Goal: Task Accomplishment & Management: Use online tool/utility

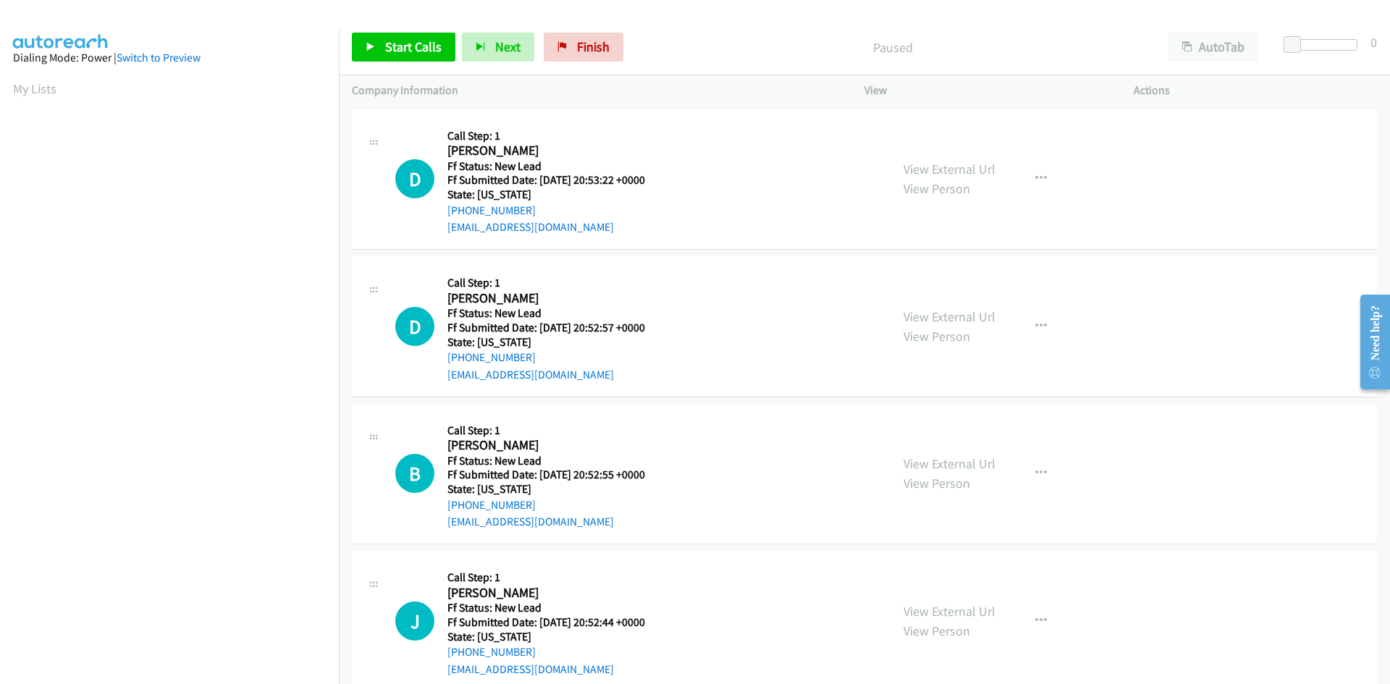
scroll to position [83, 0]
click at [388, 51] on span "Start Calls" at bounding box center [413, 46] width 56 height 17
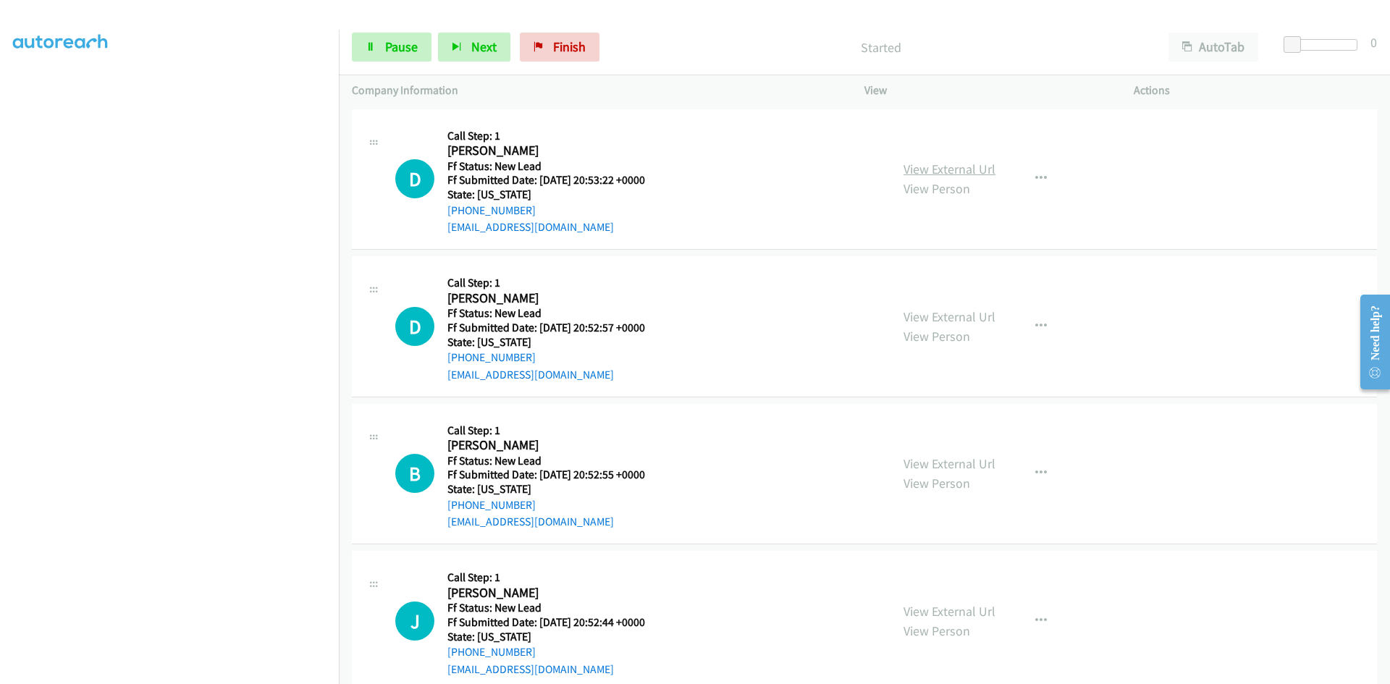
click at [981, 171] on link "View External Url" at bounding box center [950, 169] width 92 height 17
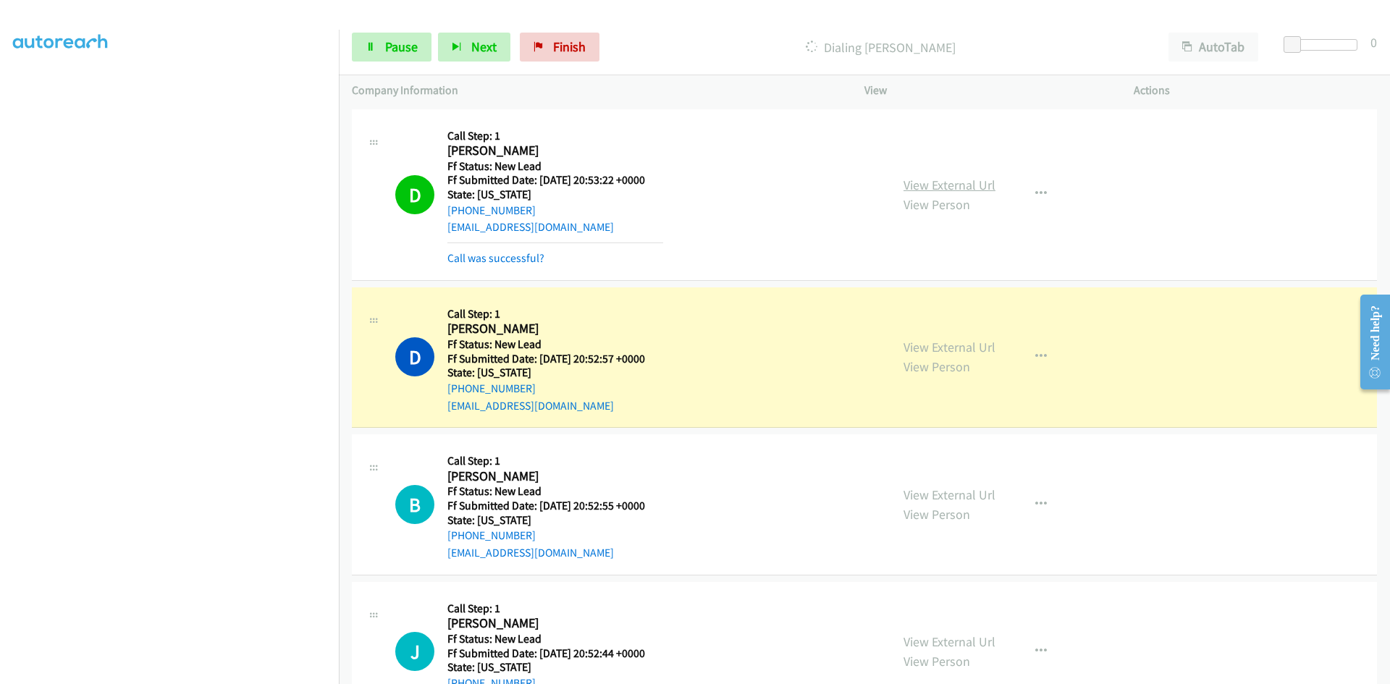
scroll to position [97, 0]
click at [942, 346] on link "View External Url" at bounding box center [950, 347] width 92 height 17
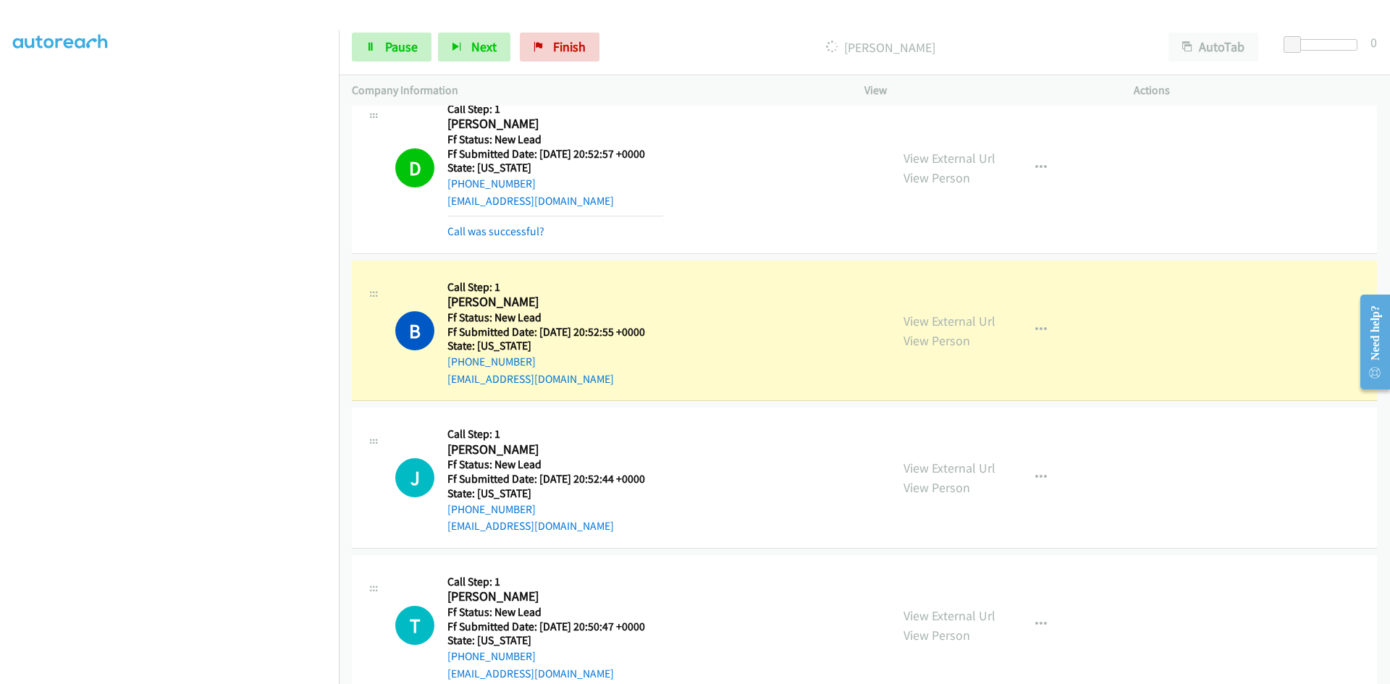
scroll to position [238, 0]
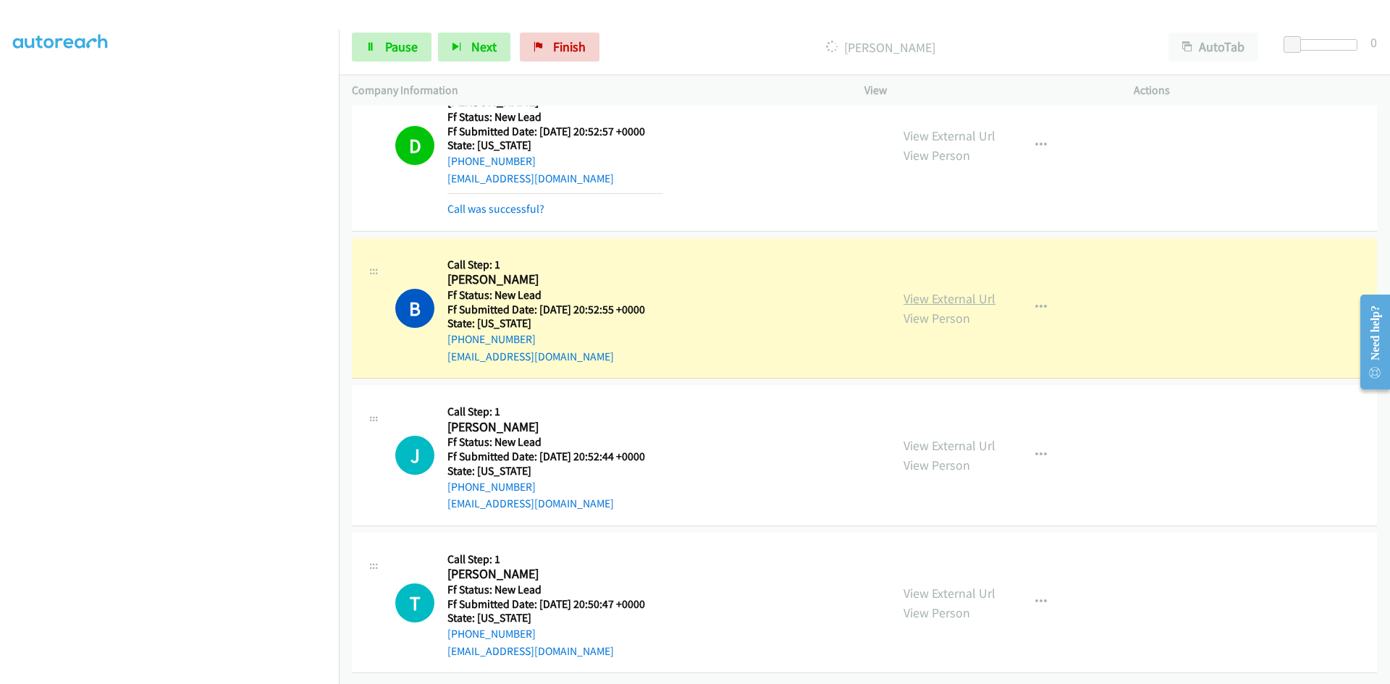
click at [967, 294] on link "View External Url" at bounding box center [950, 298] width 92 height 17
click at [408, 46] on span "Pause" at bounding box center [401, 46] width 33 height 17
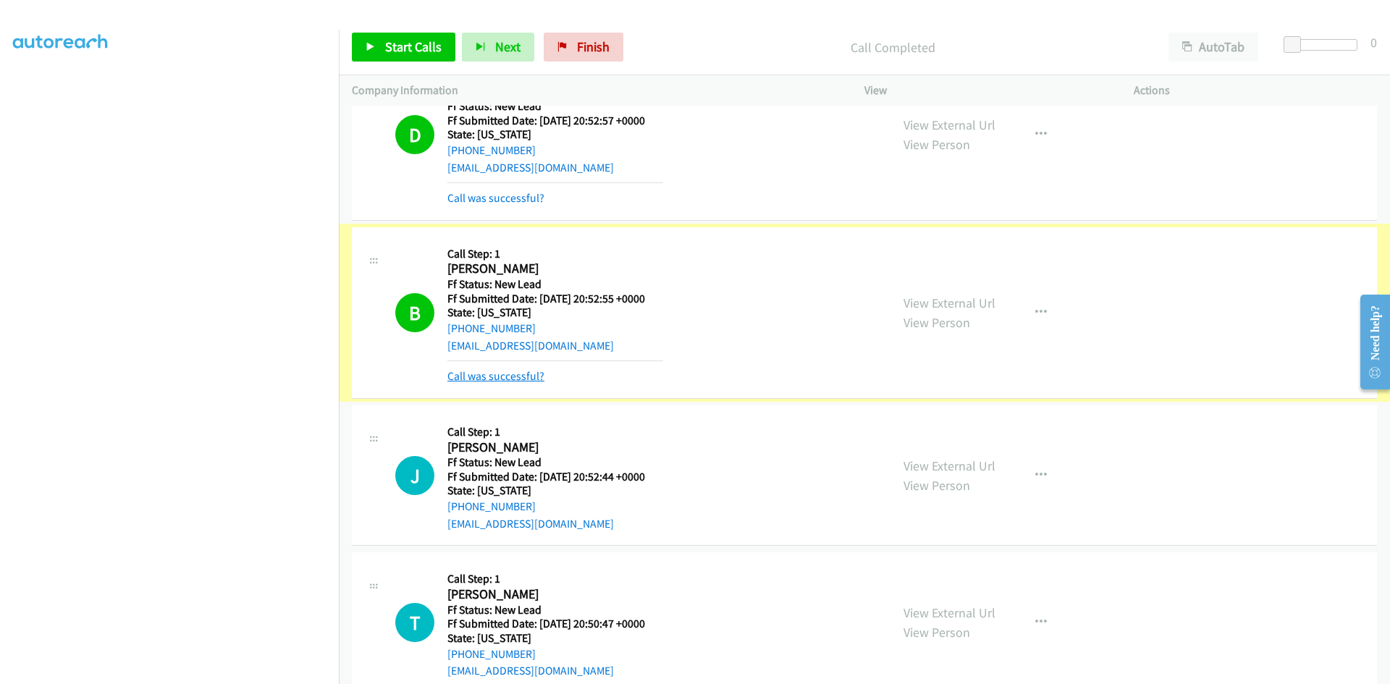
click at [513, 379] on link "Call was successful?" at bounding box center [496, 376] width 97 height 14
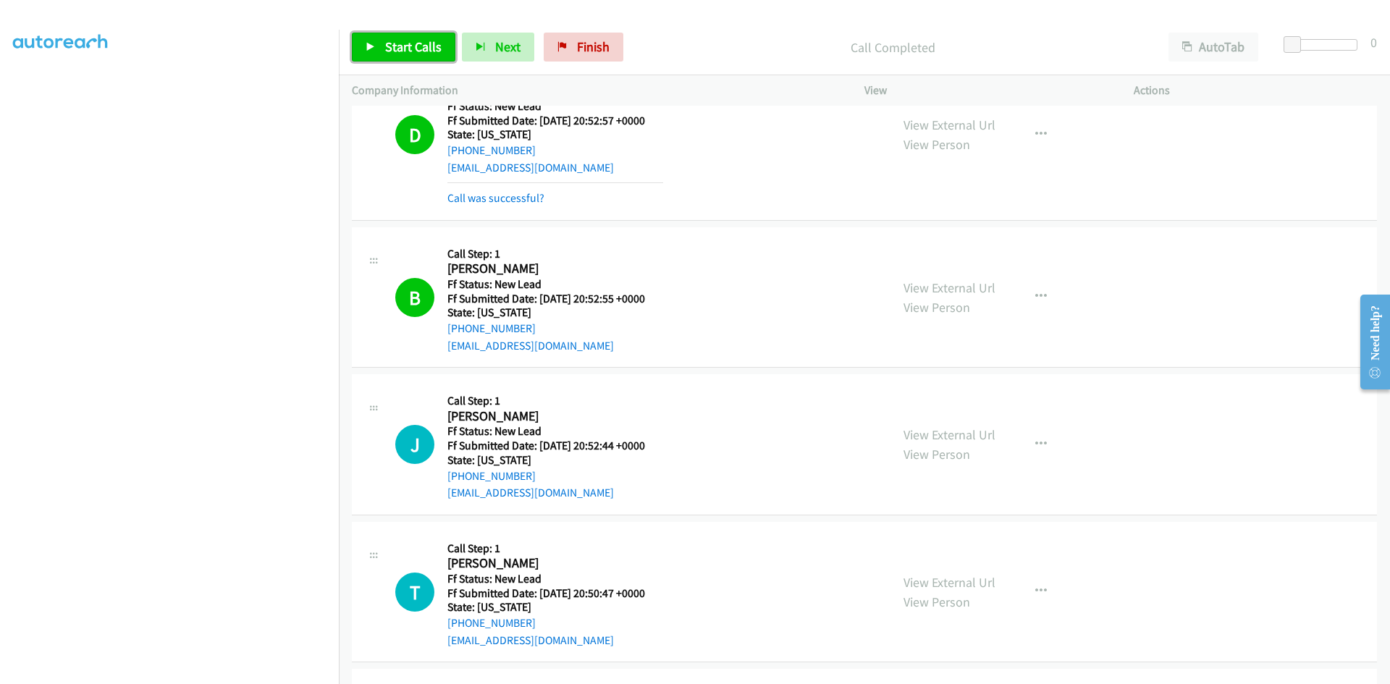
click at [428, 53] on span "Start Calls" at bounding box center [413, 46] width 56 height 17
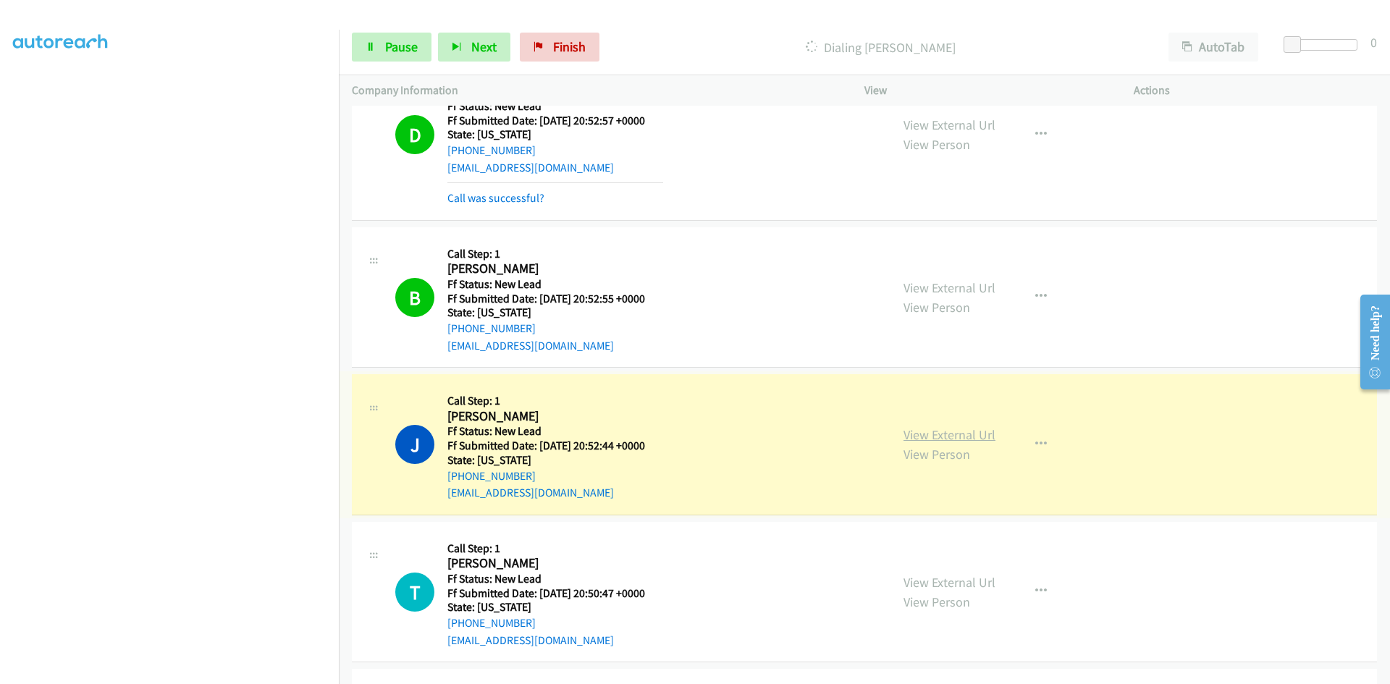
click at [951, 434] on link "View External Url" at bounding box center [950, 435] width 92 height 17
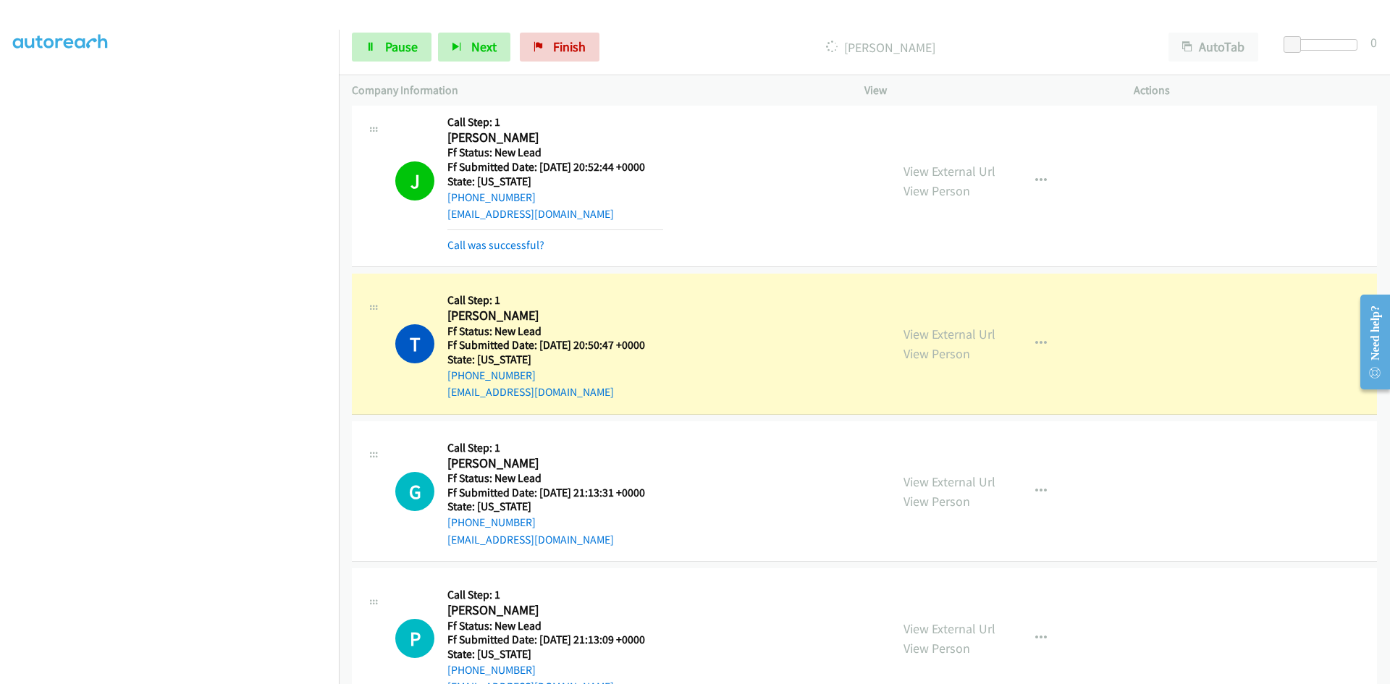
scroll to position [528, 0]
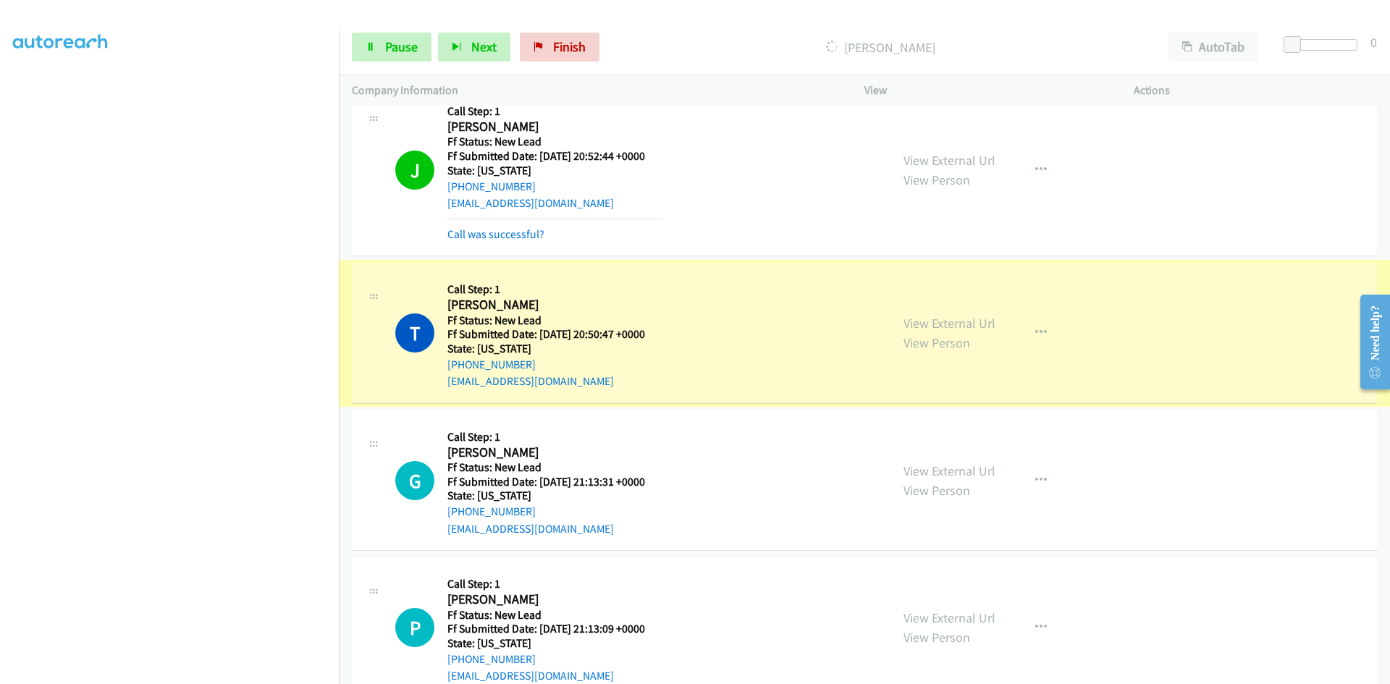
click at [938, 320] on link "View External Url" at bounding box center [950, 323] width 92 height 17
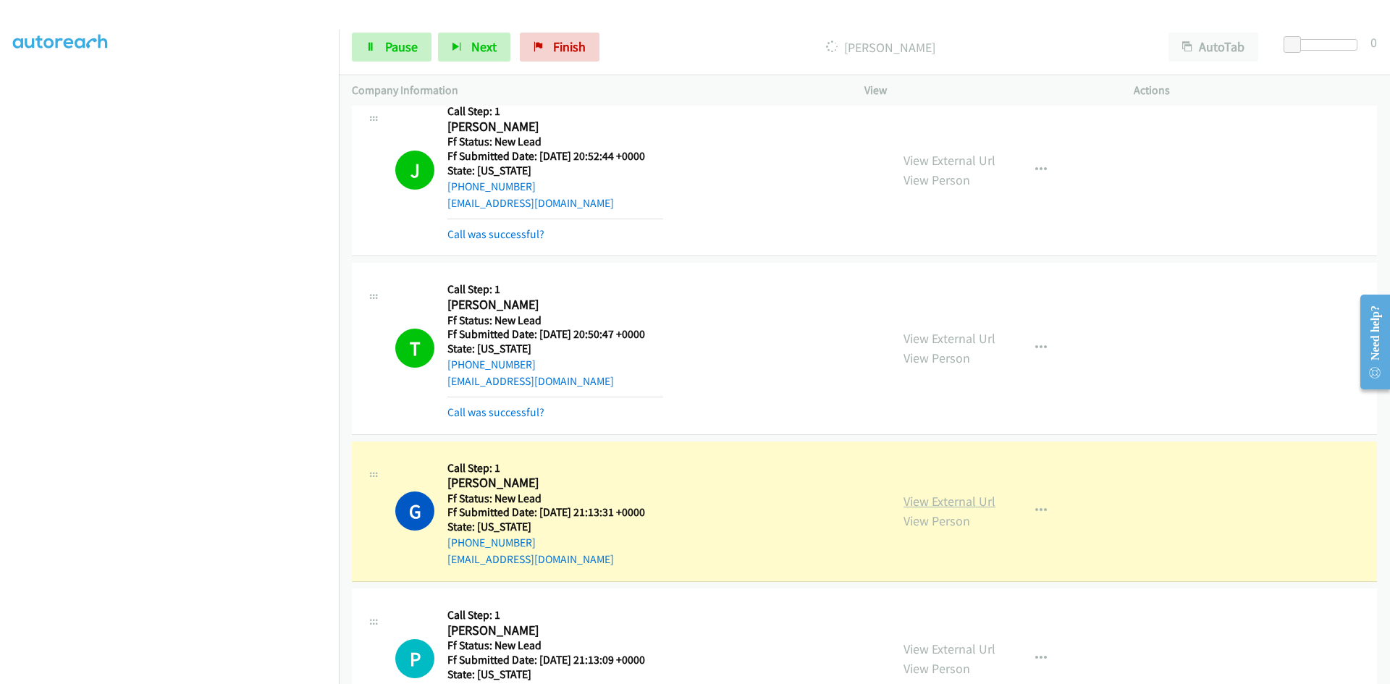
click at [985, 500] on link "View External Url" at bounding box center [950, 501] width 92 height 17
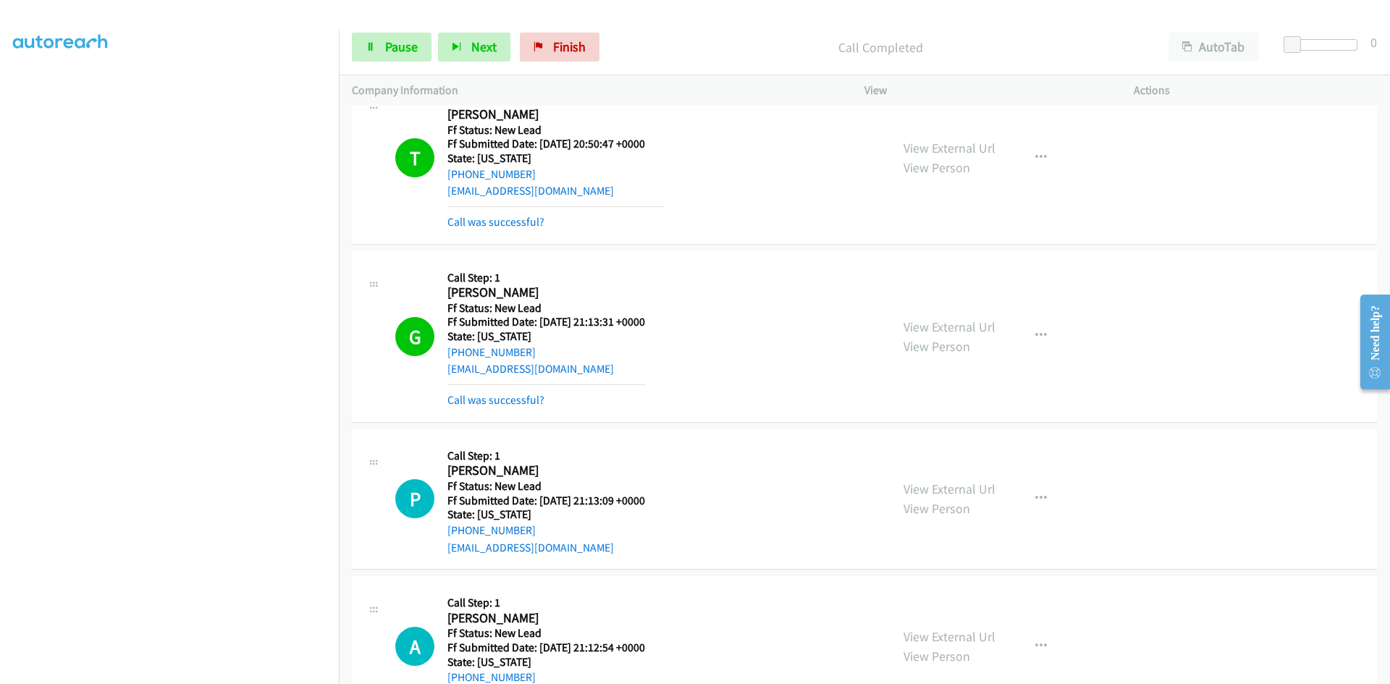
scroll to position [773, 0]
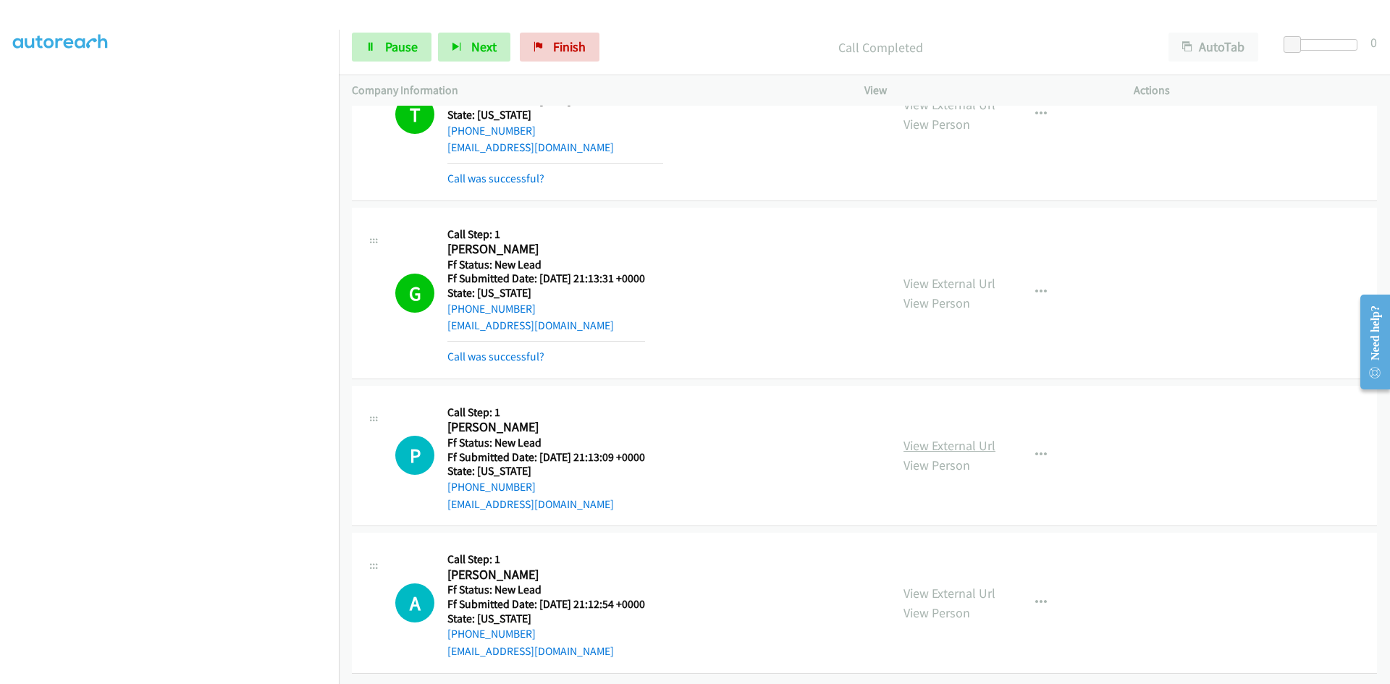
click at [957, 437] on link "View External Url" at bounding box center [950, 445] width 92 height 17
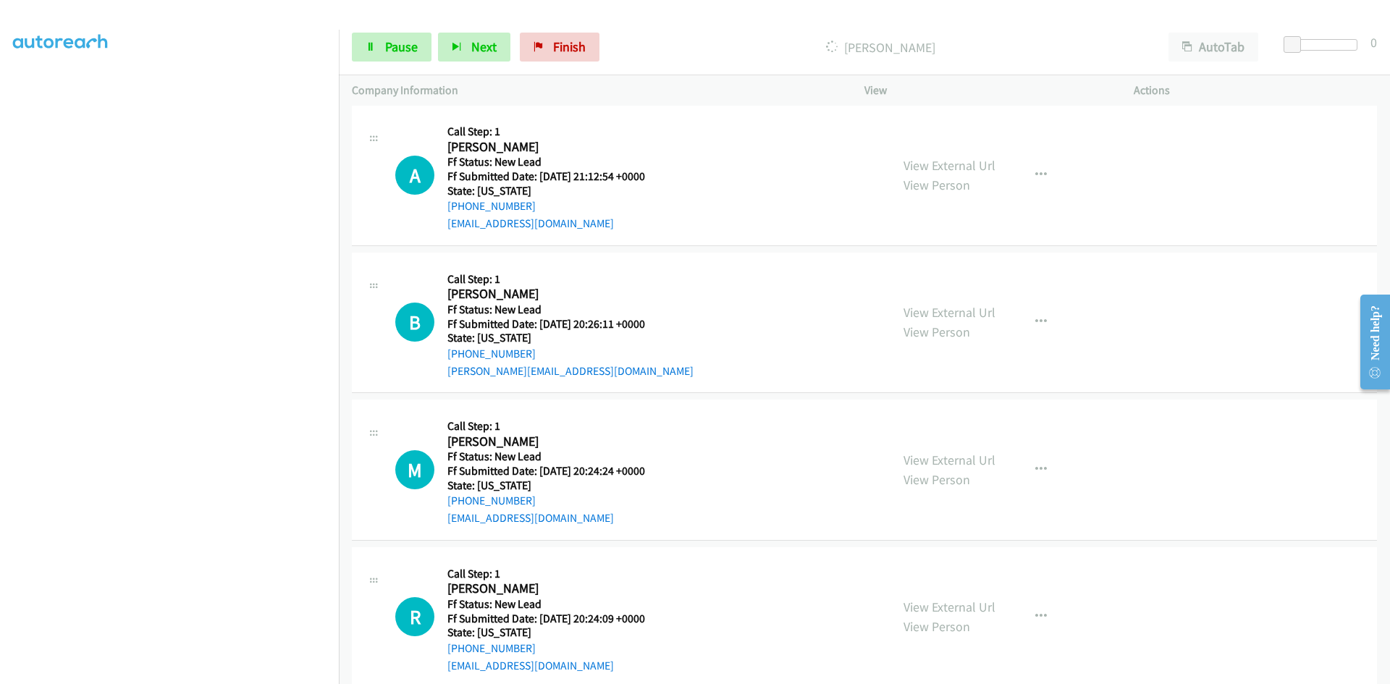
scroll to position [1215, 0]
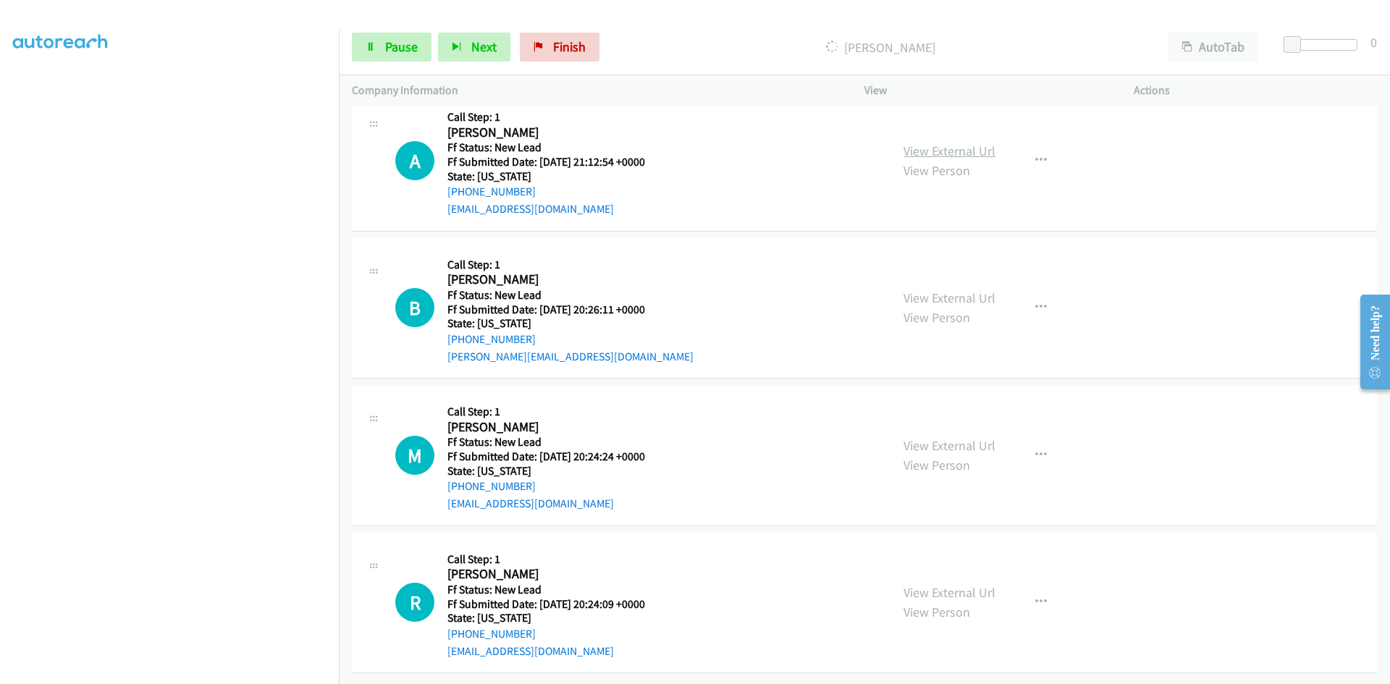
click at [978, 145] on link "View External Url" at bounding box center [950, 151] width 92 height 17
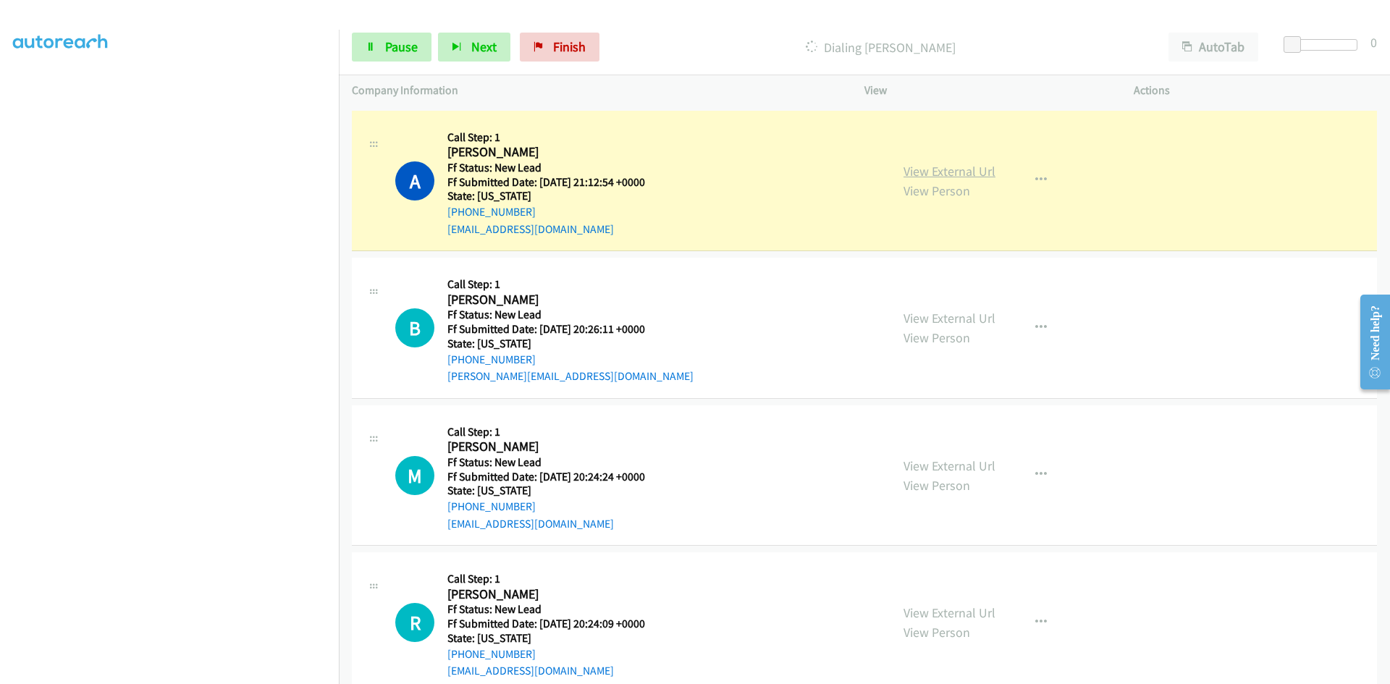
scroll to position [1246, 0]
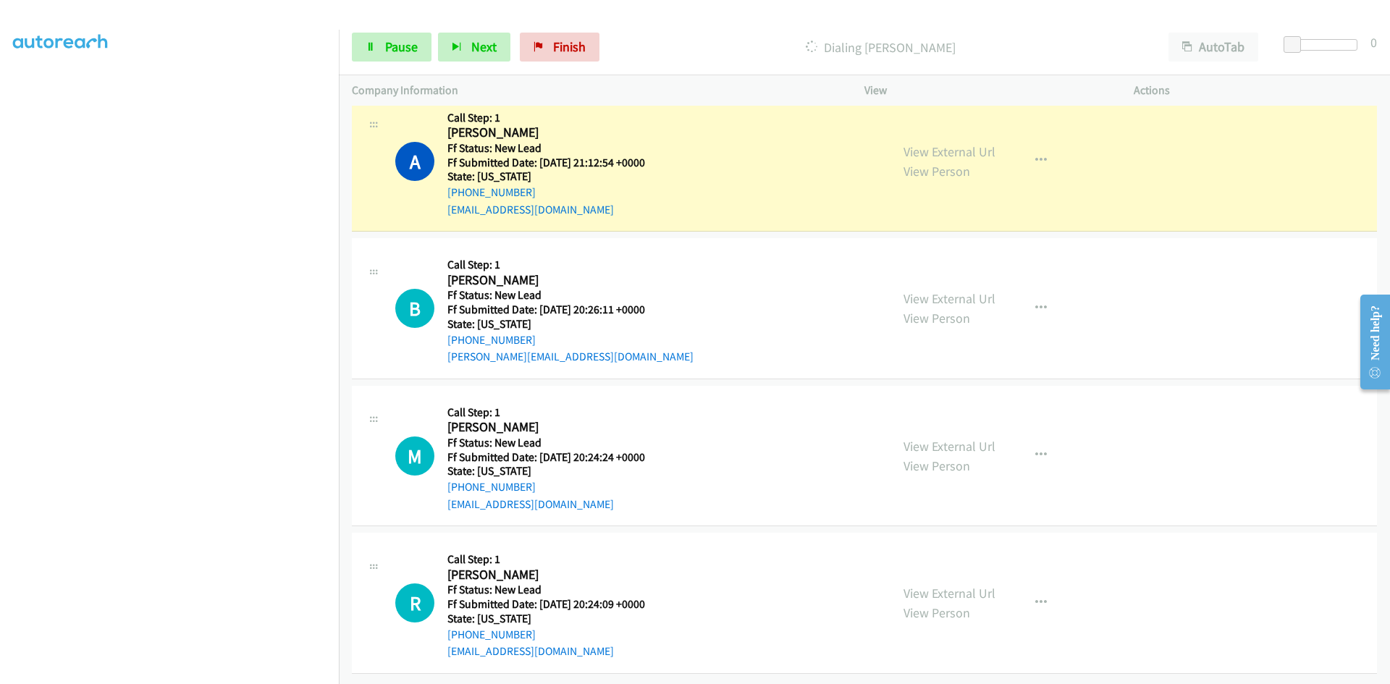
click at [983, 298] on div "View External Url View Person" at bounding box center [950, 308] width 92 height 39
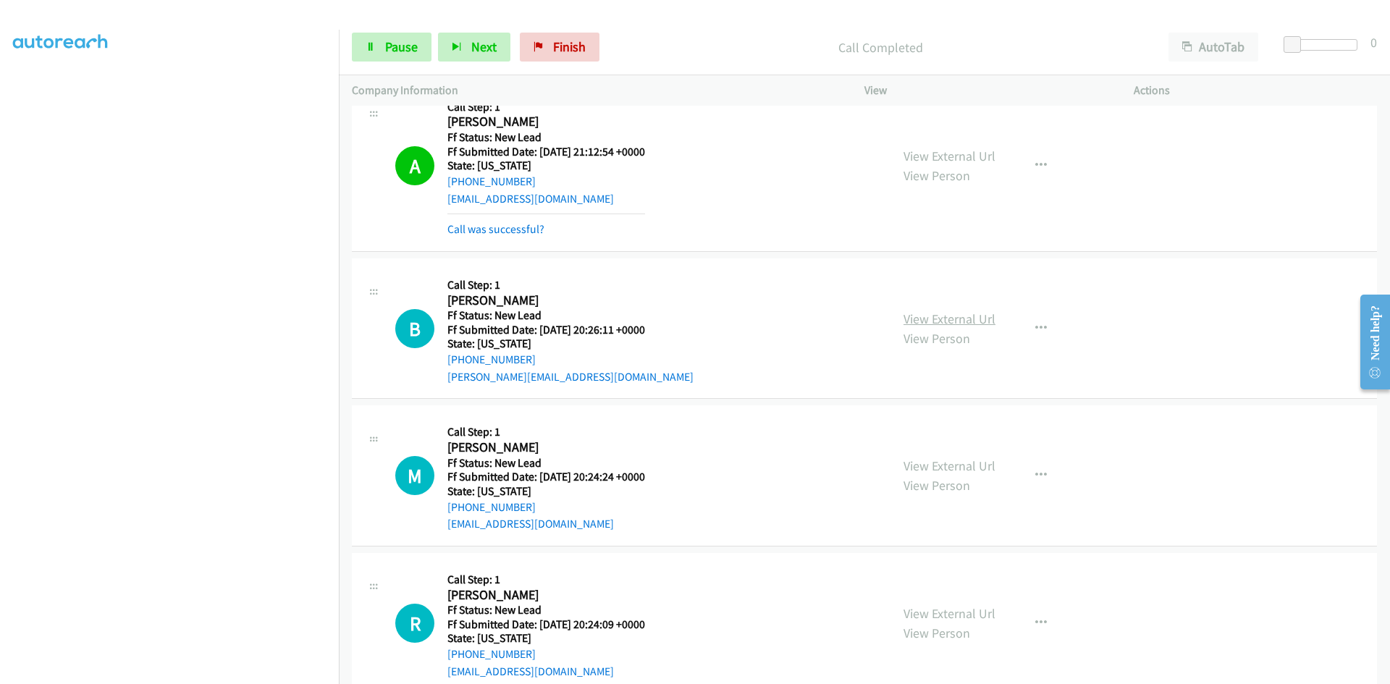
click at [983, 293] on div "View External Url View Person View External Url Email Schedule/Manage Callback …" at bounding box center [1032, 329] width 282 height 114
click at [979, 316] on link "View External Url" at bounding box center [950, 318] width 92 height 17
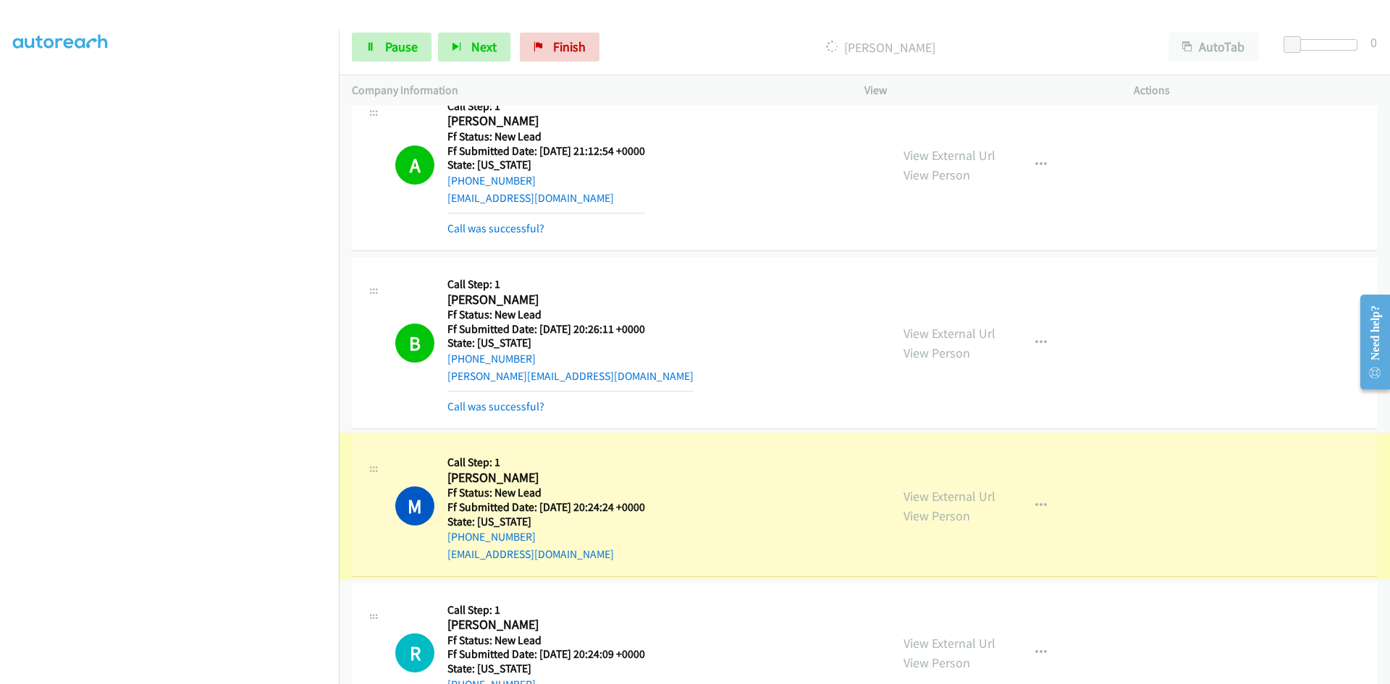
click at [923, 494] on link "View External Url" at bounding box center [950, 496] width 92 height 17
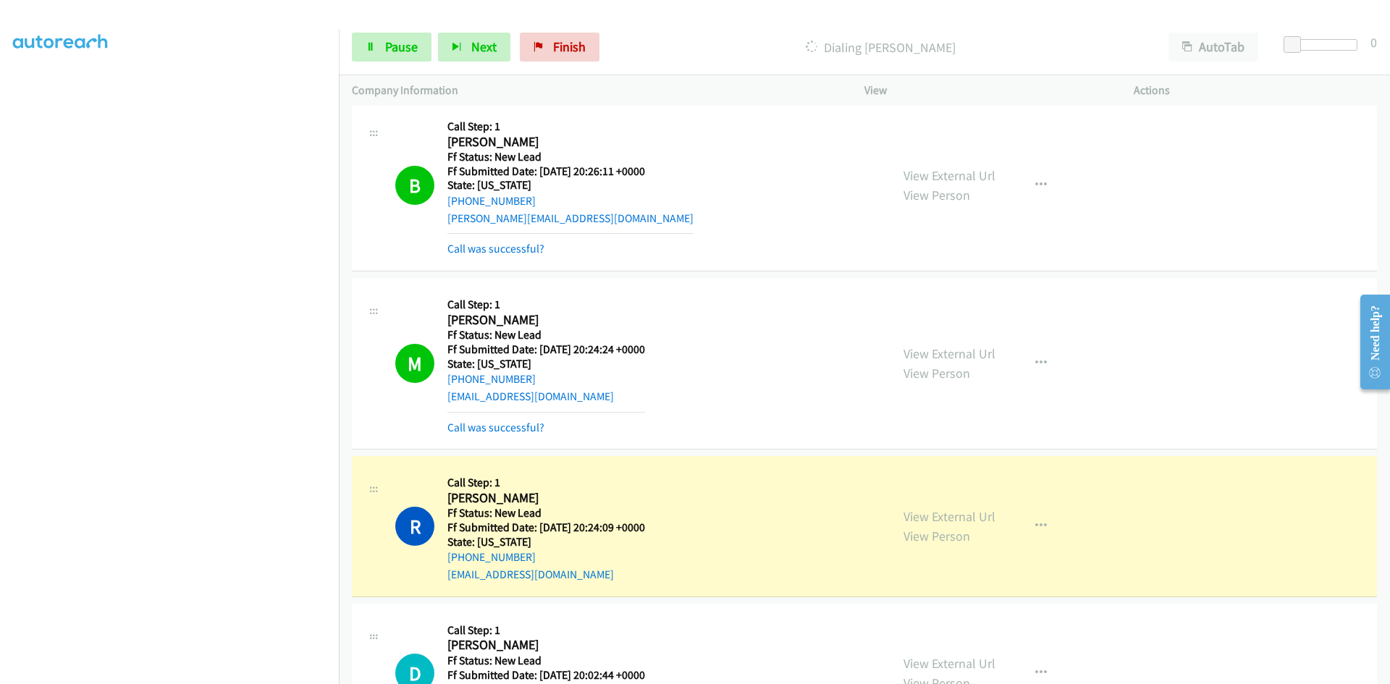
scroll to position [1608, 0]
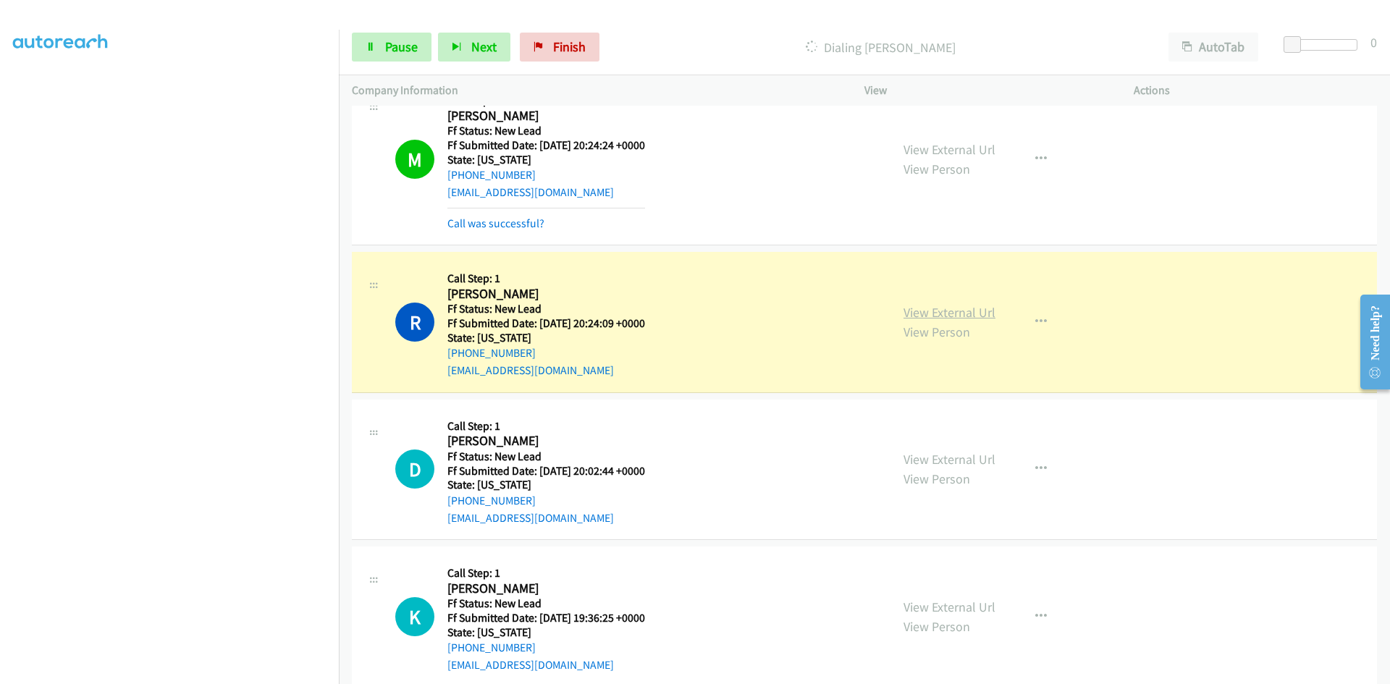
click at [951, 314] on link "View External Url" at bounding box center [950, 312] width 92 height 17
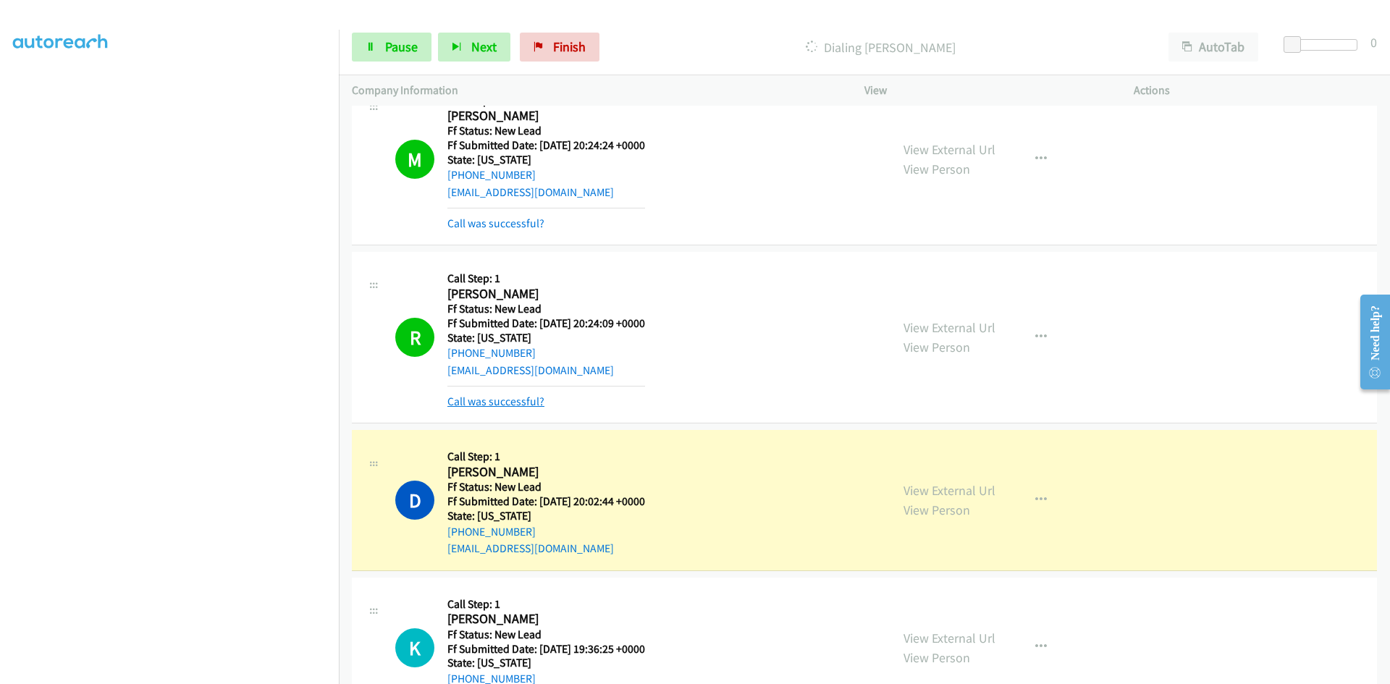
click at [469, 405] on link "Call was successful?" at bounding box center [496, 402] width 97 height 14
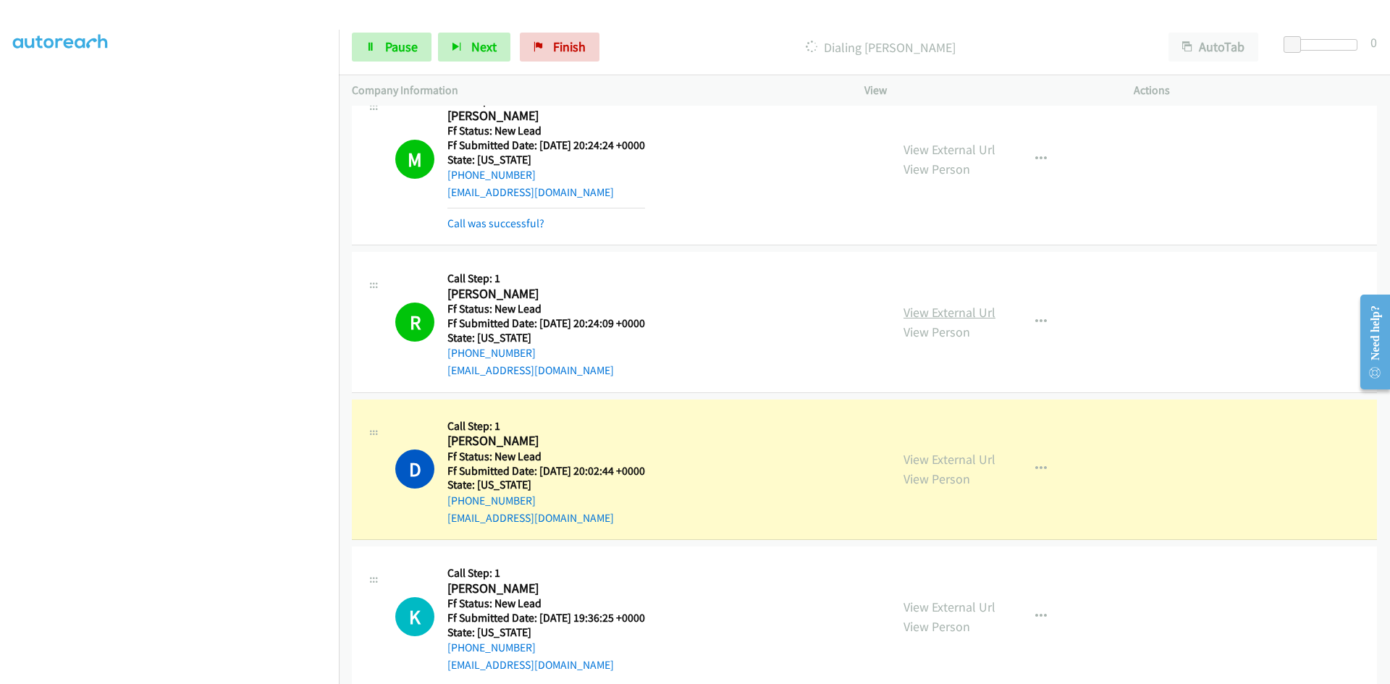
click at [968, 312] on link "View External Url" at bounding box center [950, 312] width 92 height 17
click at [951, 462] on link "View External Url" at bounding box center [950, 459] width 92 height 17
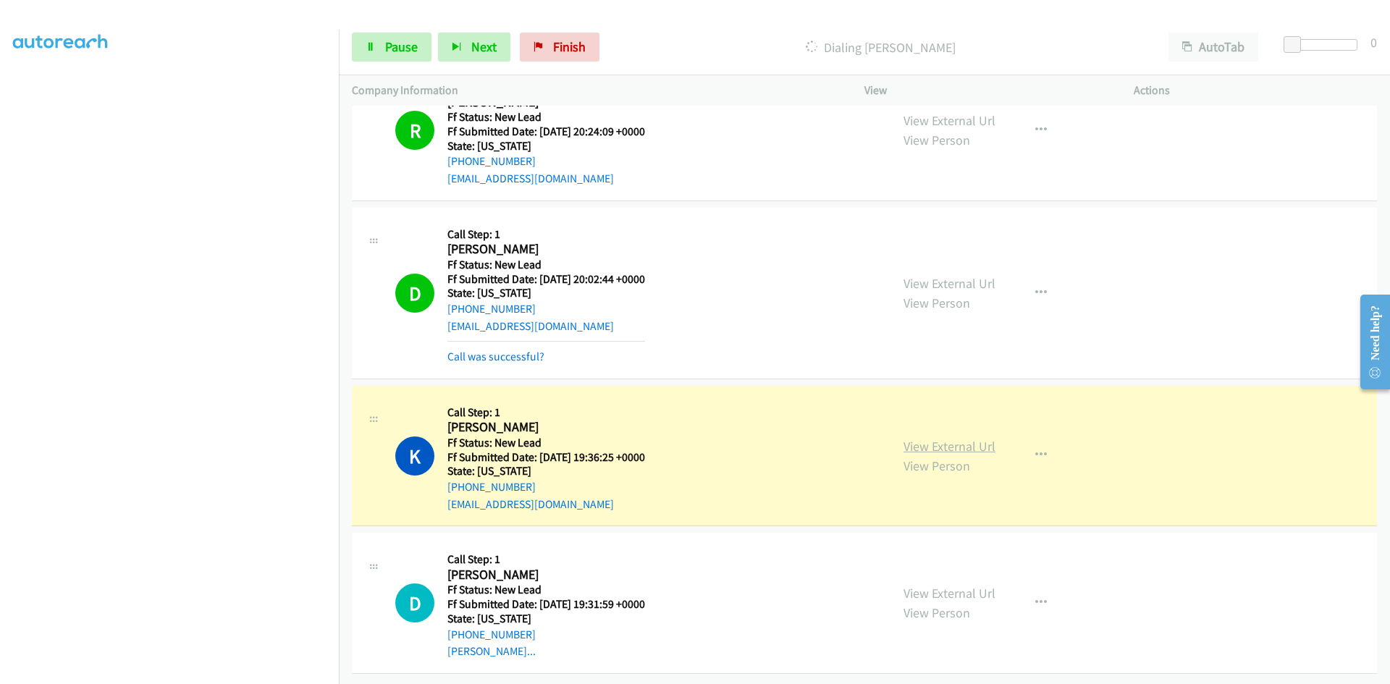
scroll to position [1811, 0]
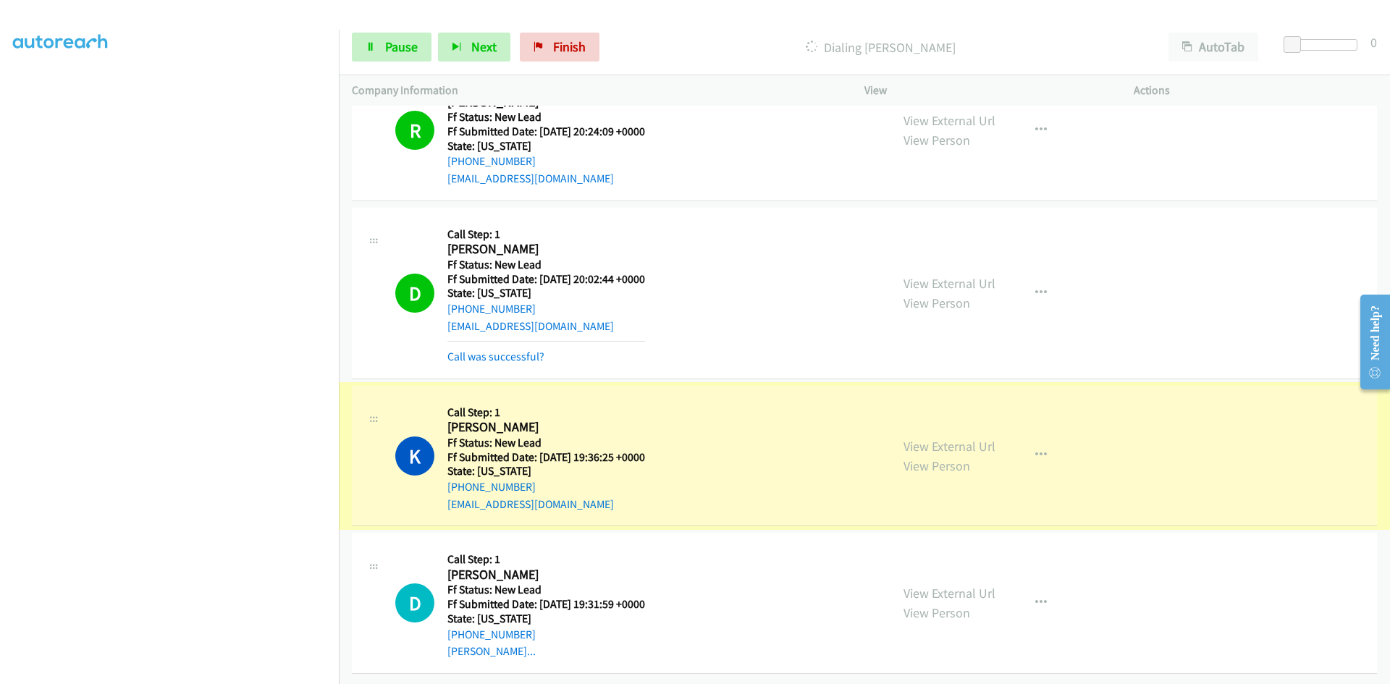
click at [972, 438] on link "View External Url" at bounding box center [950, 446] width 92 height 17
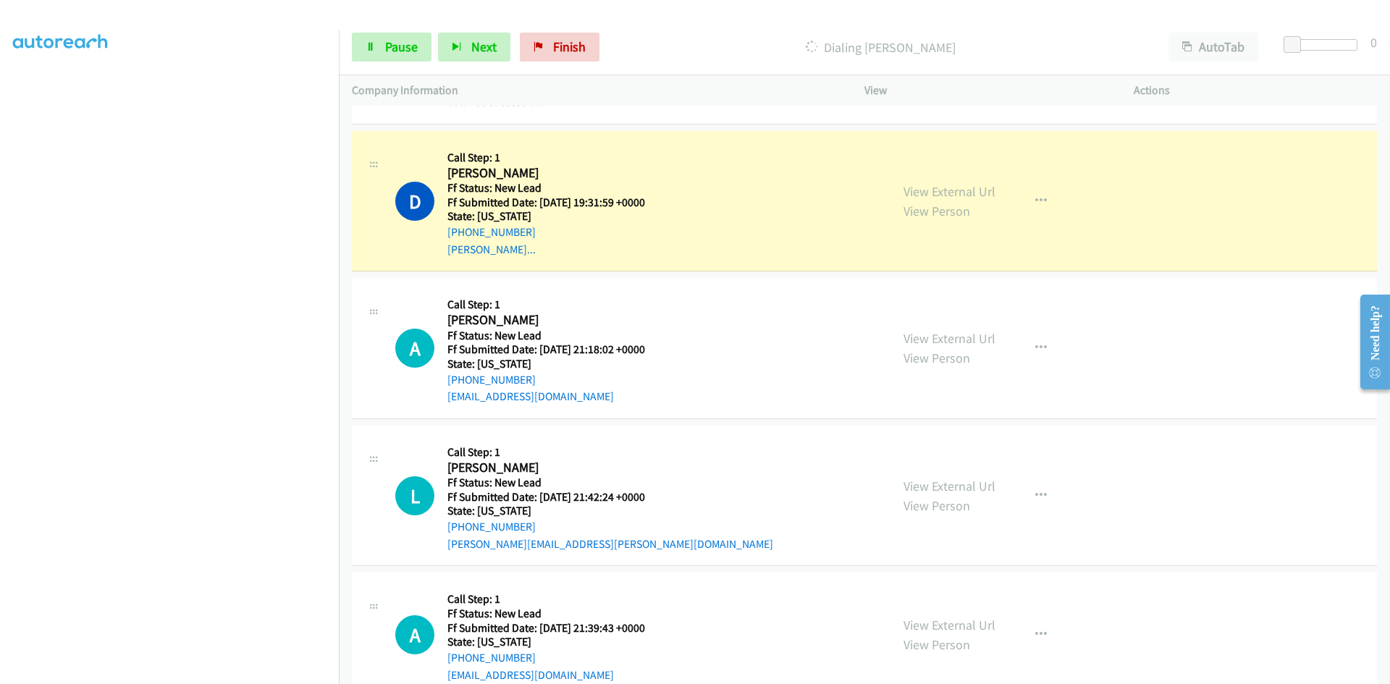
scroll to position [2246, 0]
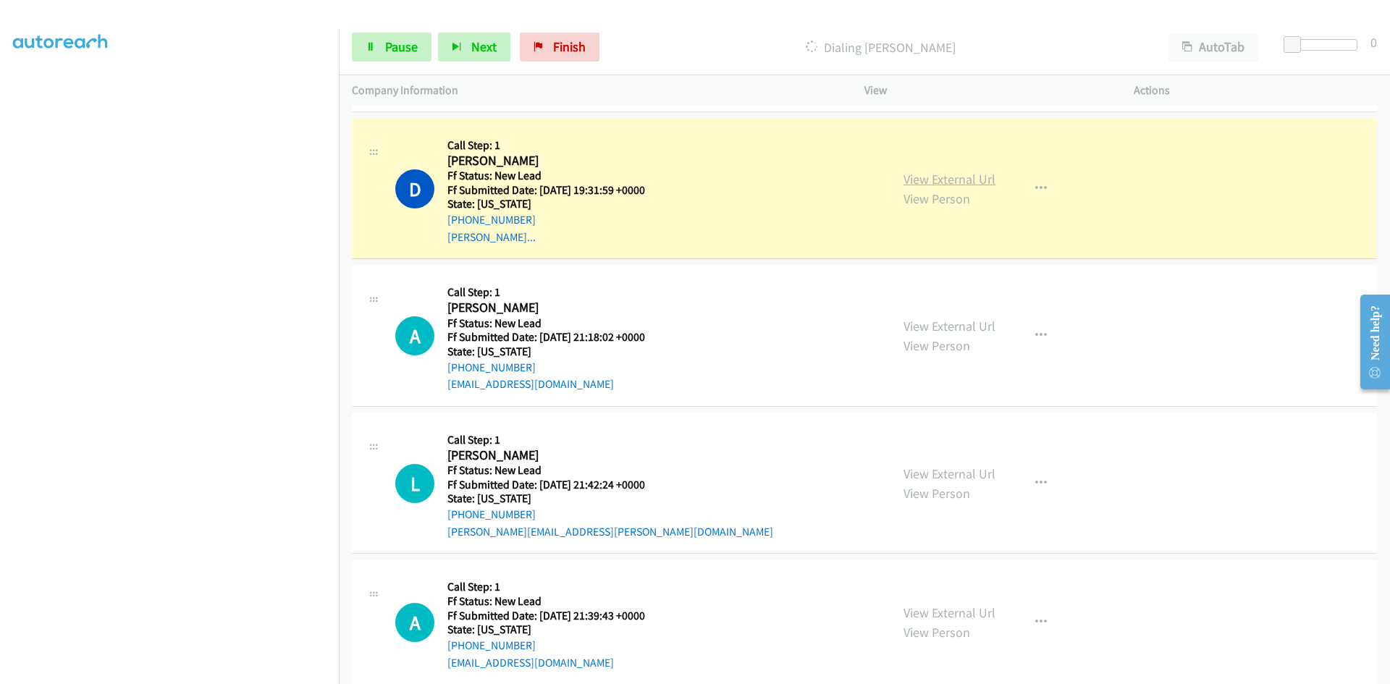
click at [941, 172] on link "View External Url" at bounding box center [950, 179] width 92 height 17
click at [392, 32] on div "Start Calls Pause Next Finish Dialing Desmond Adams AutoTab AutoTab 0" at bounding box center [864, 48] width 1051 height 56
click at [394, 43] on span "Pause" at bounding box center [401, 46] width 33 height 17
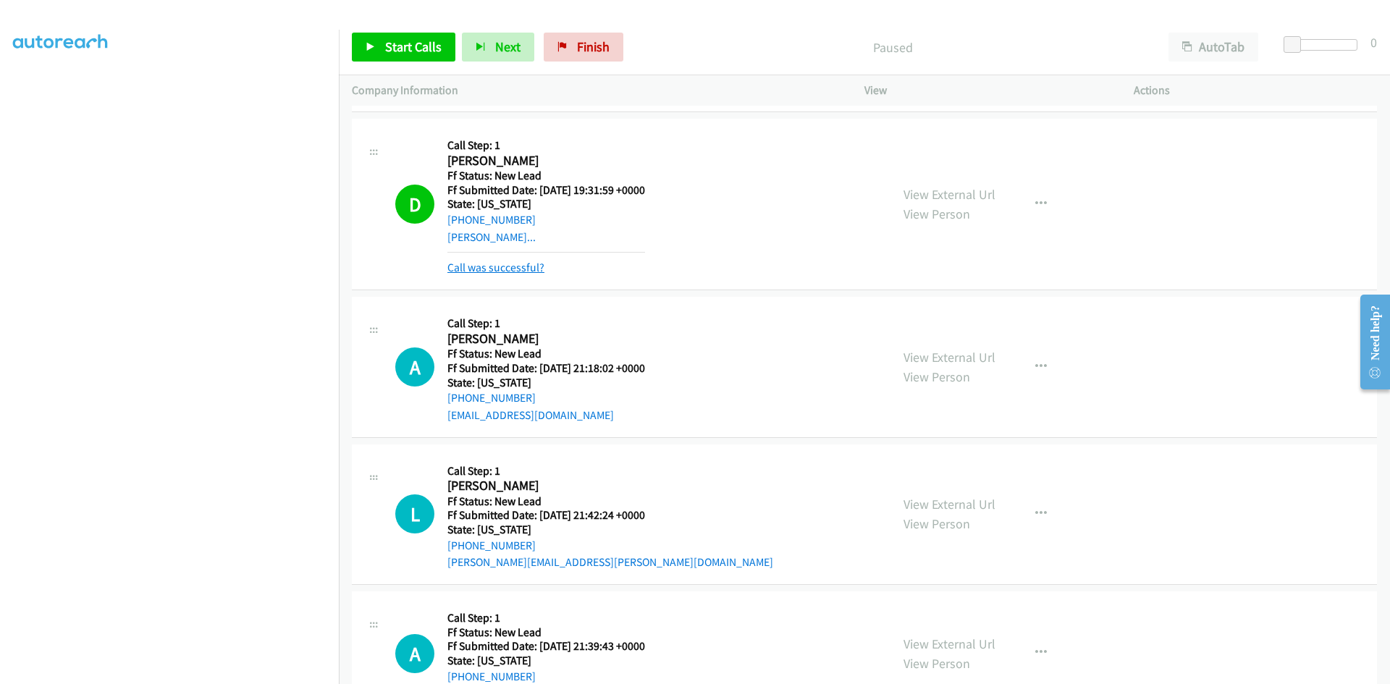
click at [500, 267] on link "Call was successful?" at bounding box center [496, 268] width 97 height 14
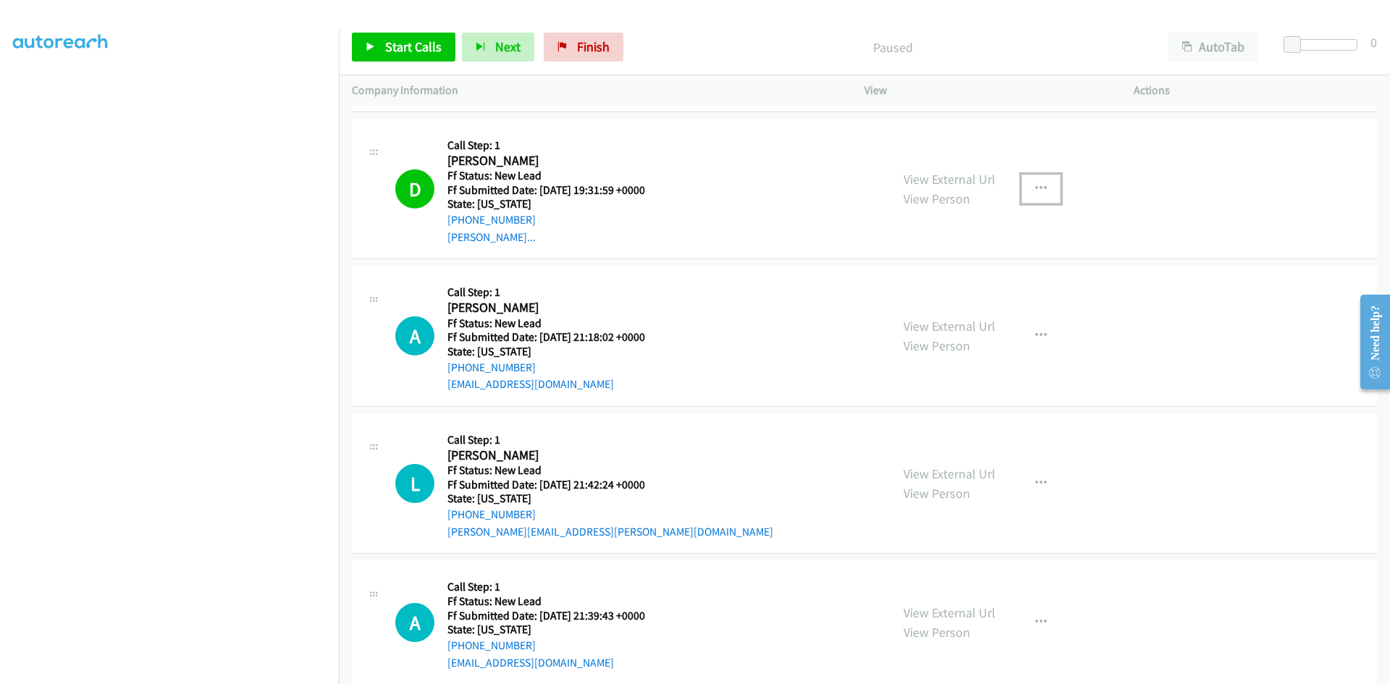
click at [1046, 203] on button "button" at bounding box center [1041, 189] width 39 height 29
click at [941, 314] on link "Add to do not call list" at bounding box center [964, 312] width 193 height 29
click at [1036, 187] on icon "button" at bounding box center [1042, 189] width 12 height 12
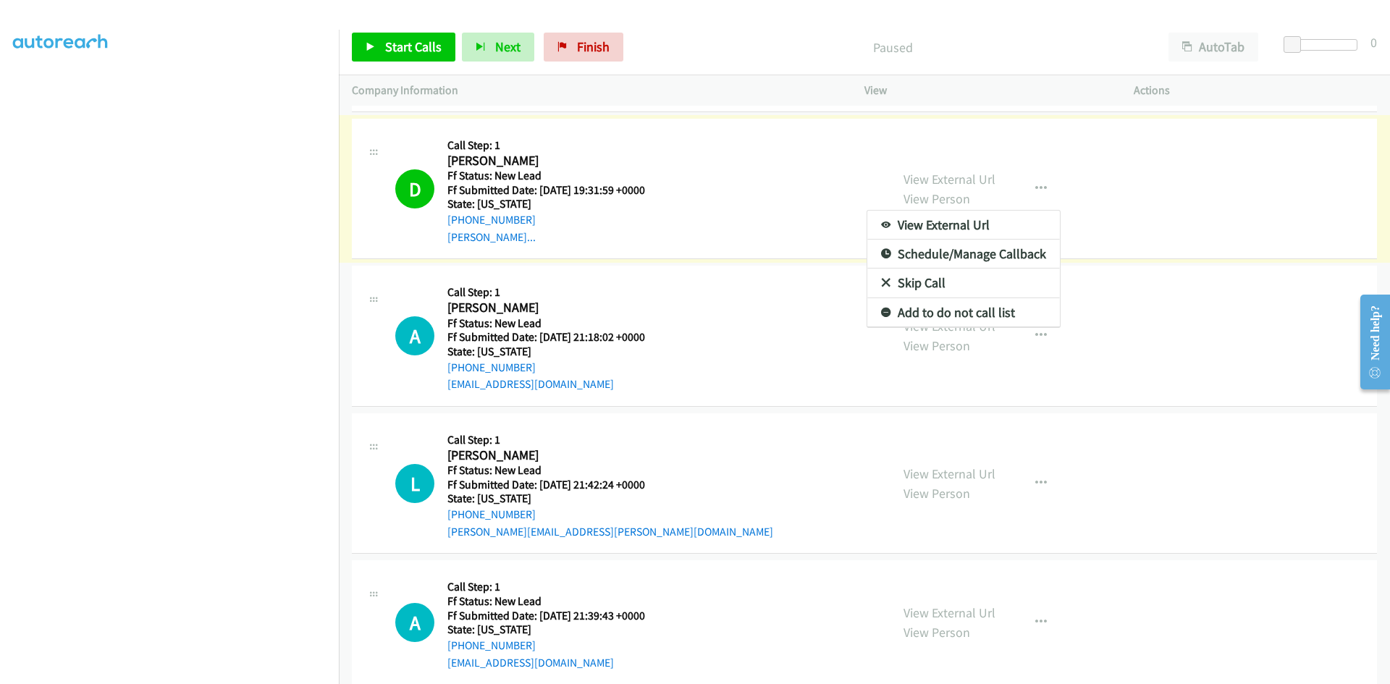
click at [898, 308] on link "Add to do not call list" at bounding box center [964, 312] width 193 height 29
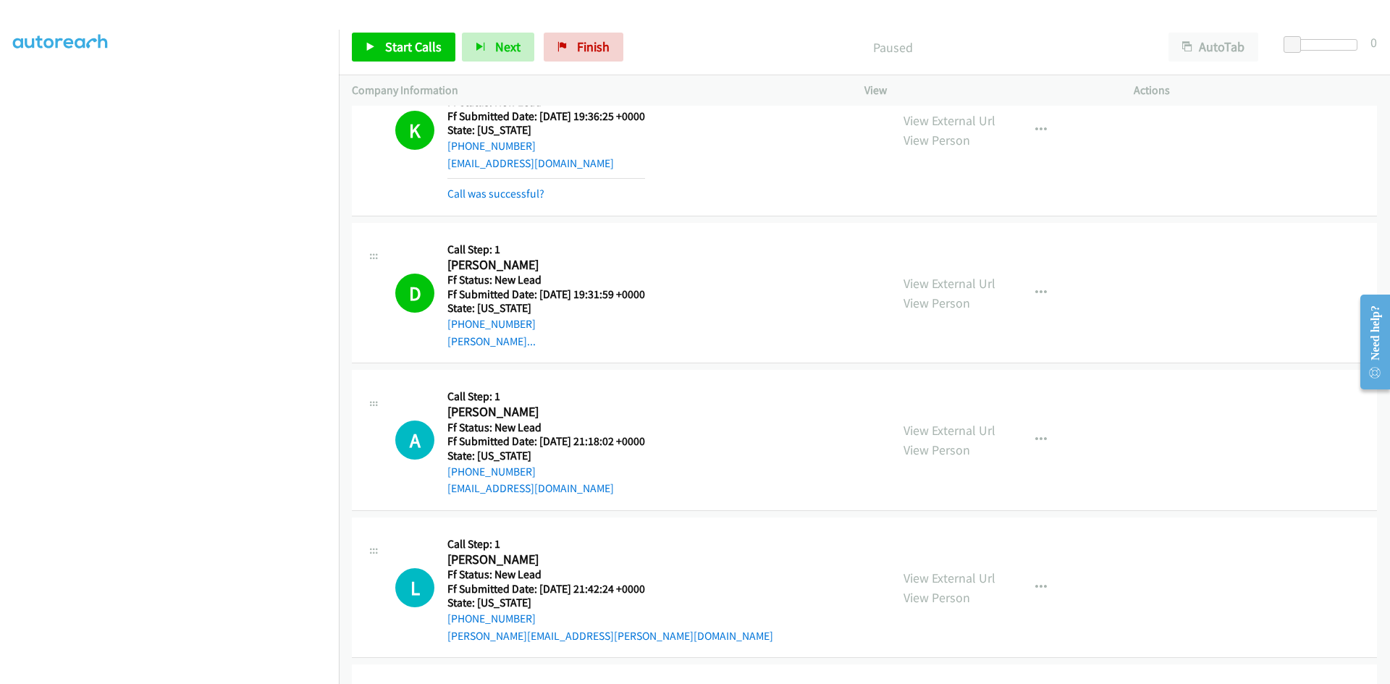
scroll to position [2028, 0]
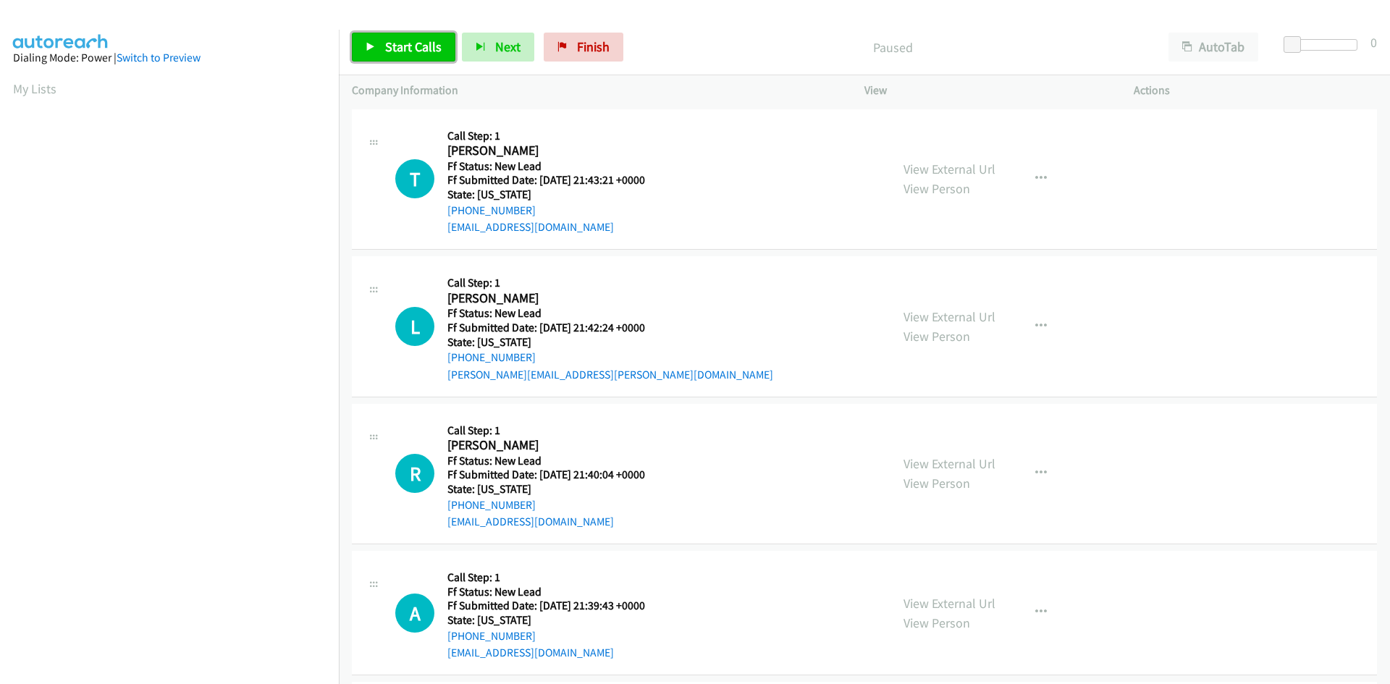
click at [392, 45] on span "Start Calls" at bounding box center [413, 46] width 56 height 17
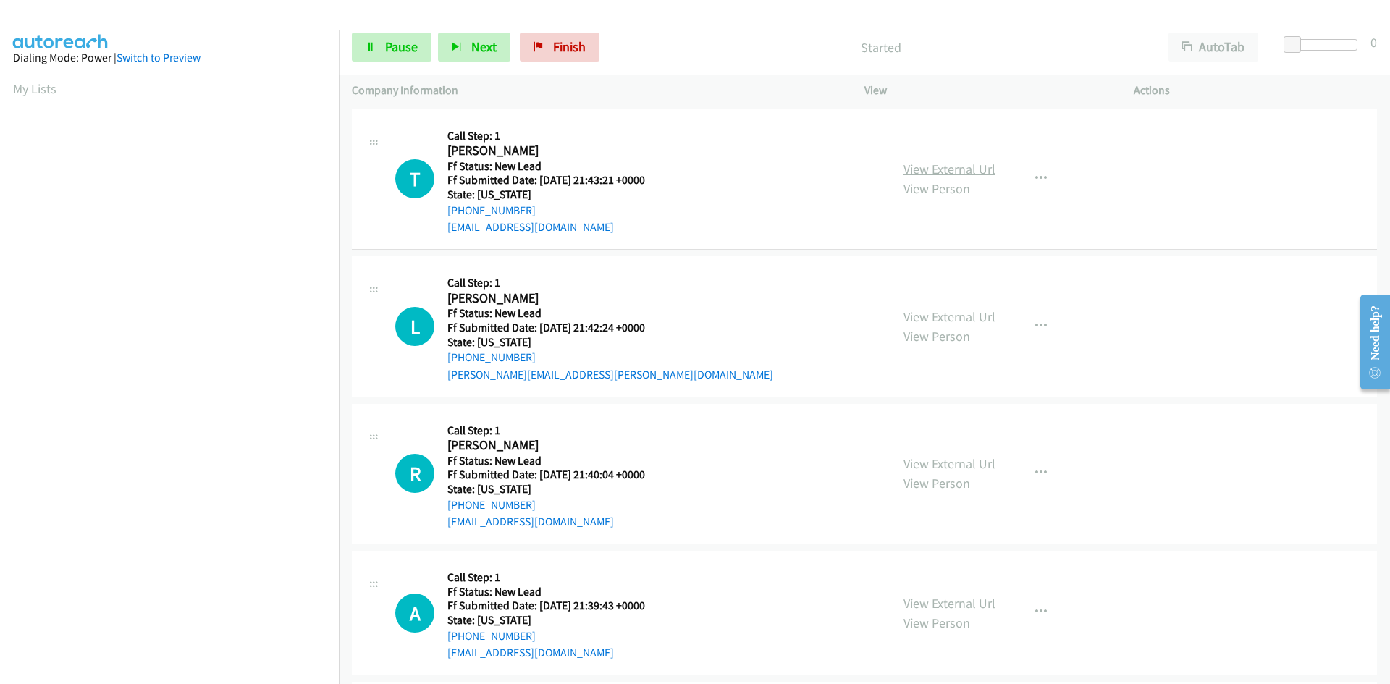
click at [905, 171] on link "View External Url" at bounding box center [950, 169] width 92 height 17
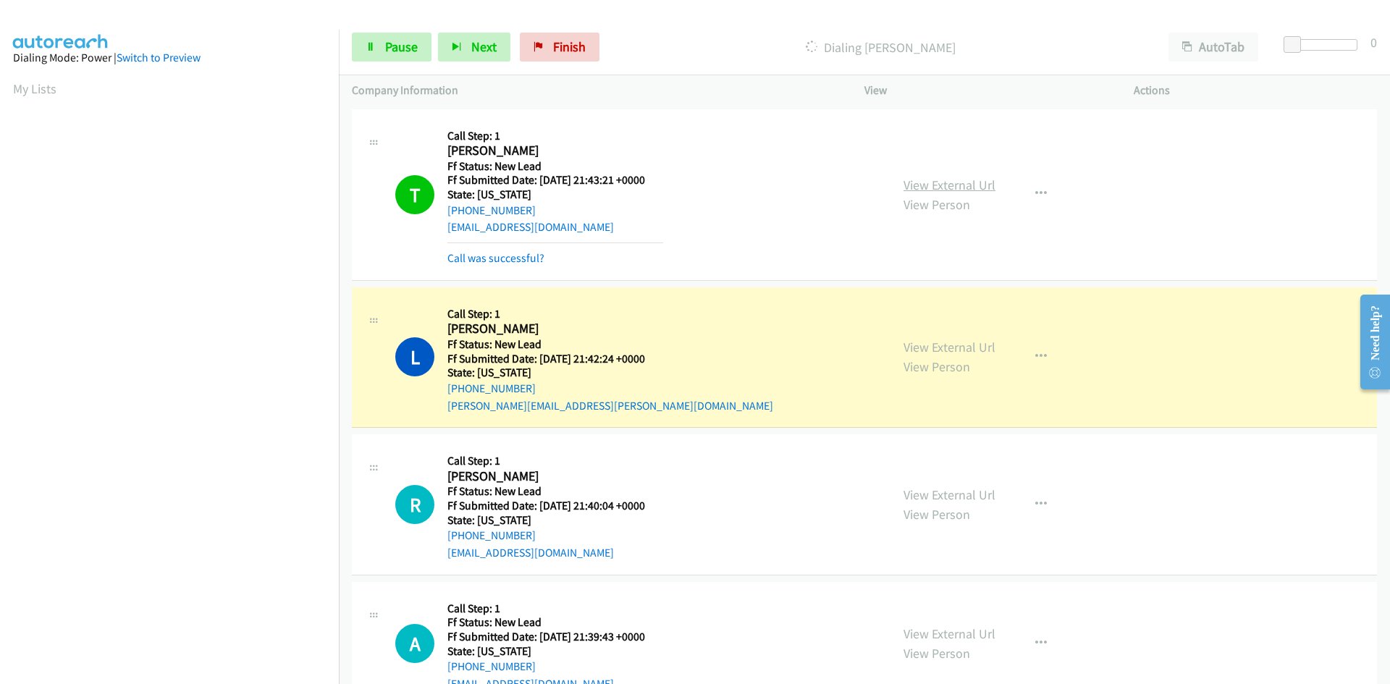
scroll to position [128, 0]
click at [926, 346] on link "View External Url" at bounding box center [950, 347] width 92 height 17
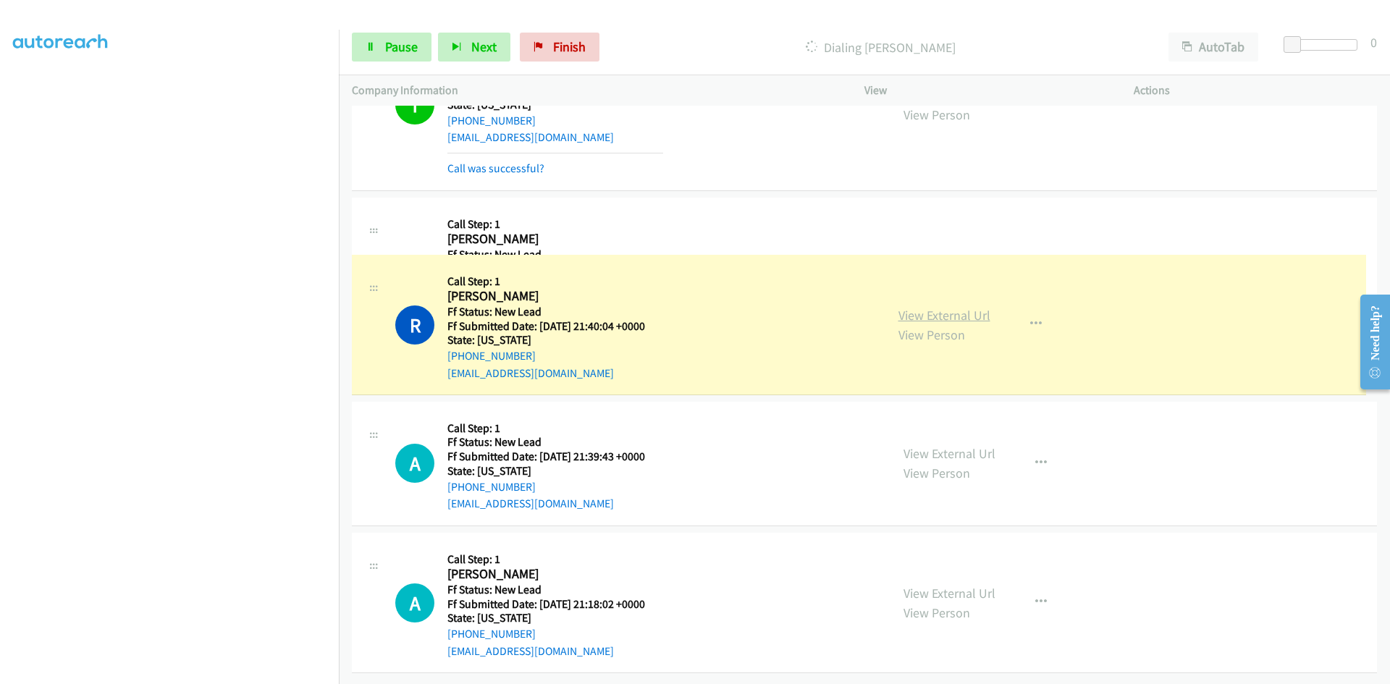
scroll to position [222, 0]
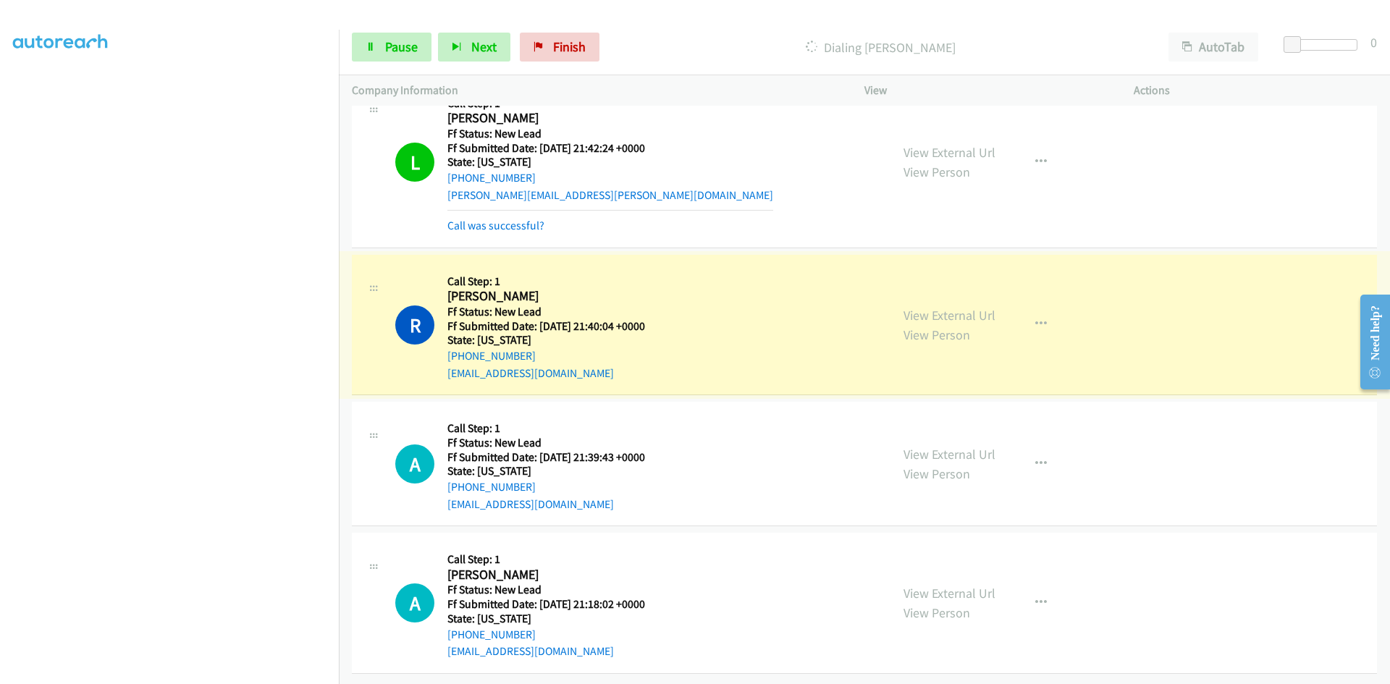
click at [926, 307] on link "View External Url" at bounding box center [950, 315] width 92 height 17
click at [411, 41] on span "Pause" at bounding box center [401, 46] width 33 height 17
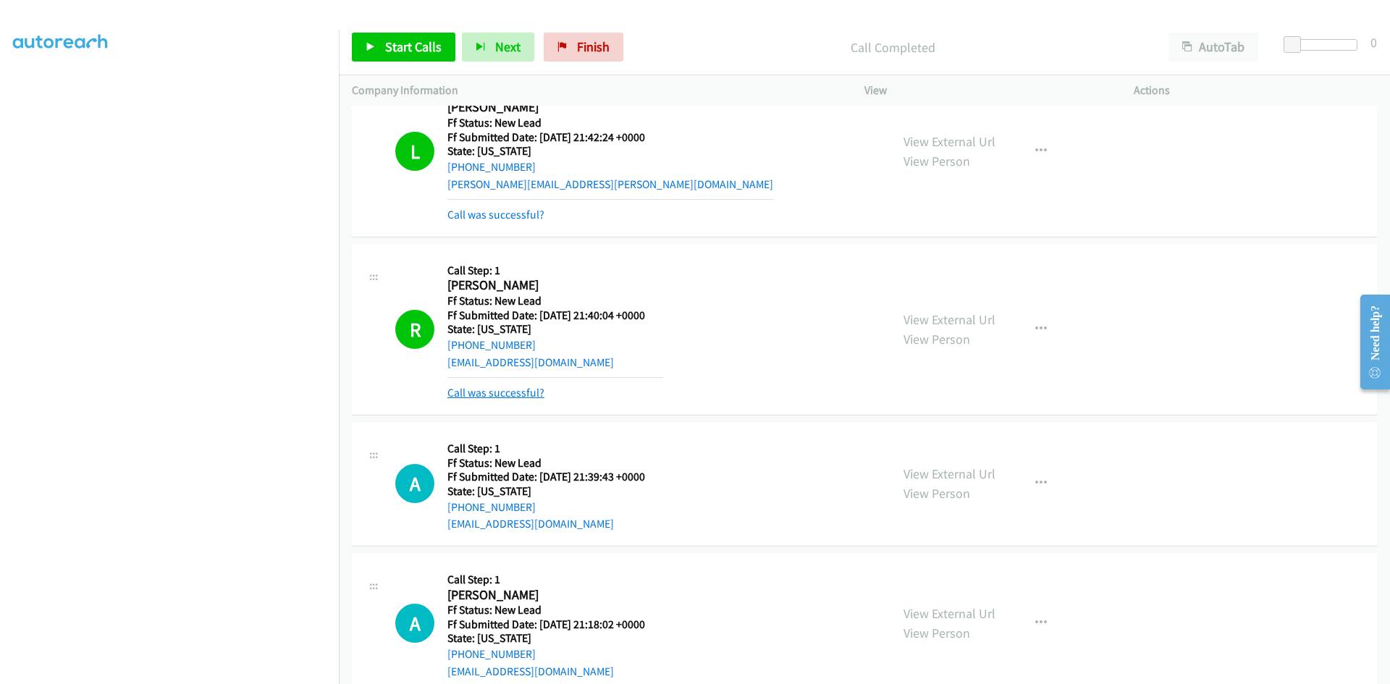
click at [527, 398] on link "Call was successful?" at bounding box center [496, 393] width 97 height 14
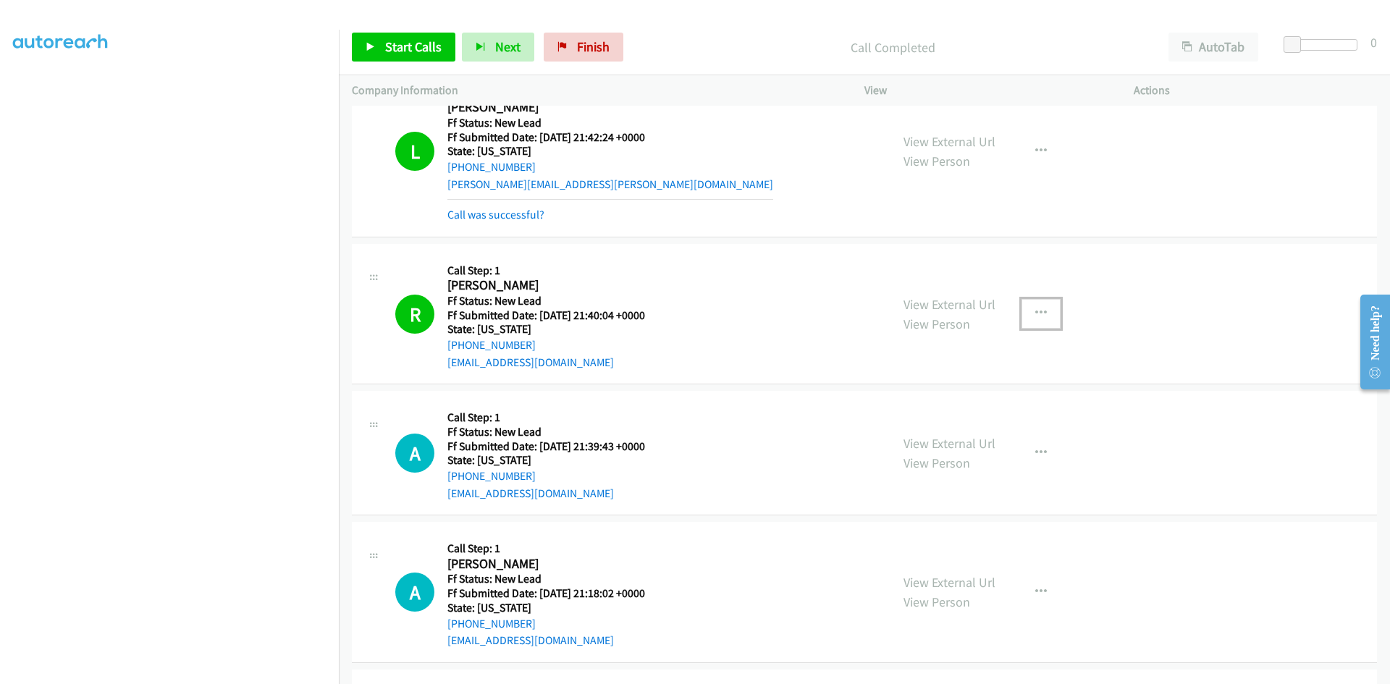
click at [1036, 311] on icon "button" at bounding box center [1042, 314] width 12 height 12
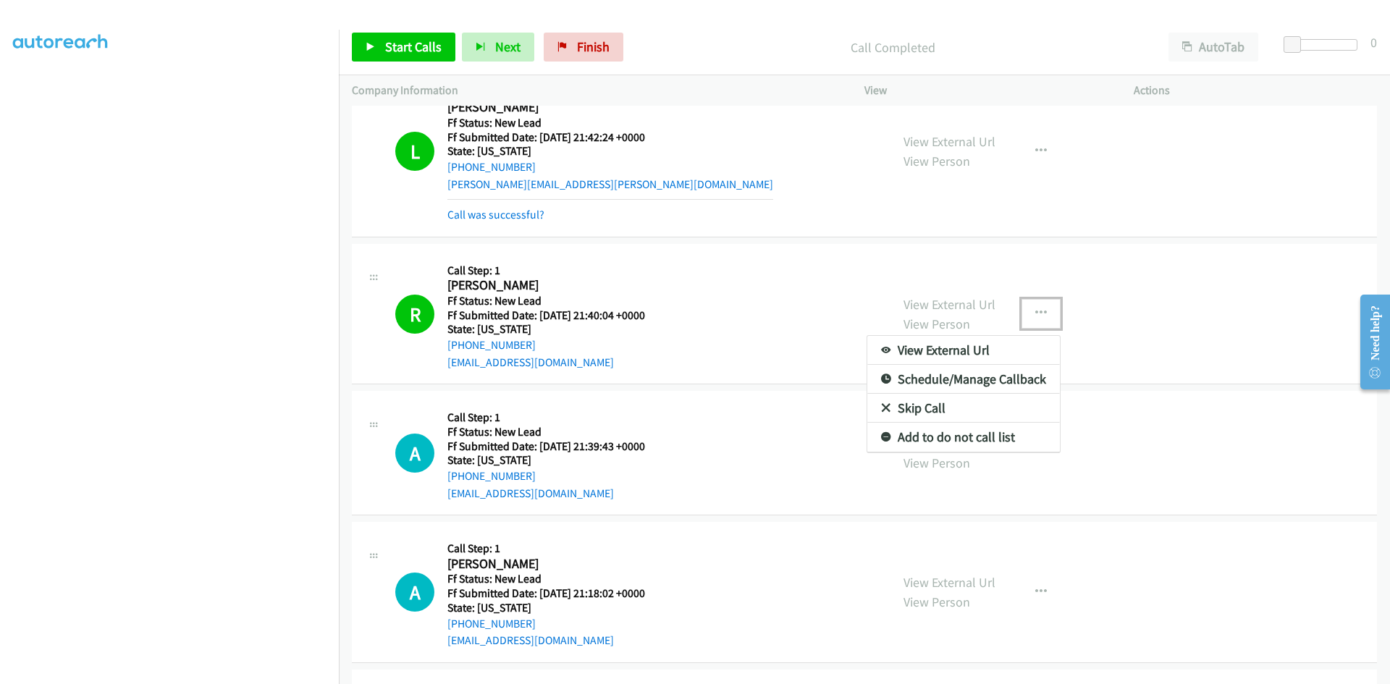
click at [900, 440] on link "Add to do not call list" at bounding box center [964, 437] width 193 height 29
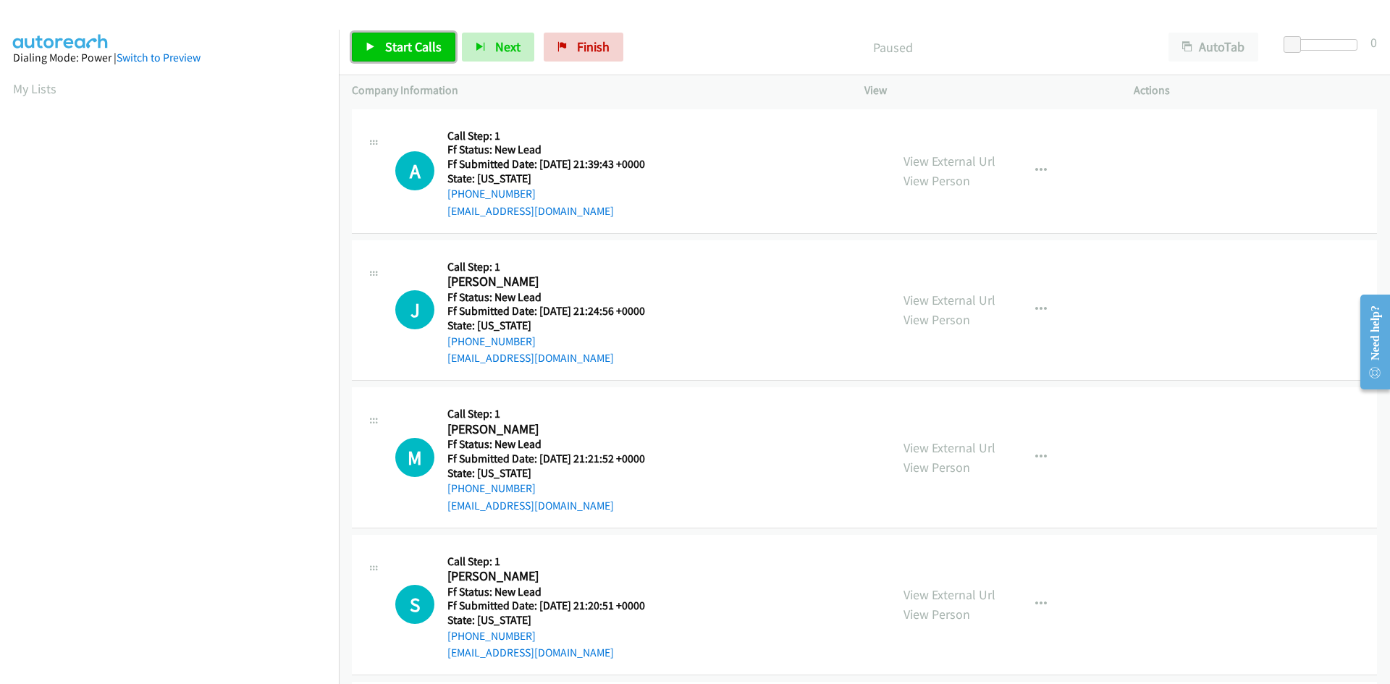
click at [424, 36] on link "Start Calls" at bounding box center [404, 47] width 104 height 29
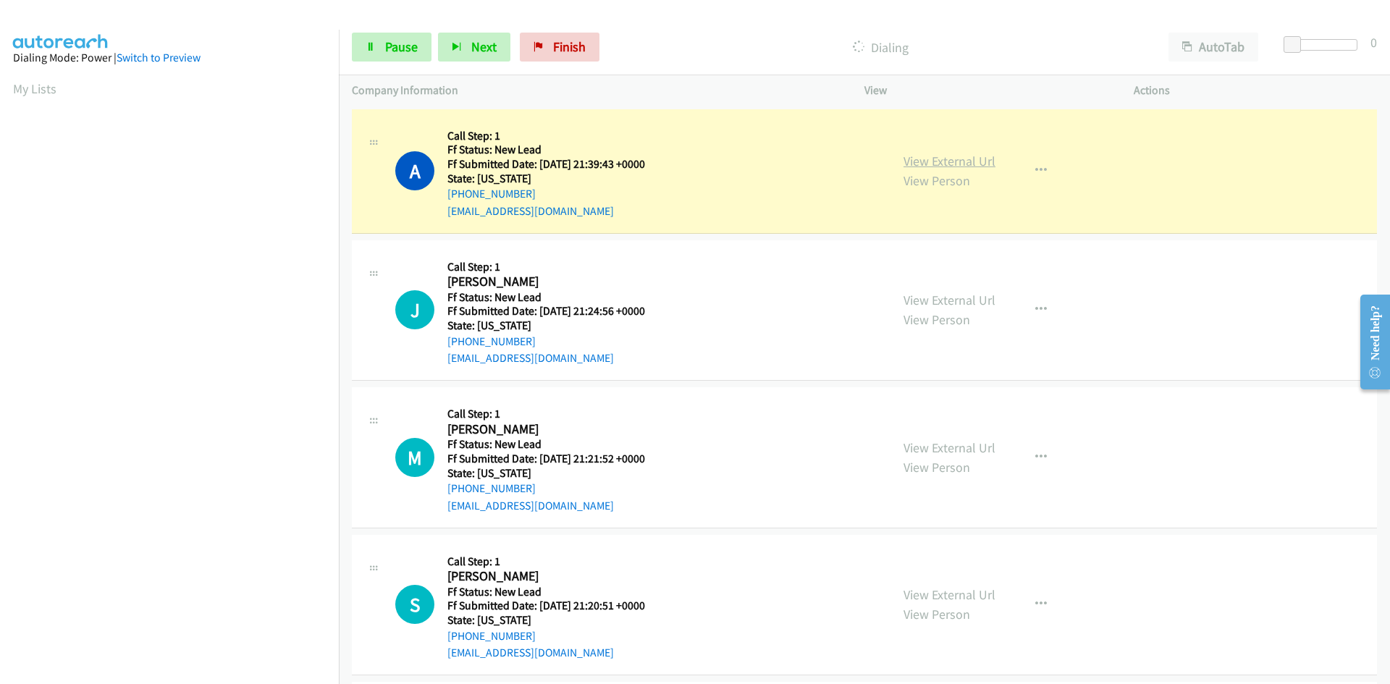
click at [955, 158] on link "View External Url" at bounding box center [950, 161] width 92 height 17
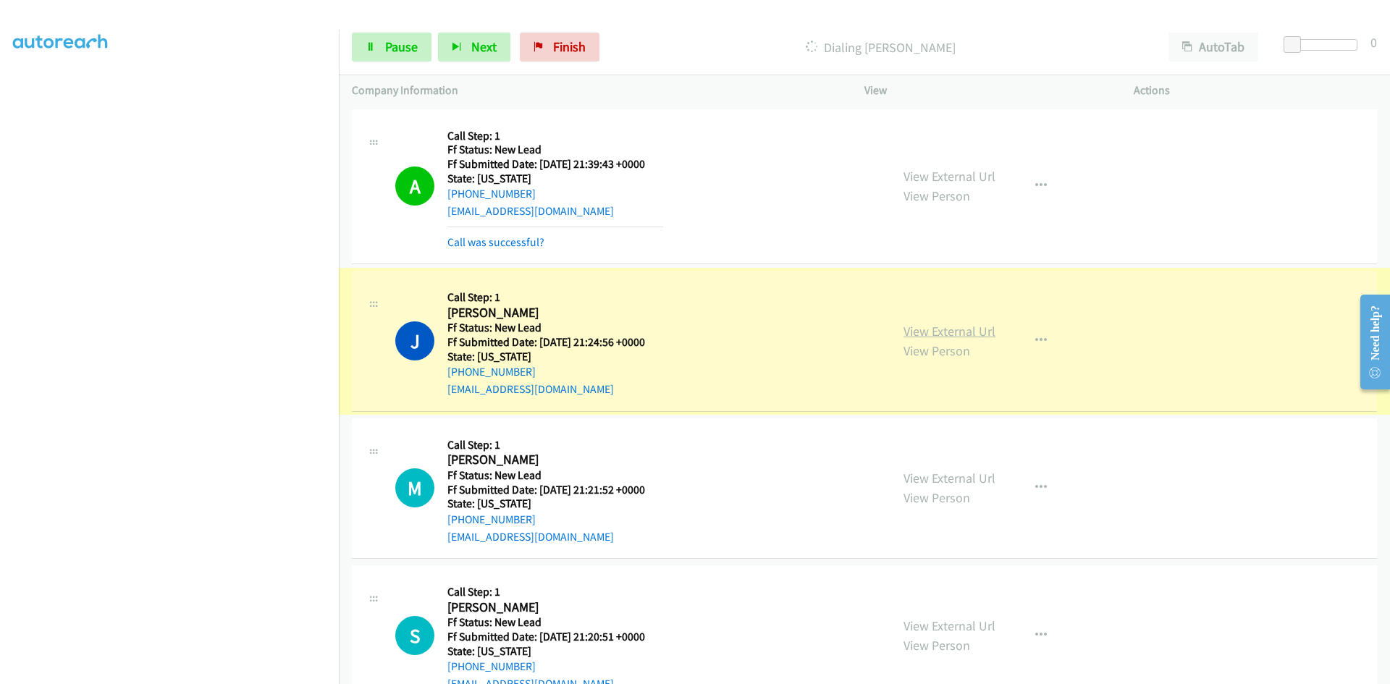
click at [929, 333] on link "View External Url" at bounding box center [950, 331] width 92 height 17
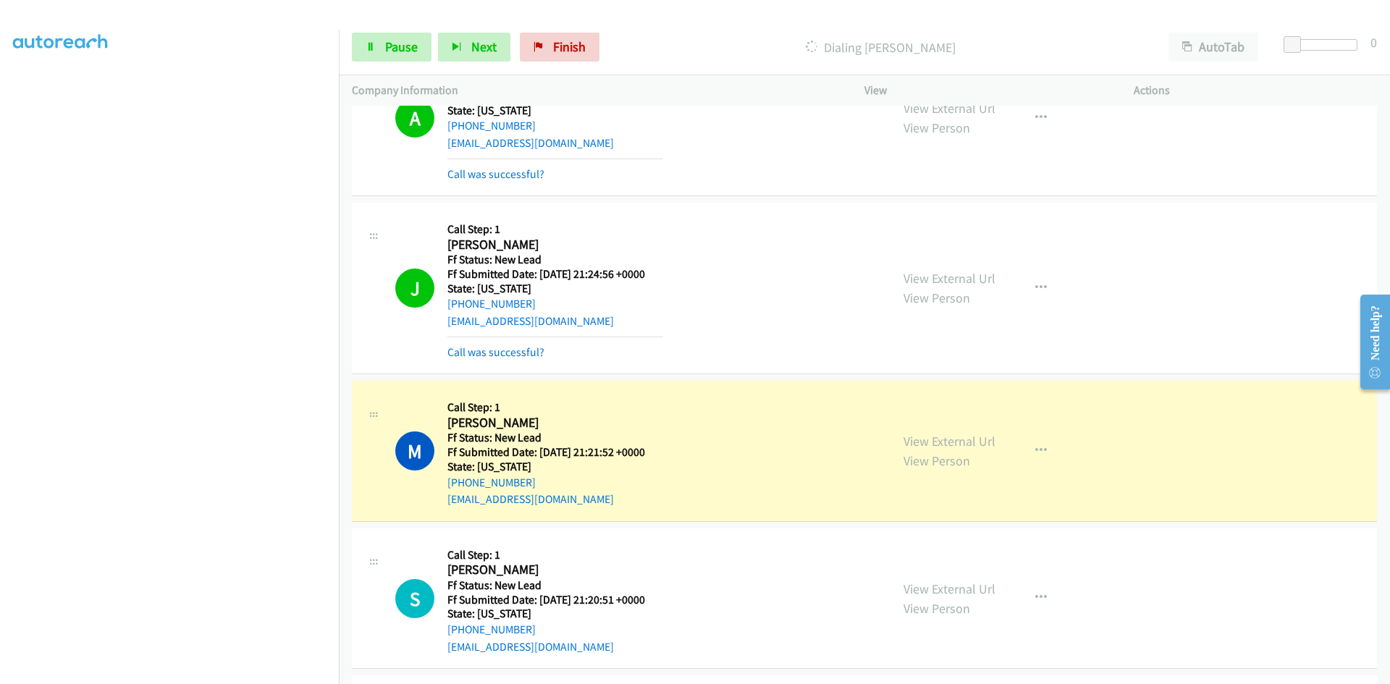
scroll to position [222, 0]
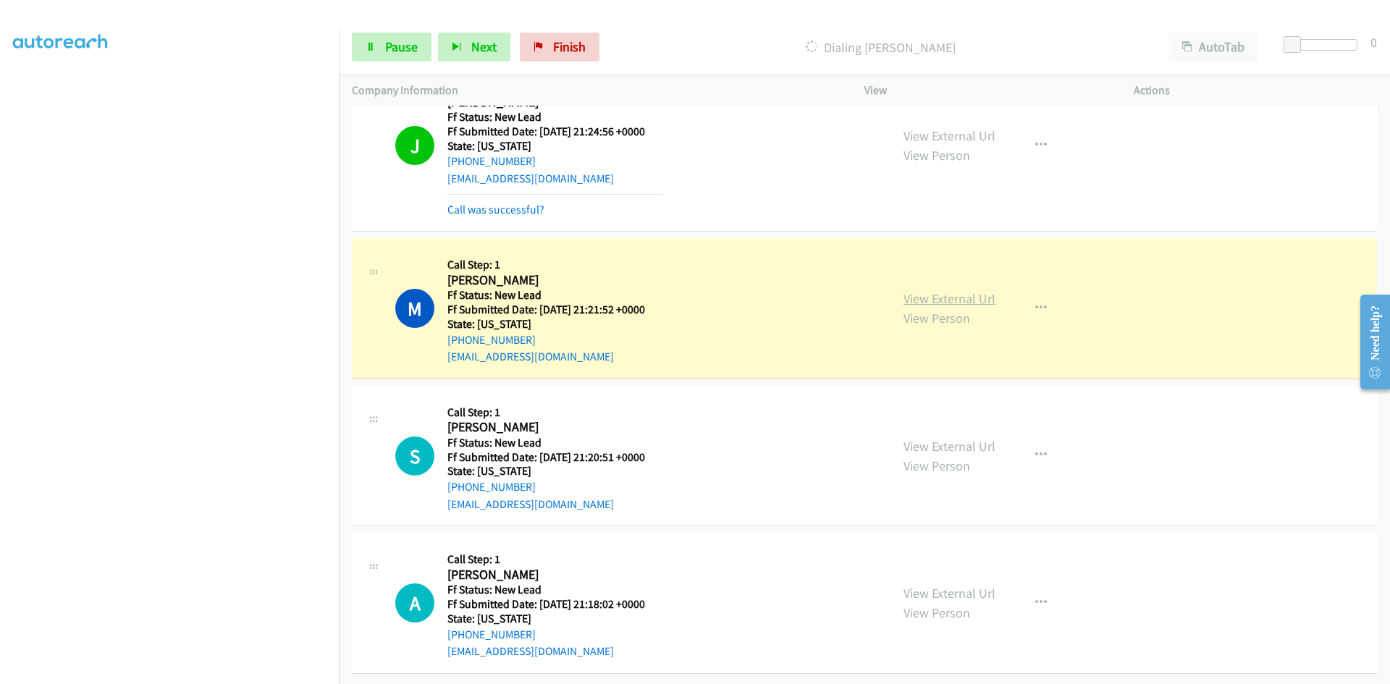
click at [941, 290] on link "View External Url" at bounding box center [950, 298] width 92 height 17
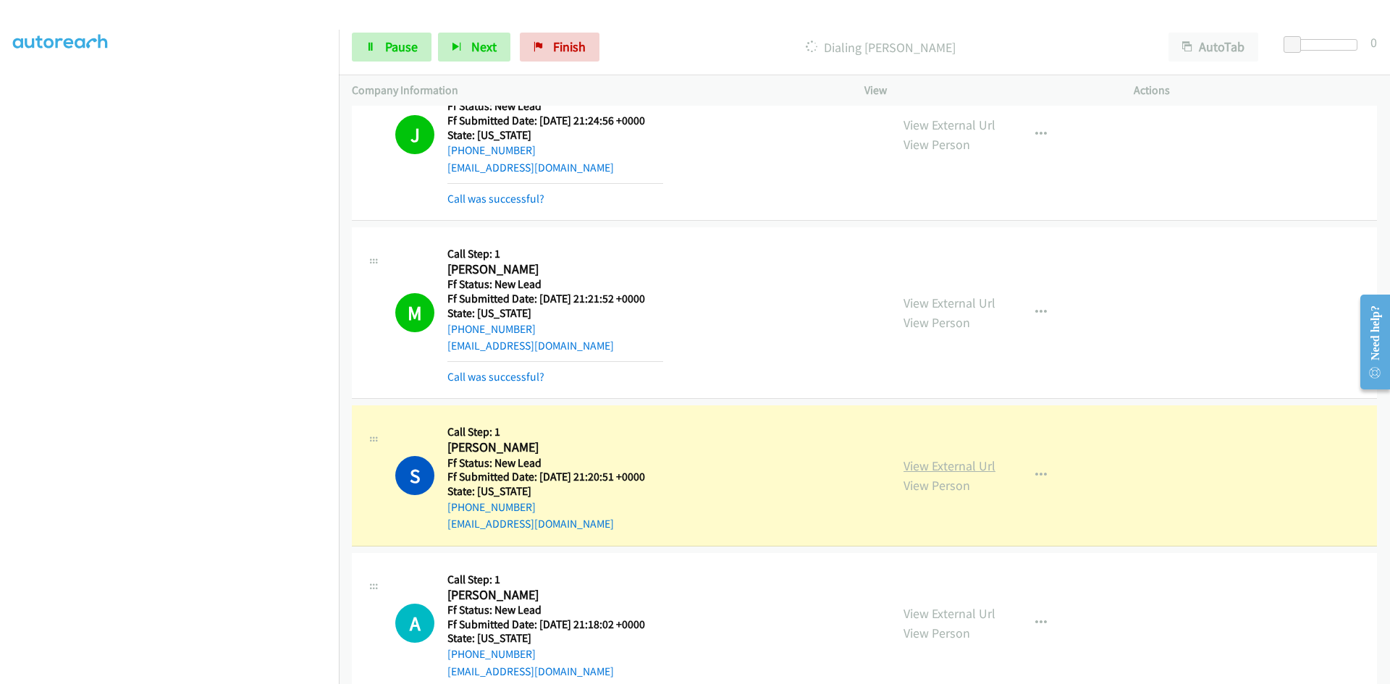
click at [952, 466] on link "View External Url" at bounding box center [950, 466] width 92 height 17
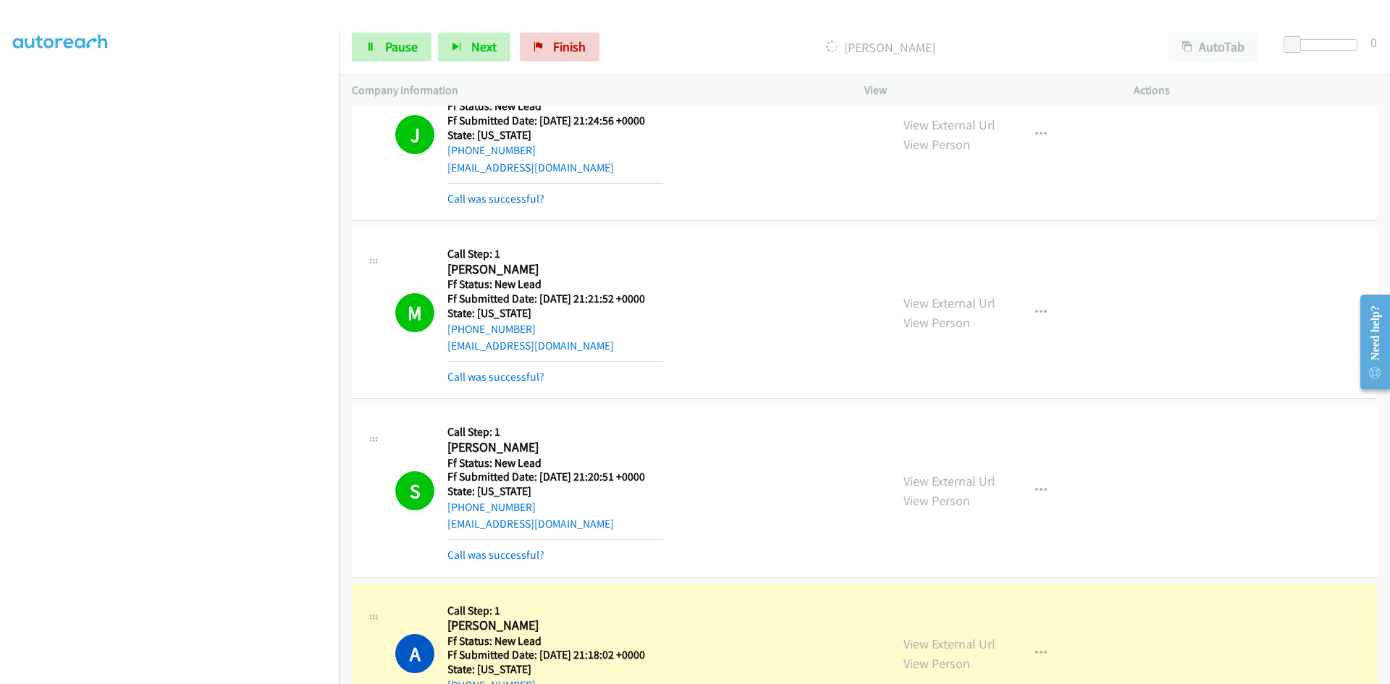
scroll to position [584, 0]
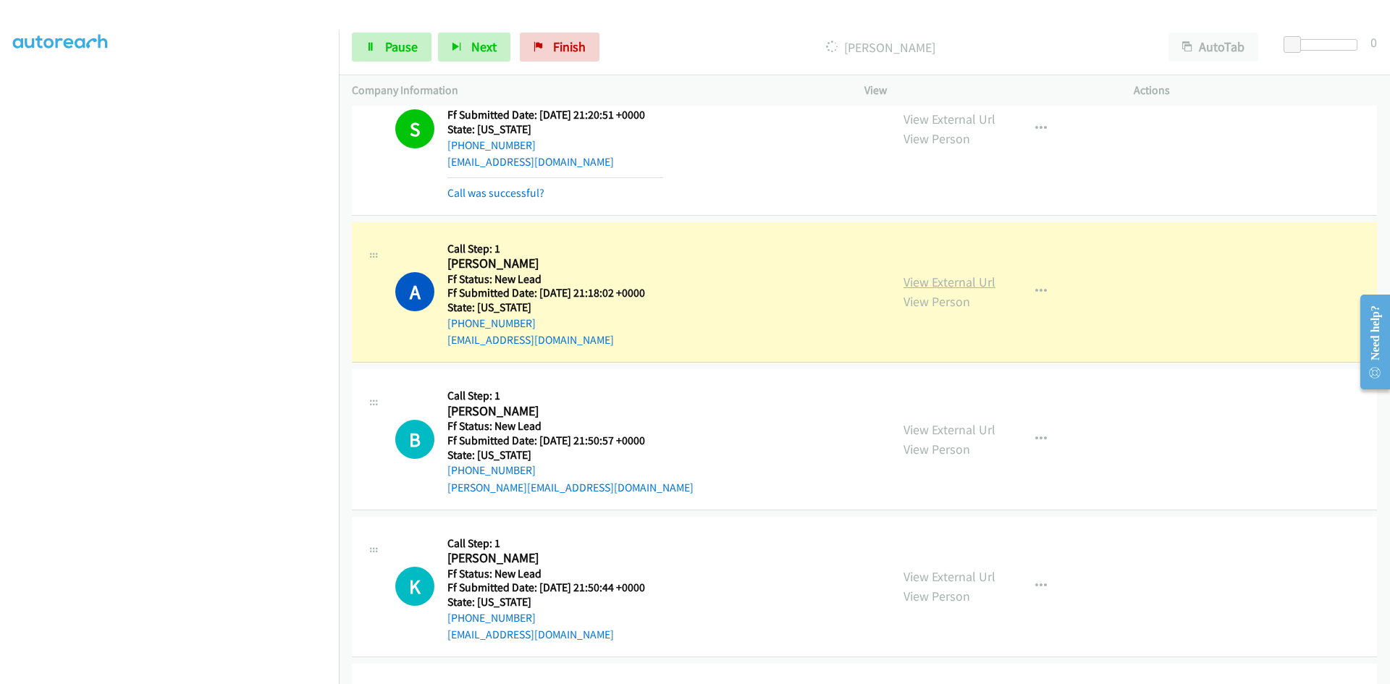
click at [945, 285] on div "View External Url View Person View External Url Email Schedule/Manage Callback …" at bounding box center [1032, 292] width 282 height 114
click at [949, 282] on link "View External Url" at bounding box center [950, 282] width 92 height 17
click at [925, 427] on div "View External Url View Person View External Url Email Schedule/Manage Callback …" at bounding box center [1032, 439] width 282 height 114
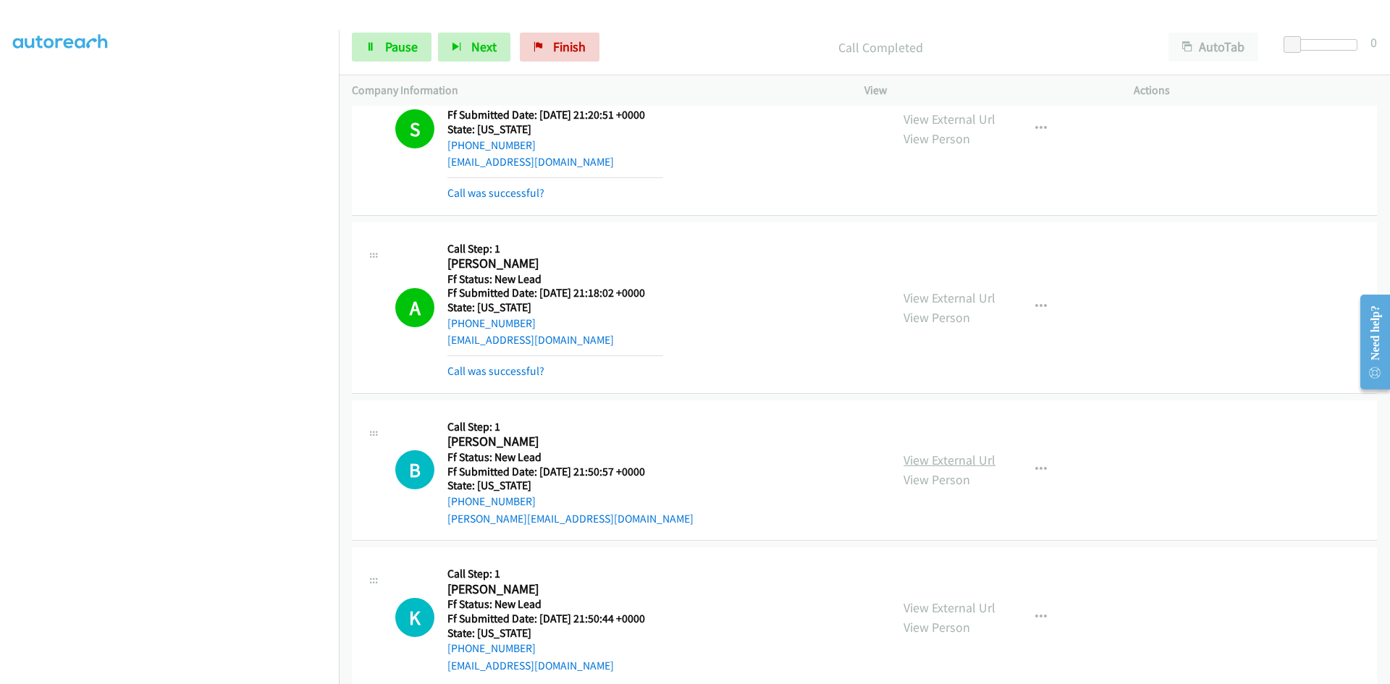
click at [918, 458] on link "View External Url" at bounding box center [950, 460] width 92 height 17
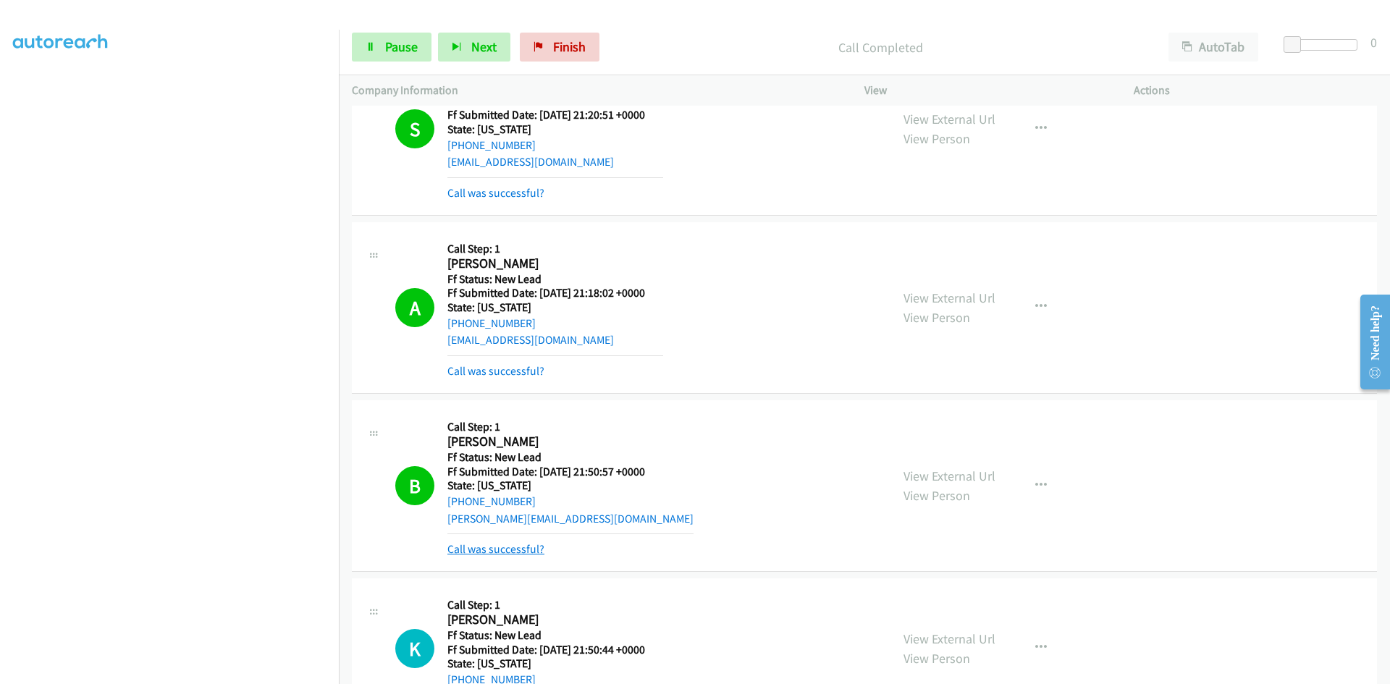
click at [515, 550] on link "Call was successful?" at bounding box center [496, 549] width 97 height 14
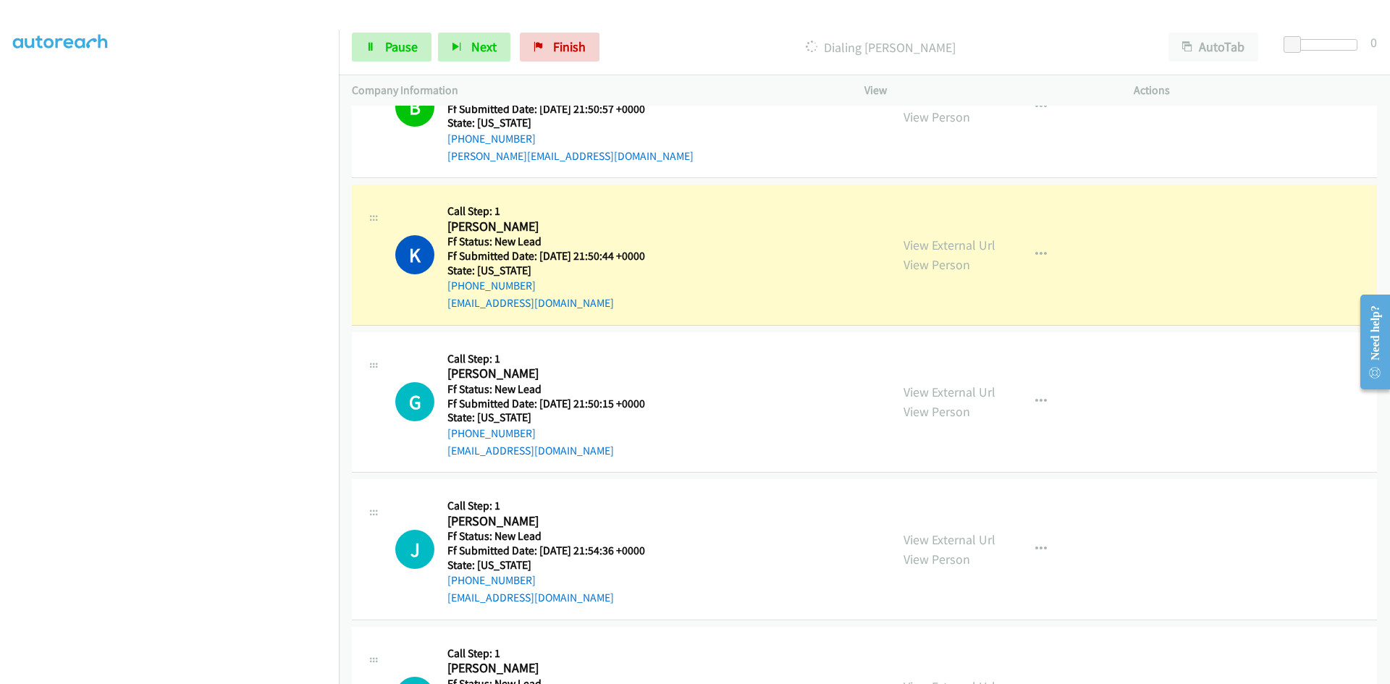
scroll to position [946, 0]
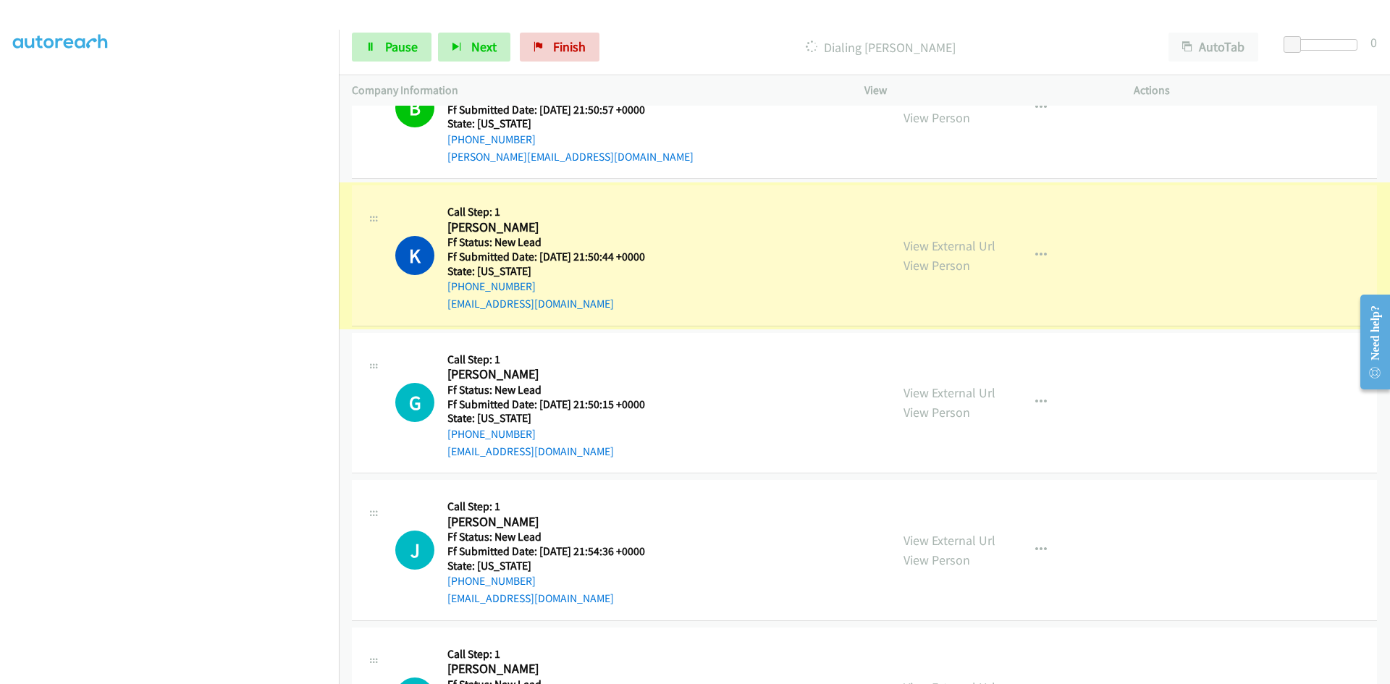
click at [953, 244] on link "View External Url" at bounding box center [950, 246] width 92 height 17
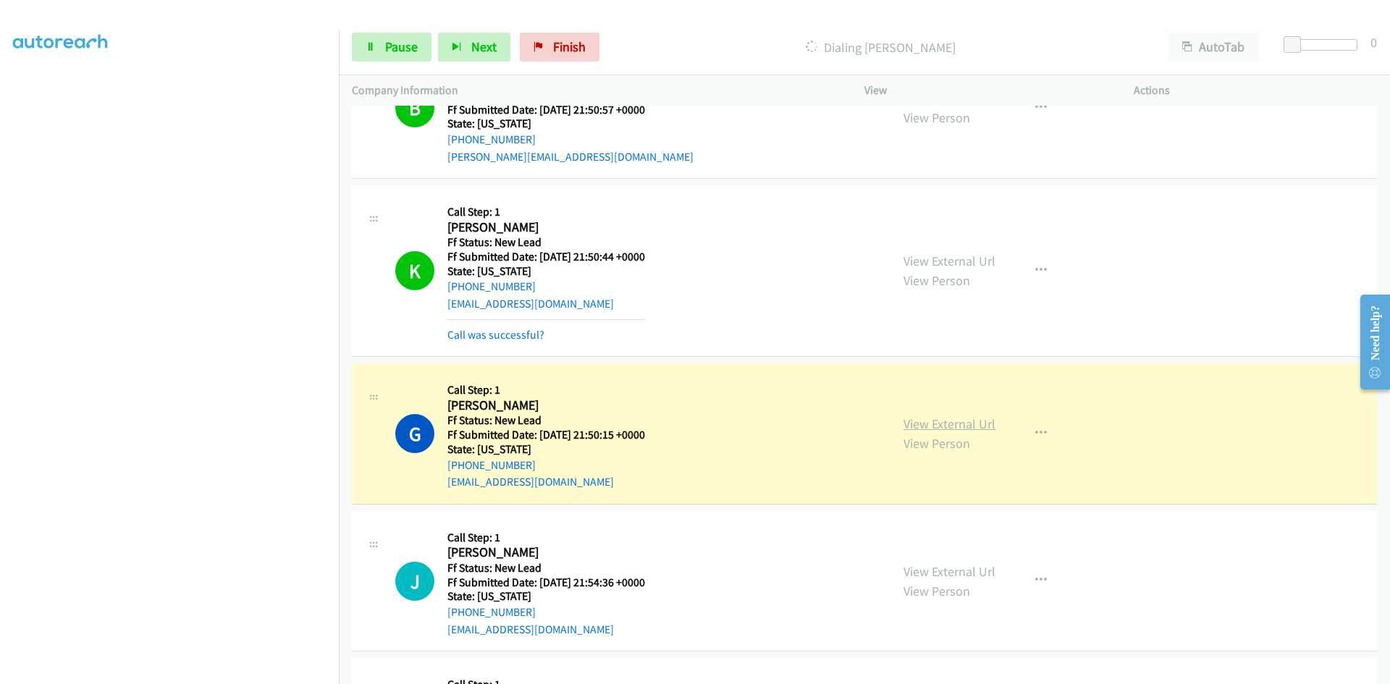
click at [920, 418] on link "View External Url" at bounding box center [950, 424] width 92 height 17
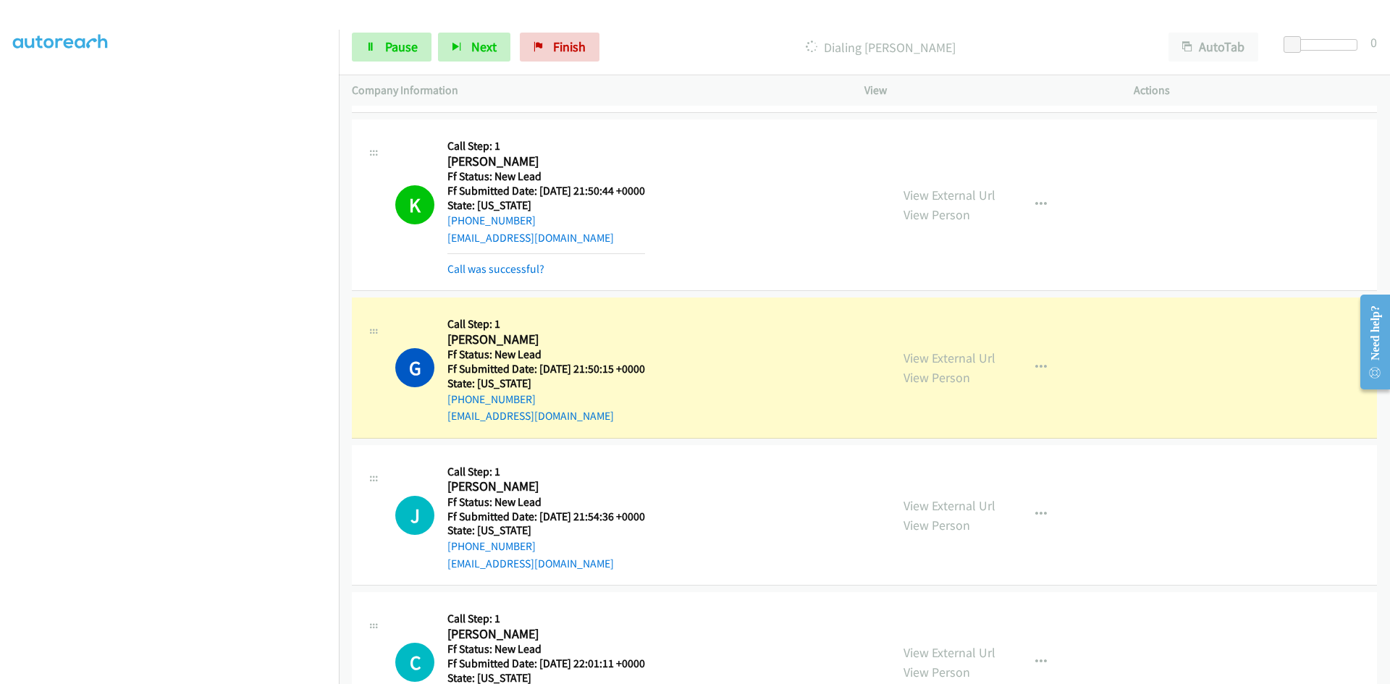
scroll to position [1230, 0]
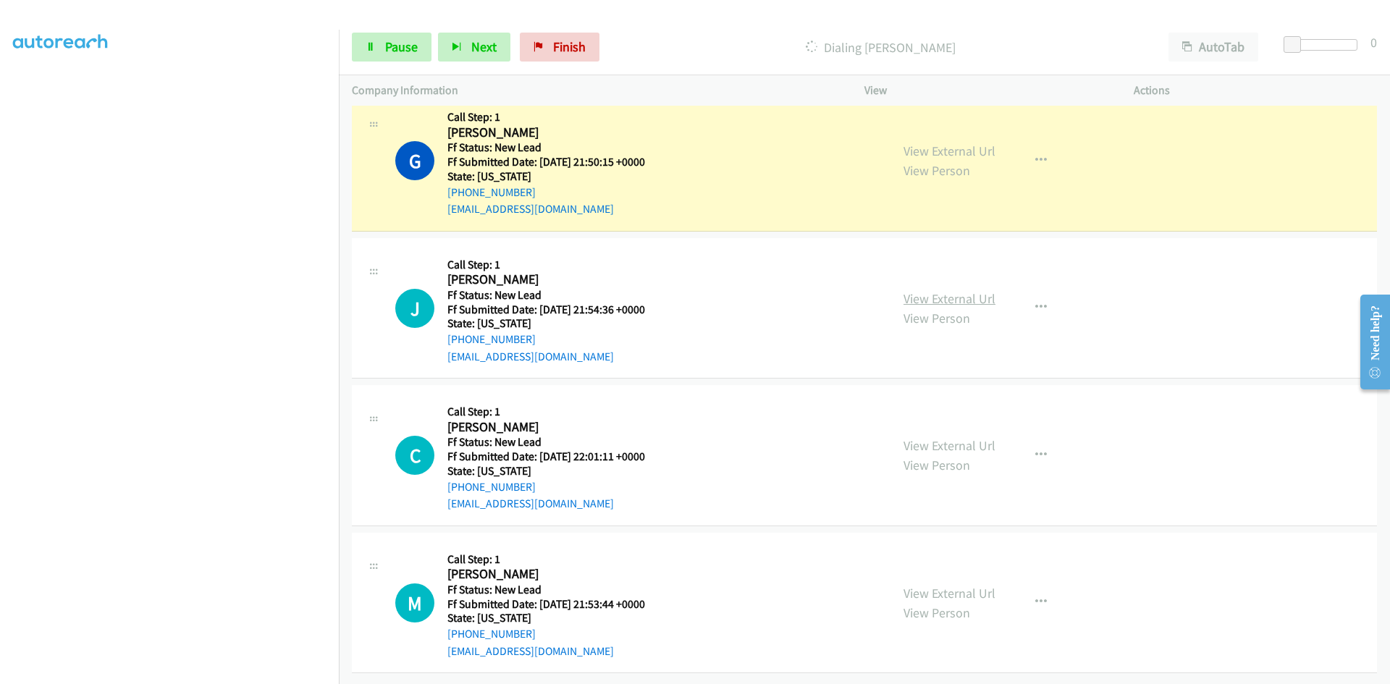
click at [910, 282] on div "View External Url View Person View External Url Email Schedule/Manage Callback …" at bounding box center [1032, 308] width 282 height 114
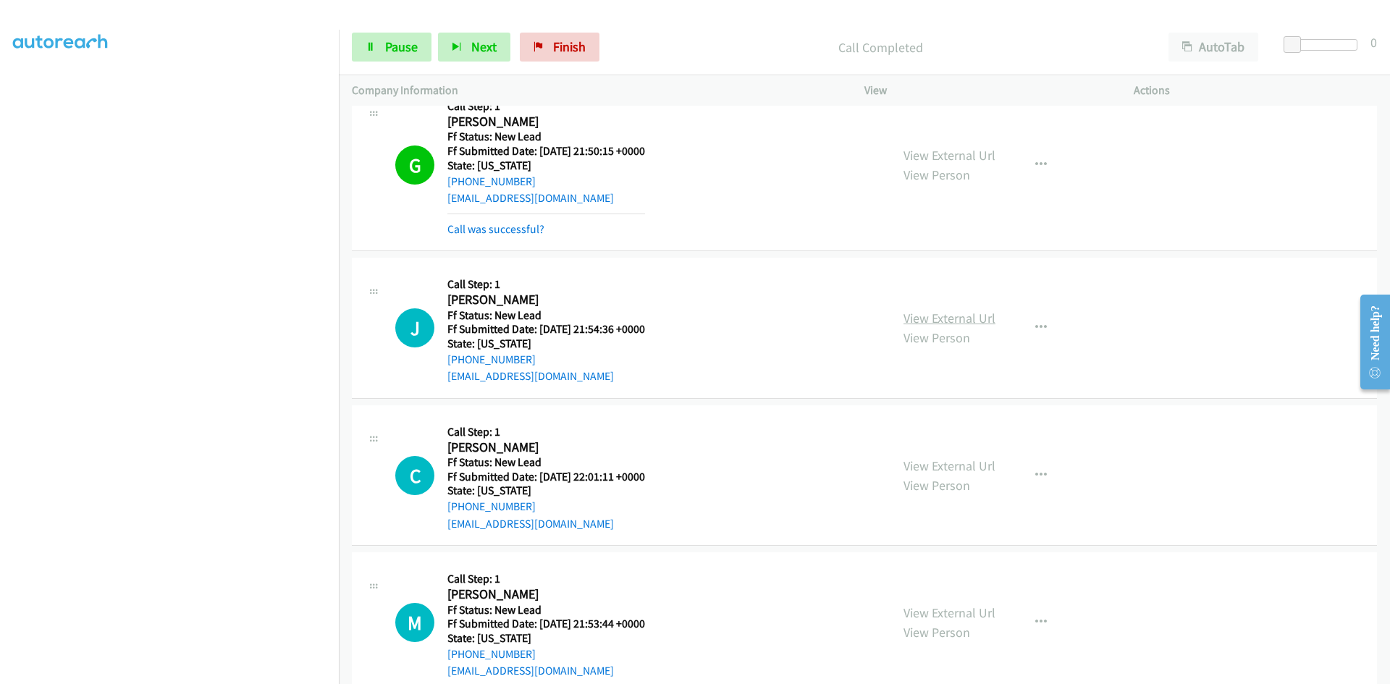
click at [927, 322] on link "View External Url" at bounding box center [950, 318] width 92 height 17
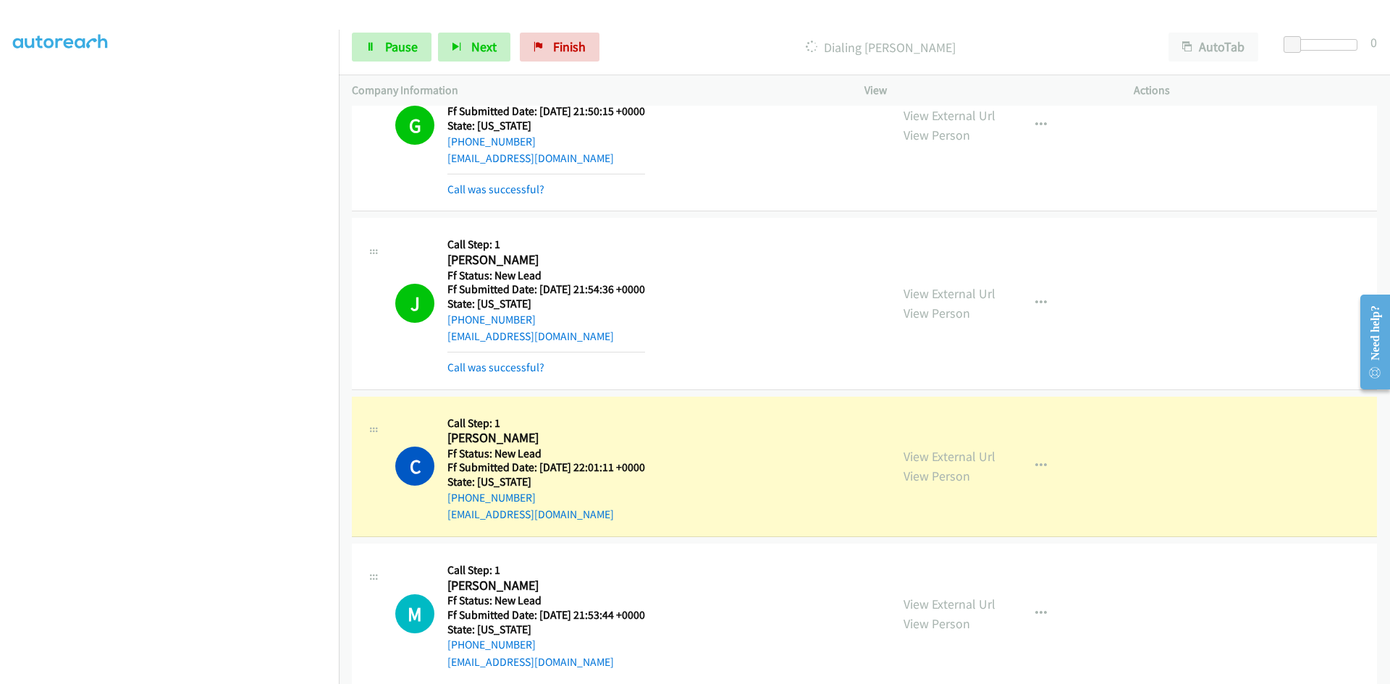
scroll to position [1291, 0]
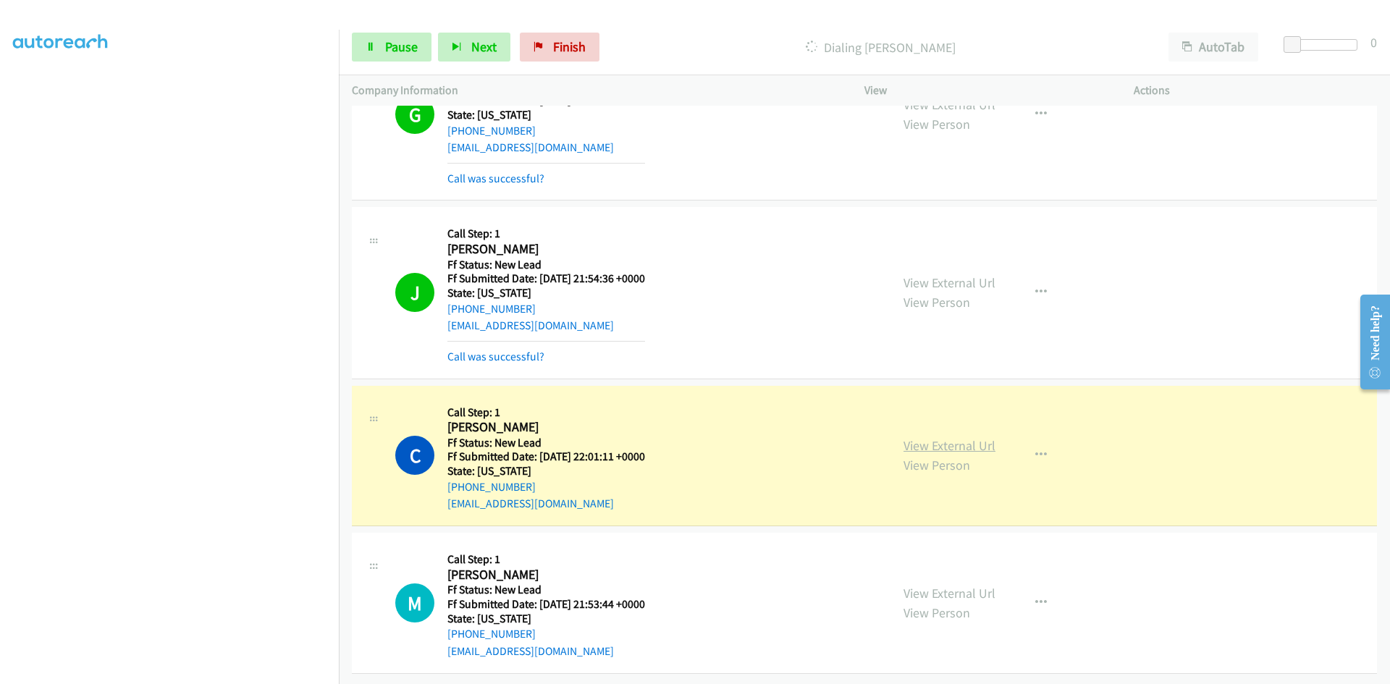
click at [941, 437] on link "View External Url" at bounding box center [950, 445] width 92 height 17
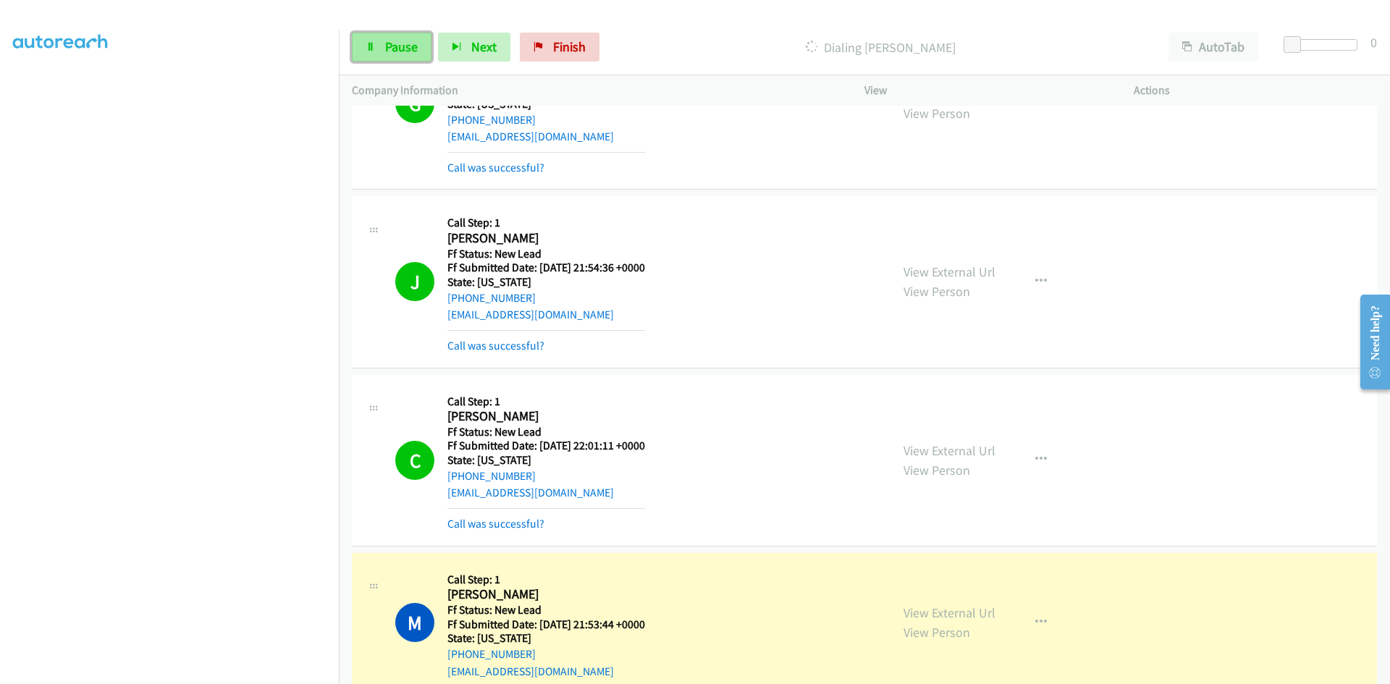
click at [407, 54] on span "Pause" at bounding box center [401, 46] width 33 height 17
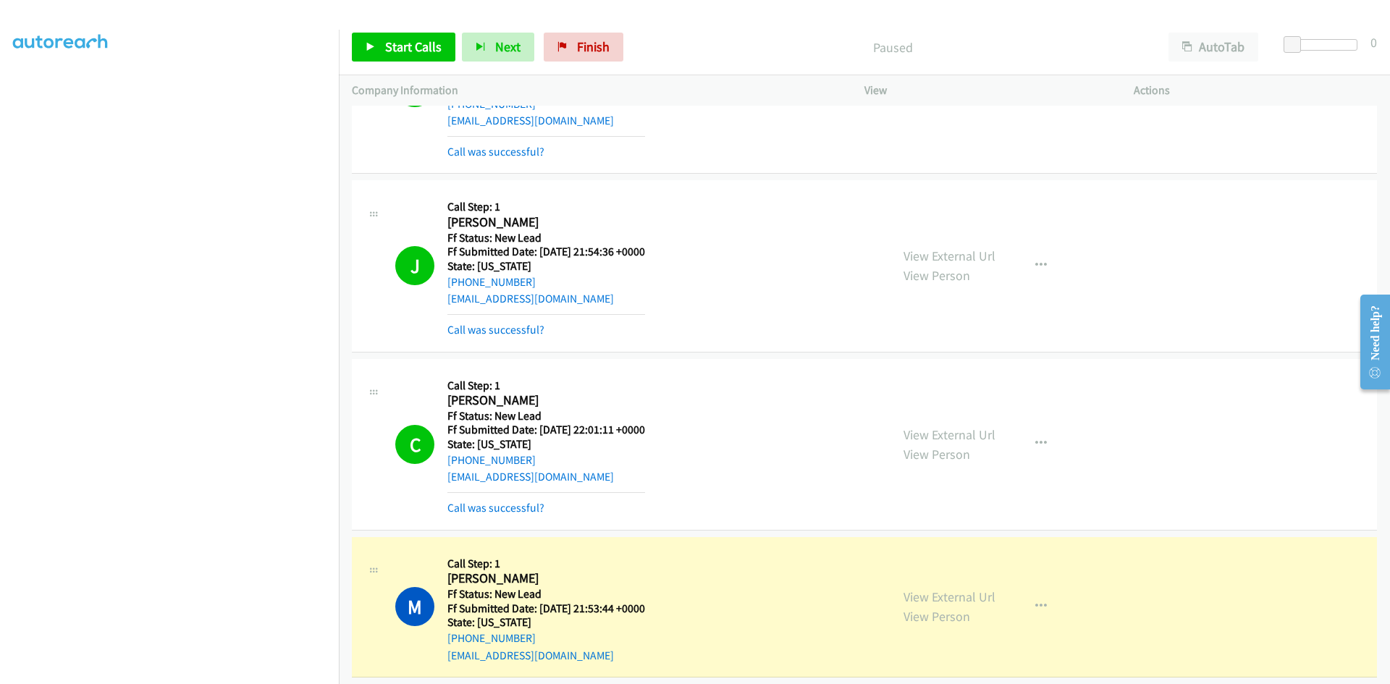
scroll to position [1322, 0]
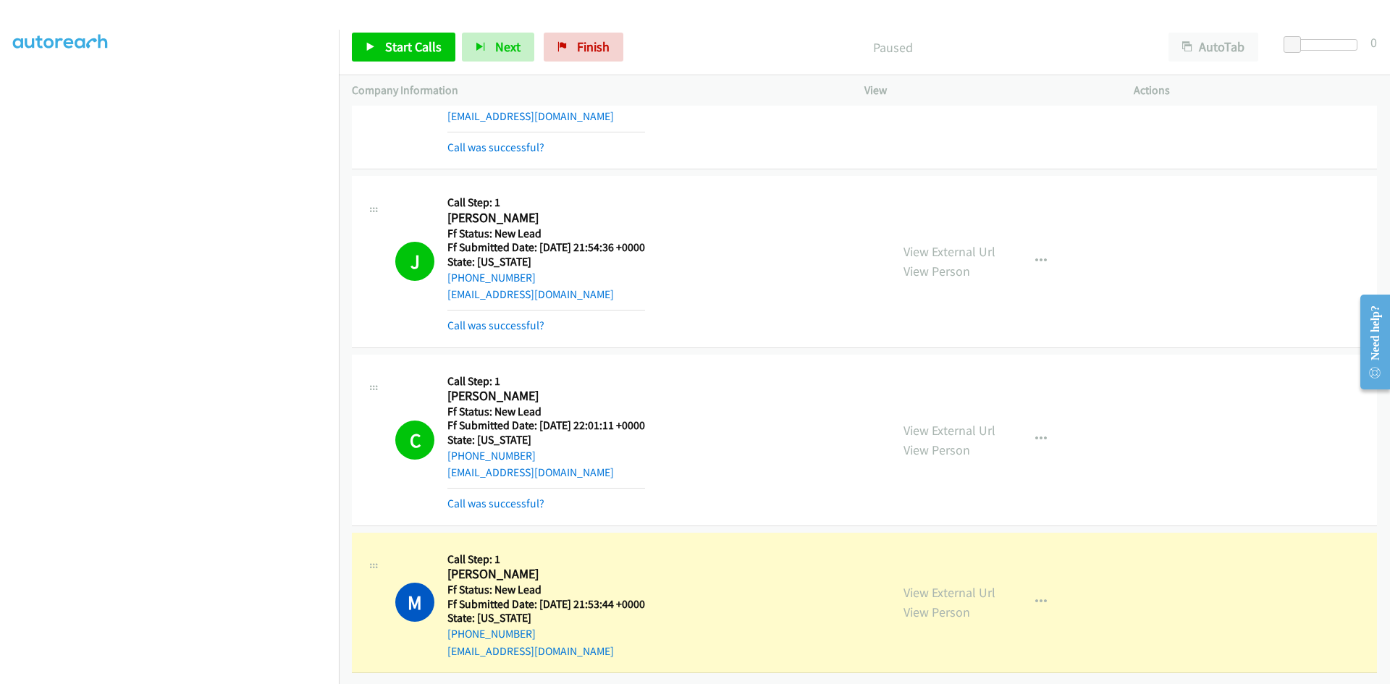
click at [990, 585] on div "View External Url View Person View External Url Email Schedule/Manage Callback …" at bounding box center [1032, 603] width 282 height 114
click at [976, 585] on link "View External Url" at bounding box center [950, 592] width 92 height 17
click at [488, 497] on link "Call was successful?" at bounding box center [496, 504] width 97 height 14
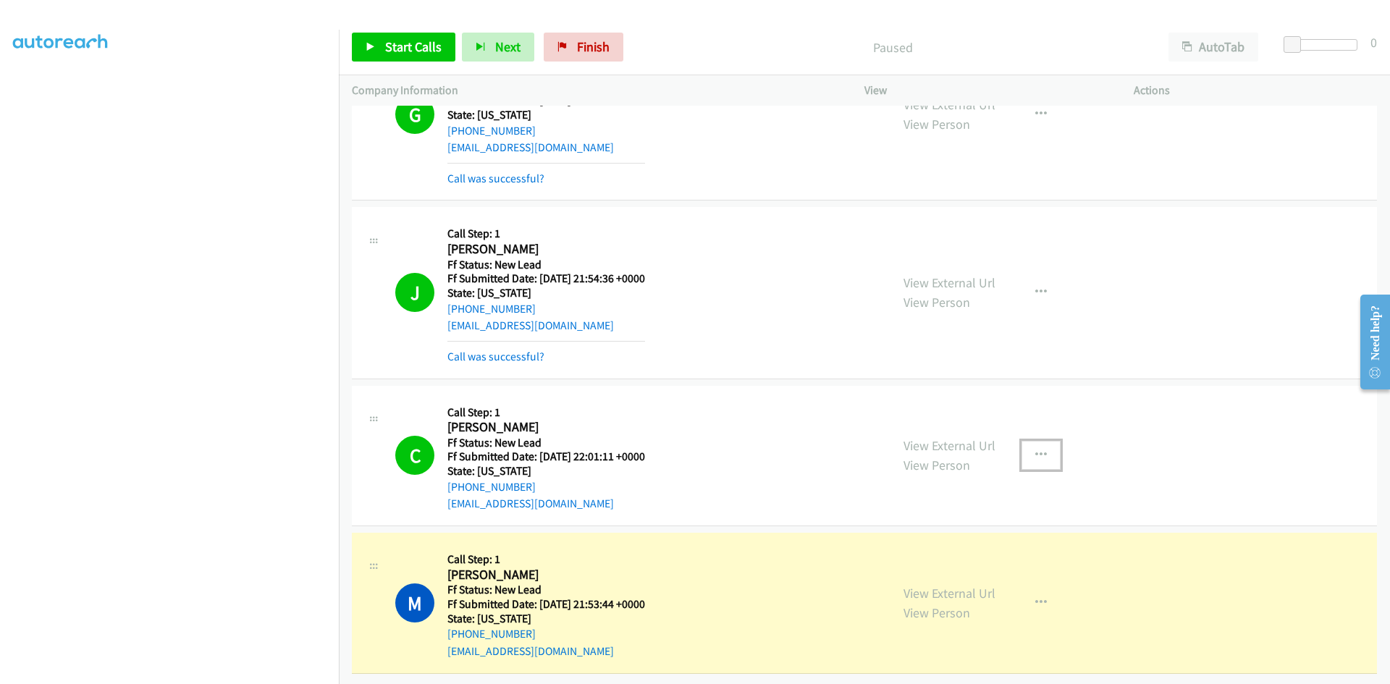
click at [1044, 445] on button "button" at bounding box center [1041, 455] width 39 height 29
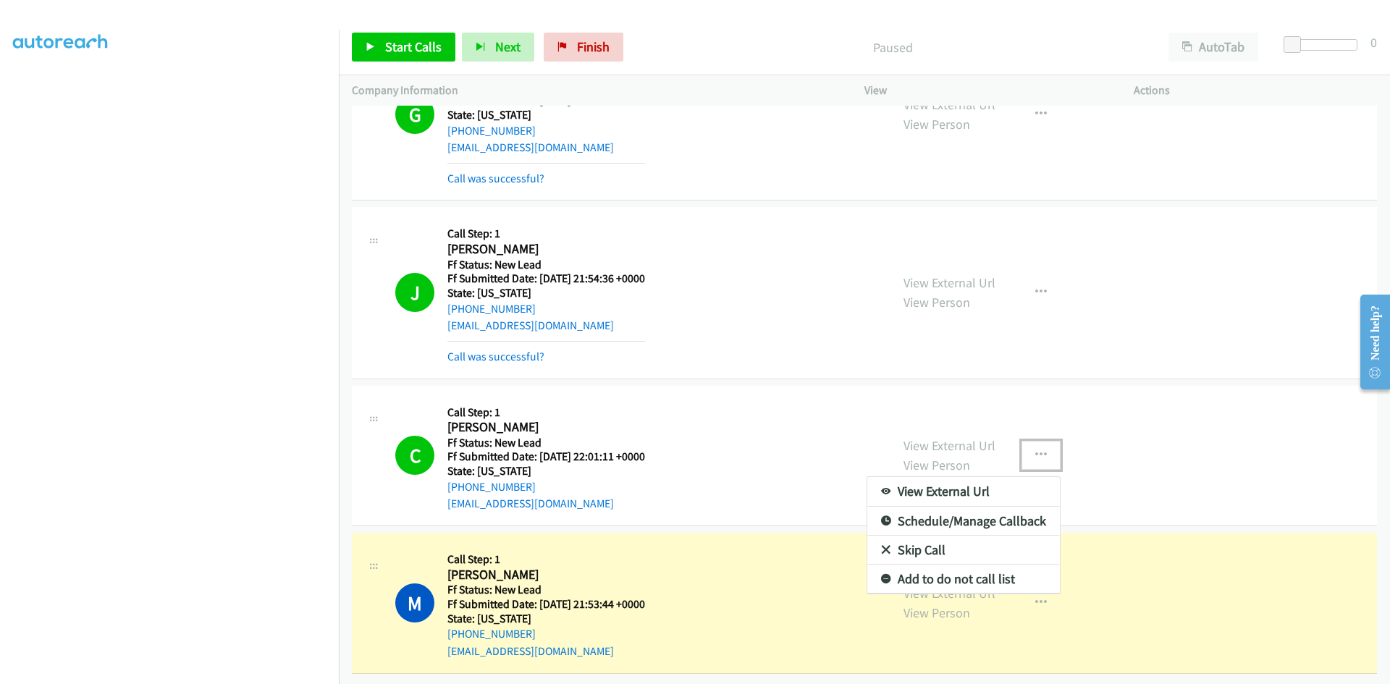
click at [925, 567] on link "Add to do not call list" at bounding box center [964, 579] width 193 height 29
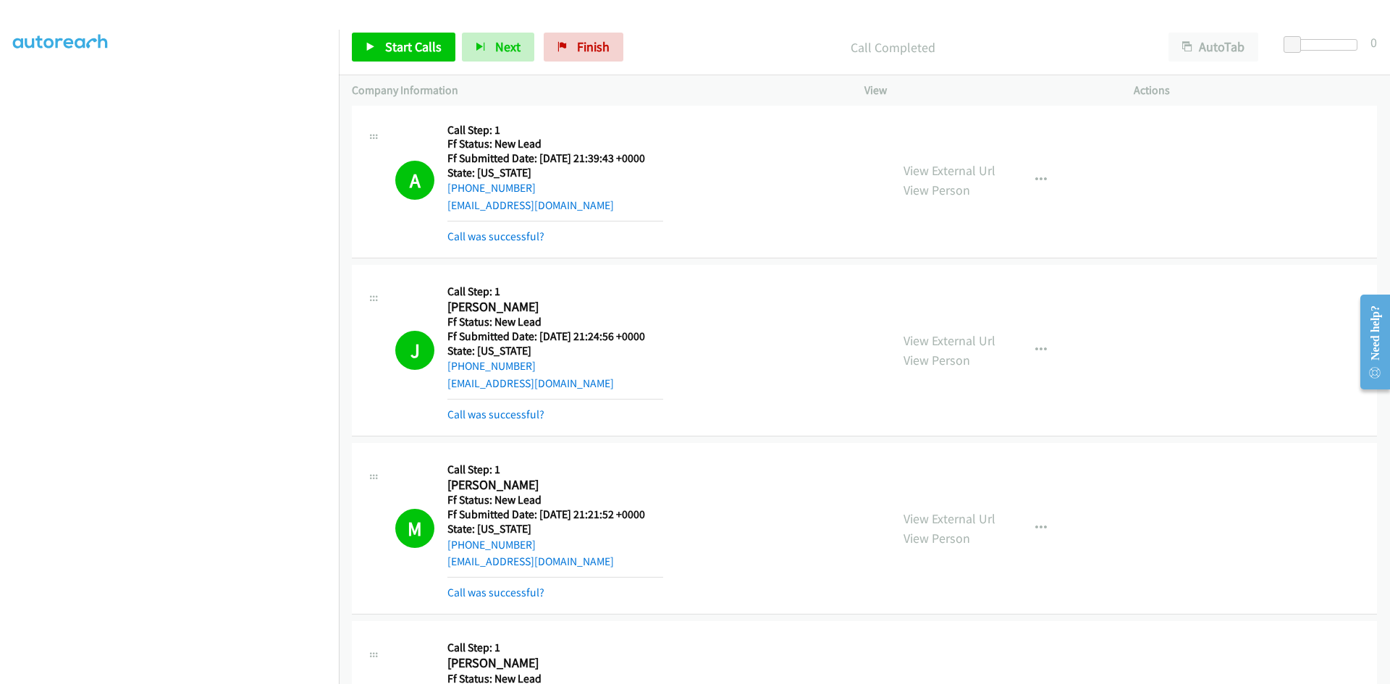
scroll to position [0, 0]
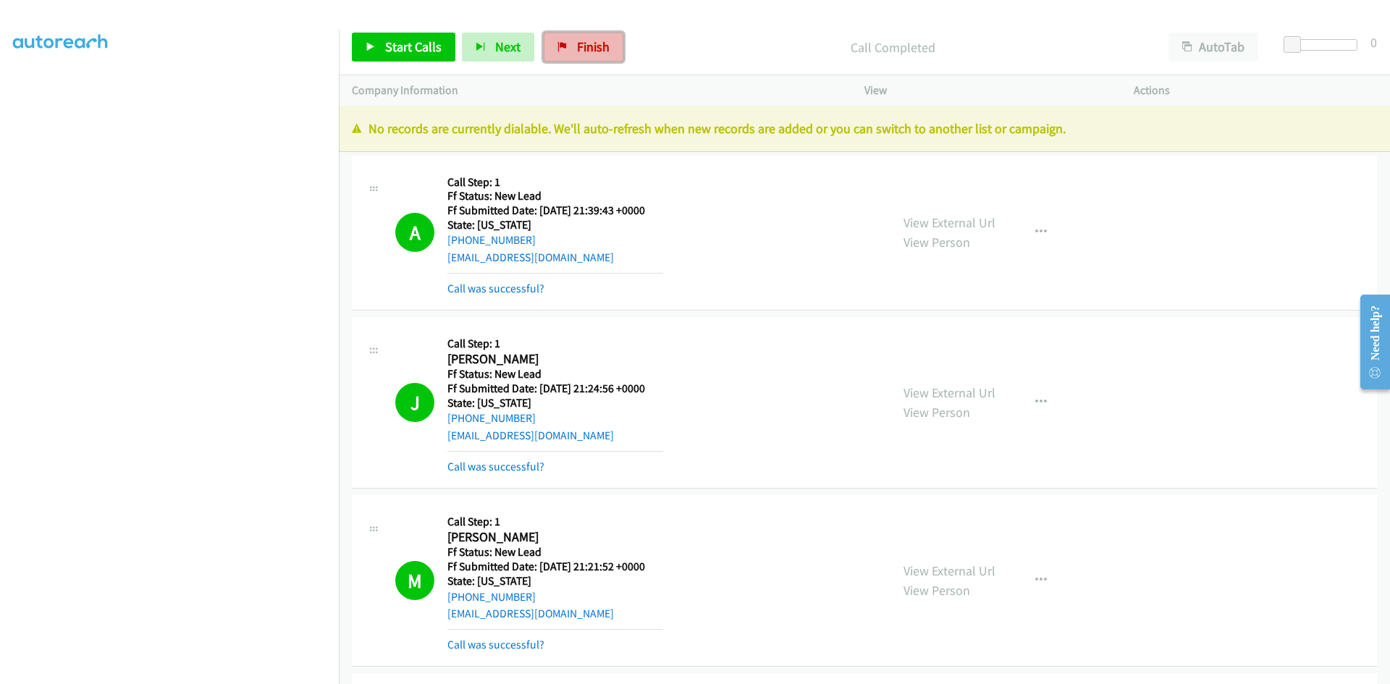
click at [584, 49] on span "Finish" at bounding box center [593, 46] width 33 height 17
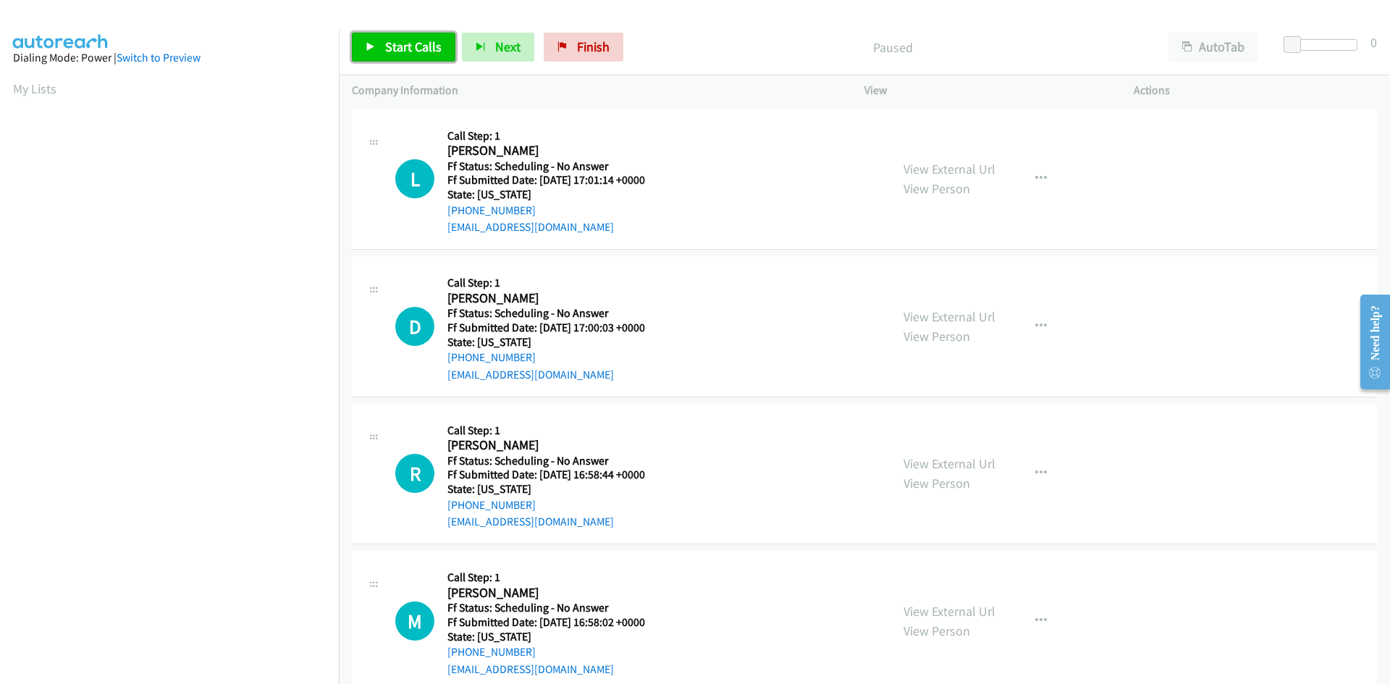
click at [426, 43] on span "Start Calls" at bounding box center [413, 46] width 56 height 17
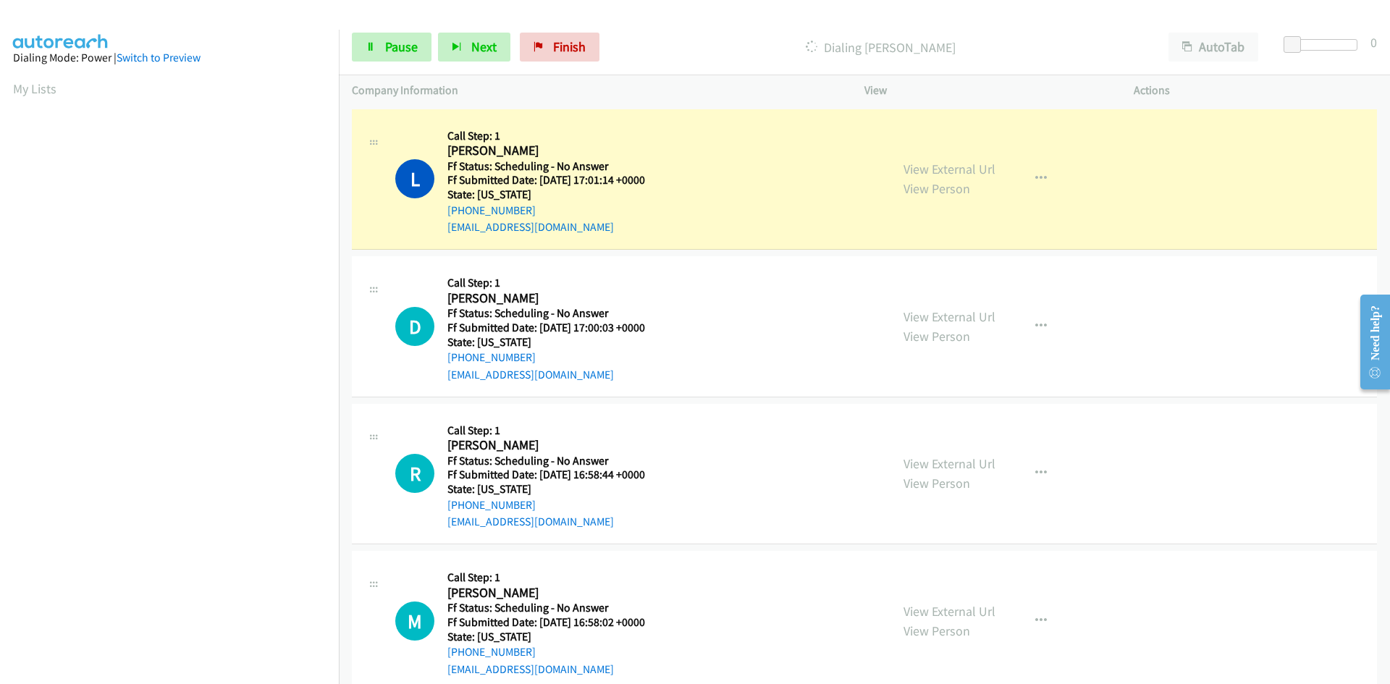
scroll to position [127, 0]
click at [942, 169] on link "View External Url" at bounding box center [950, 169] width 92 height 17
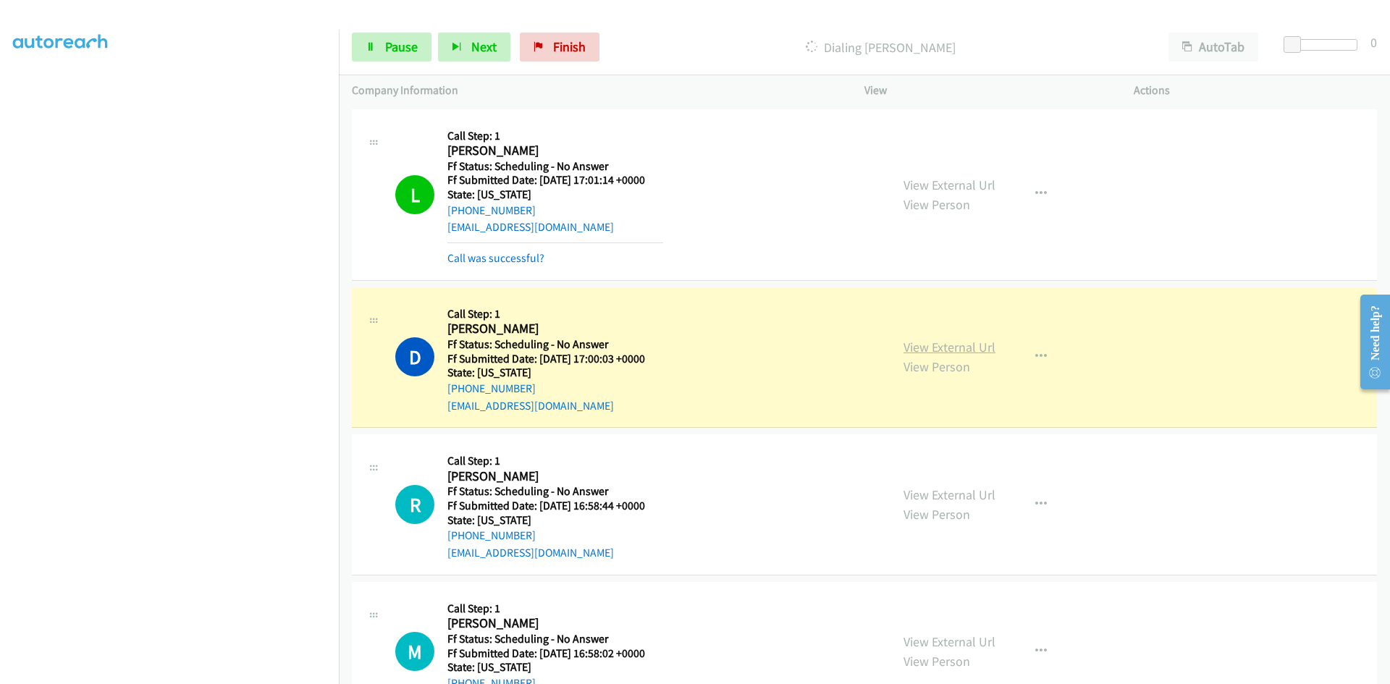
click at [944, 345] on link "View External Url" at bounding box center [950, 347] width 92 height 17
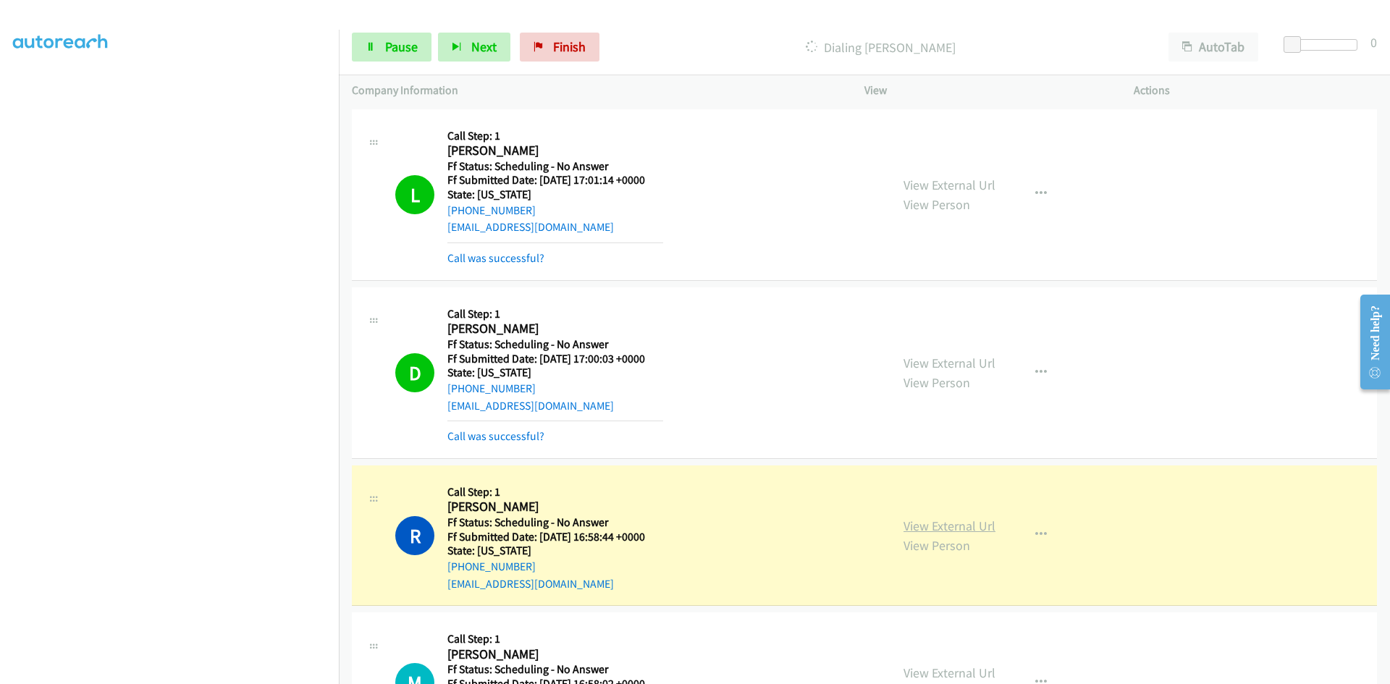
click at [912, 527] on link "View External Url" at bounding box center [950, 526] width 92 height 17
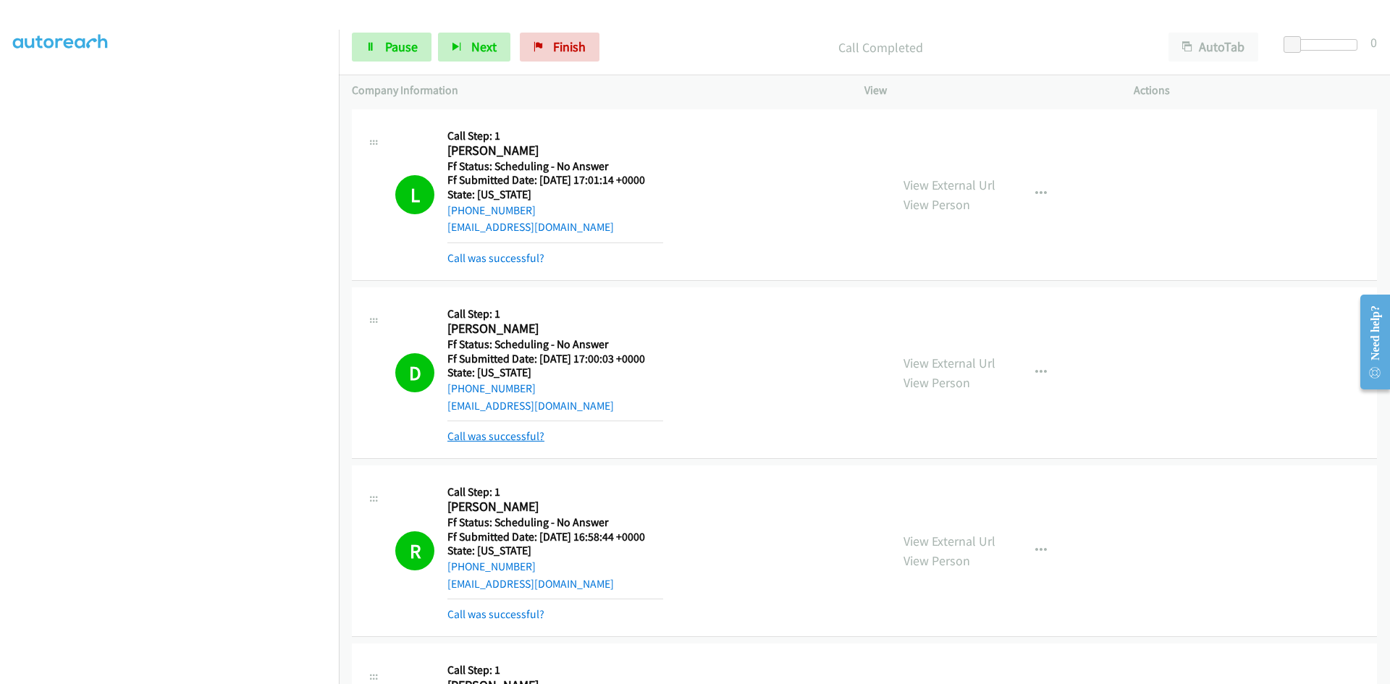
click at [473, 439] on link "Call was successful?" at bounding box center [496, 436] width 97 height 14
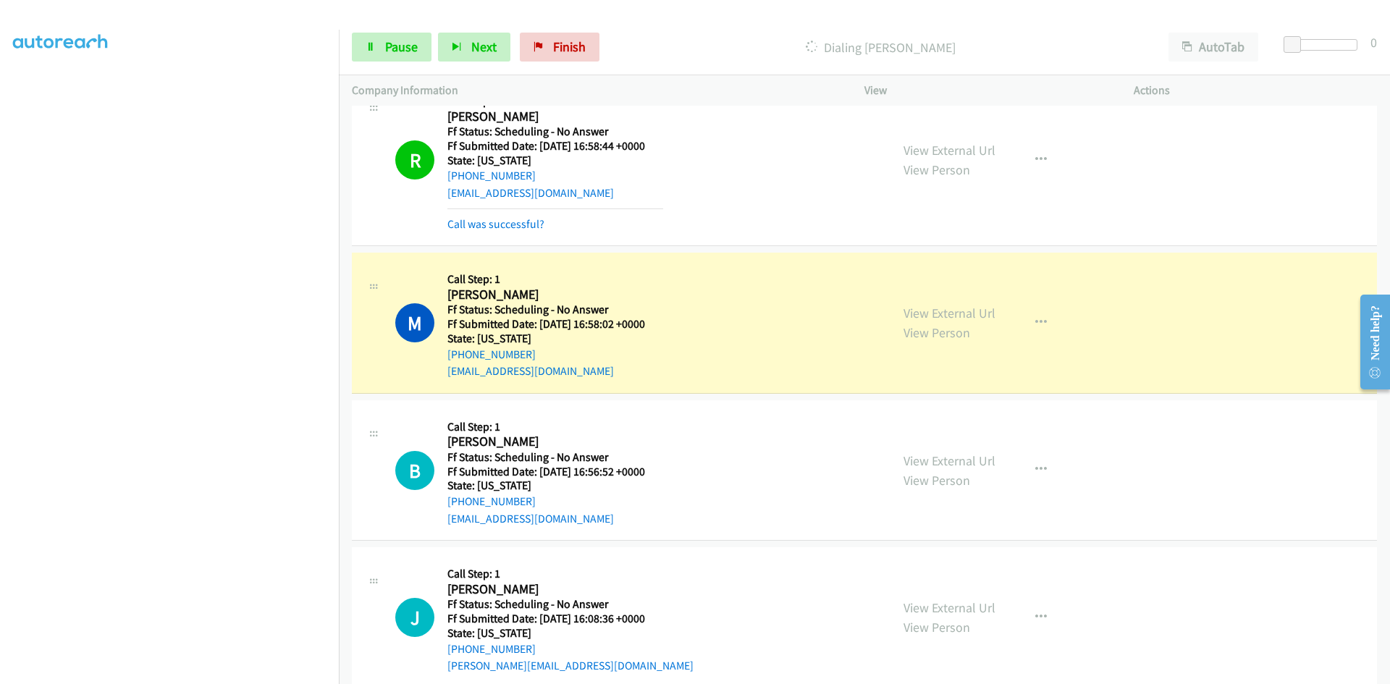
scroll to position [362, 0]
click at [931, 310] on link "View External Url" at bounding box center [950, 311] width 92 height 17
click at [389, 44] on span "Pause" at bounding box center [401, 46] width 33 height 17
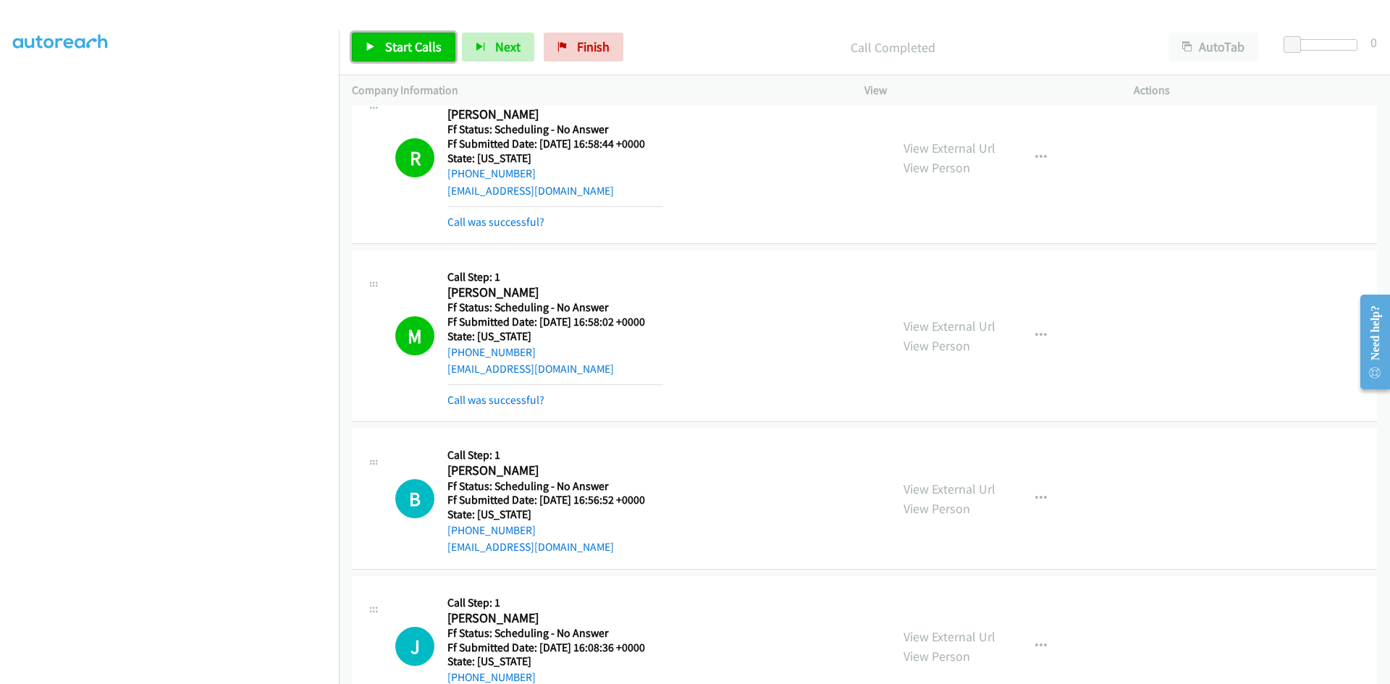
click at [368, 50] on icon at bounding box center [371, 48] width 10 height 10
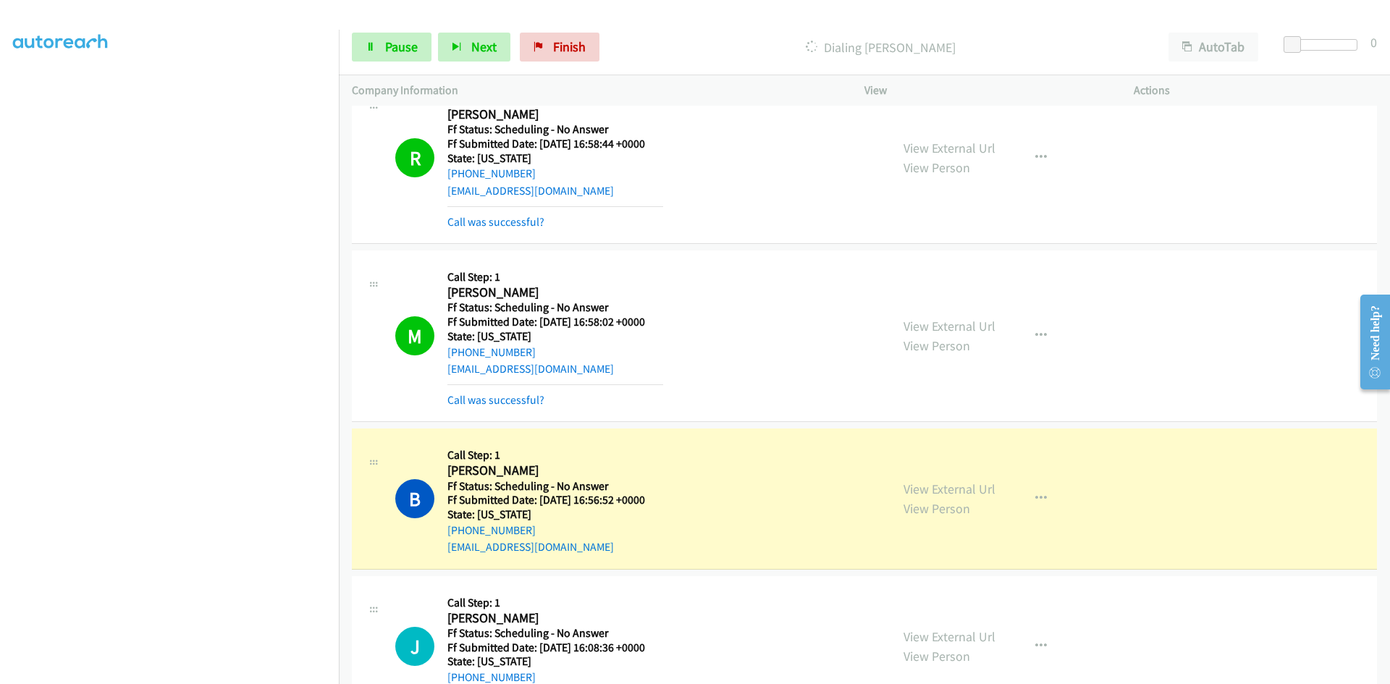
click at [952, 487] on div "View External Url View Person View External Url Email Schedule/Manage Callback …" at bounding box center [1032, 499] width 282 height 114
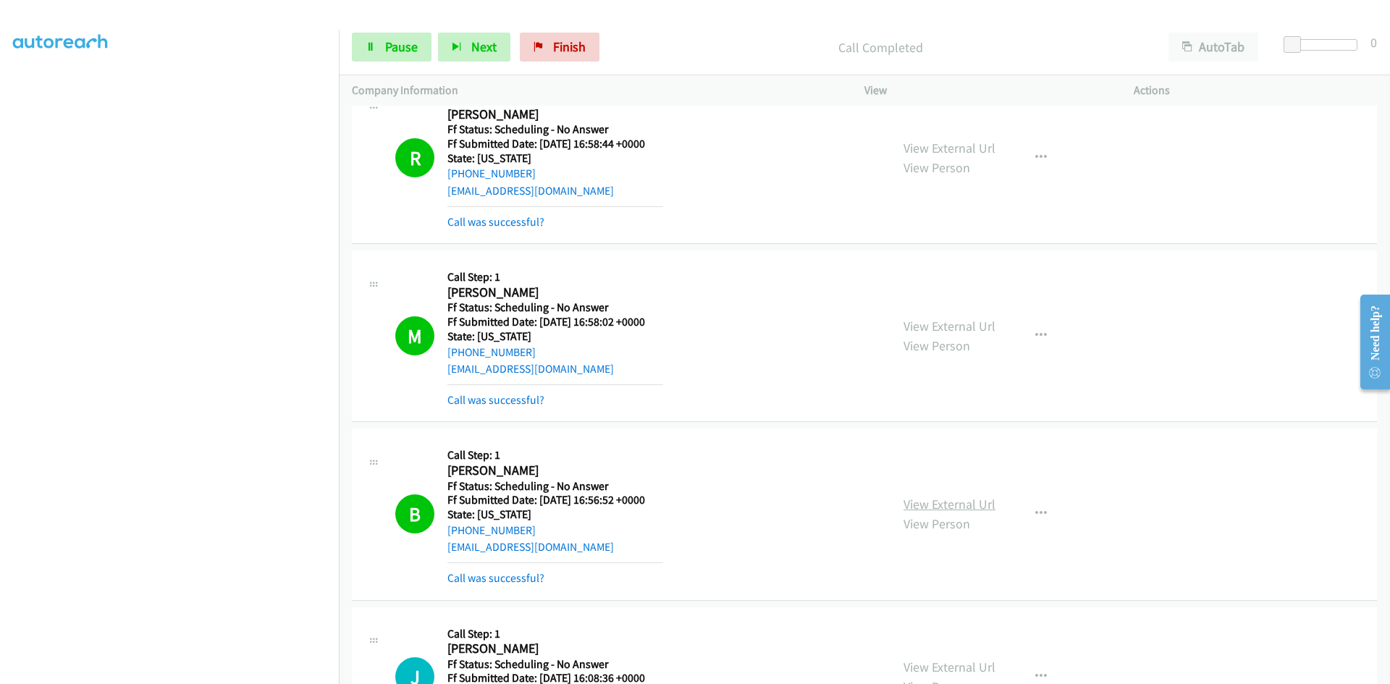
click at [958, 505] on link "View External Url" at bounding box center [950, 504] width 92 height 17
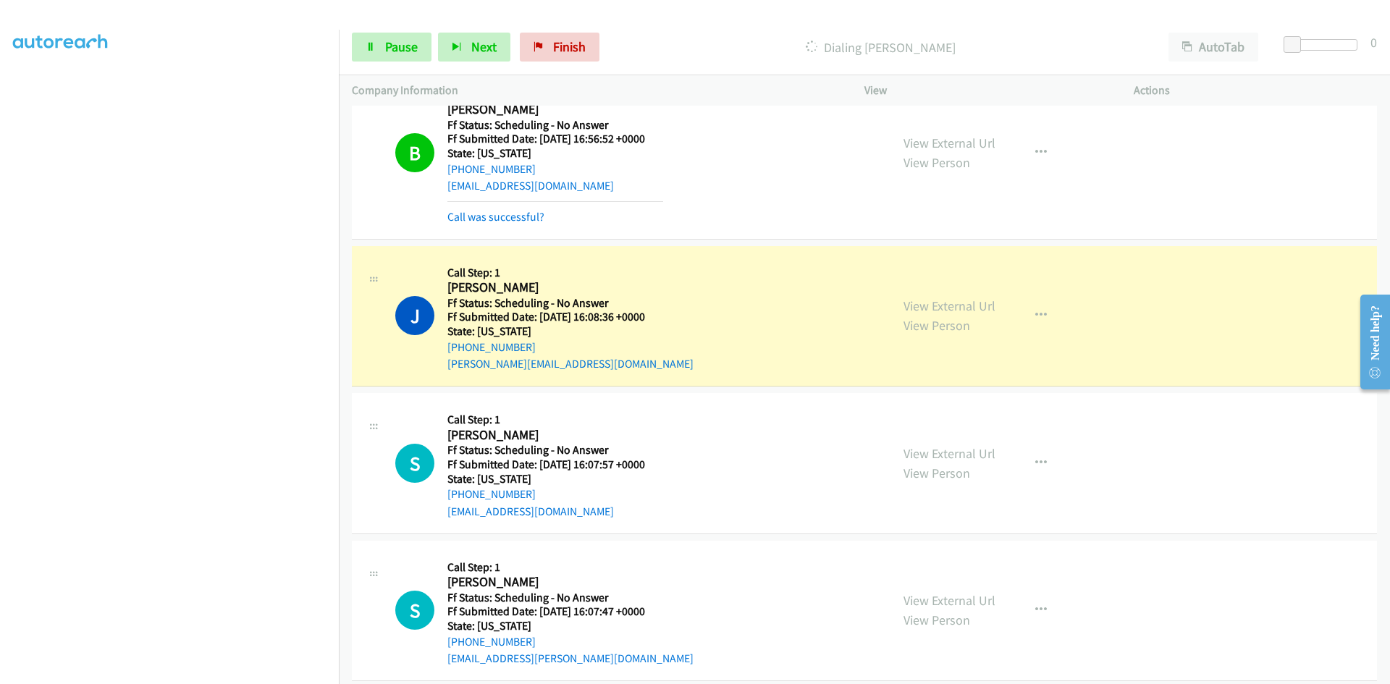
scroll to position [724, 0]
click at [957, 303] on link "View External Url" at bounding box center [950, 305] width 92 height 17
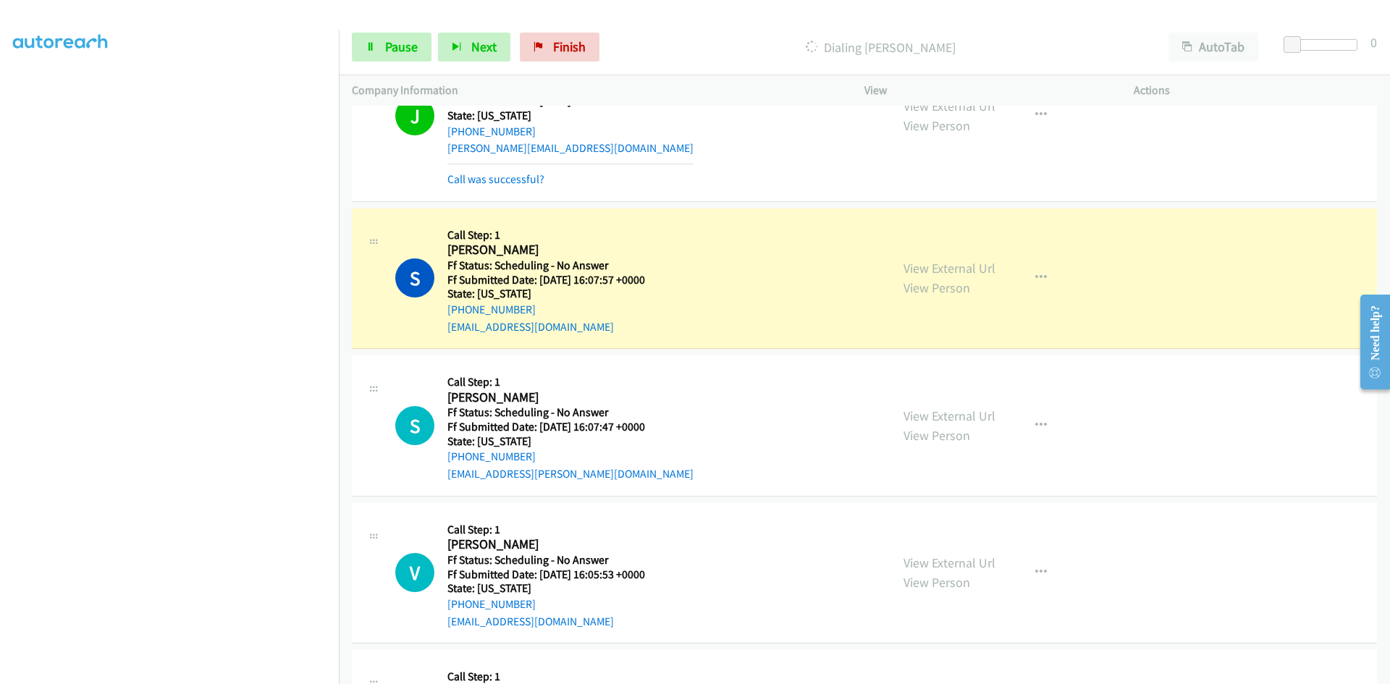
scroll to position [1014, 0]
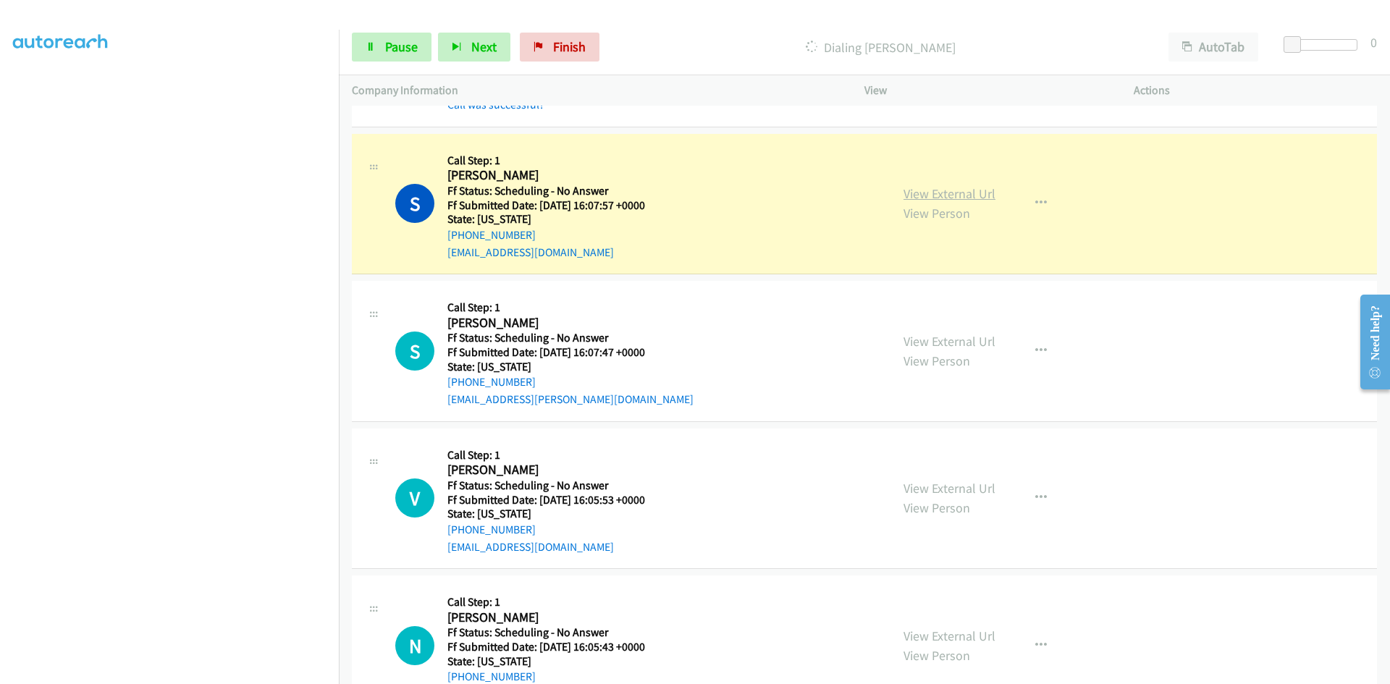
click at [981, 194] on link "View External Url" at bounding box center [950, 193] width 92 height 17
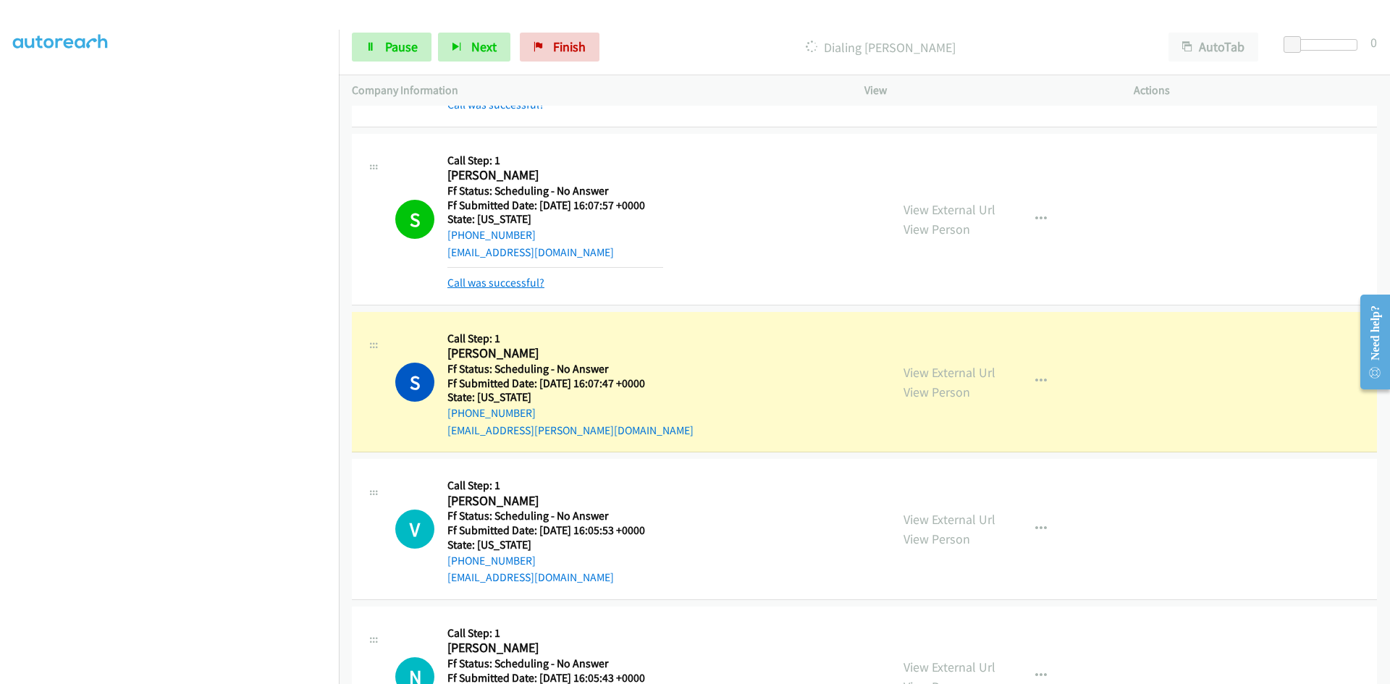
click at [532, 283] on link "Call was successful?" at bounding box center [496, 283] width 97 height 14
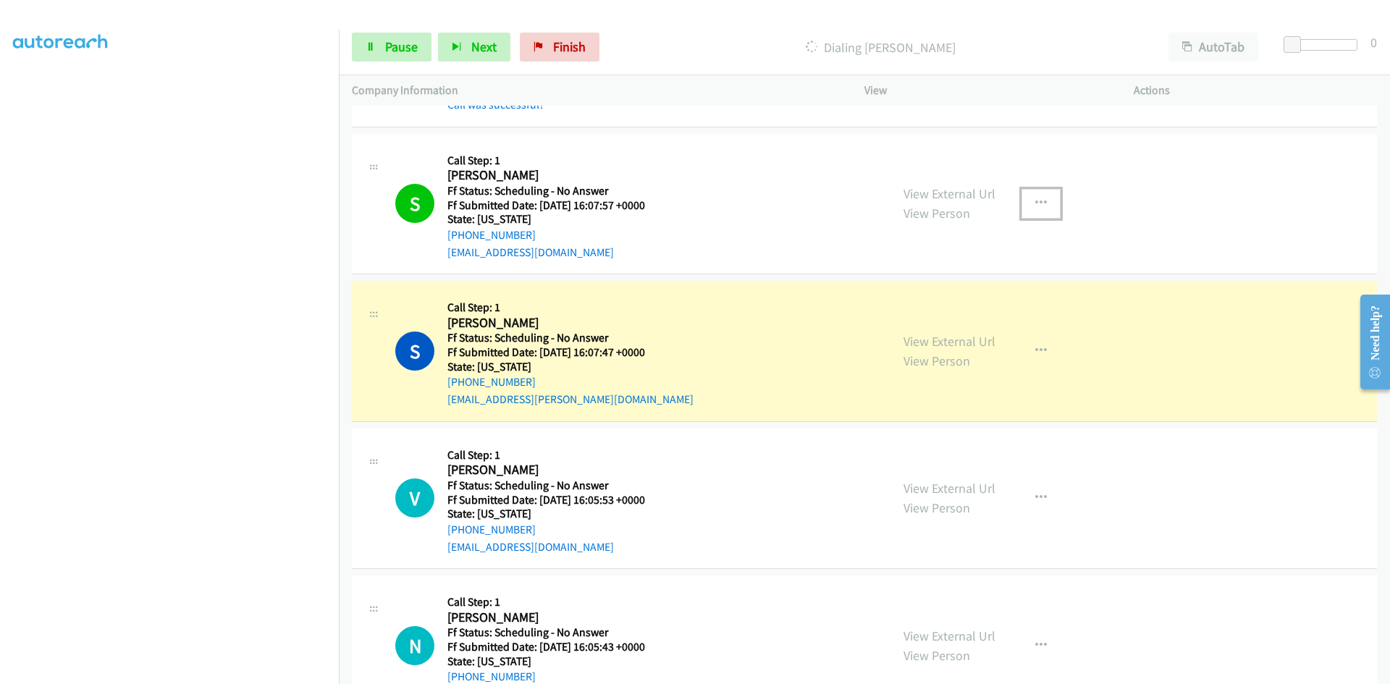
click at [1036, 198] on icon "button" at bounding box center [1042, 204] width 12 height 12
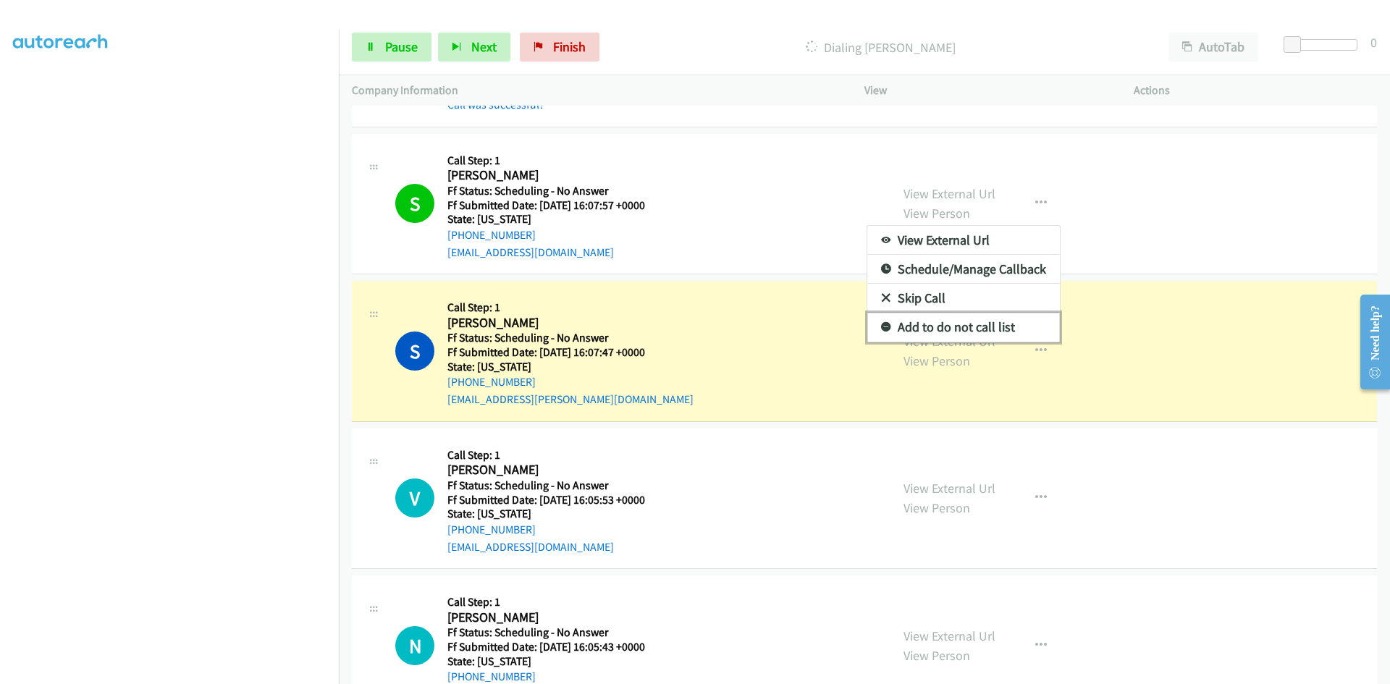
click at [957, 329] on link "Add to do not call list" at bounding box center [964, 327] width 193 height 29
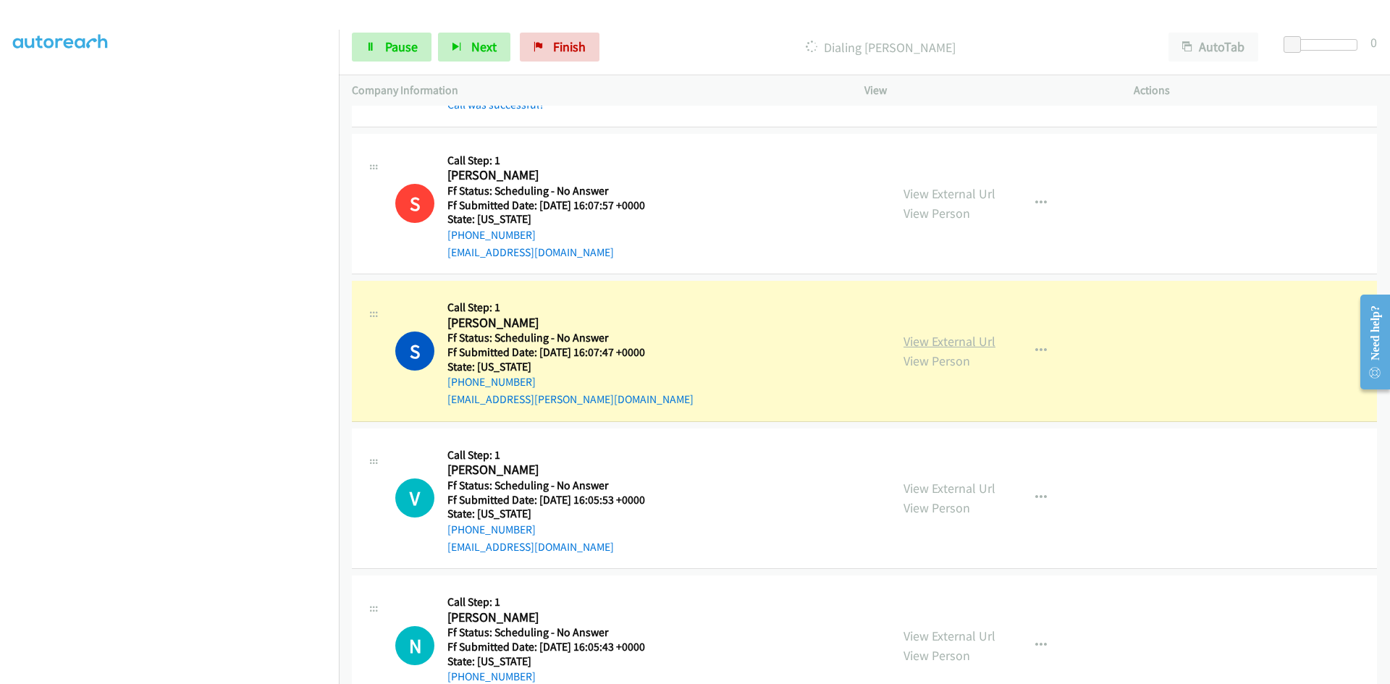
click at [952, 344] on link "View External Url" at bounding box center [950, 341] width 92 height 17
click at [378, 46] on link "Pause" at bounding box center [392, 47] width 80 height 29
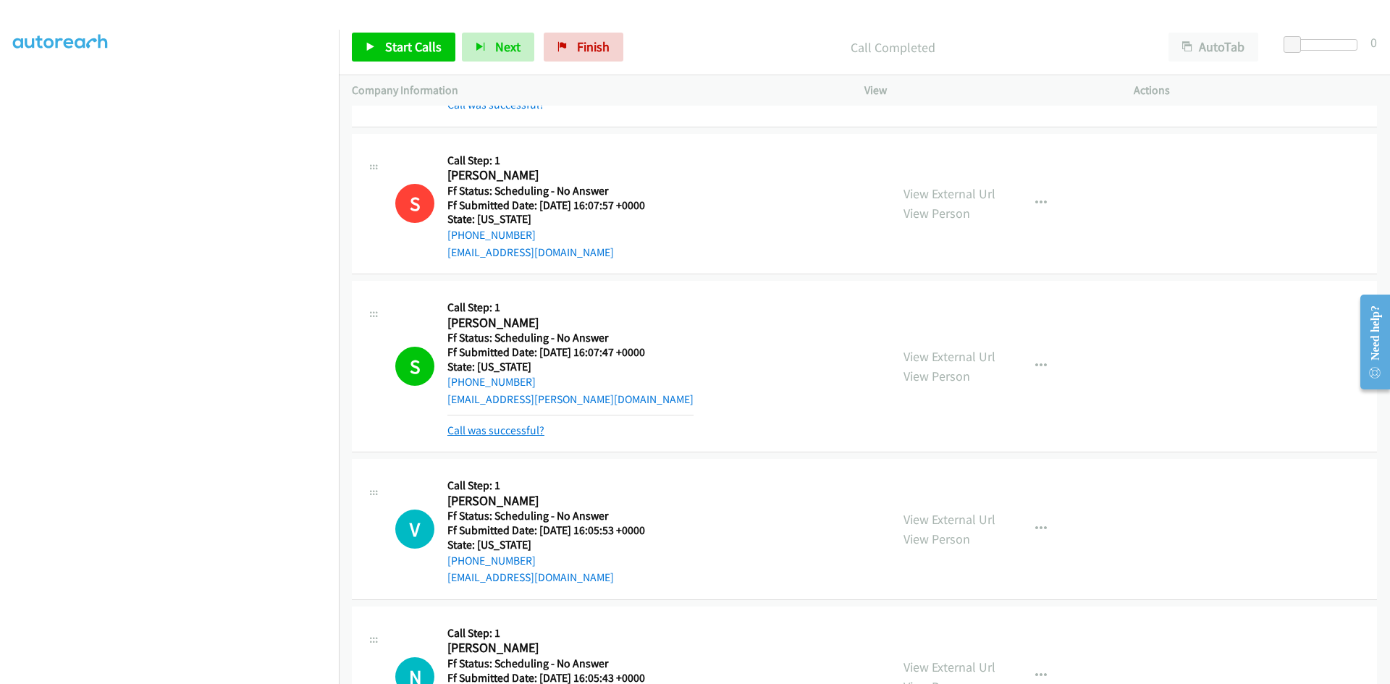
click at [466, 432] on link "Call was successful?" at bounding box center [496, 431] width 97 height 14
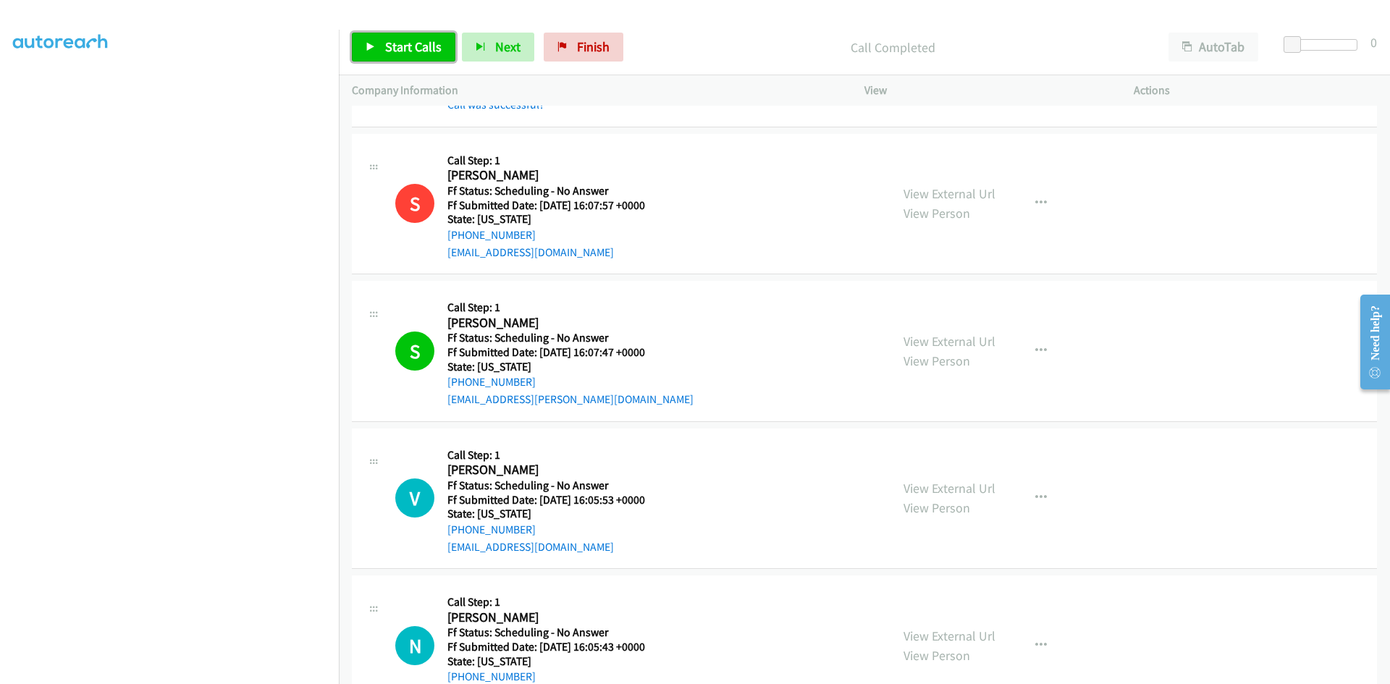
click at [406, 43] on span "Start Calls" at bounding box center [413, 46] width 56 height 17
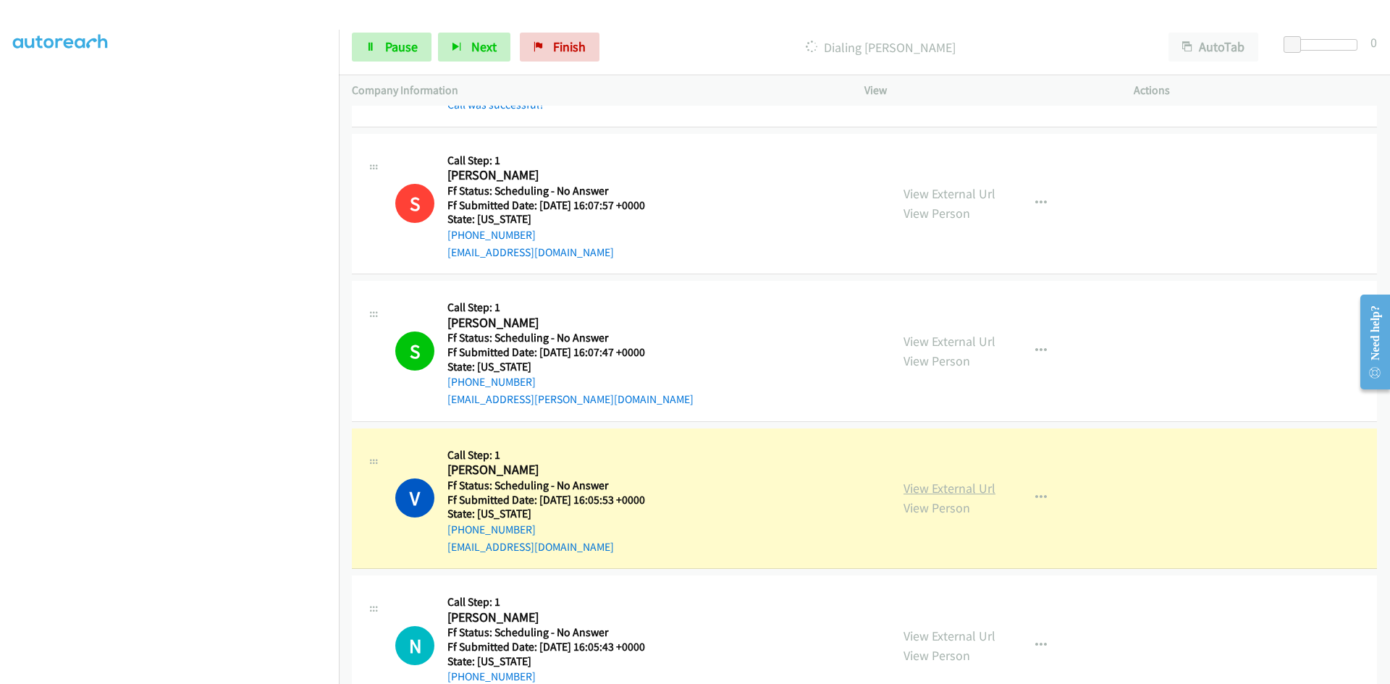
click at [928, 482] on link "View External Url" at bounding box center [950, 488] width 92 height 17
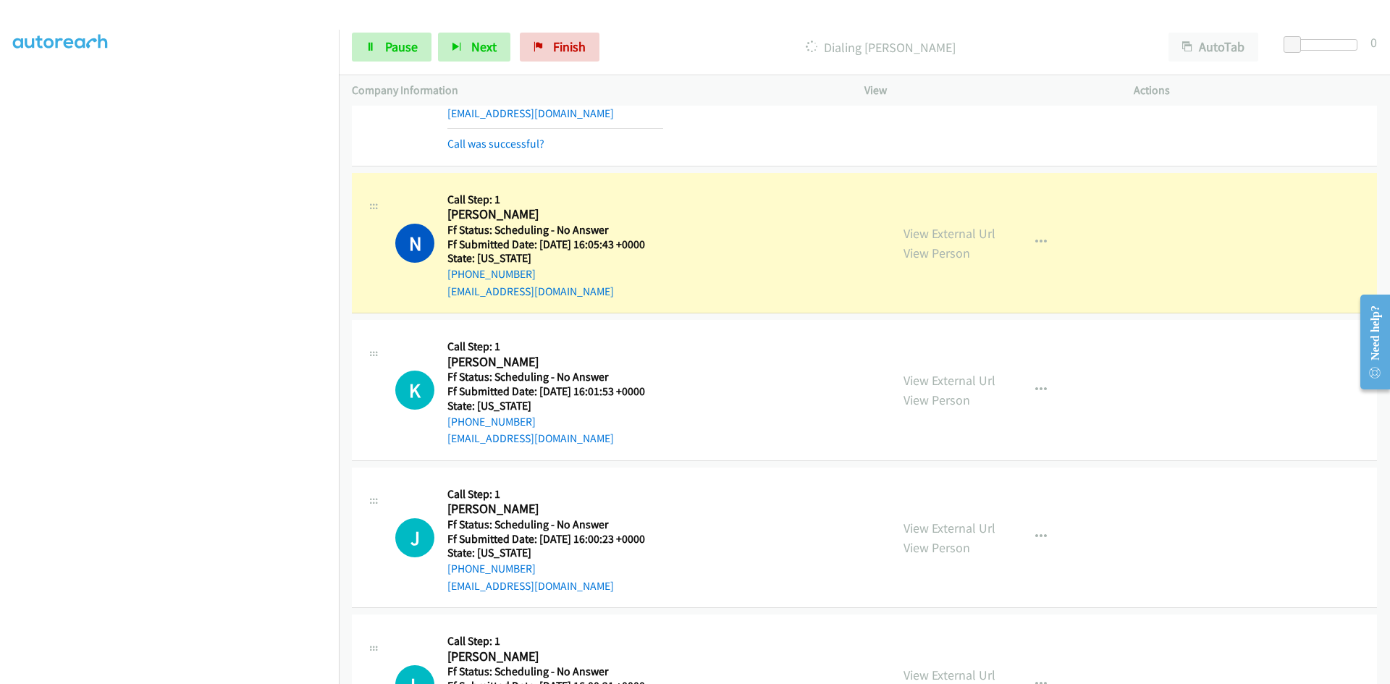
scroll to position [1448, 0]
click at [521, 143] on link "Call was successful?" at bounding box center [496, 143] width 97 height 14
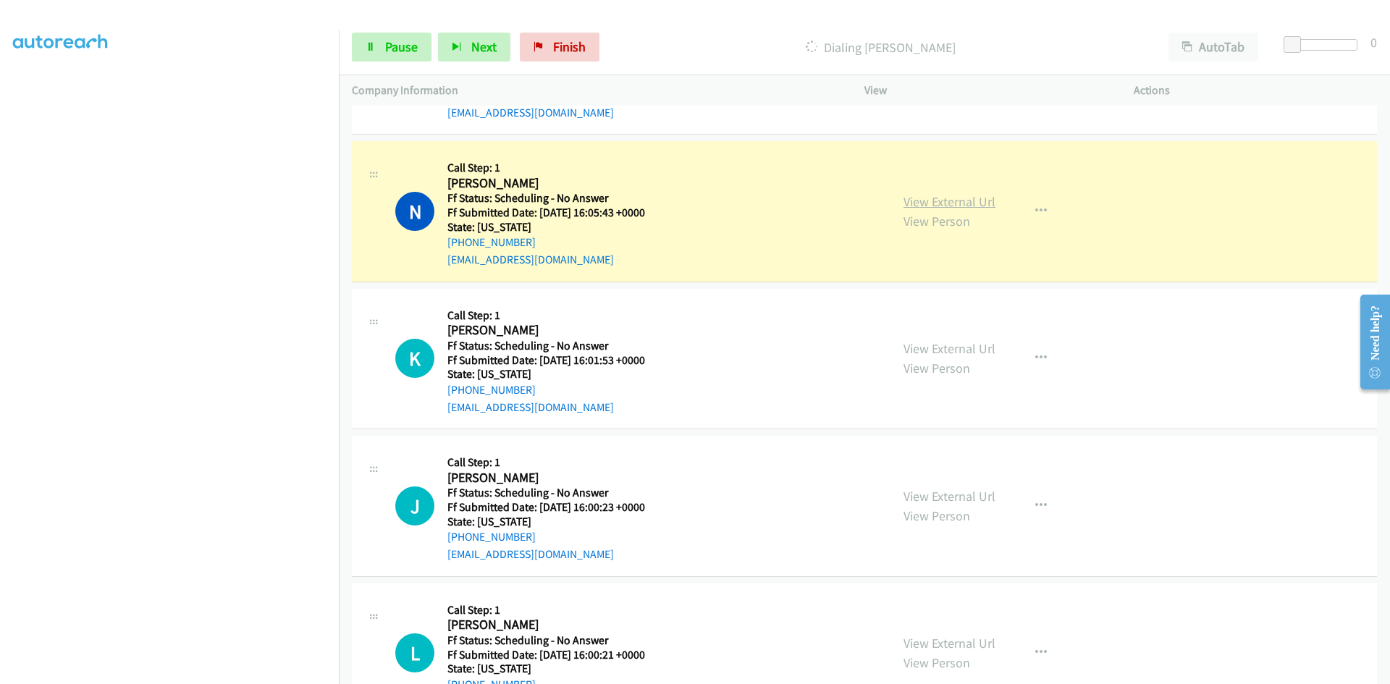
click at [957, 207] on link "View External Url" at bounding box center [950, 201] width 92 height 17
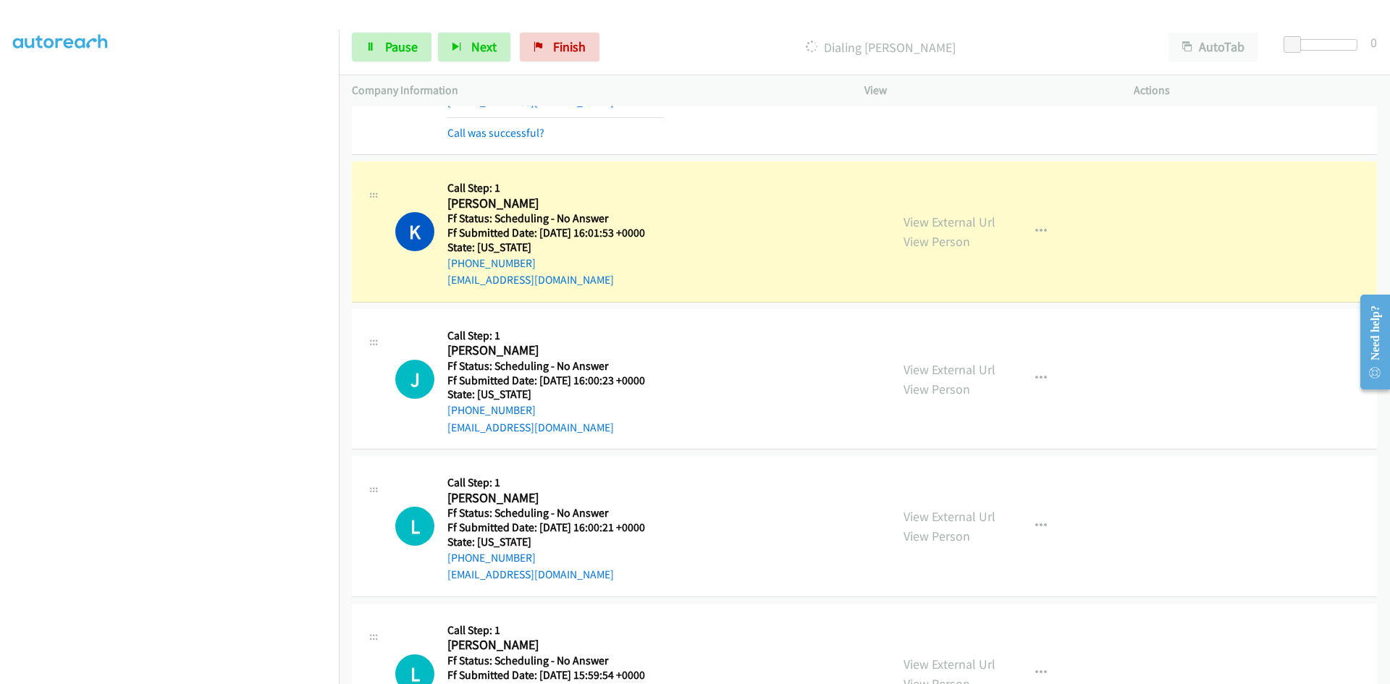
scroll to position [1666, 0]
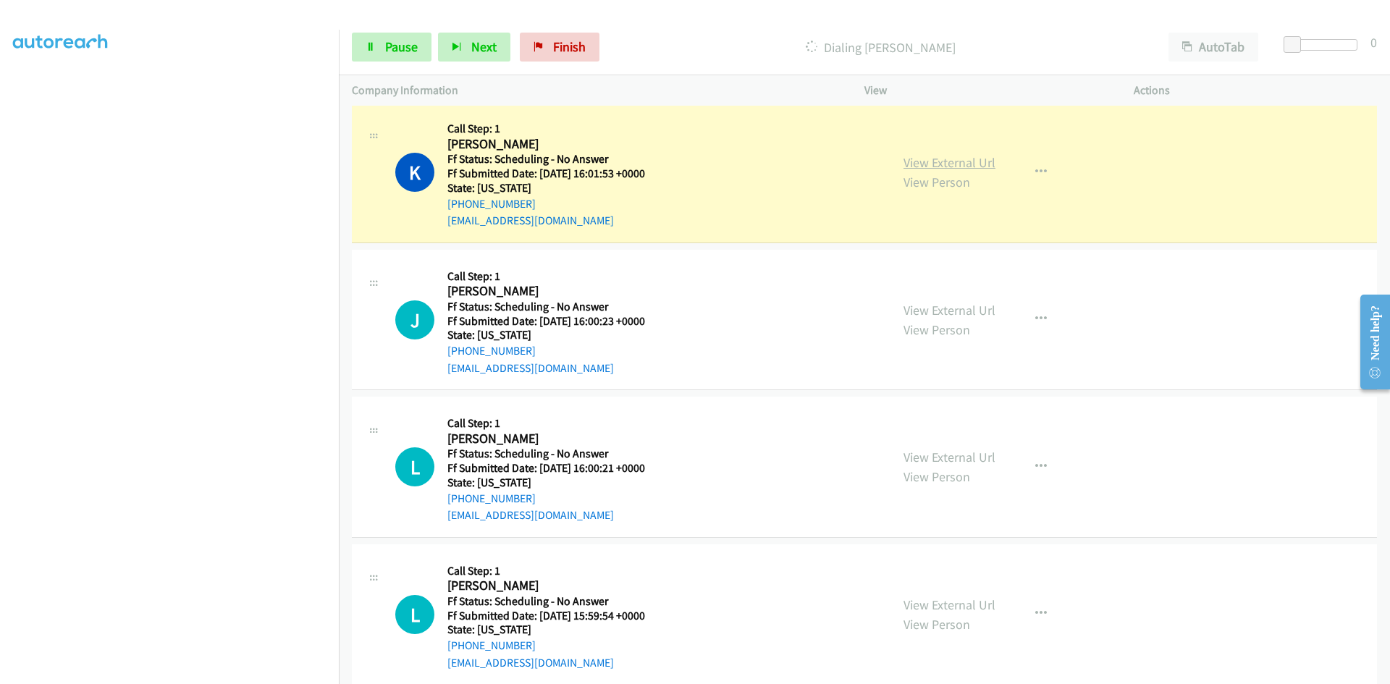
click at [936, 158] on link "View External Url" at bounding box center [950, 162] width 92 height 17
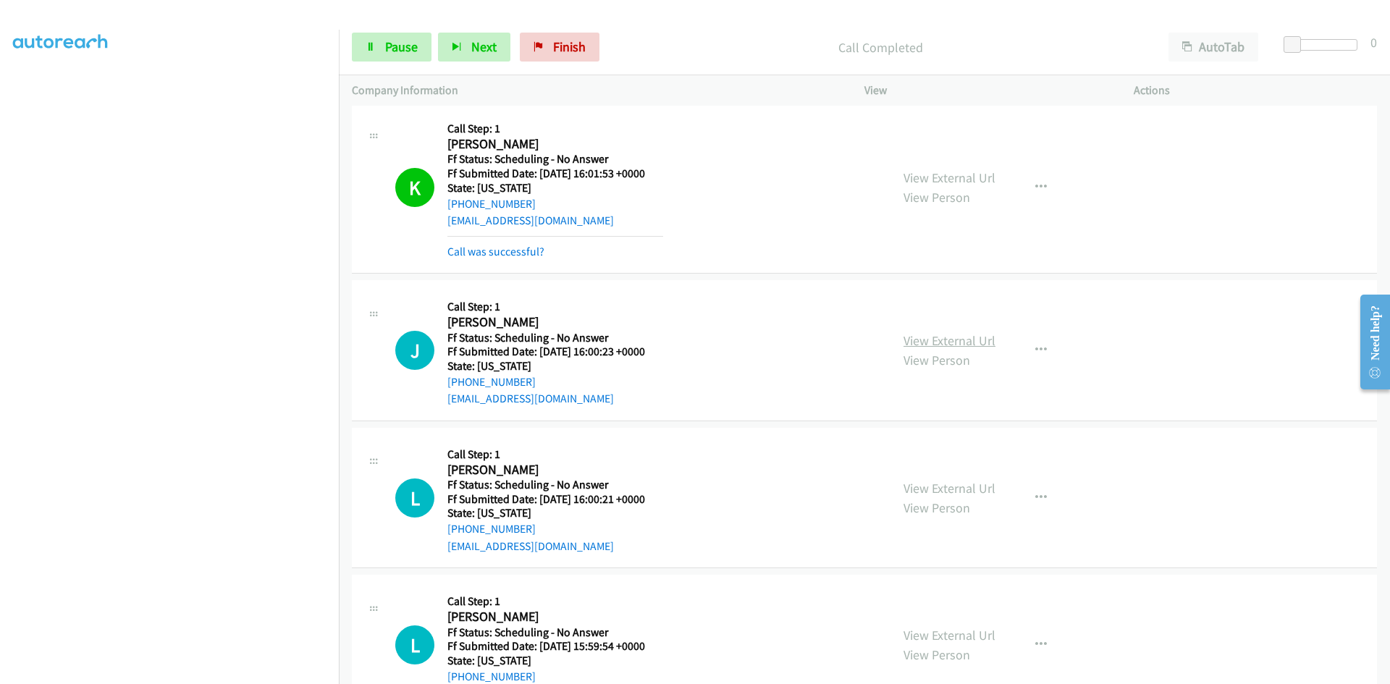
click at [937, 341] on link "View External Url" at bounding box center [950, 340] width 92 height 17
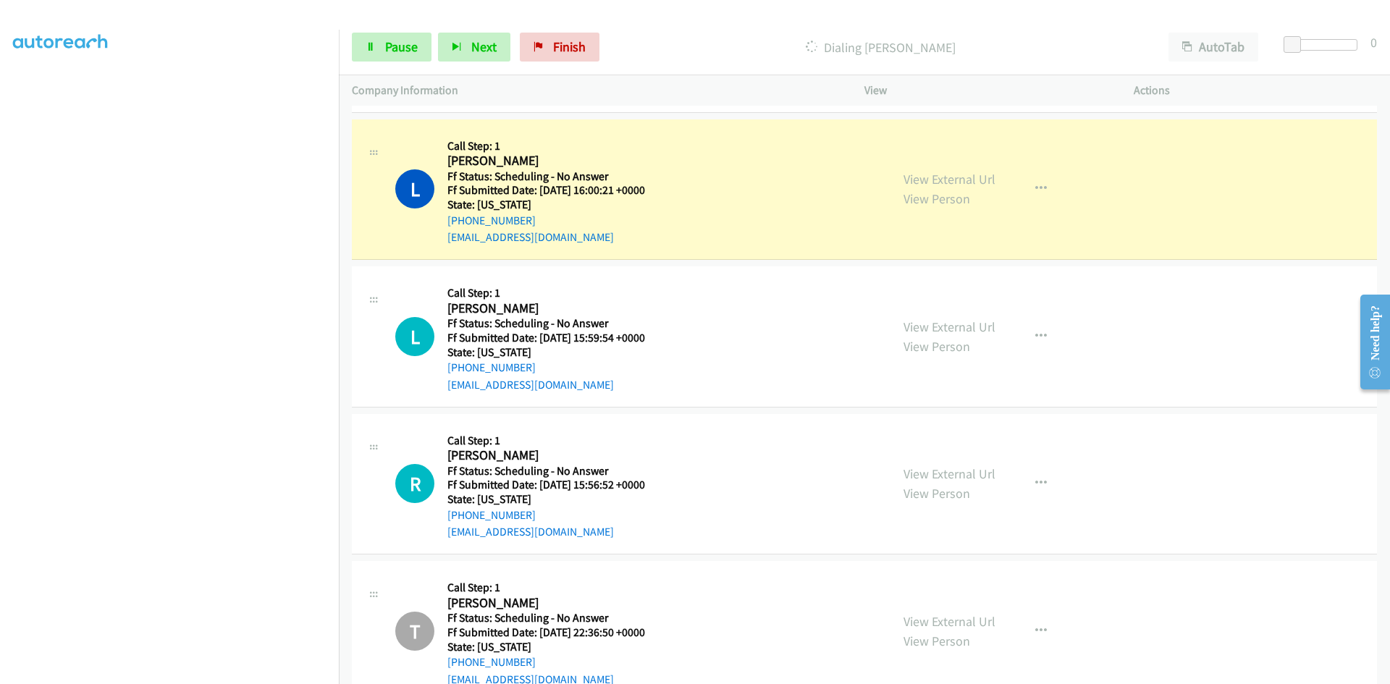
scroll to position [2028, 0]
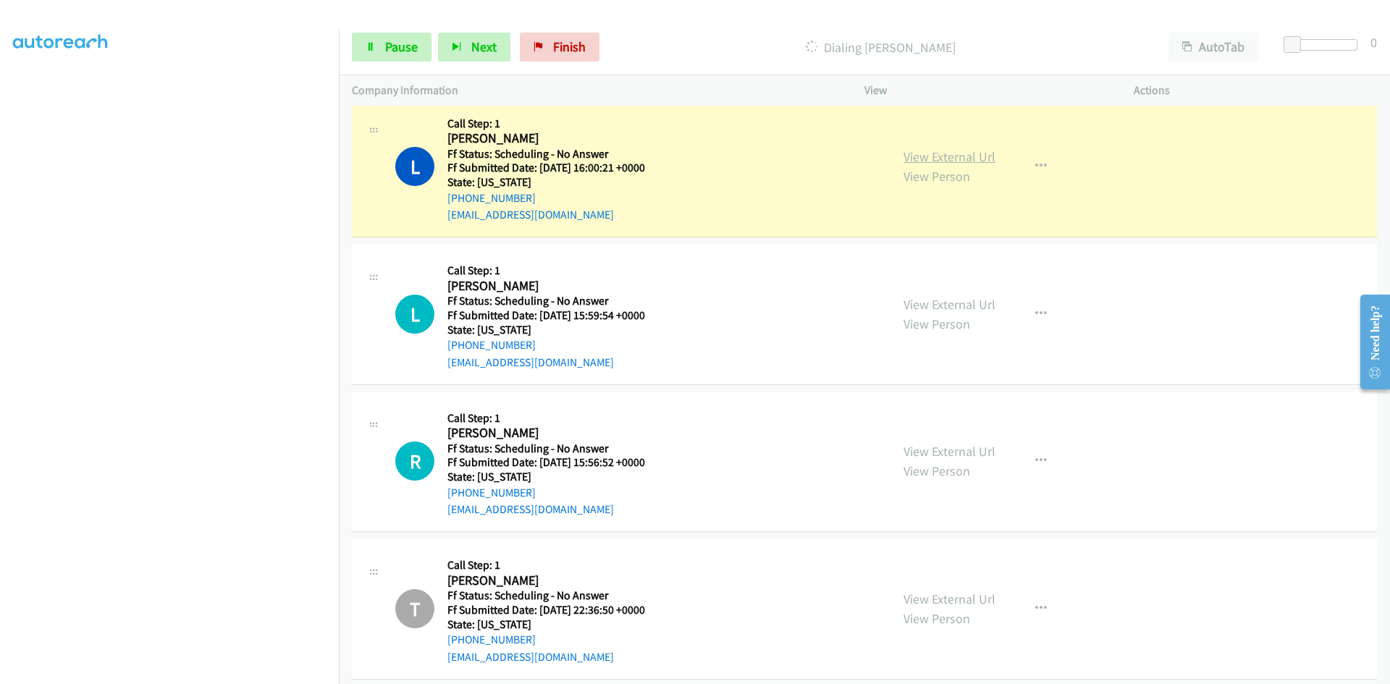
click at [964, 161] on link "View External Url" at bounding box center [950, 156] width 92 height 17
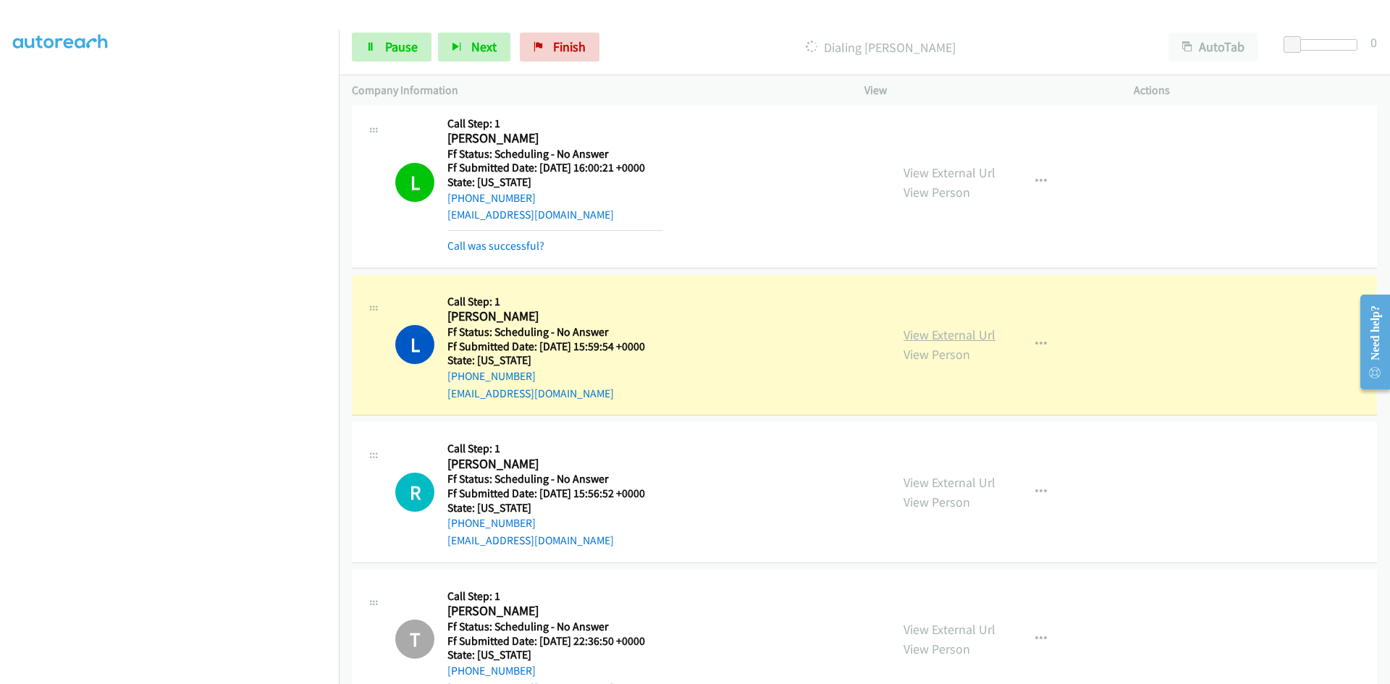
click at [942, 340] on link "View External Url" at bounding box center [950, 335] width 92 height 17
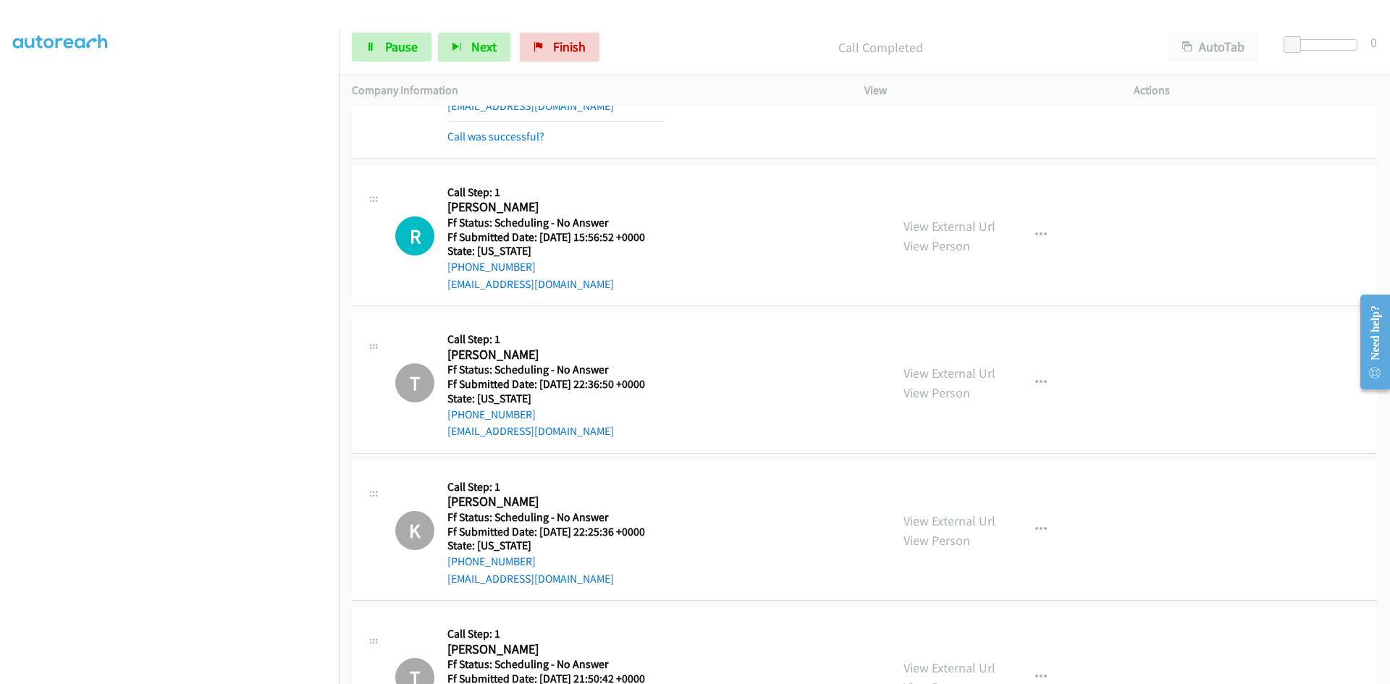
scroll to position [2317, 0]
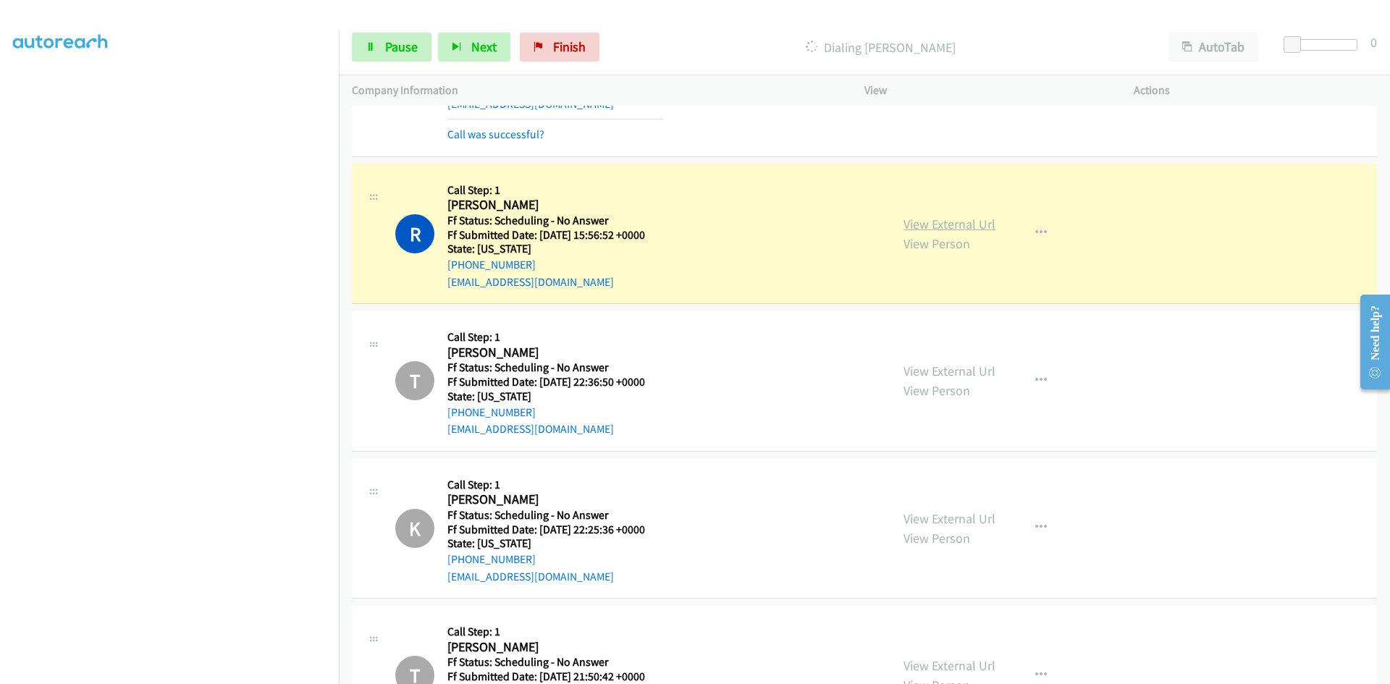
click at [918, 224] on link "View External Url" at bounding box center [950, 224] width 92 height 17
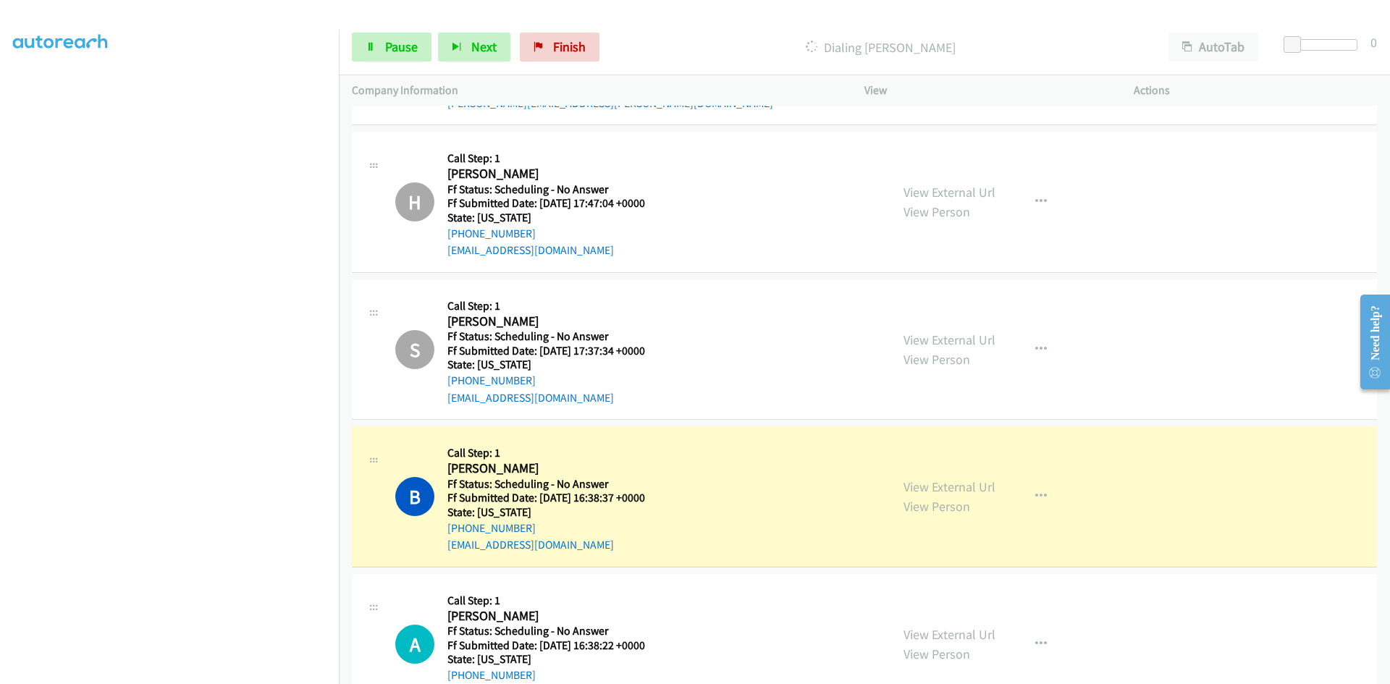
scroll to position [3114, 0]
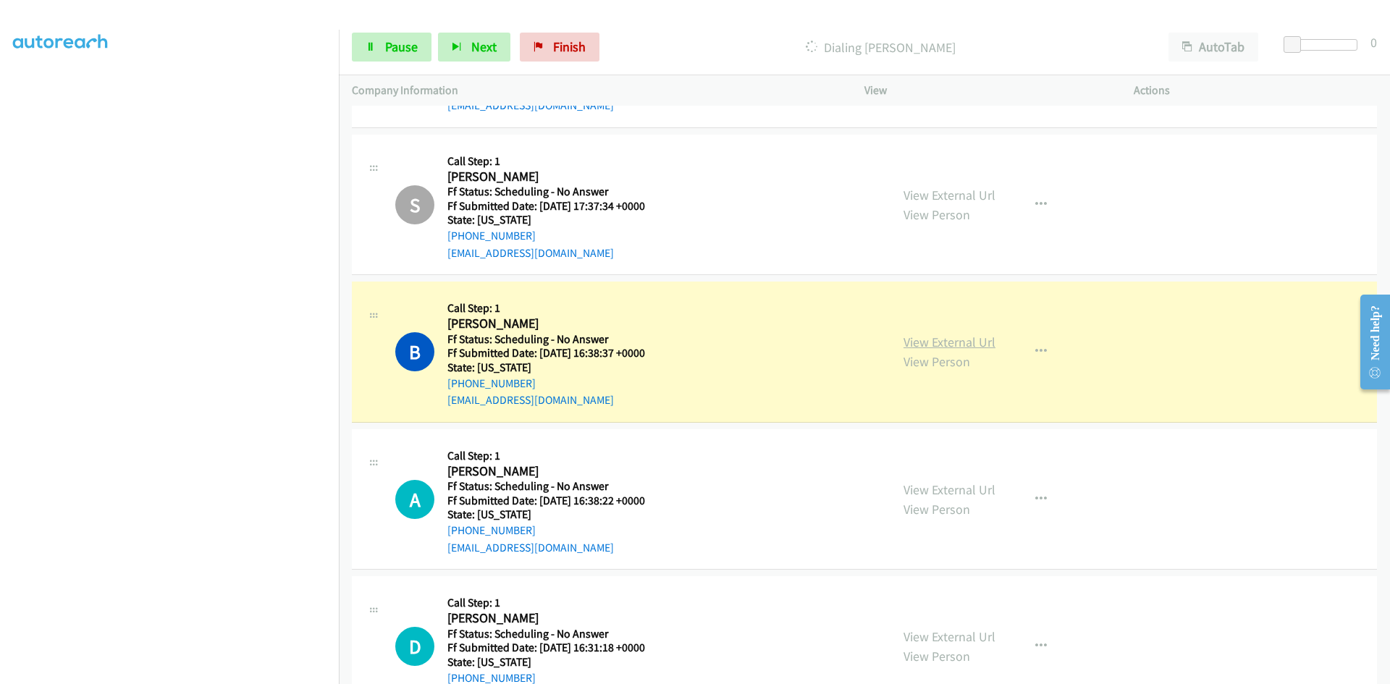
click at [926, 343] on link "View External Url" at bounding box center [950, 342] width 92 height 17
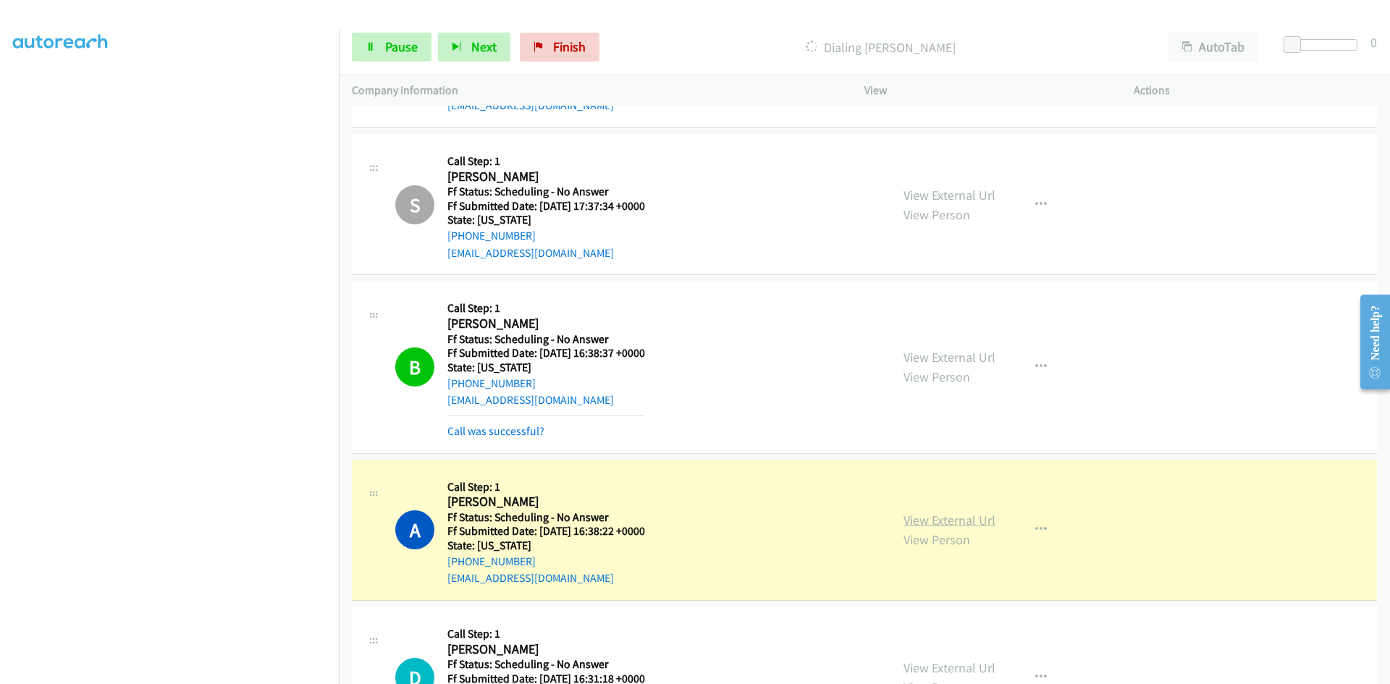
click at [946, 519] on link "View External Url" at bounding box center [950, 520] width 92 height 17
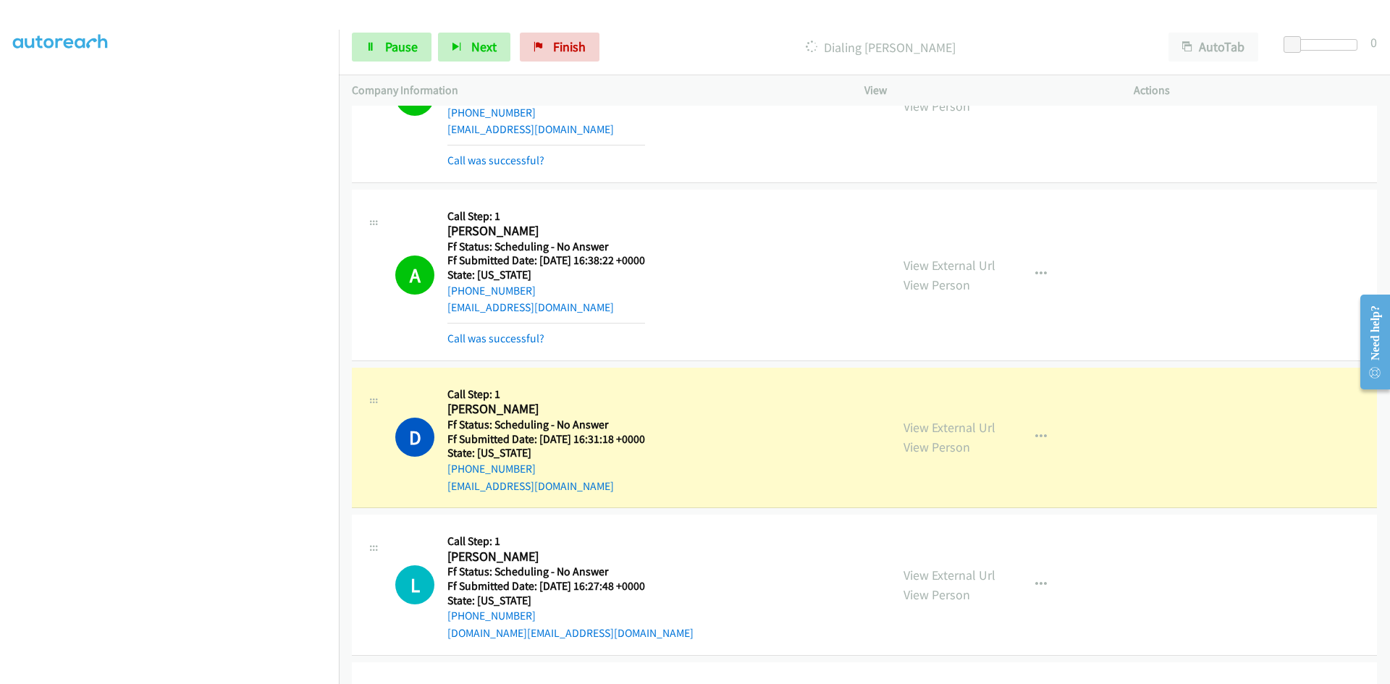
scroll to position [3476, 0]
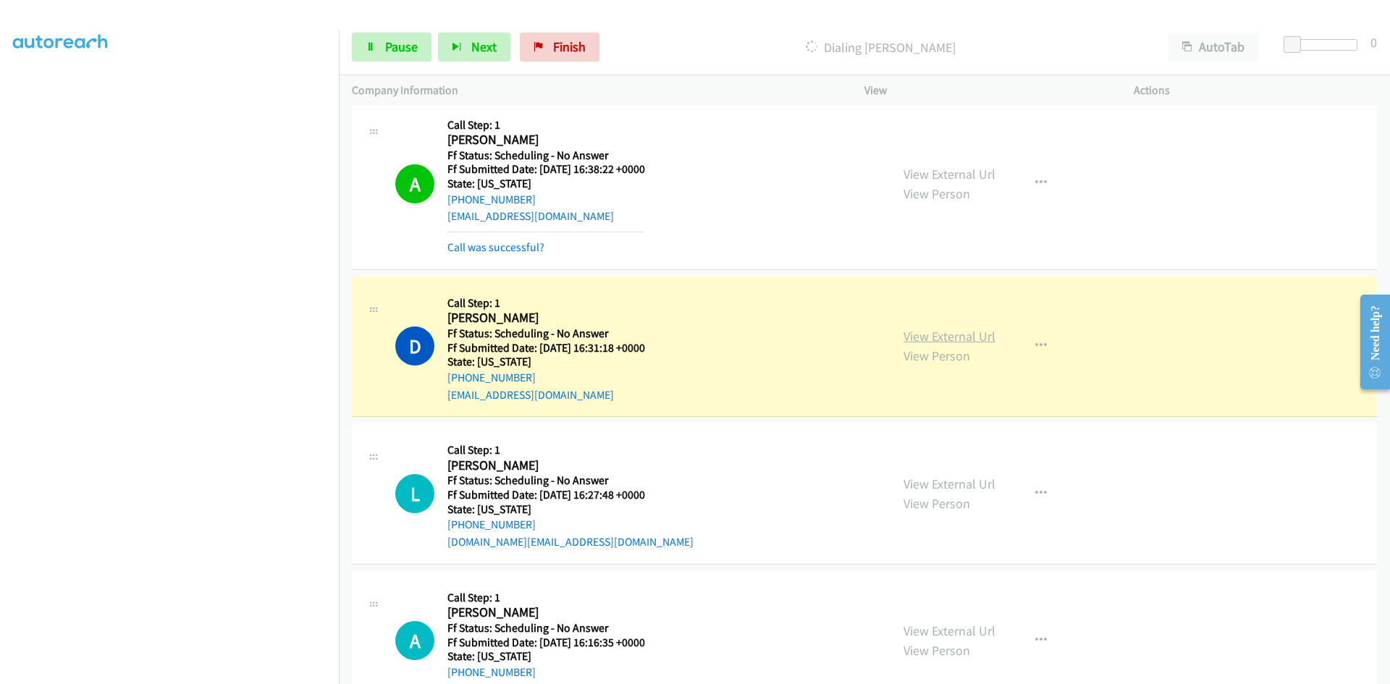
click at [938, 336] on link "View External Url" at bounding box center [950, 336] width 92 height 17
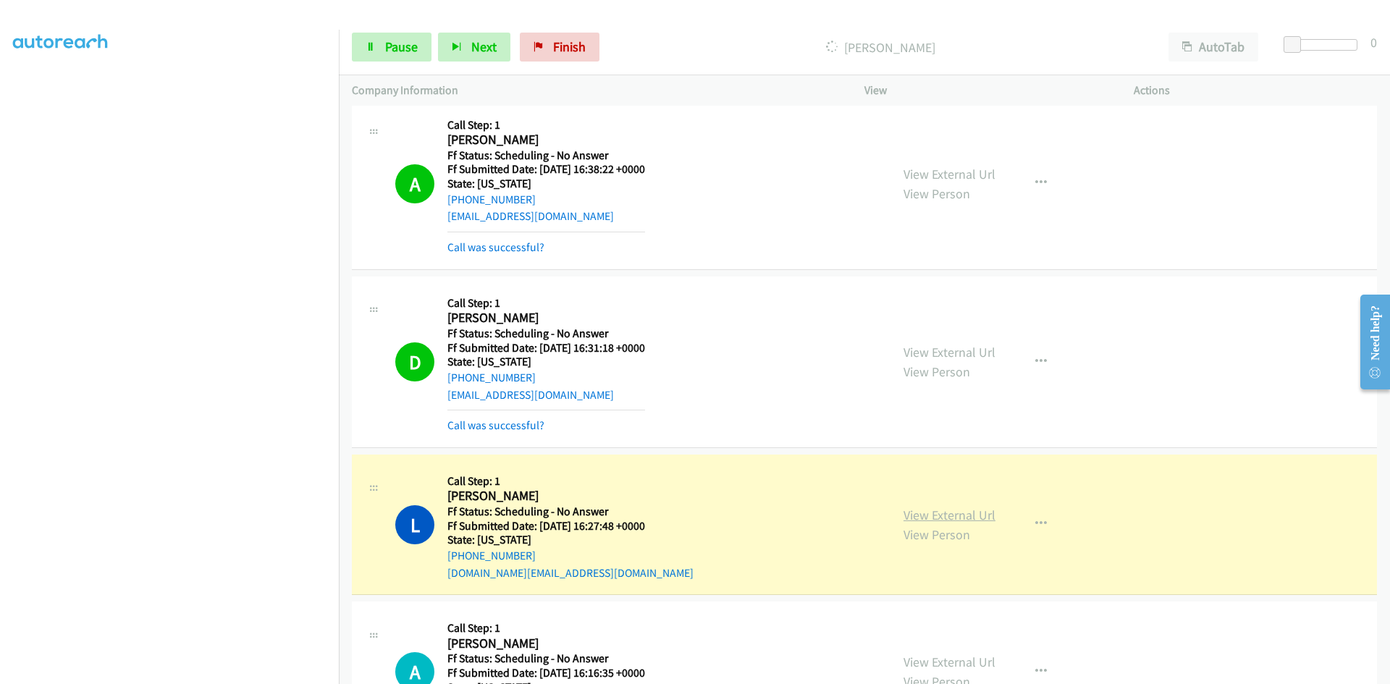
click at [935, 518] on link "View External Url" at bounding box center [950, 515] width 92 height 17
click at [406, 45] on span "Pause" at bounding box center [401, 46] width 33 height 17
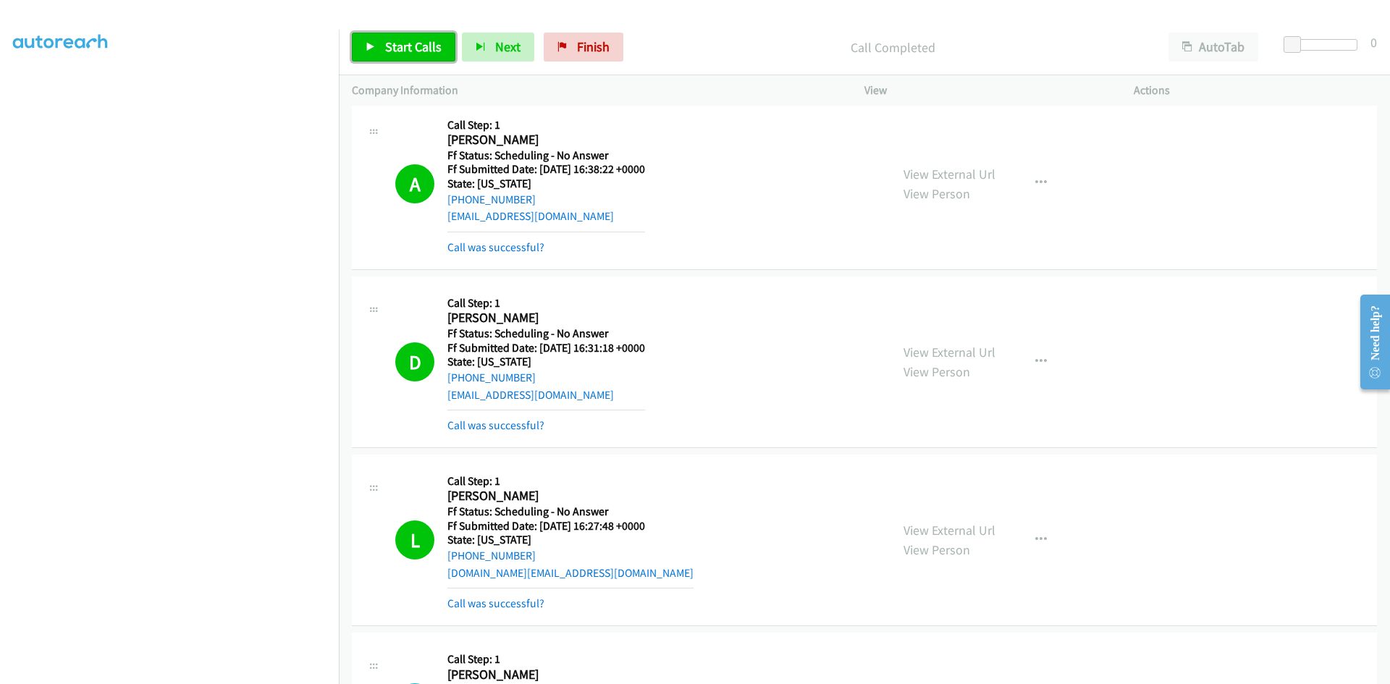
click at [390, 50] on span "Start Calls" at bounding box center [413, 46] width 56 height 17
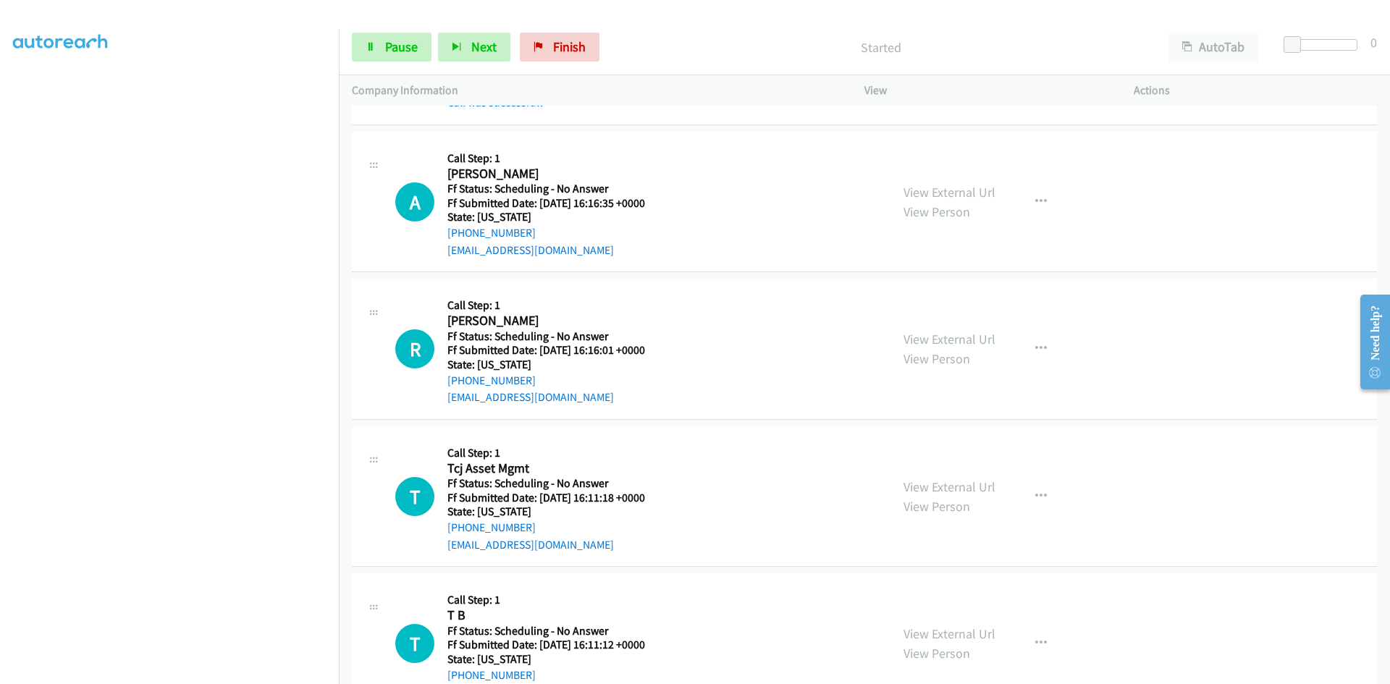
scroll to position [4055, 0]
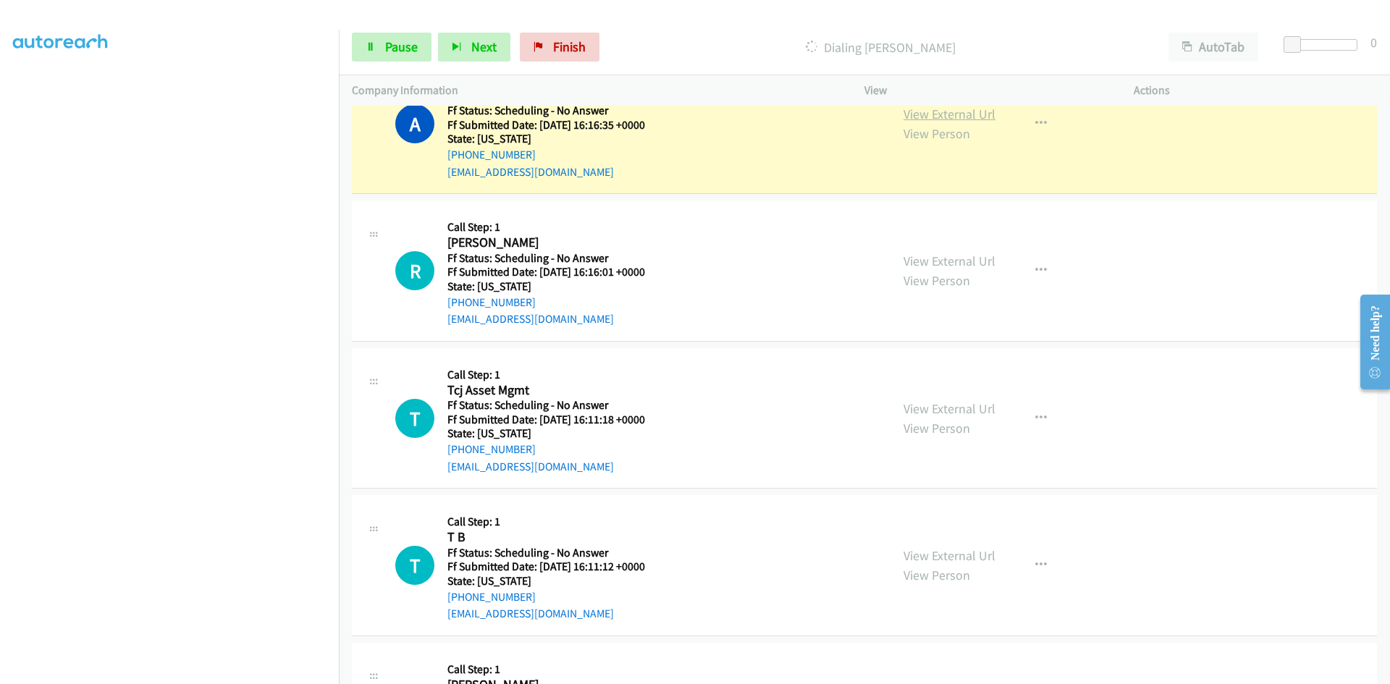
click at [982, 118] on link "View External Url" at bounding box center [950, 114] width 92 height 17
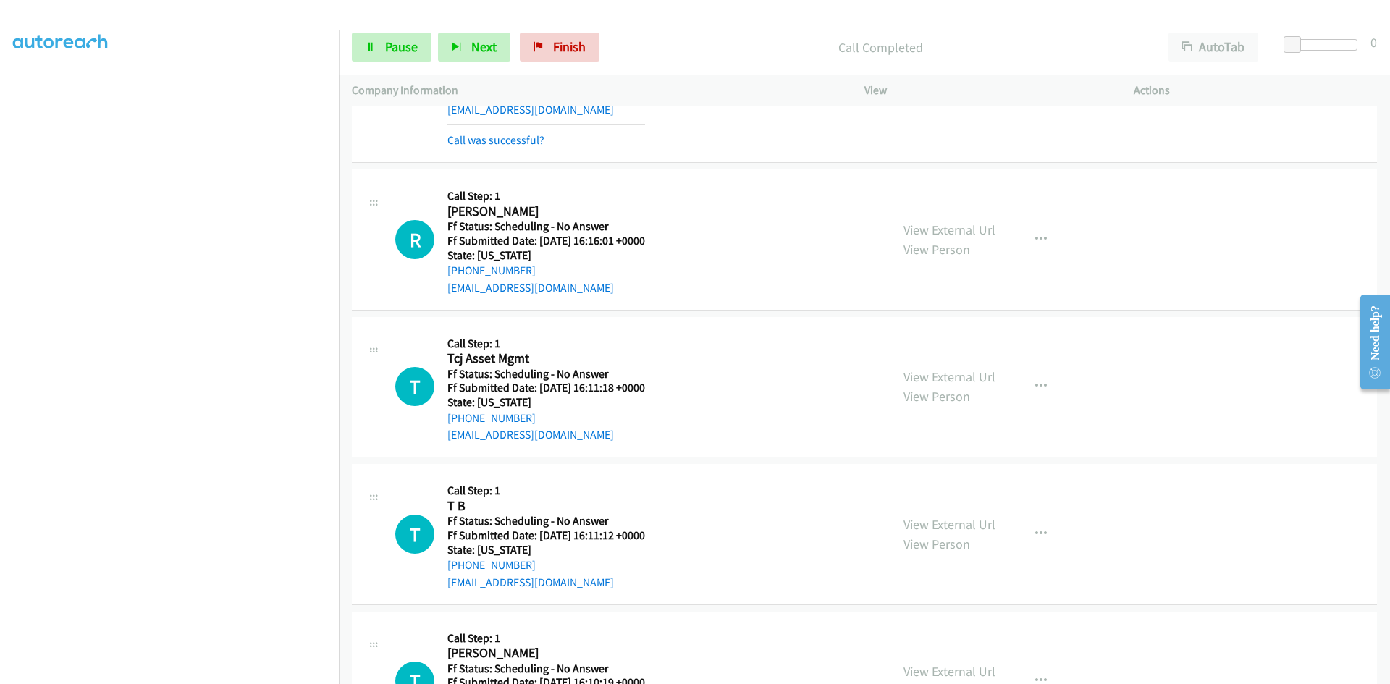
scroll to position [4143, 0]
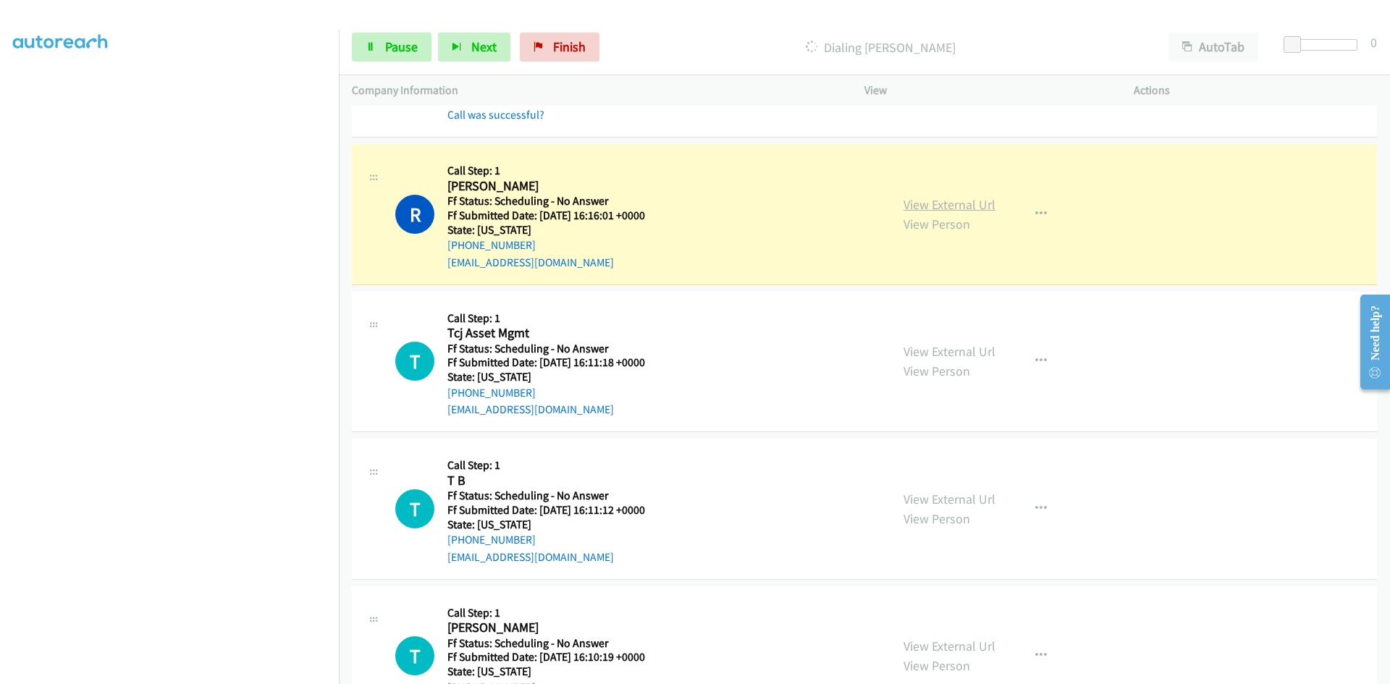
click at [970, 205] on link "View External Url" at bounding box center [950, 204] width 92 height 17
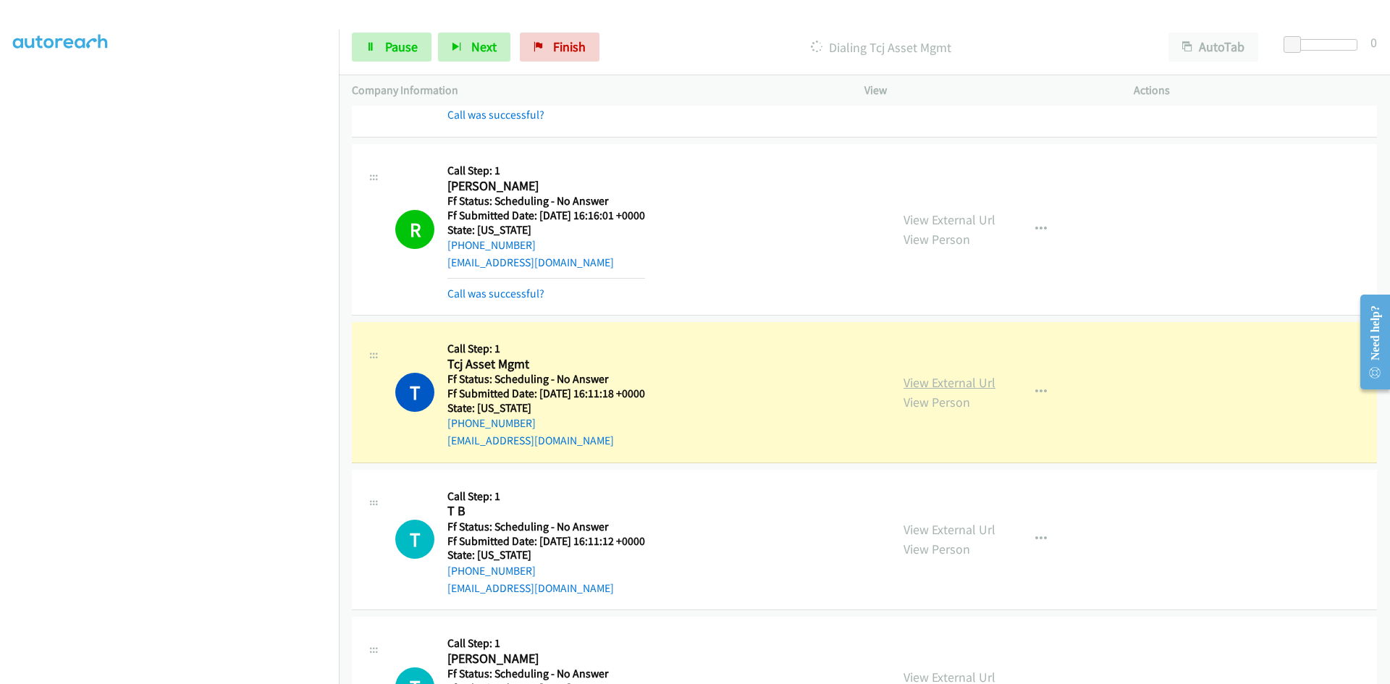
click at [965, 387] on link "View External Url" at bounding box center [950, 382] width 92 height 17
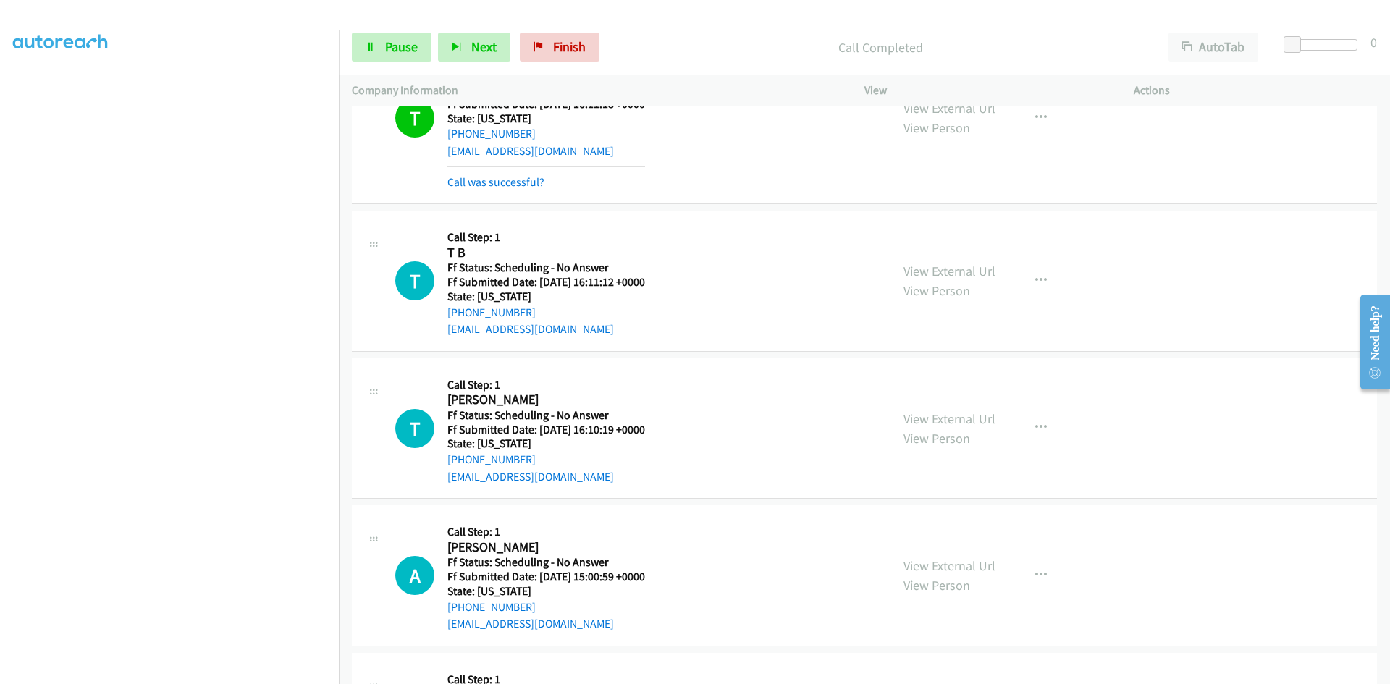
scroll to position [4505, 0]
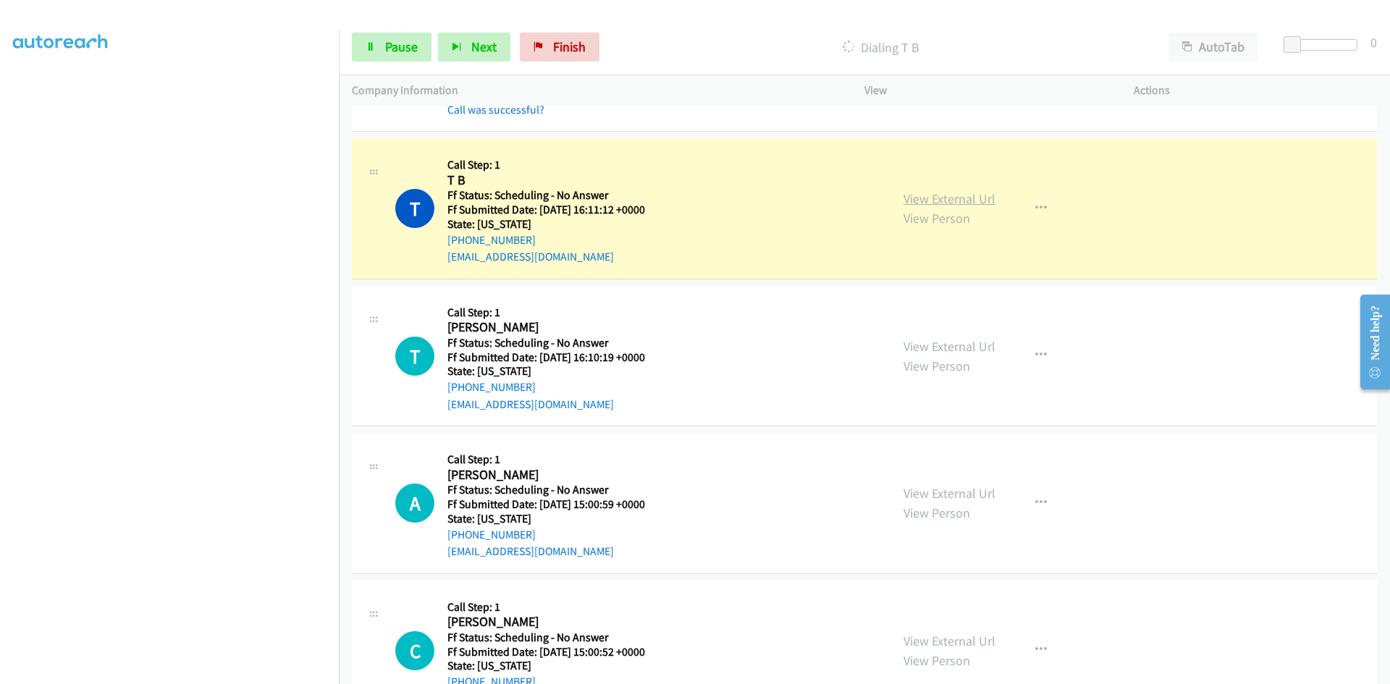
click at [938, 195] on link "View External Url" at bounding box center [950, 198] width 92 height 17
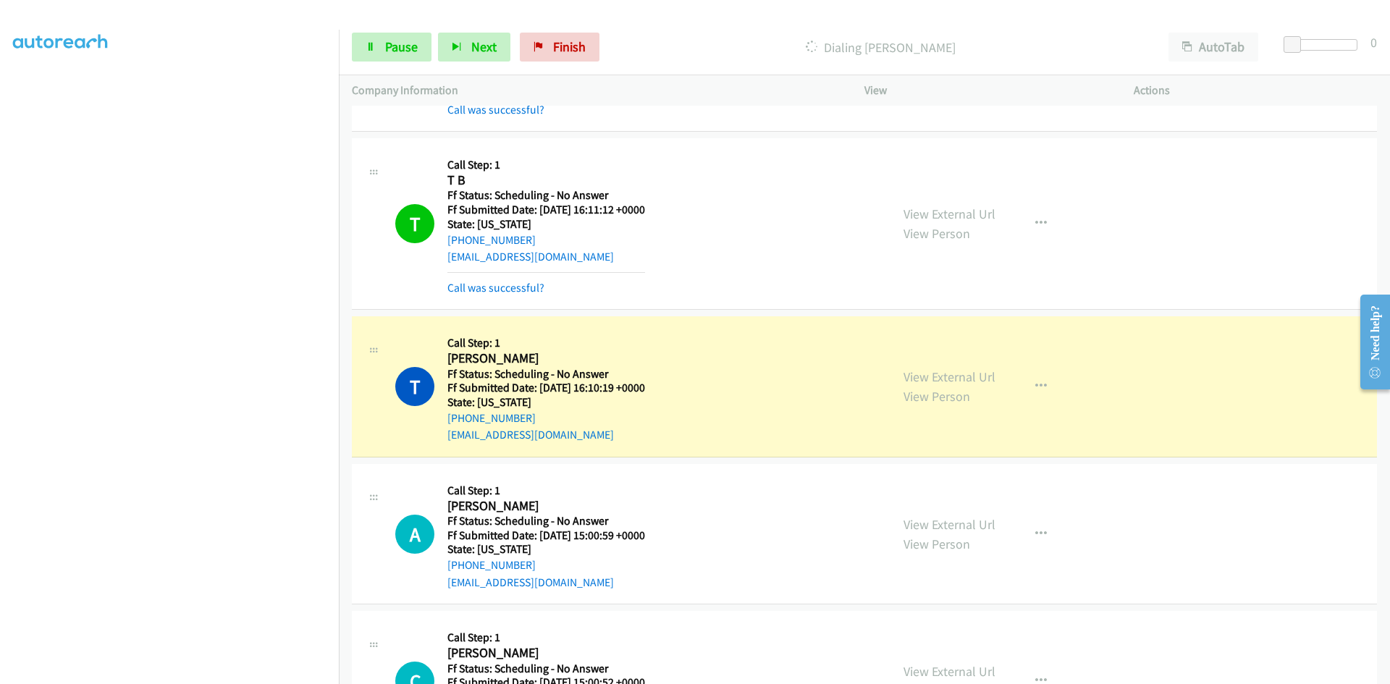
click at [991, 377] on div "View External Url View Person View External Url Email Schedule/Manage Callback …" at bounding box center [1032, 386] width 282 height 114
click at [982, 381] on link "View External Url" at bounding box center [950, 377] width 92 height 17
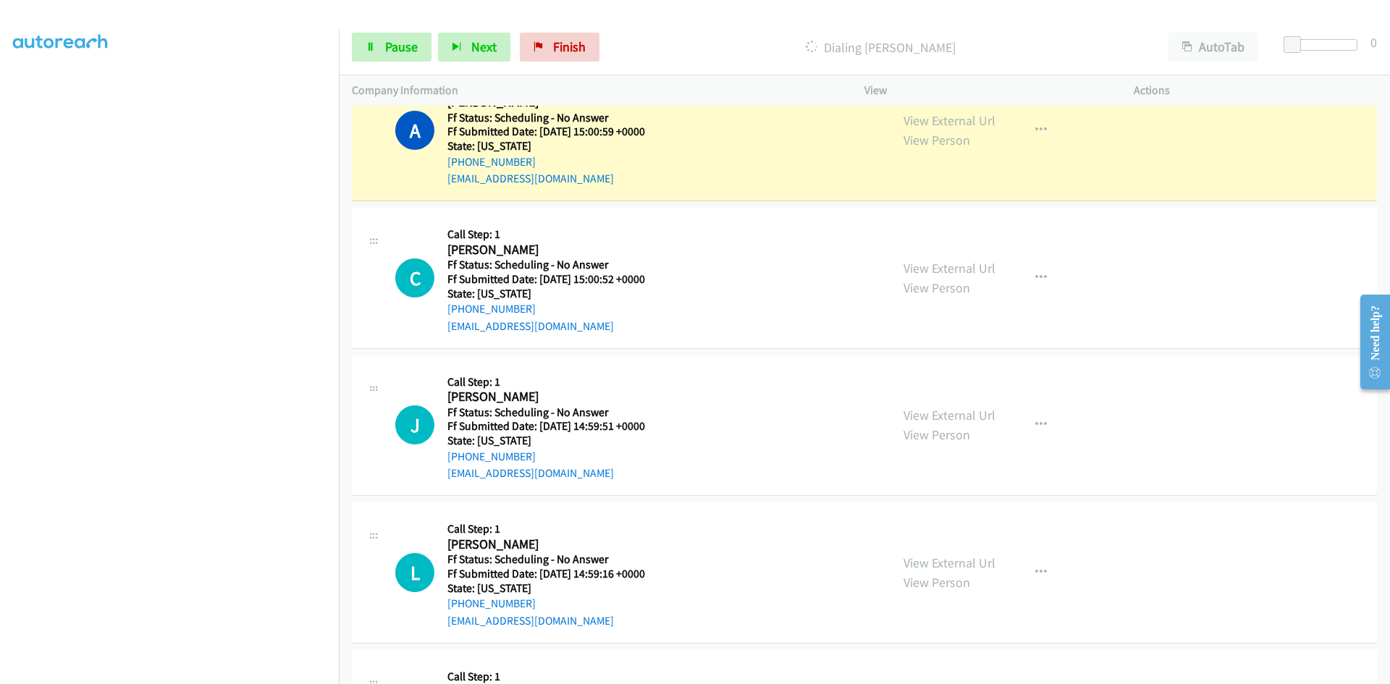
scroll to position [4867, 0]
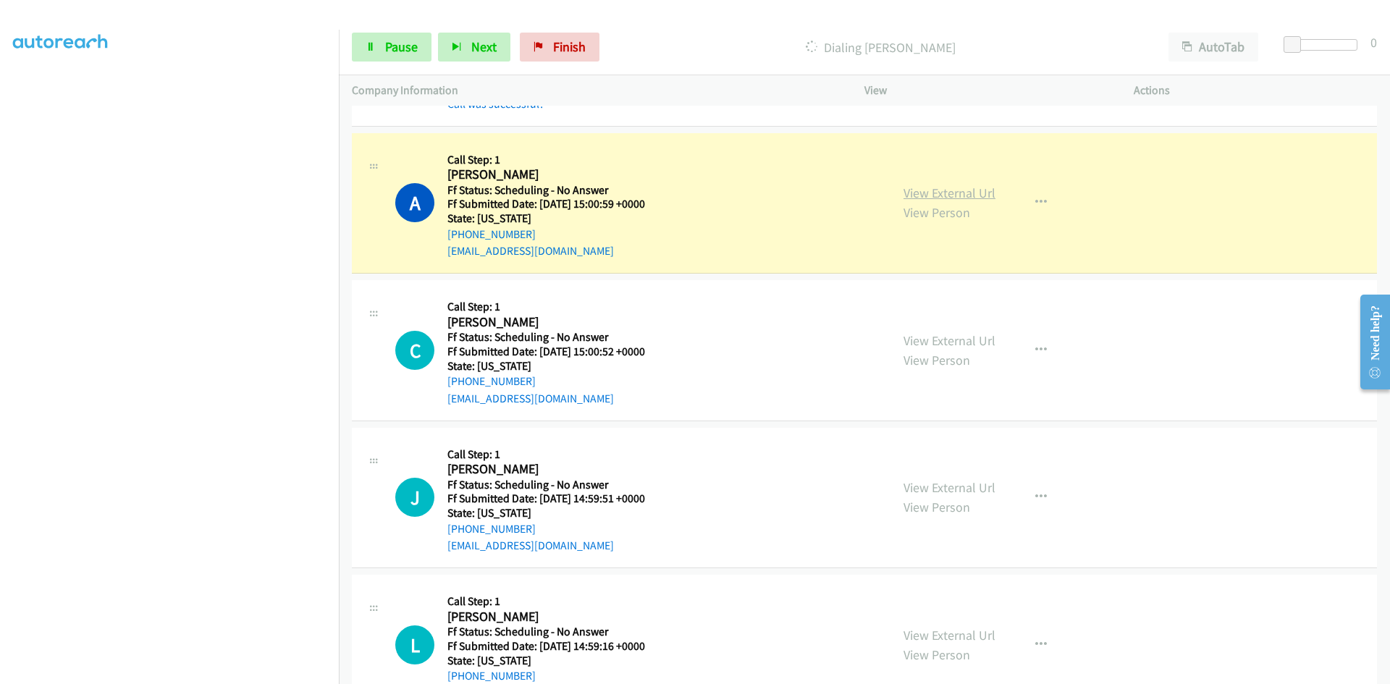
click at [912, 196] on link "View External Url" at bounding box center [950, 193] width 92 height 17
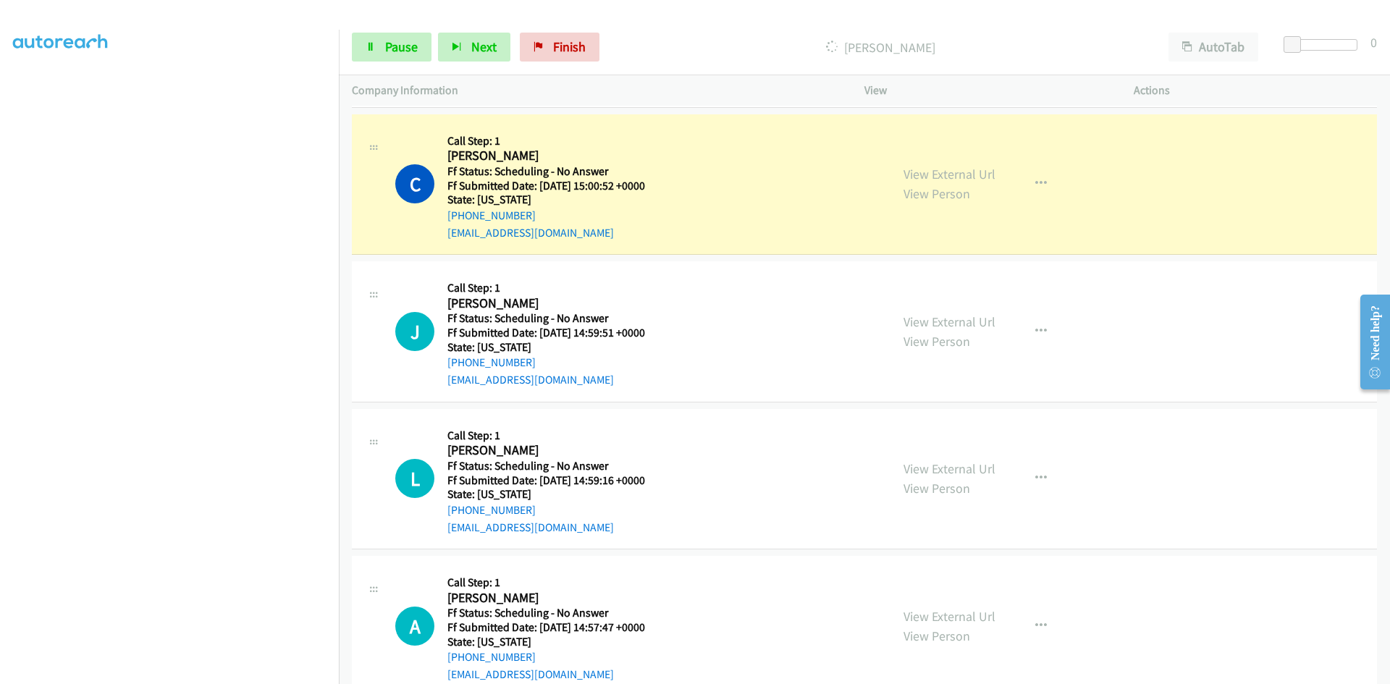
scroll to position [5084, 0]
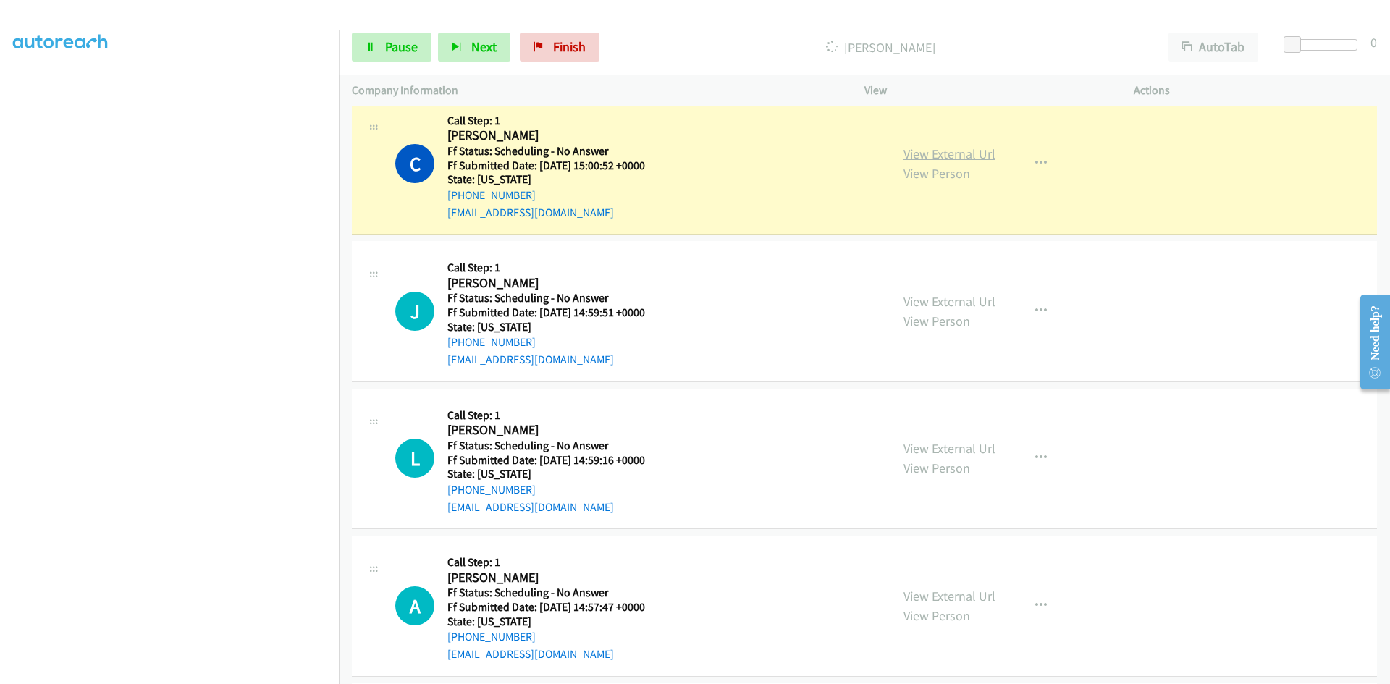
click at [941, 148] on link "View External Url" at bounding box center [950, 154] width 92 height 17
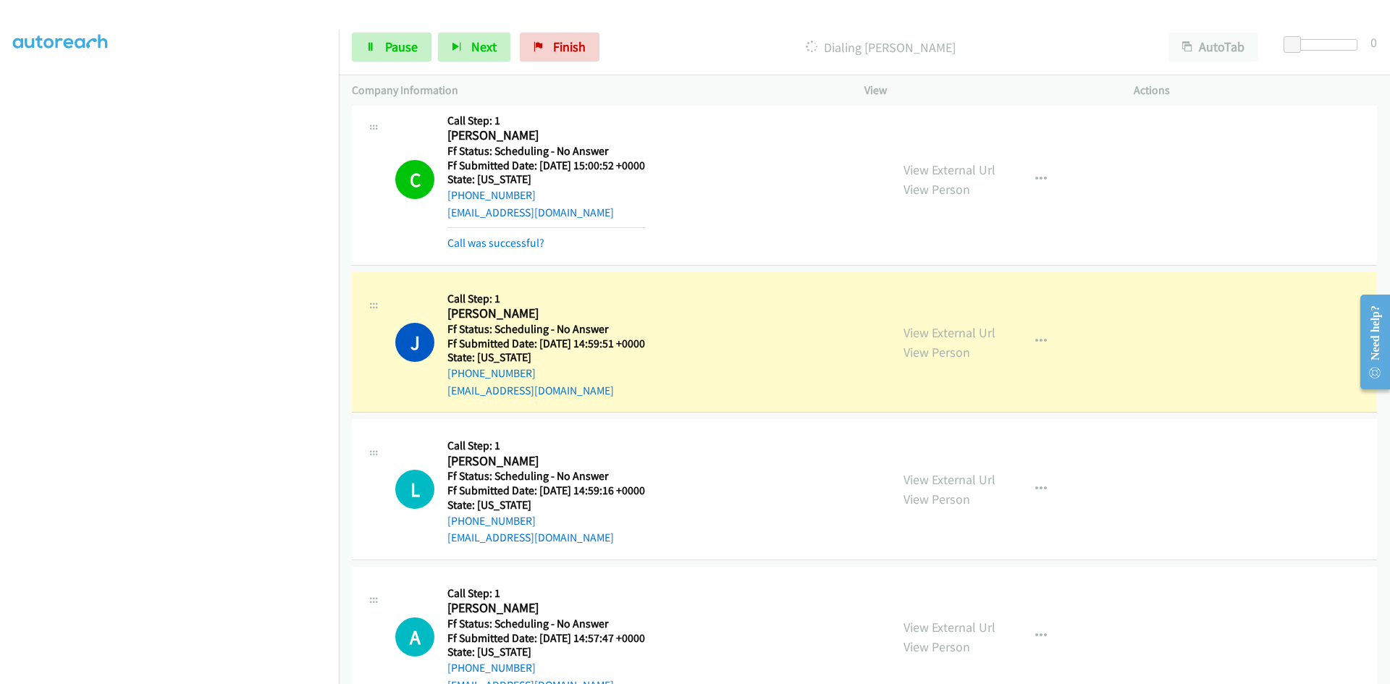
click at [975, 323] on div "View External Url View Person" at bounding box center [950, 342] width 92 height 39
click at [975, 330] on link "View External Url" at bounding box center [950, 332] width 92 height 17
click at [976, 172] on link "View External Url" at bounding box center [950, 169] width 92 height 17
click at [983, 332] on link "View External Url" at bounding box center [950, 332] width 92 height 17
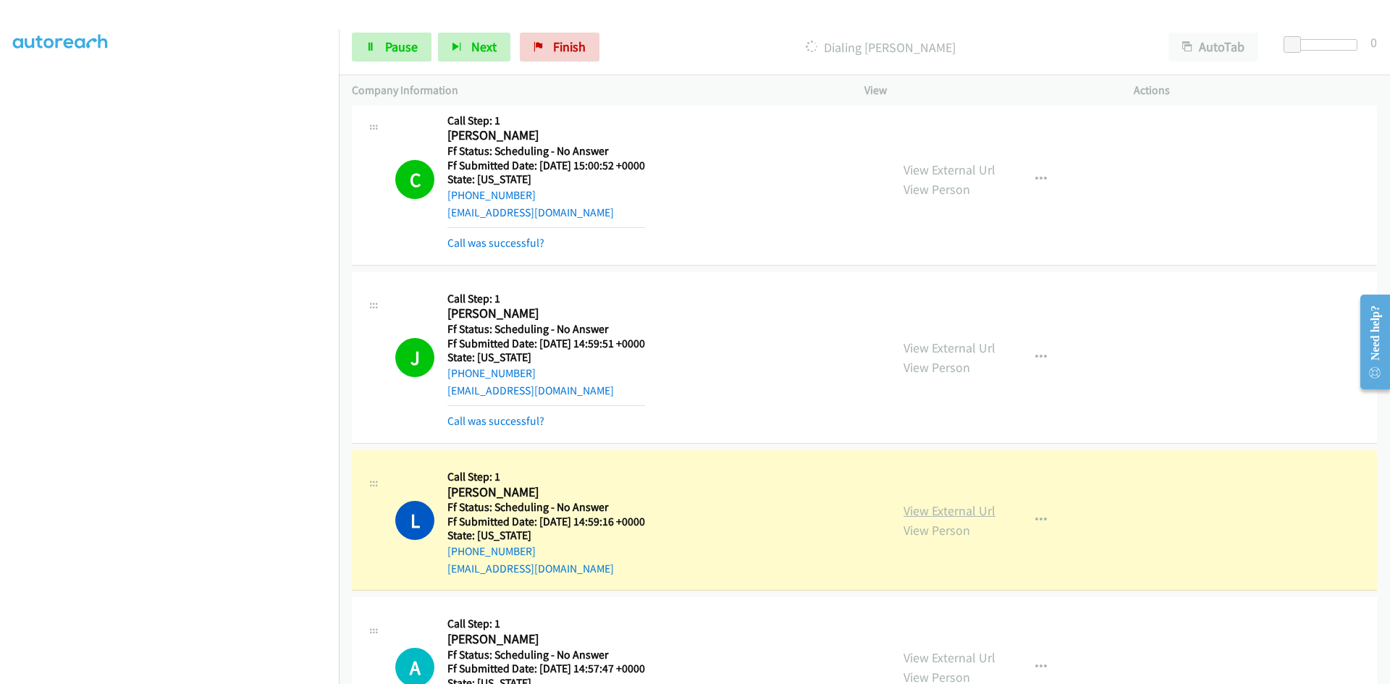
click at [983, 509] on link "View External Url" at bounding box center [950, 511] width 92 height 17
click at [395, 49] on span "Pause" at bounding box center [401, 46] width 33 height 17
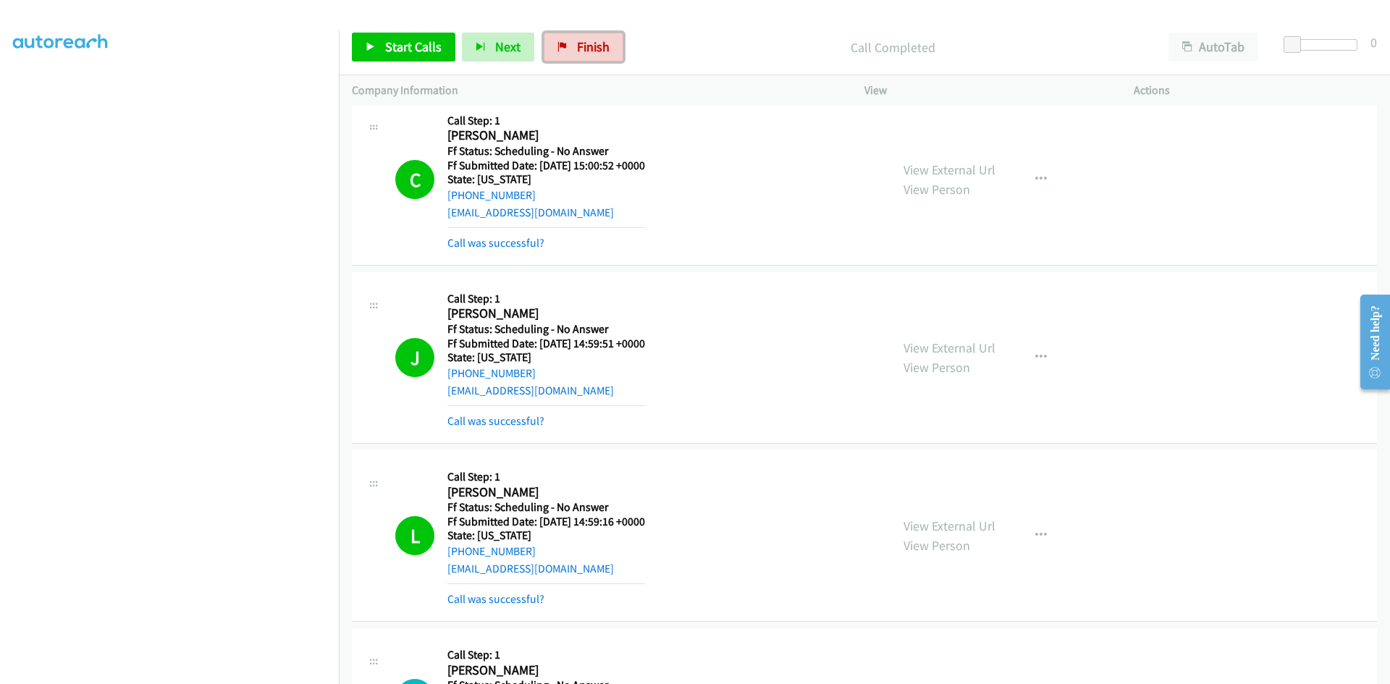
click at [595, 40] on span "Finish" at bounding box center [593, 46] width 33 height 17
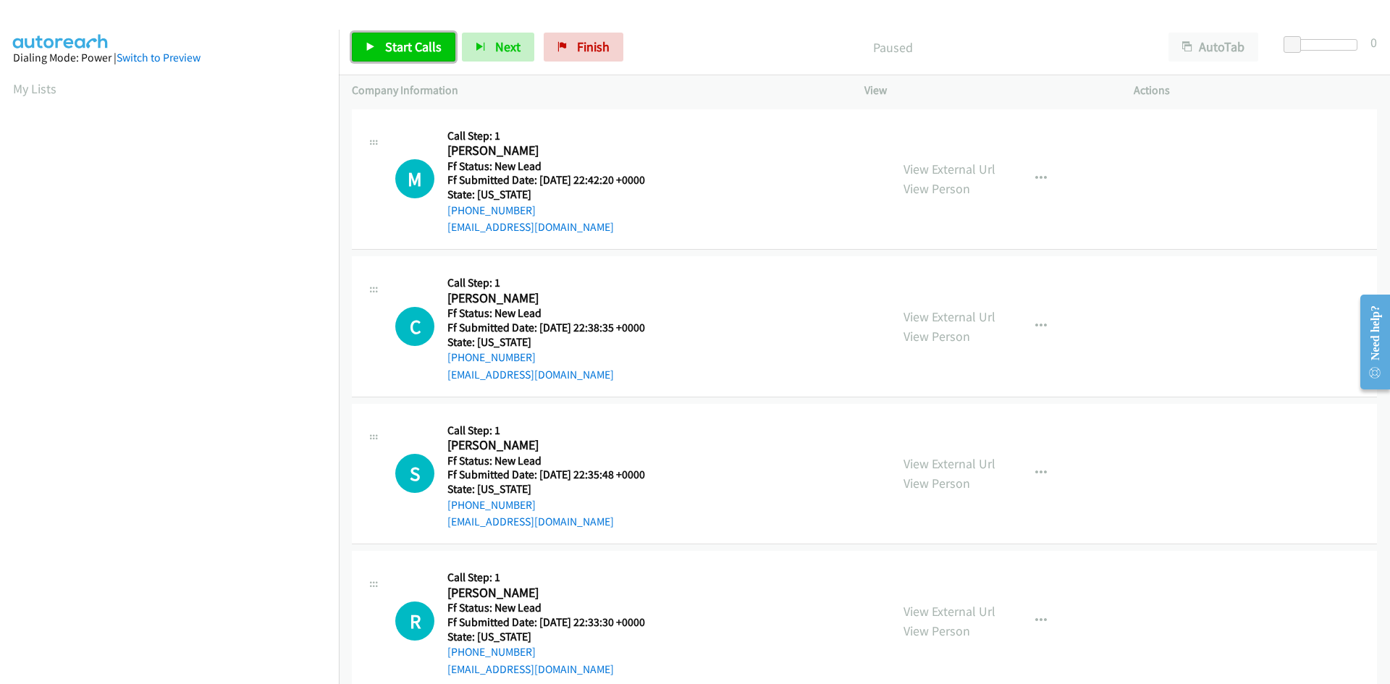
click at [396, 51] on span "Start Calls" at bounding box center [413, 46] width 56 height 17
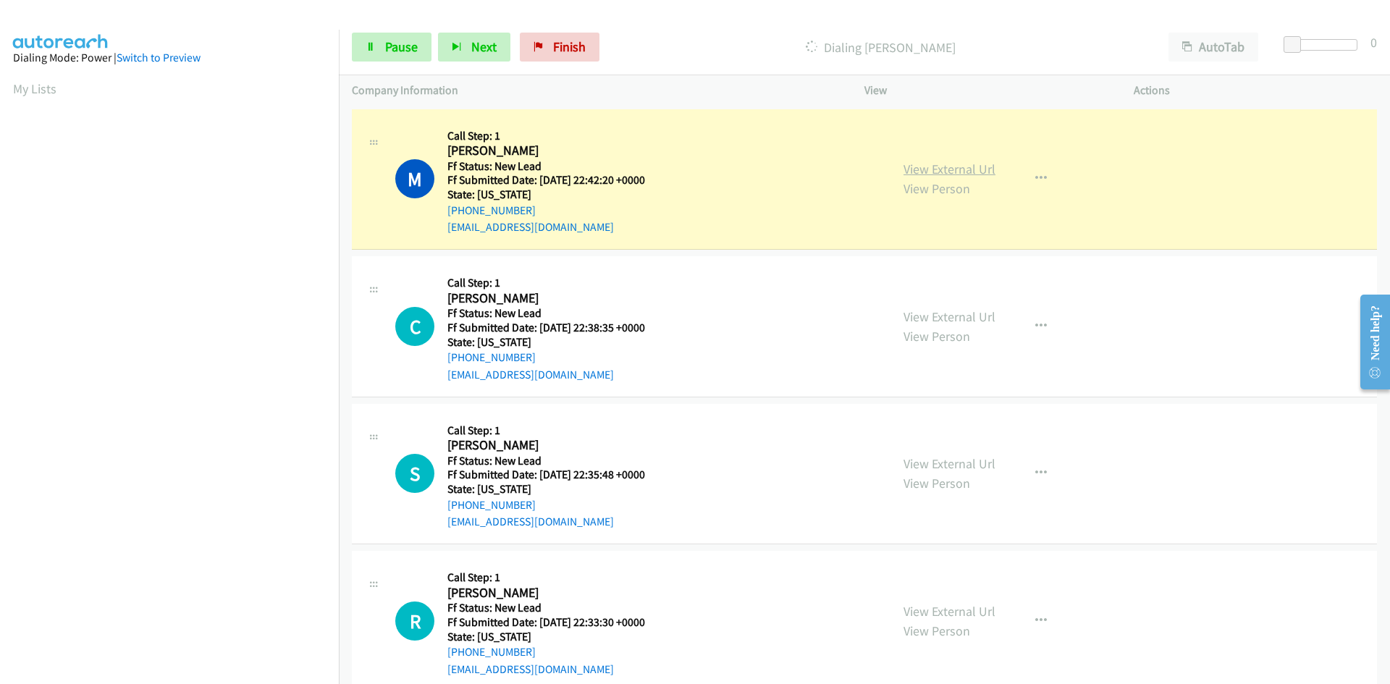
click at [969, 162] on link "View External Url" at bounding box center [950, 169] width 92 height 17
drag, startPoint x: 399, startPoint y: 49, endPoint x: 350, endPoint y: 200, distance: 158.2
click at [399, 49] on span "Pause" at bounding box center [401, 46] width 33 height 17
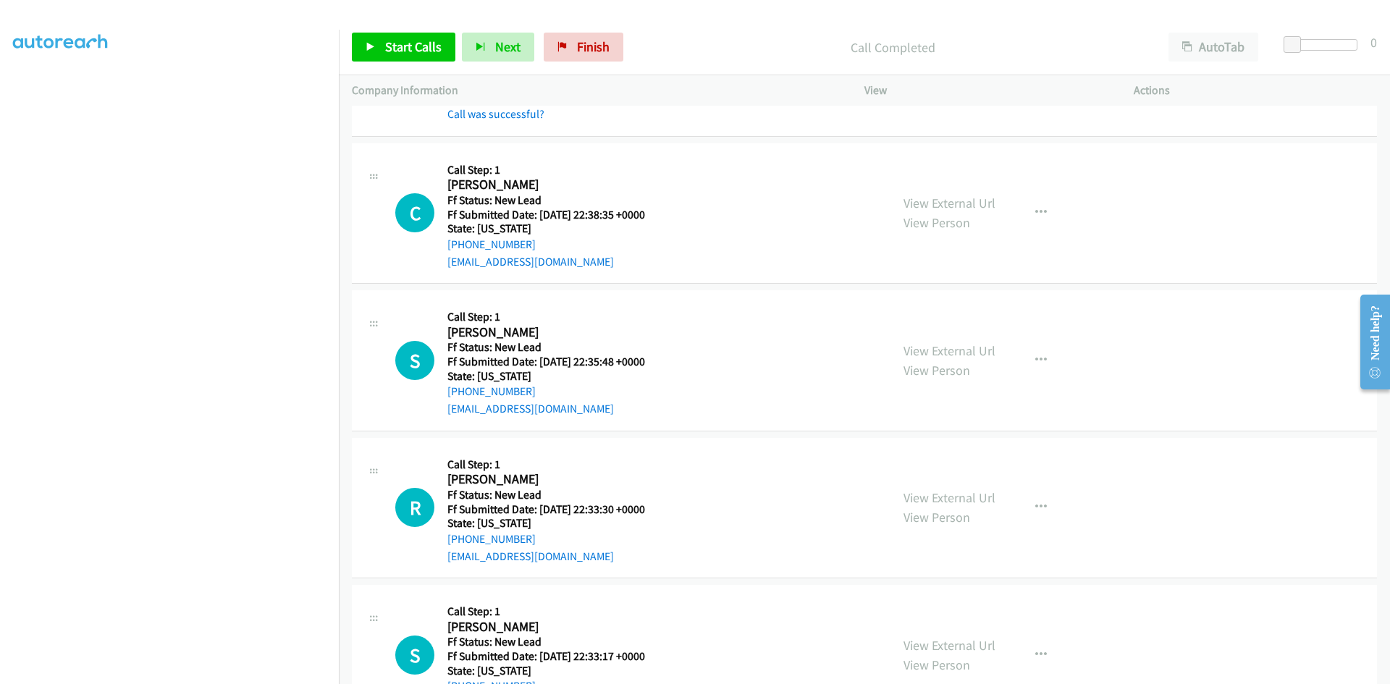
scroll to position [145, 0]
click at [408, 43] on span "Start Calls" at bounding box center [413, 46] width 56 height 17
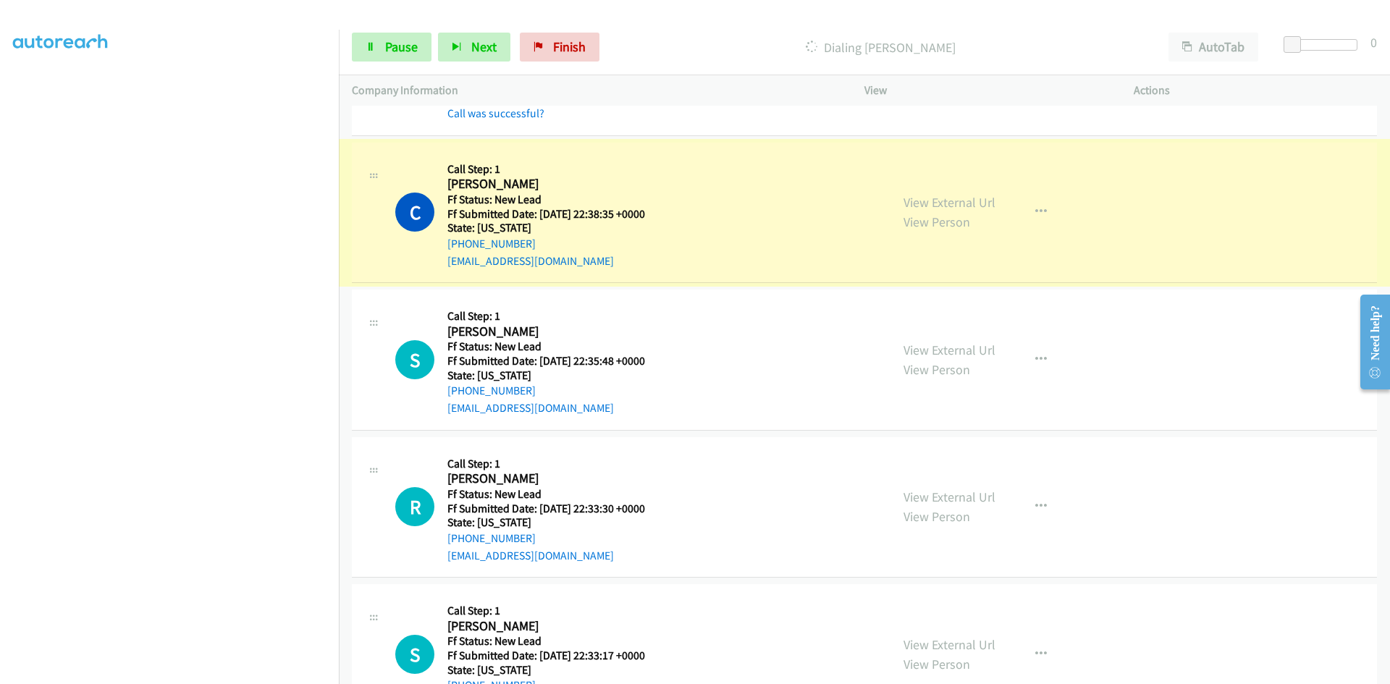
click at [981, 198] on link "View External Url" at bounding box center [950, 202] width 92 height 17
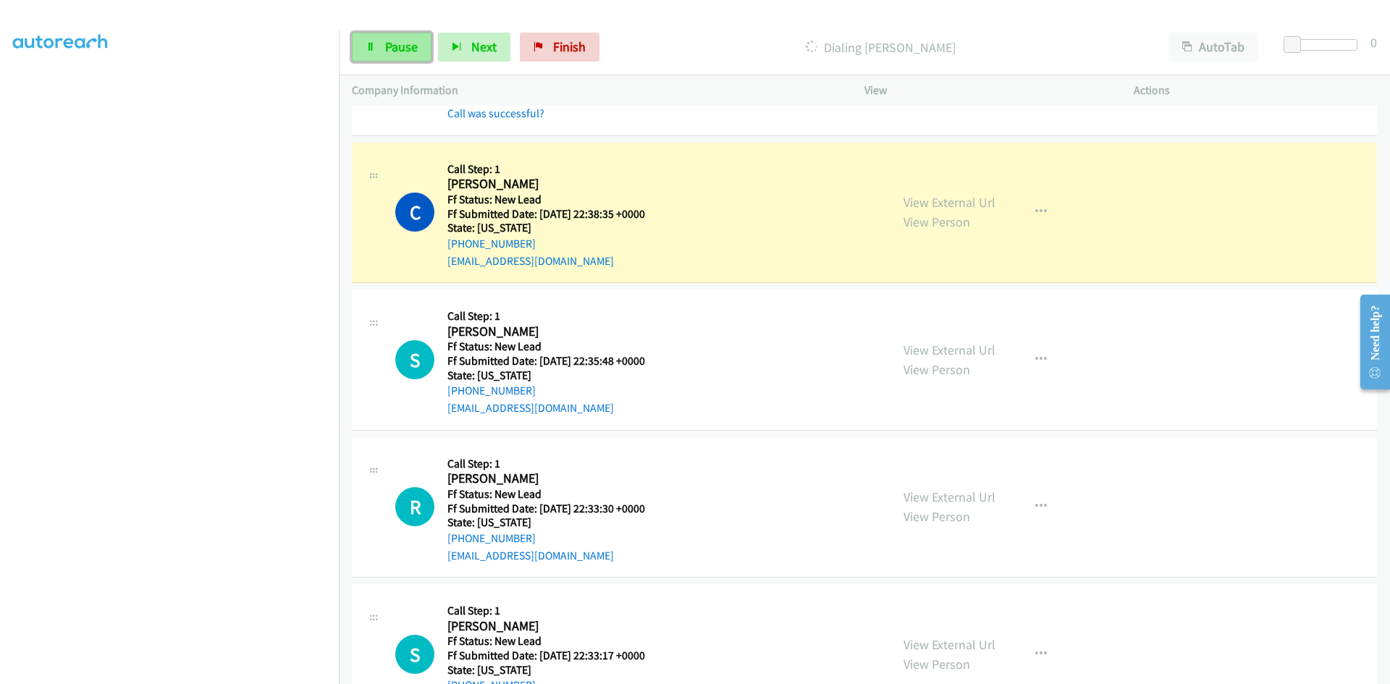
click at [409, 49] on span "Pause" at bounding box center [401, 46] width 33 height 17
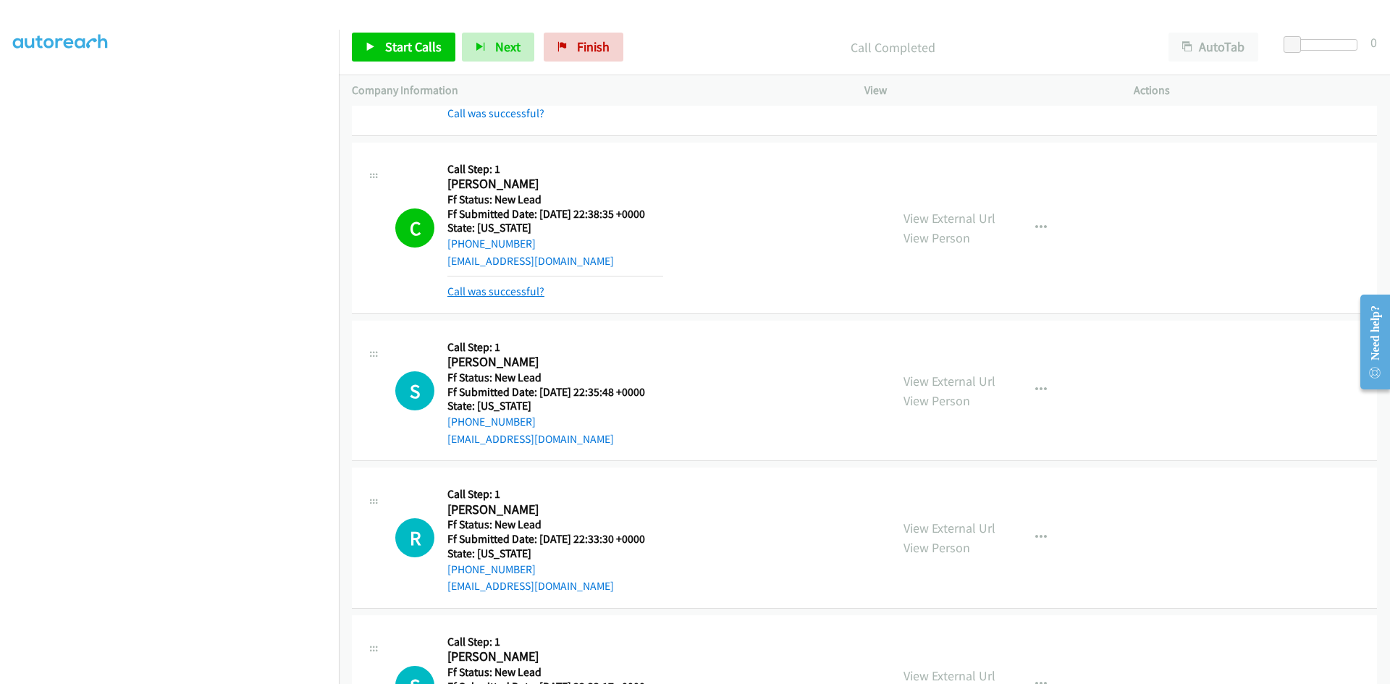
click at [527, 289] on link "Call was successful?" at bounding box center [496, 292] width 97 height 14
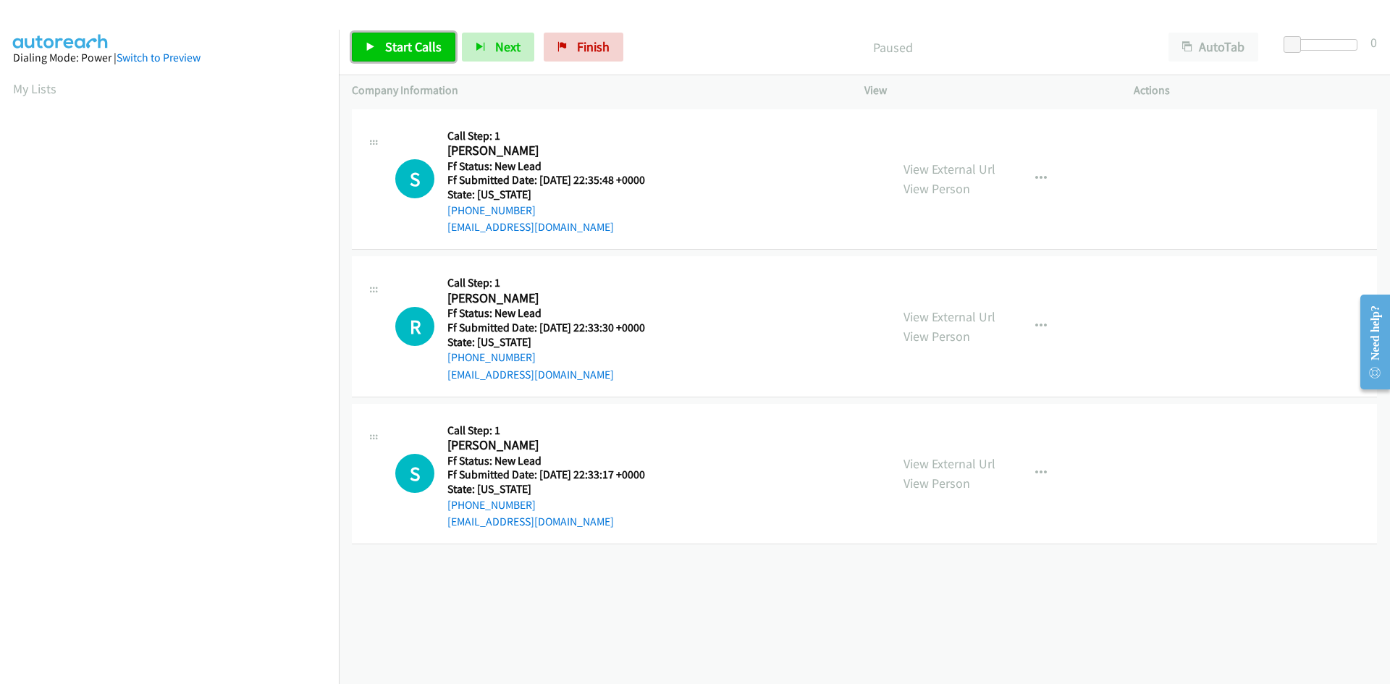
click at [419, 41] on span "Start Calls" at bounding box center [413, 46] width 56 height 17
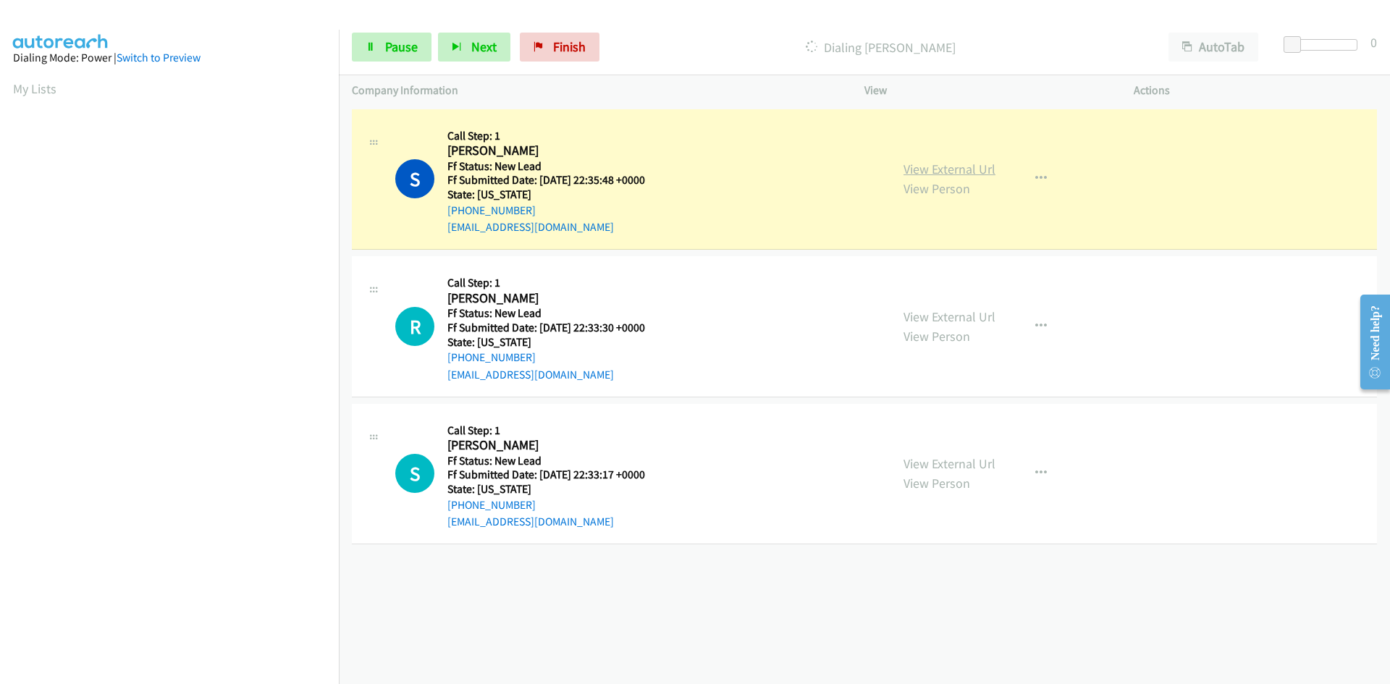
click at [945, 167] on link "View External Url" at bounding box center [950, 169] width 92 height 17
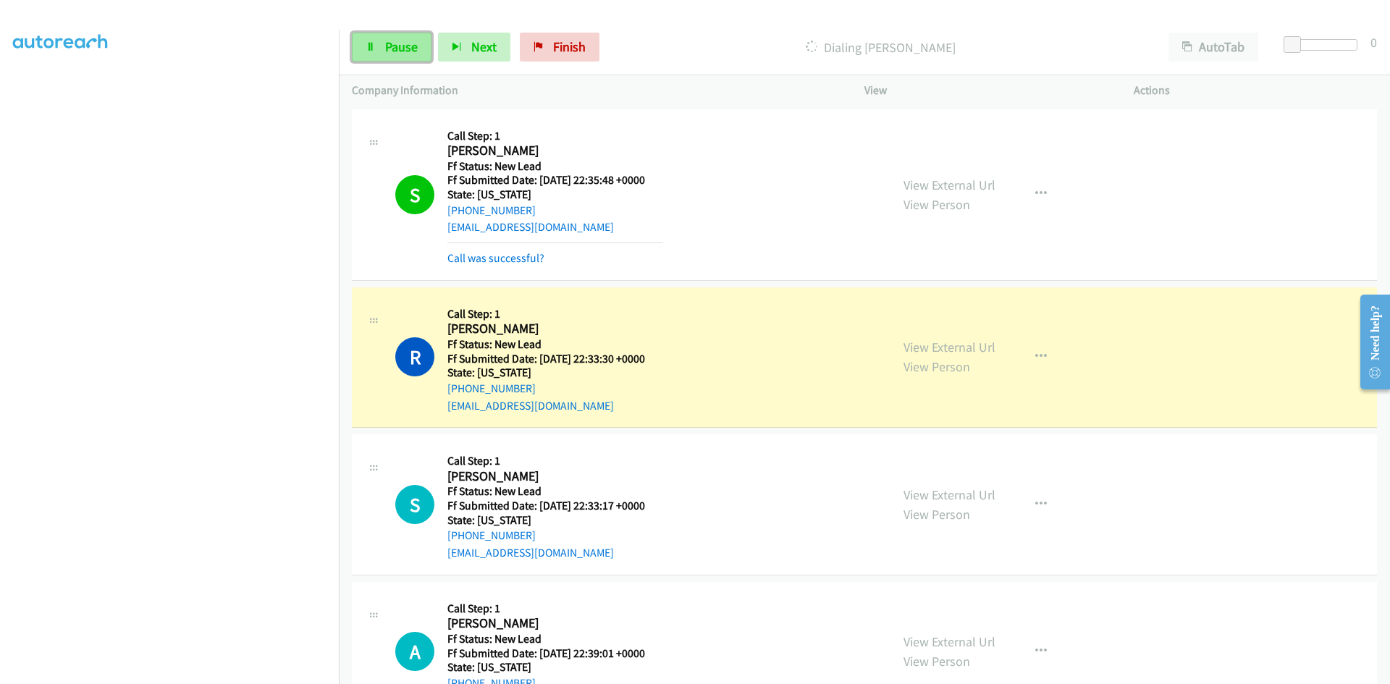
click at [394, 54] on span "Pause" at bounding box center [401, 46] width 33 height 17
click at [904, 352] on link "View External Url" at bounding box center [950, 347] width 92 height 17
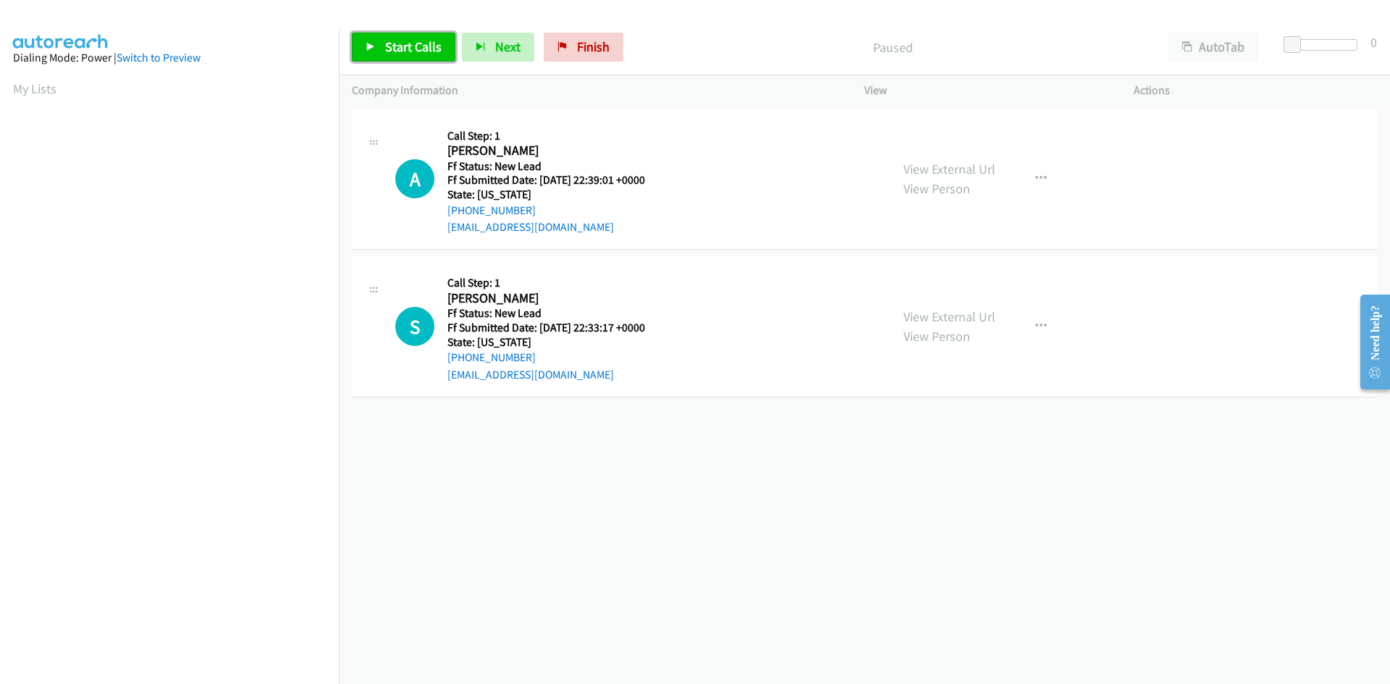
click at [429, 54] on span "Start Calls" at bounding box center [413, 46] width 56 height 17
click at [965, 172] on link "View External Url" at bounding box center [950, 169] width 92 height 17
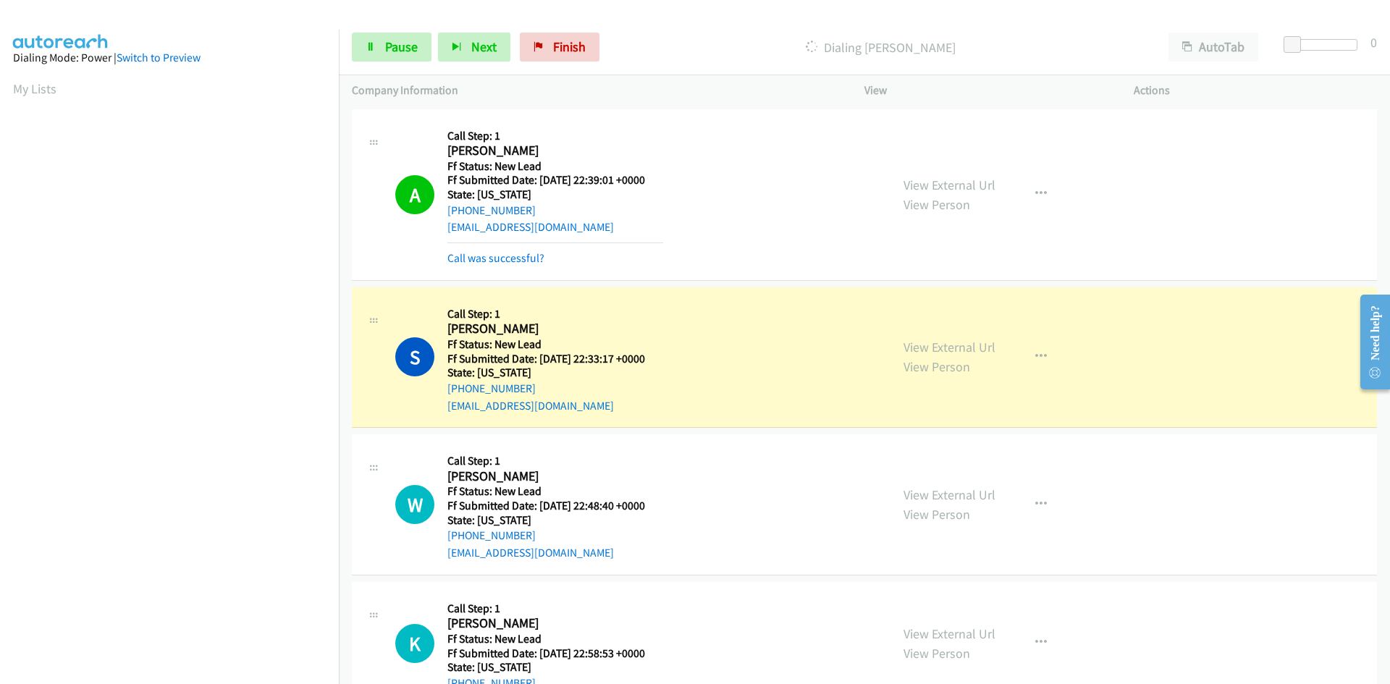
scroll to position [128, 0]
click at [929, 341] on link "View External Url" at bounding box center [950, 347] width 92 height 17
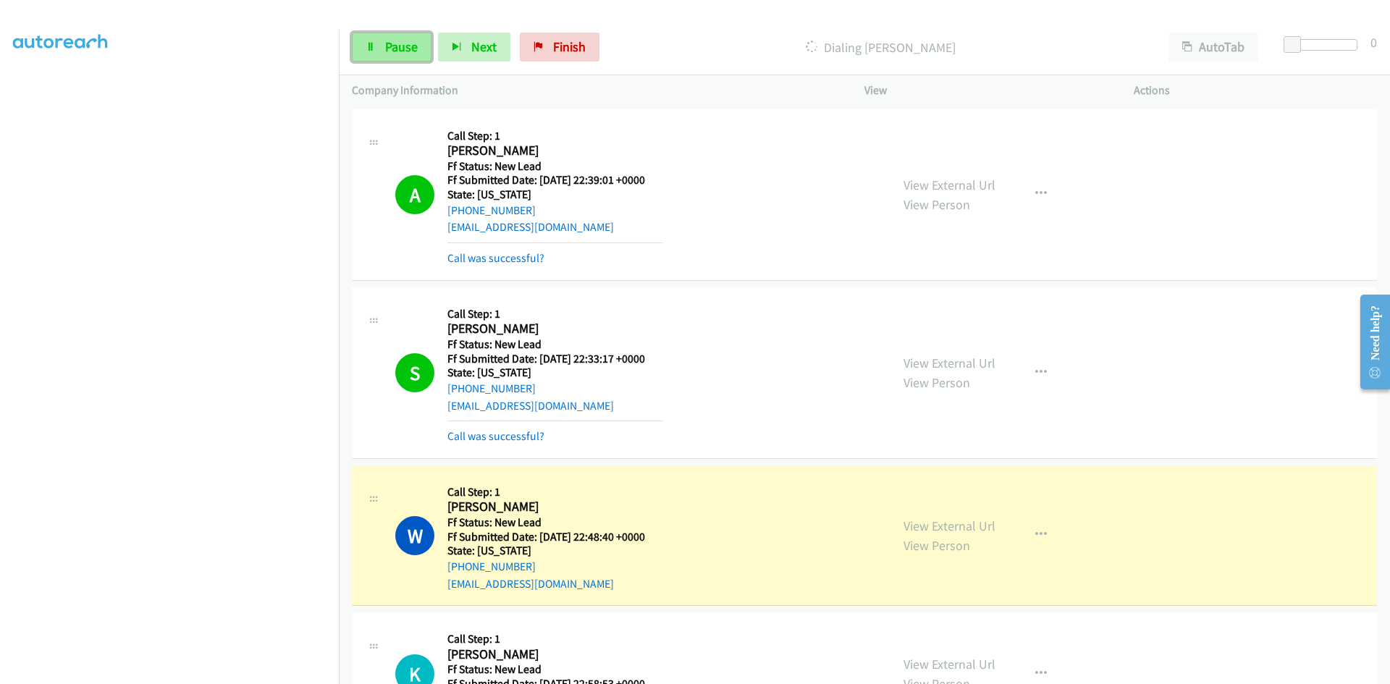
click at [387, 54] on span "Pause" at bounding box center [401, 46] width 33 height 17
click at [988, 526] on link "View External Url" at bounding box center [950, 526] width 92 height 17
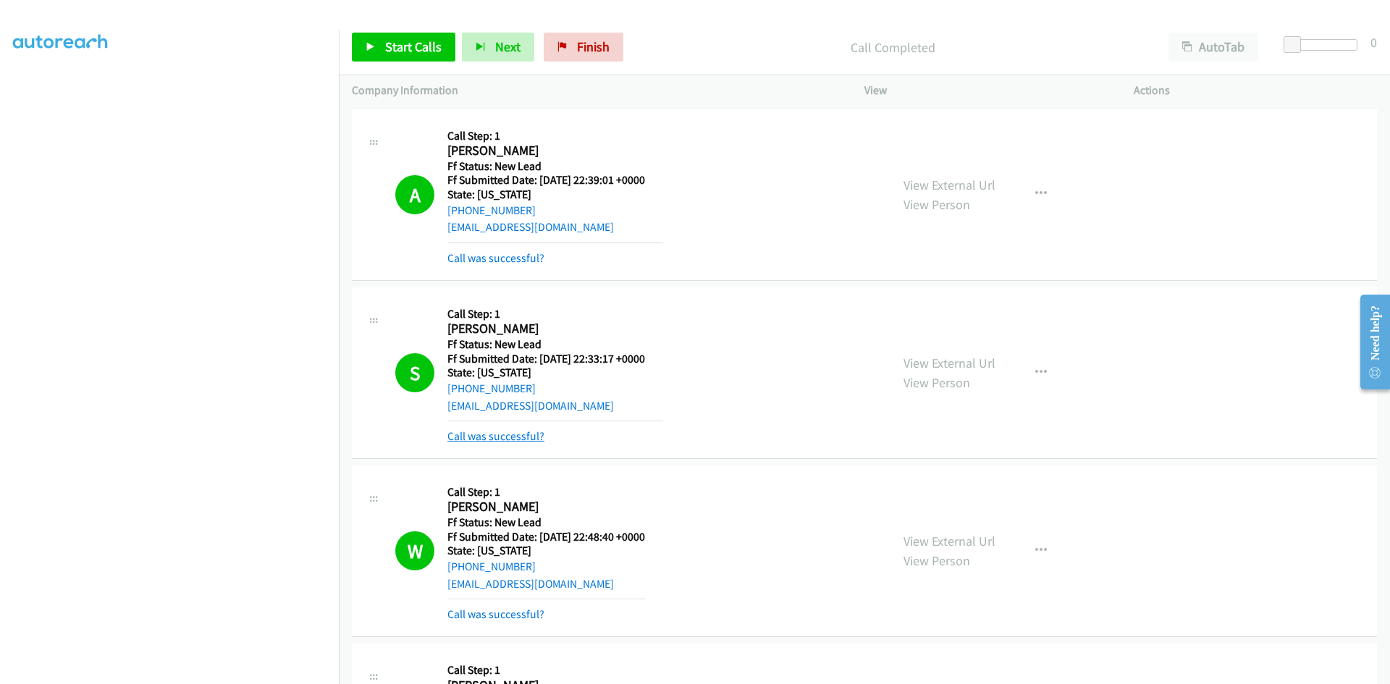
click at [486, 434] on link "Call was successful?" at bounding box center [496, 436] width 97 height 14
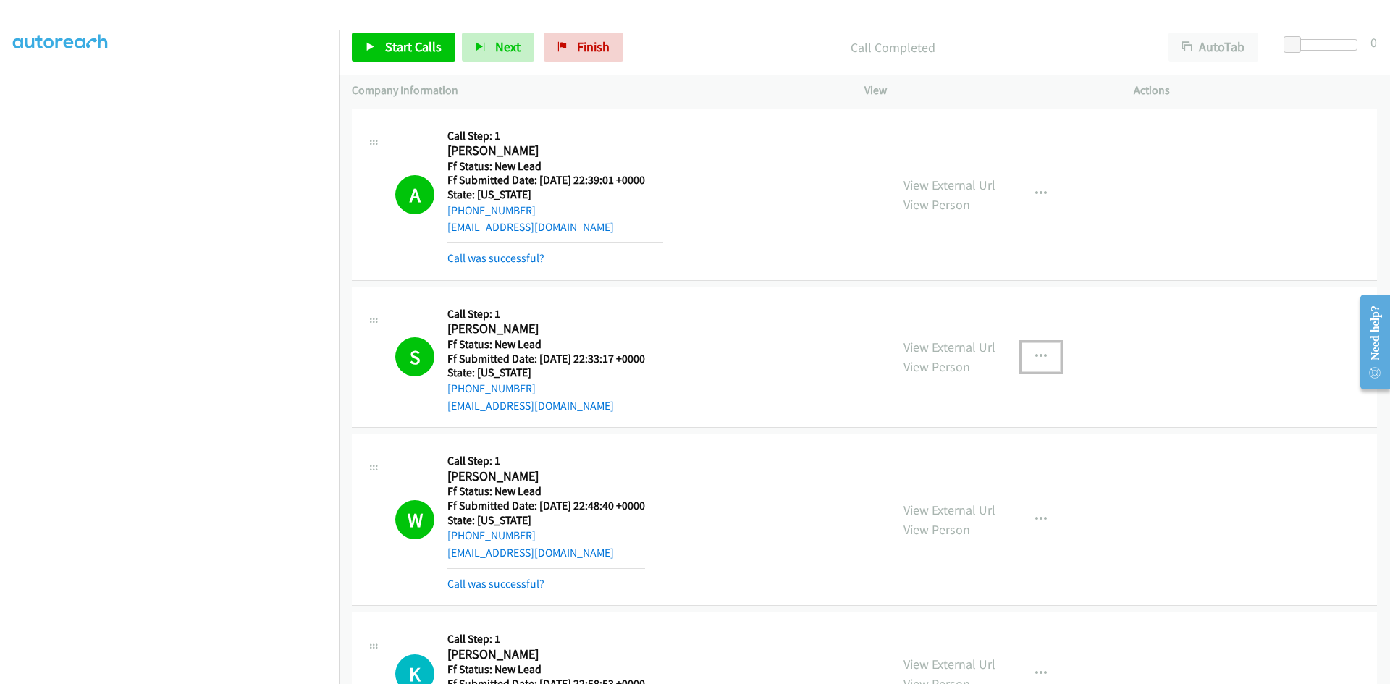
click at [1027, 355] on button "button" at bounding box center [1041, 357] width 39 height 29
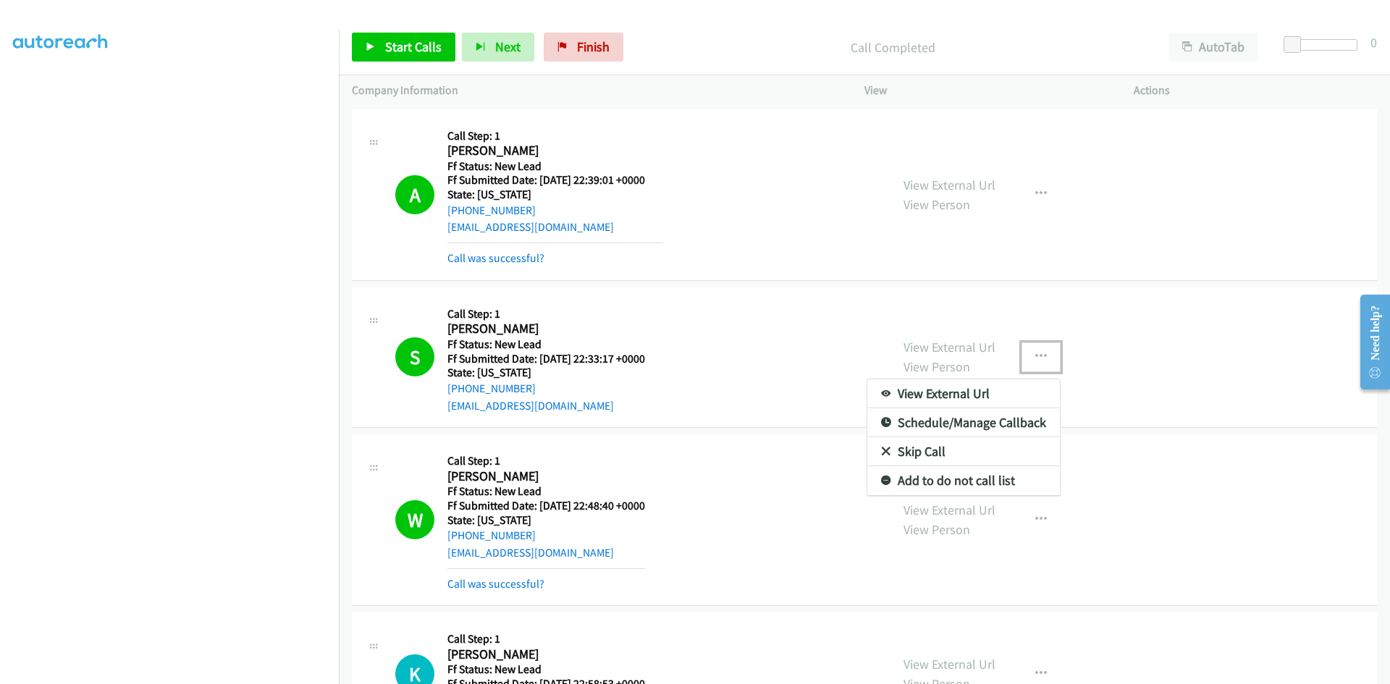
click at [977, 472] on link "Add to do not call list" at bounding box center [964, 480] width 193 height 29
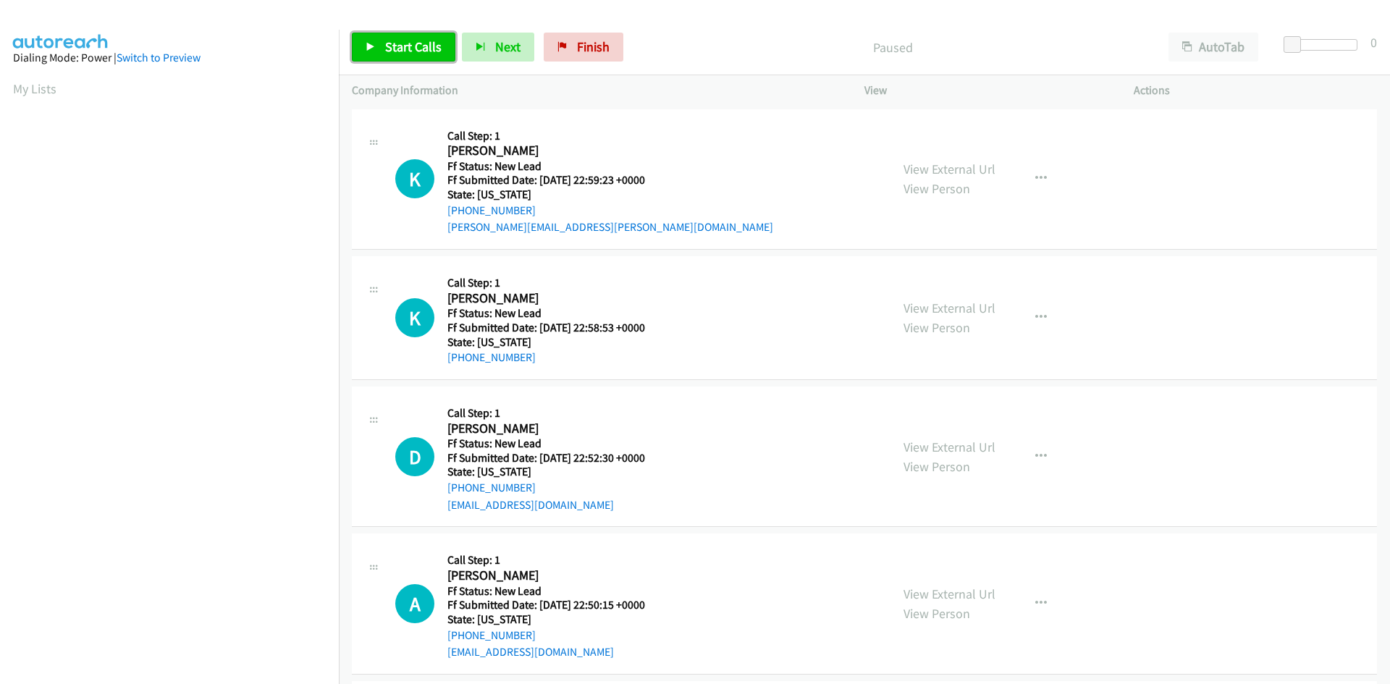
click at [403, 46] on span "Start Calls" at bounding box center [413, 46] width 56 height 17
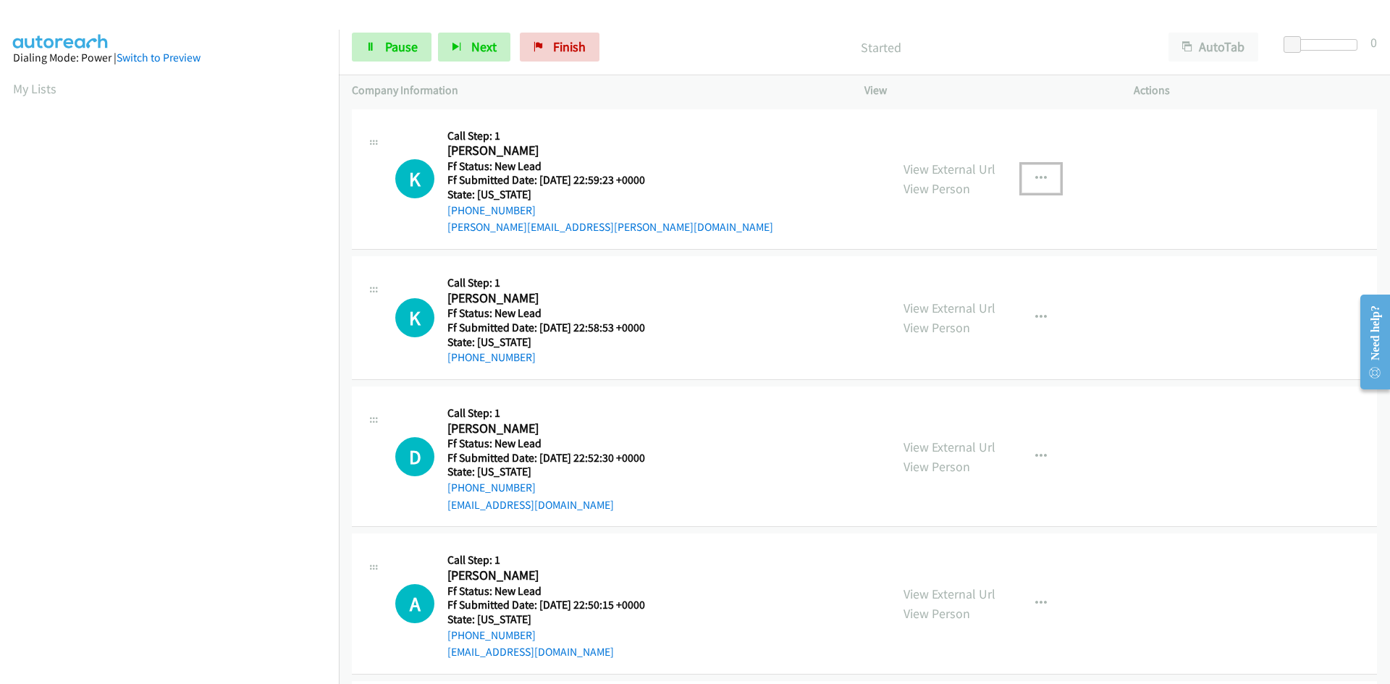
click at [1036, 175] on icon "button" at bounding box center [1042, 179] width 12 height 12
click at [918, 272] on link "Skip Call" at bounding box center [964, 273] width 193 height 29
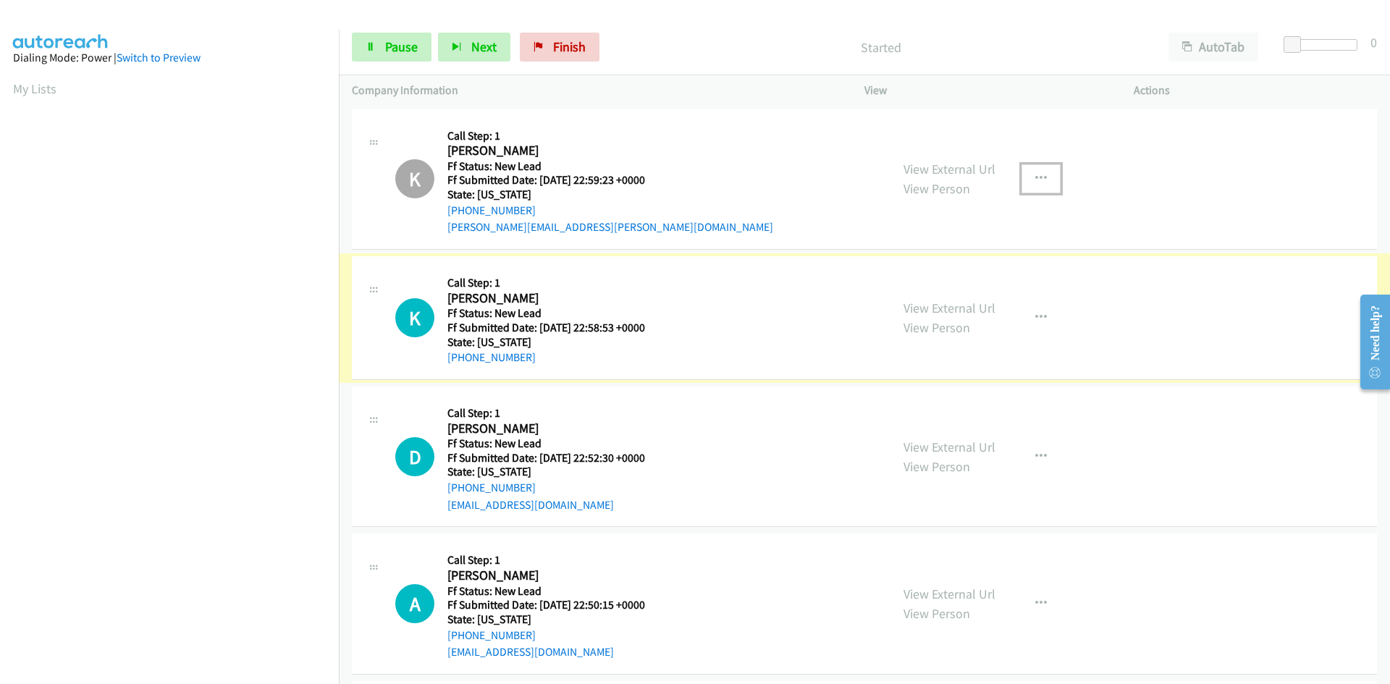
click at [975, 311] on link "View External Url" at bounding box center [950, 308] width 92 height 17
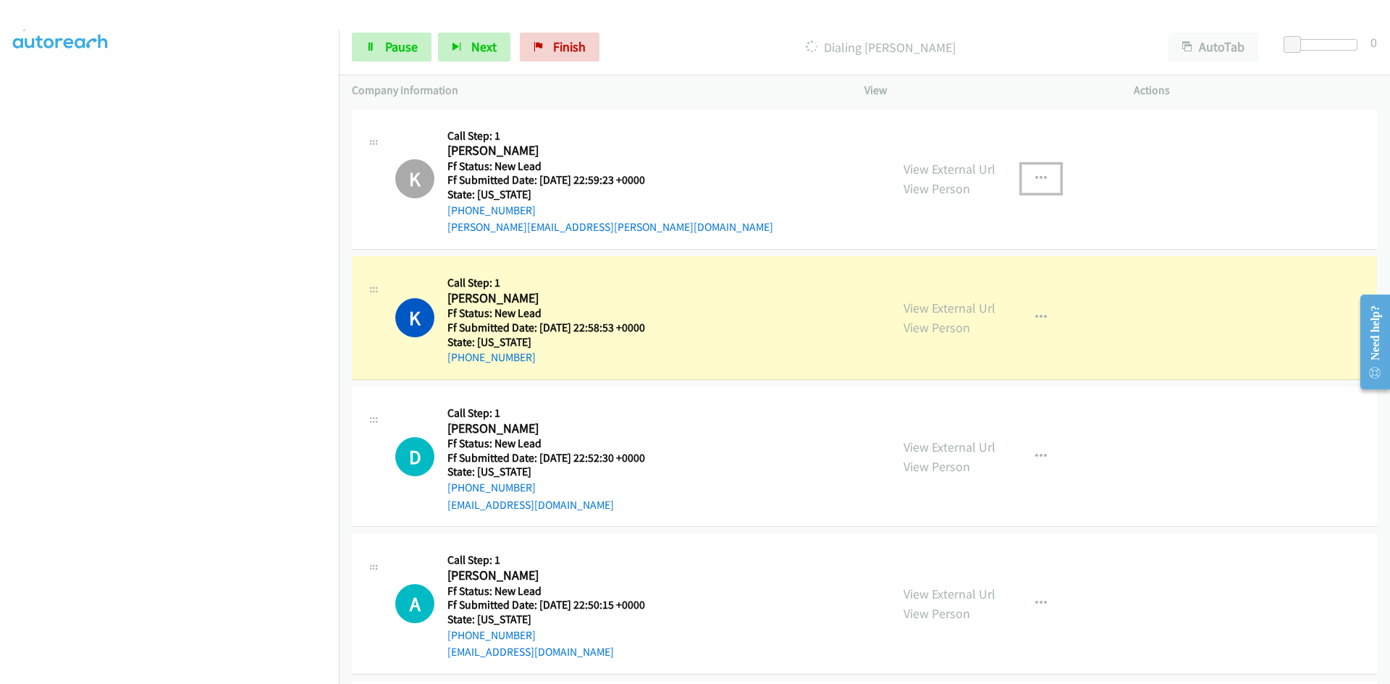
scroll to position [127, 0]
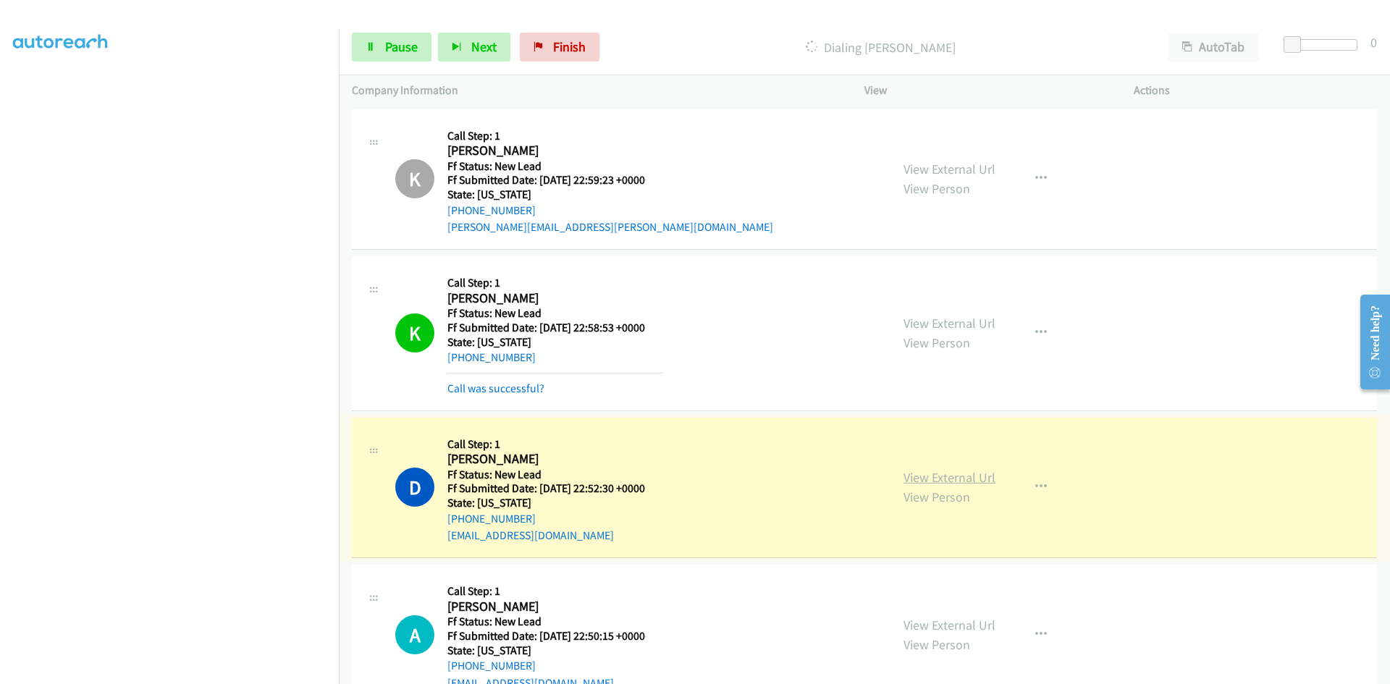
click at [923, 478] on link "View External Url" at bounding box center [950, 477] width 92 height 17
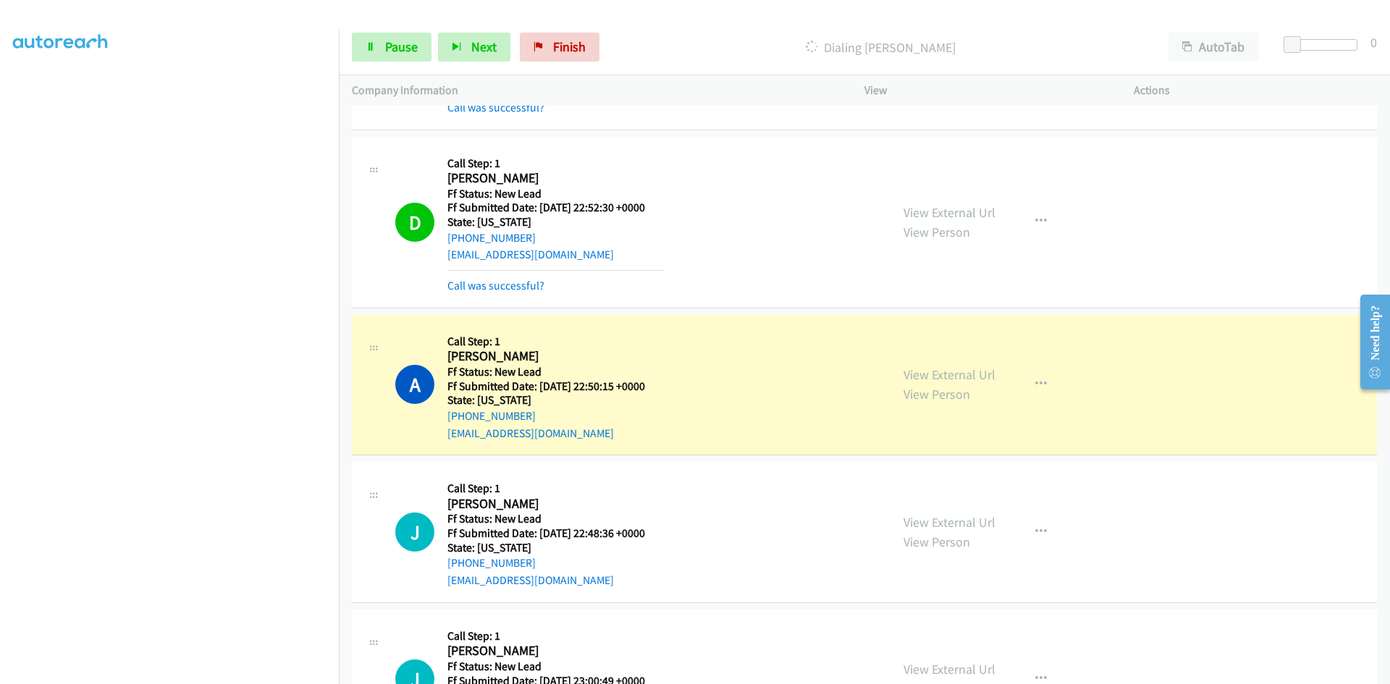
scroll to position [290, 0]
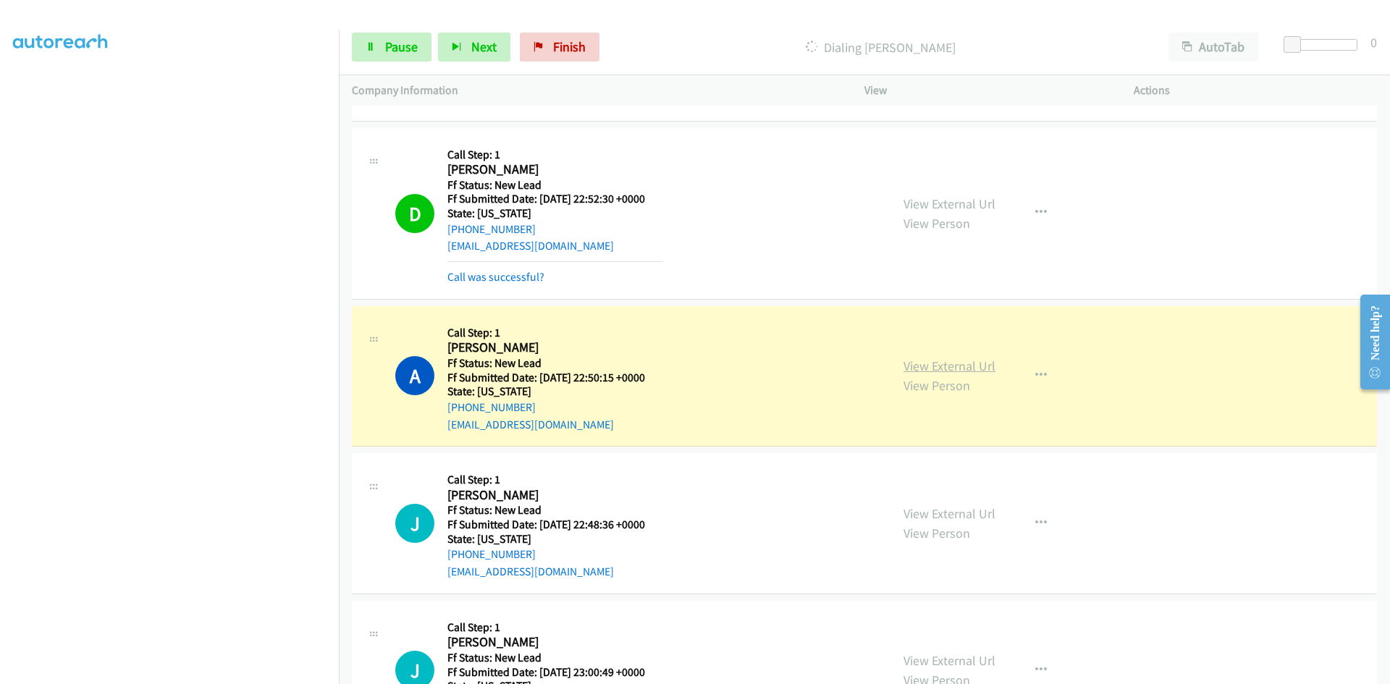
click at [915, 368] on link "View External Url" at bounding box center [950, 366] width 92 height 17
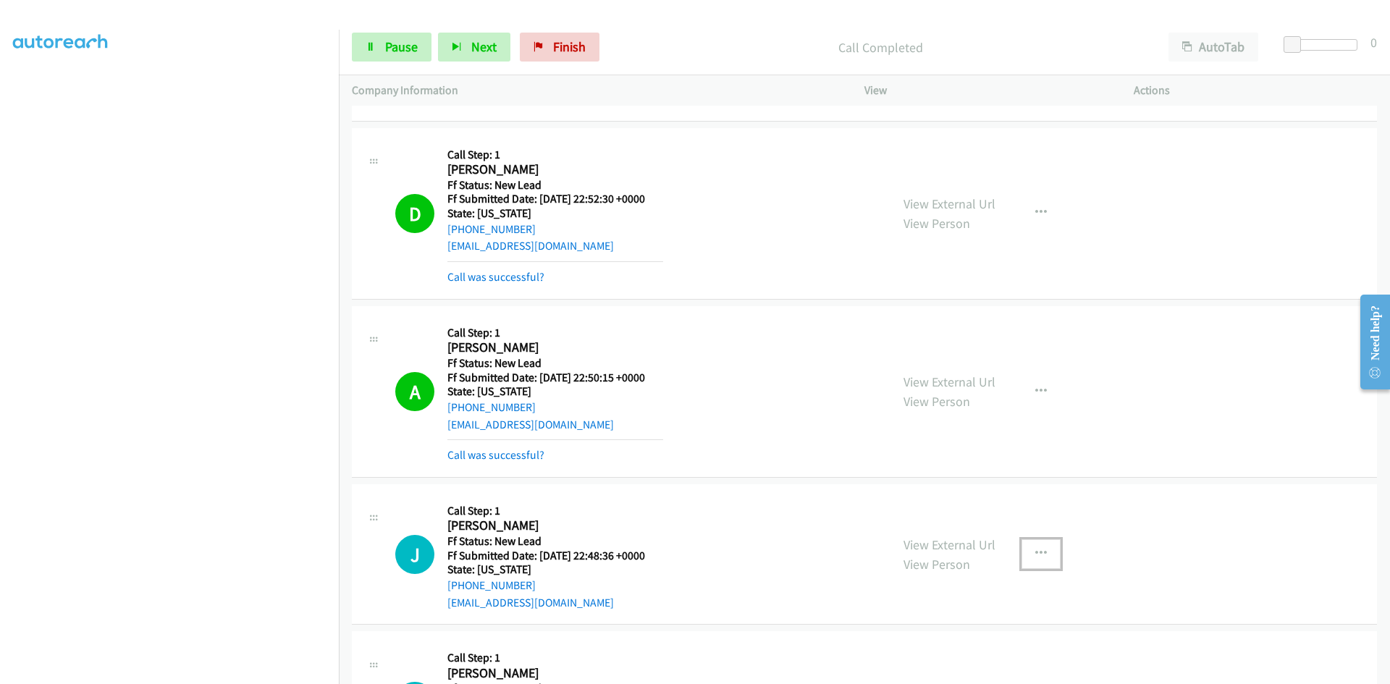
click at [1036, 553] on icon "button" at bounding box center [1042, 554] width 12 height 12
click at [907, 650] on link "Skip Call" at bounding box center [964, 648] width 193 height 29
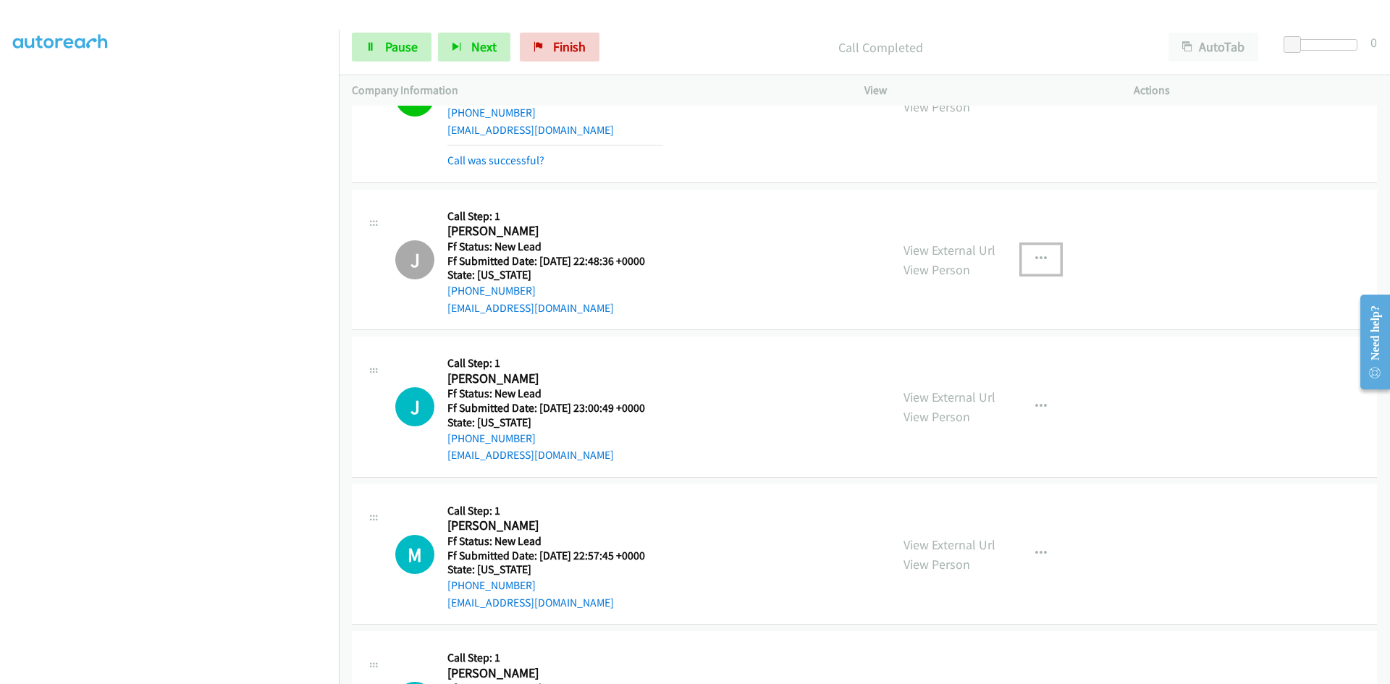
scroll to position [652, 0]
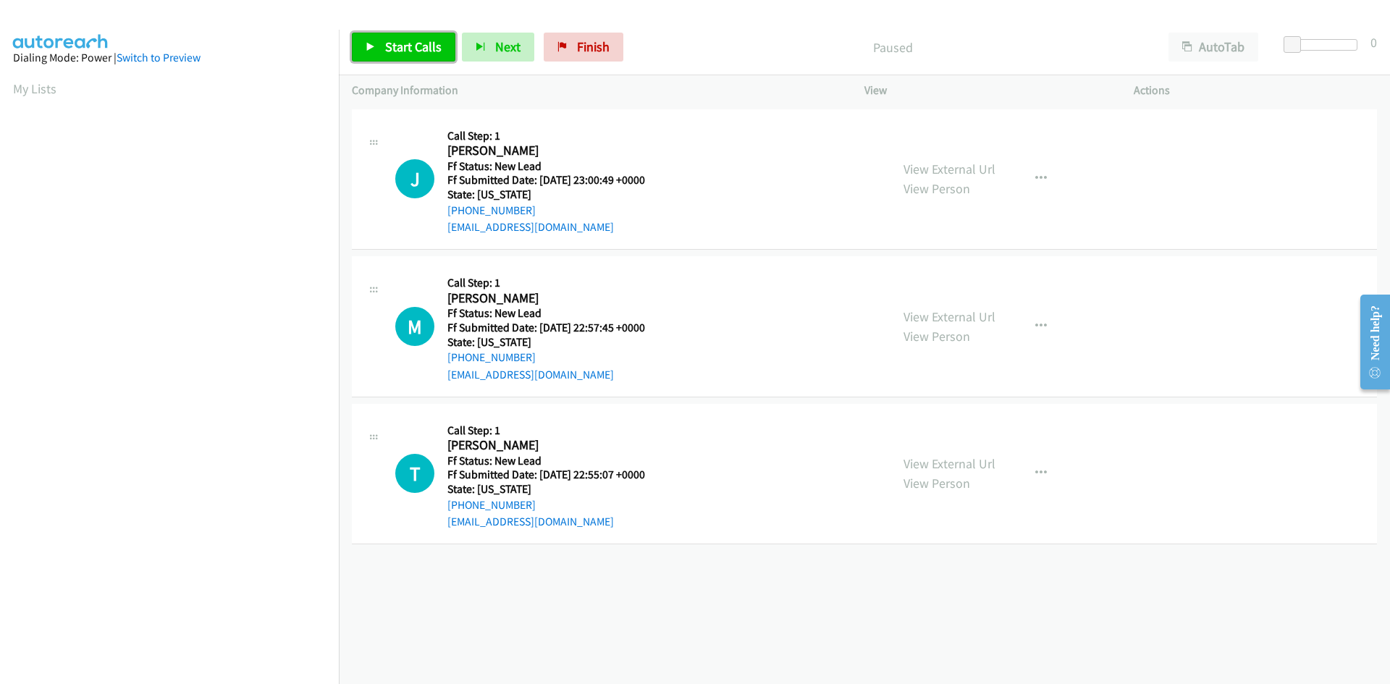
click at [421, 46] on span "Start Calls" at bounding box center [413, 46] width 56 height 17
click at [944, 167] on link "View External Url" at bounding box center [950, 169] width 92 height 17
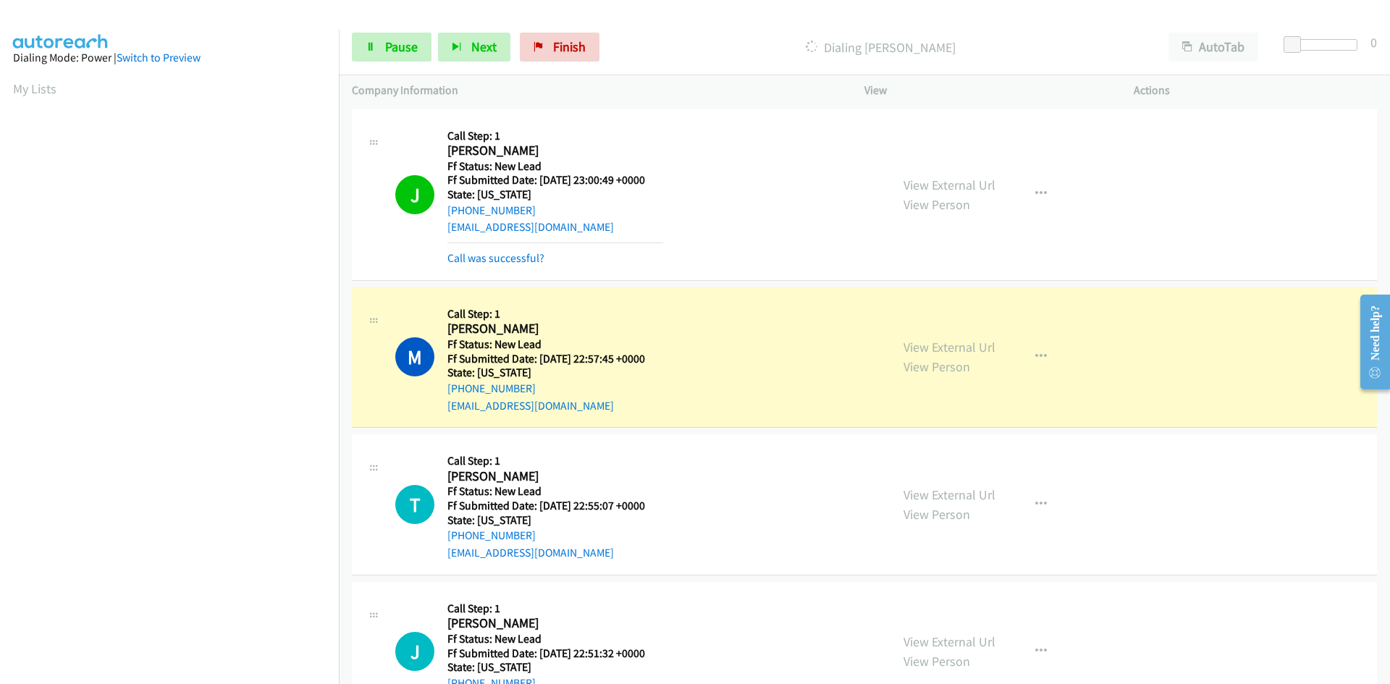
scroll to position [127, 0]
click at [1036, 354] on icon "button" at bounding box center [1042, 357] width 12 height 12
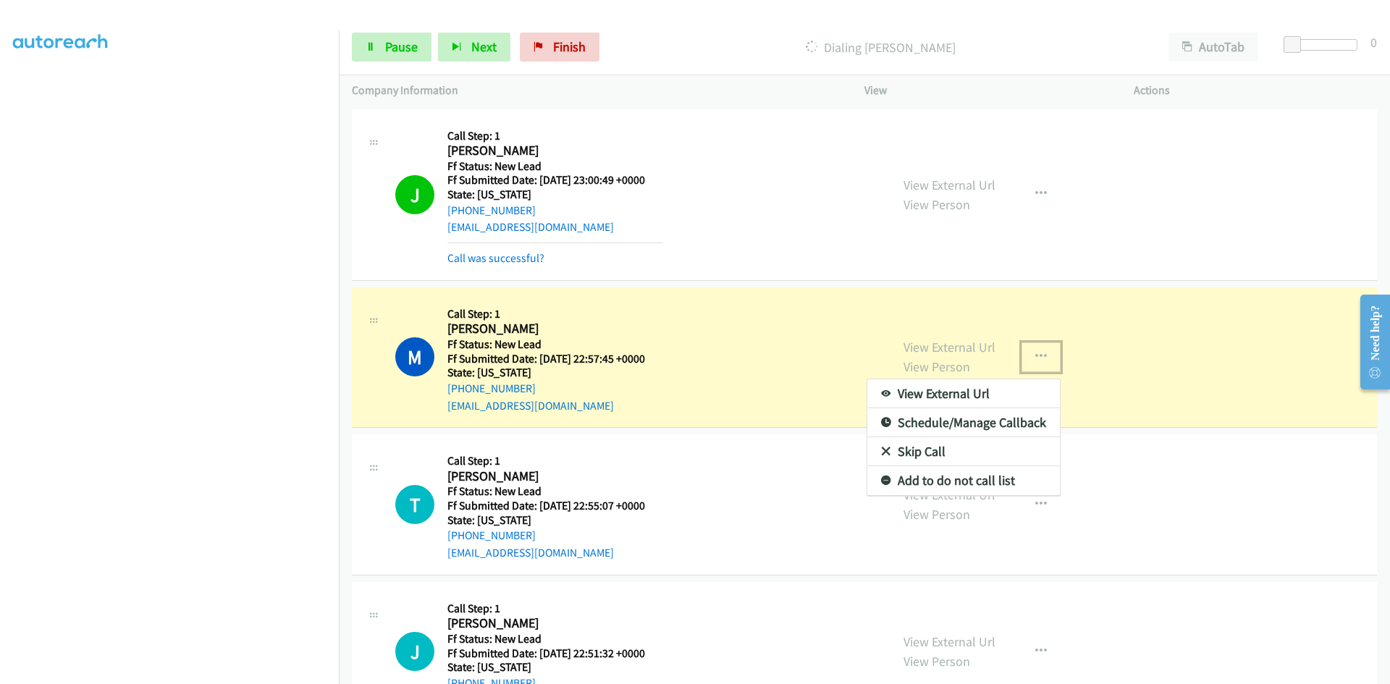
click at [939, 340] on div at bounding box center [695, 342] width 1390 height 684
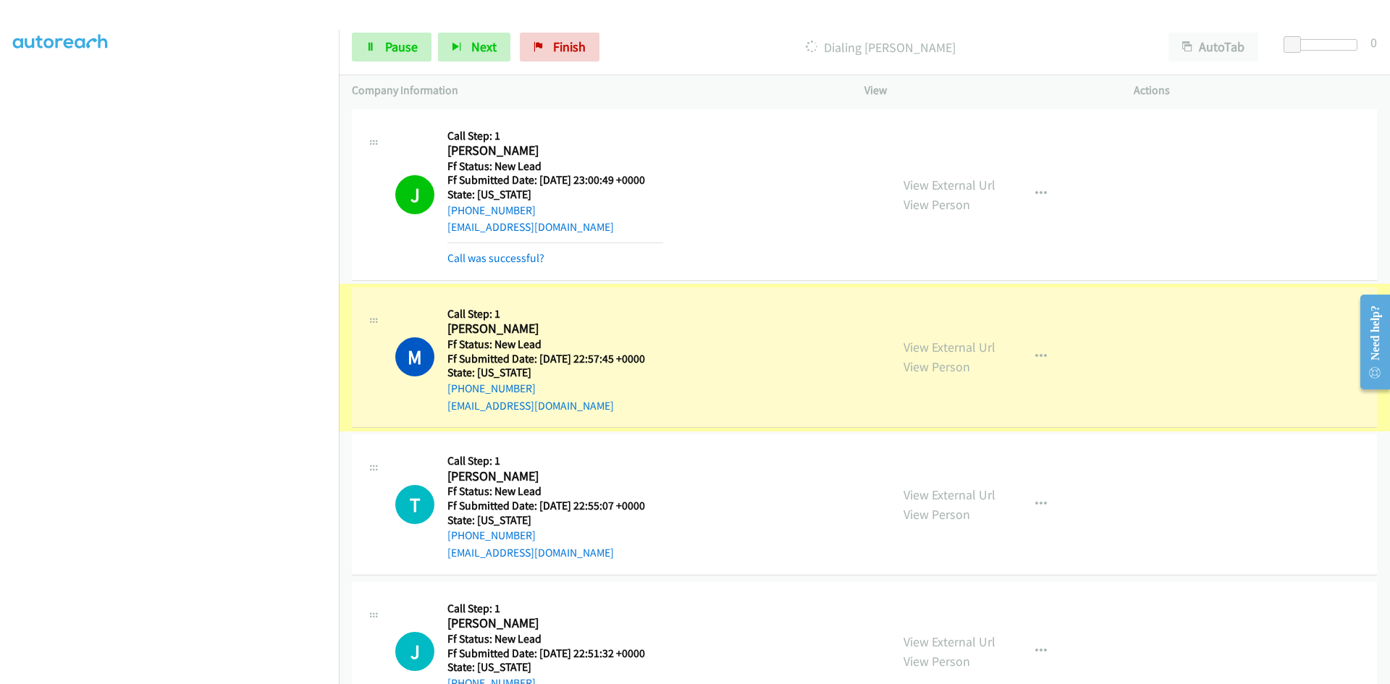
click at [943, 347] on link "View External Url" at bounding box center [950, 347] width 92 height 17
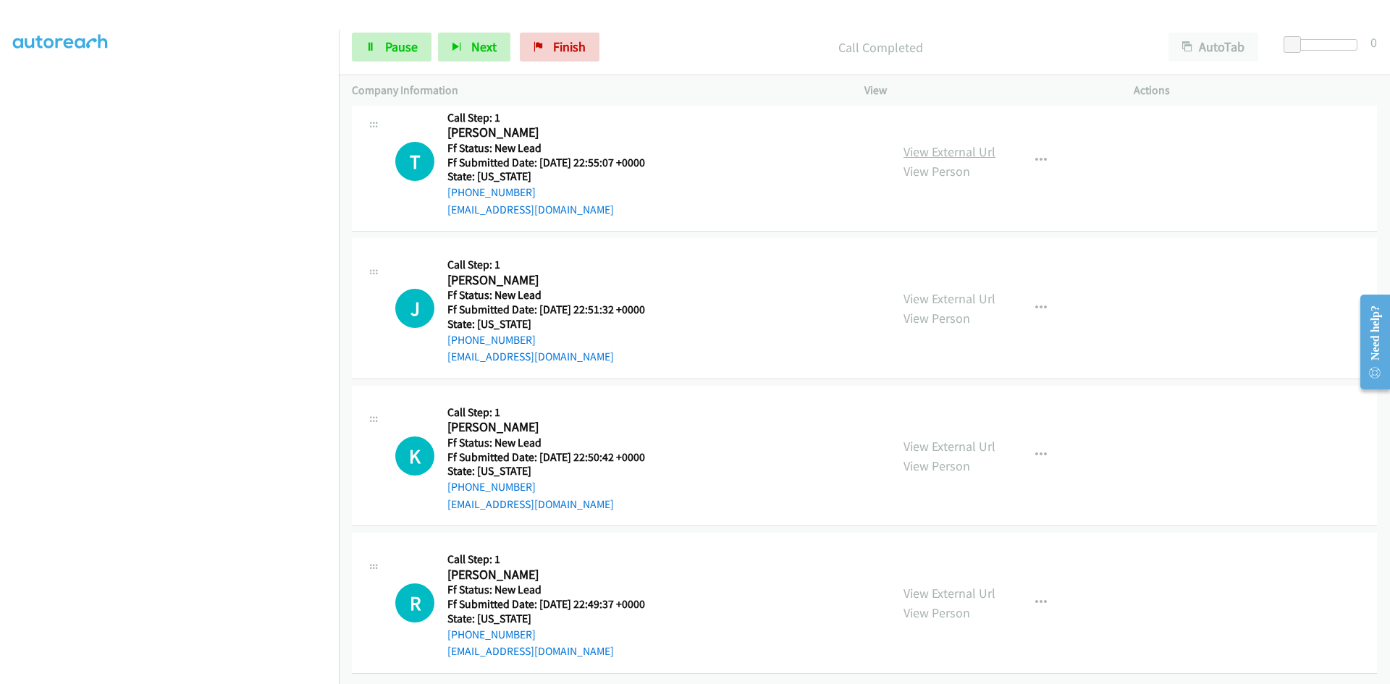
scroll to position [385, 0]
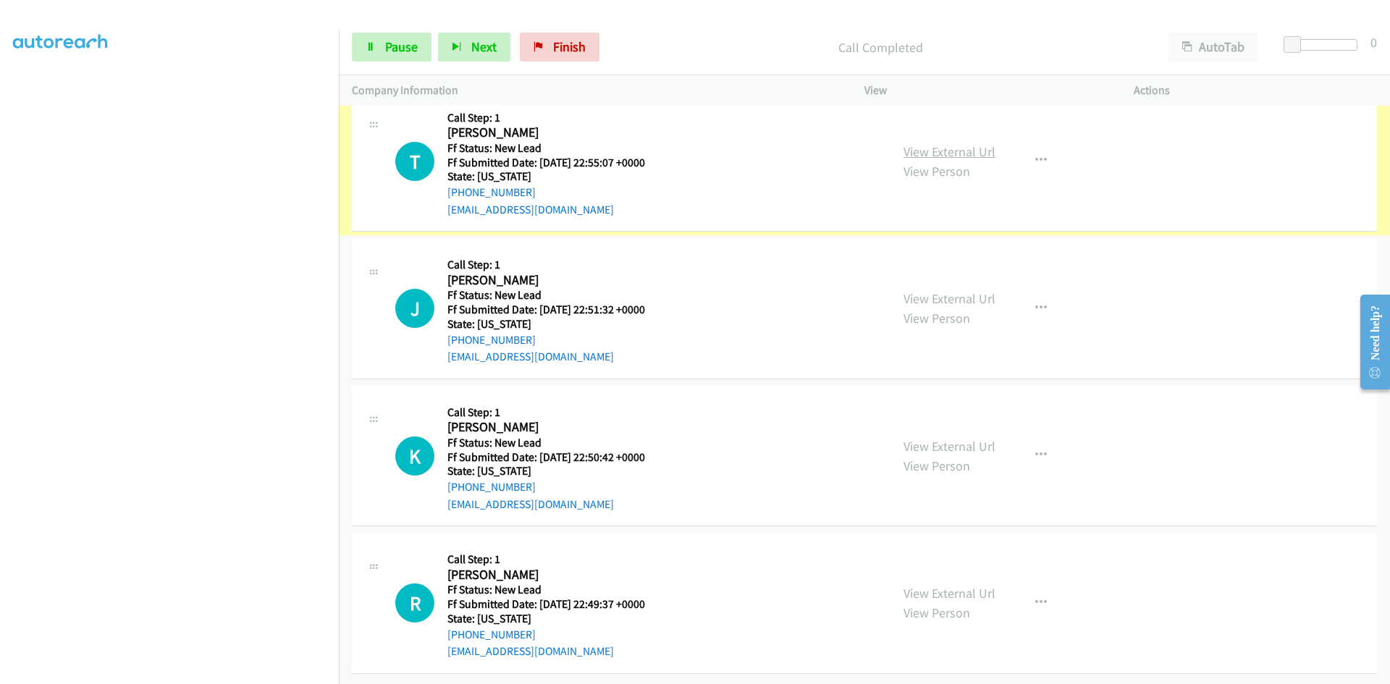
click at [931, 143] on link "View External Url" at bounding box center [950, 151] width 92 height 17
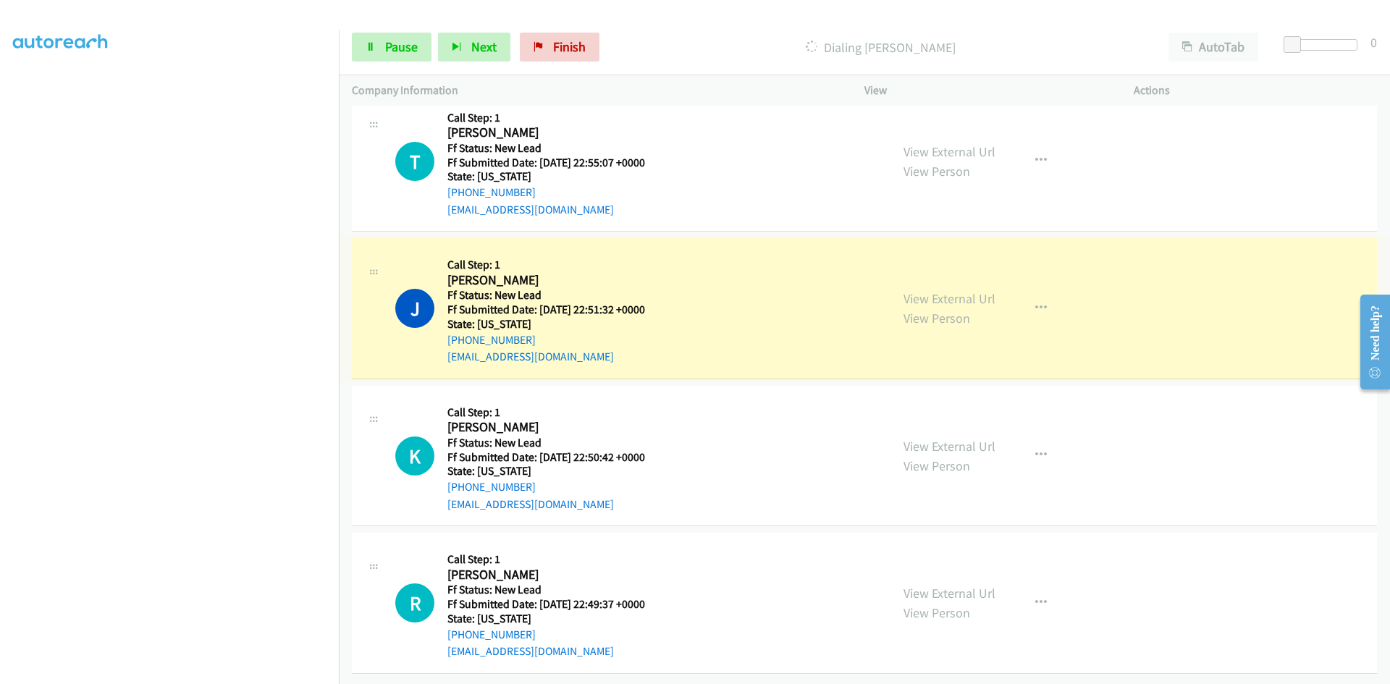
click at [978, 290] on link "View External Url" at bounding box center [950, 298] width 92 height 17
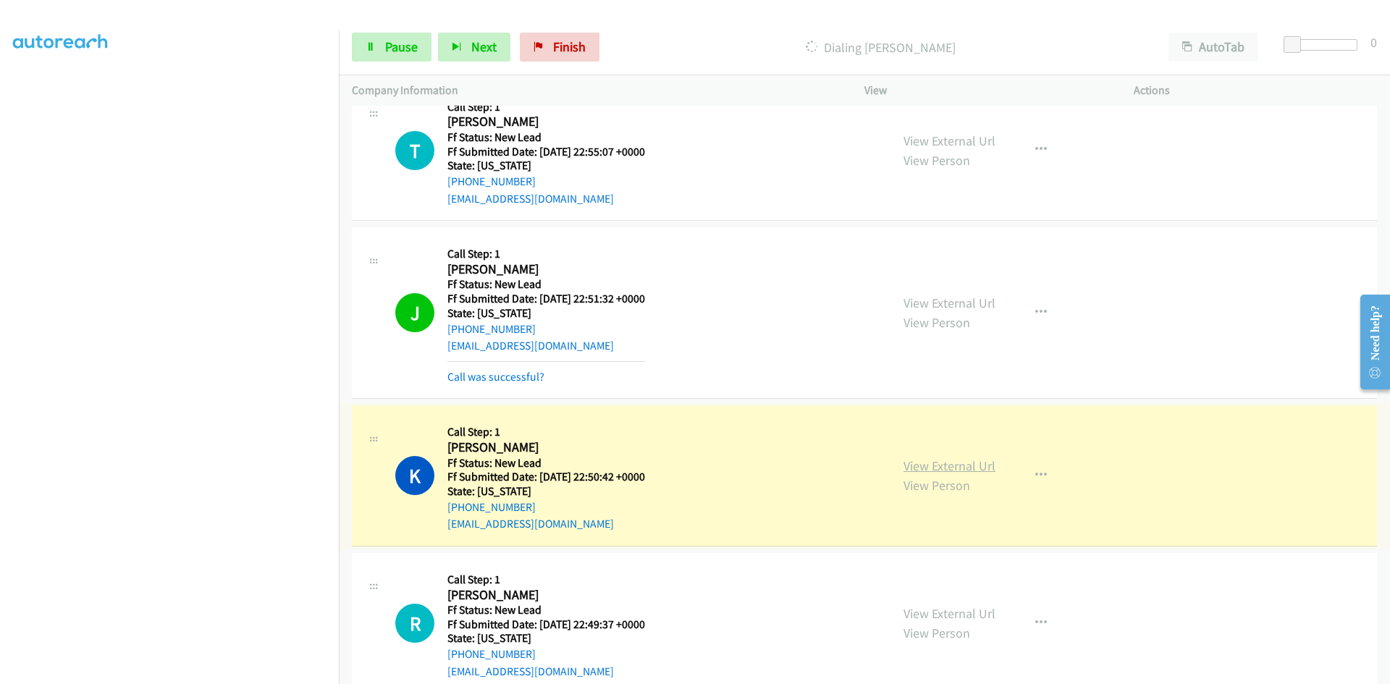
click at [939, 464] on link "View External Url" at bounding box center [950, 466] width 92 height 17
click at [366, 49] on icon at bounding box center [371, 48] width 10 height 10
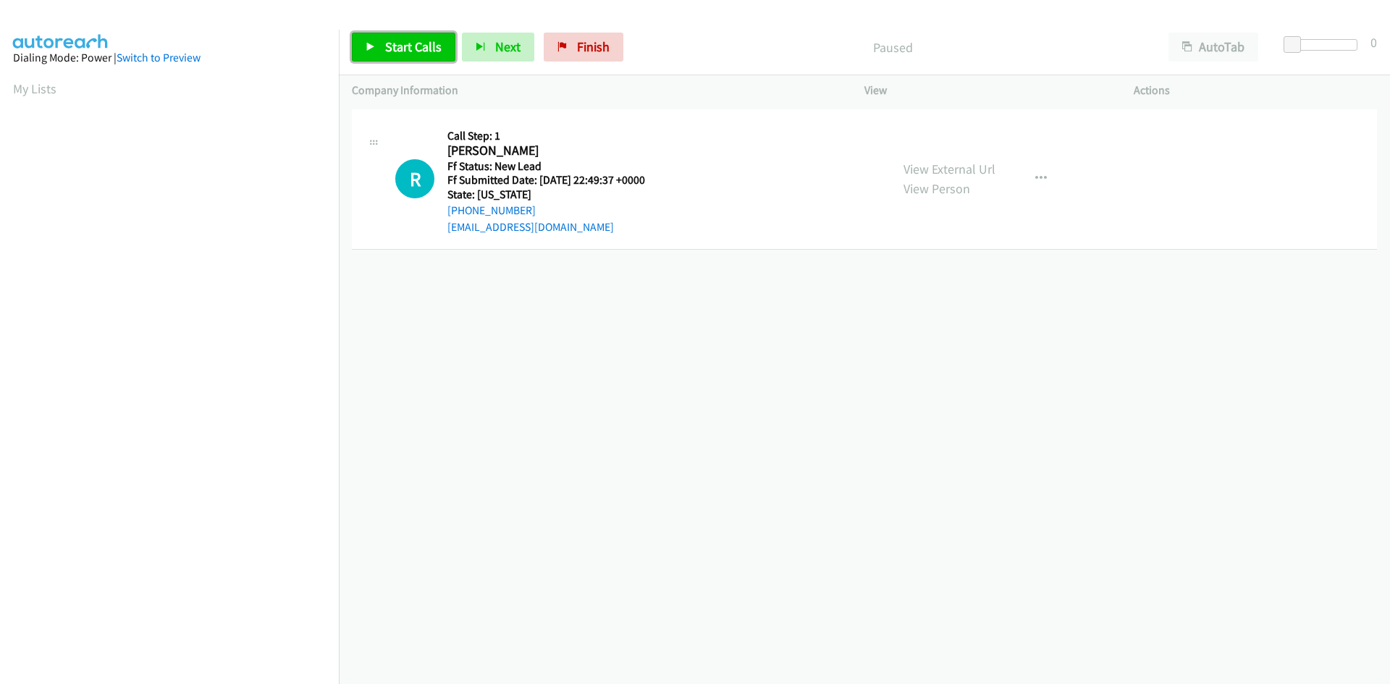
click at [423, 40] on span "Start Calls" at bounding box center [413, 46] width 56 height 17
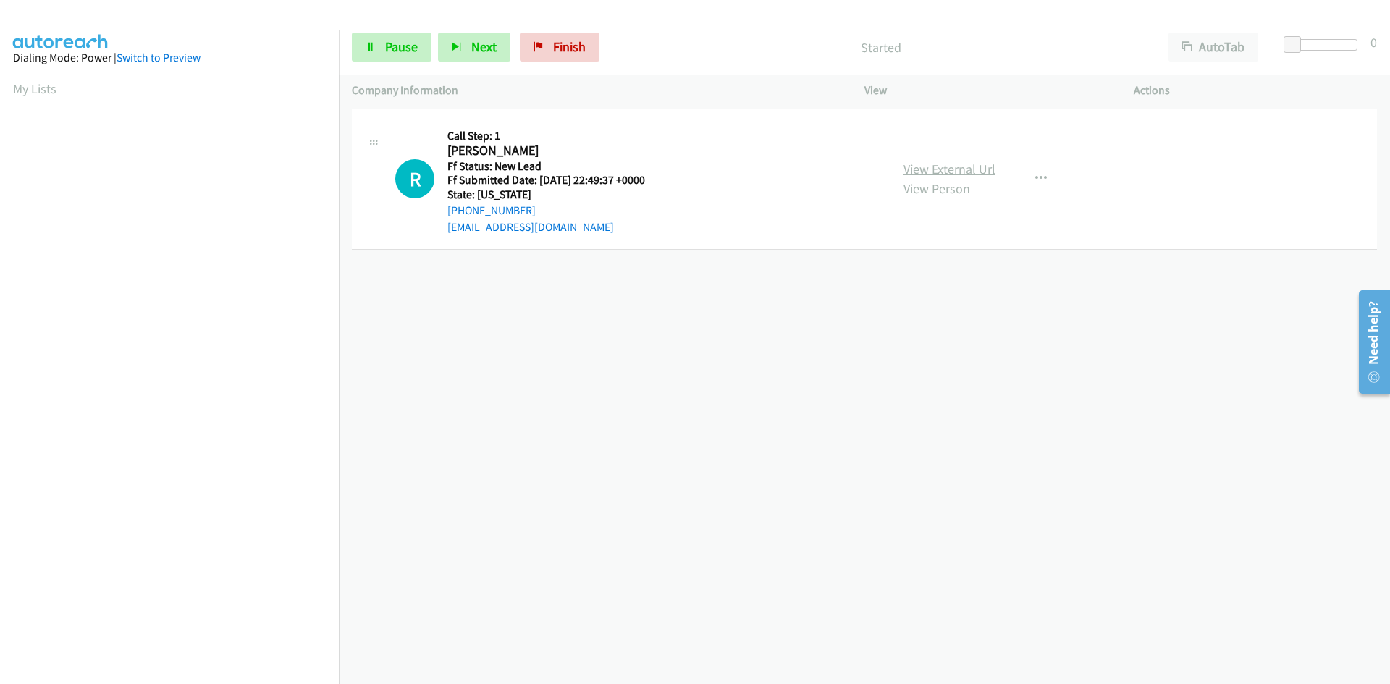
click at [931, 174] on link "View External Url" at bounding box center [950, 169] width 92 height 17
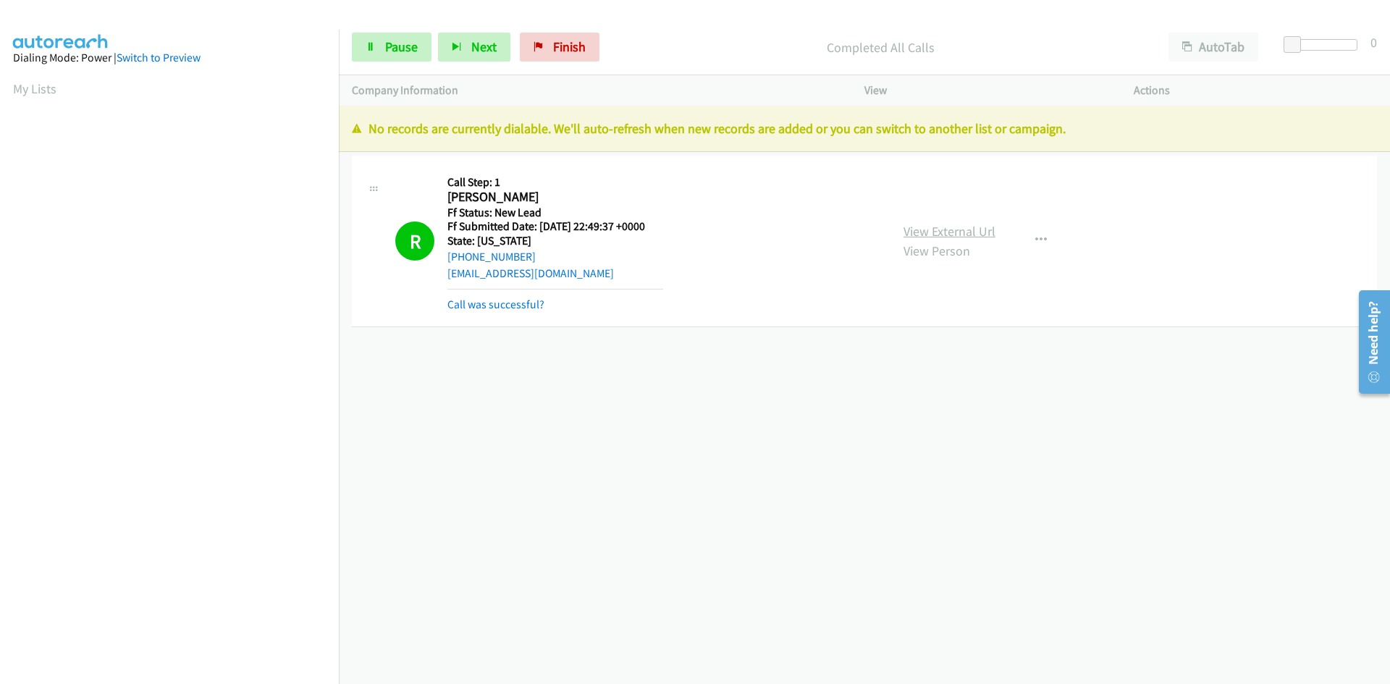
scroll to position [128, 0]
click at [529, 57] on link "Finish" at bounding box center [560, 47] width 80 height 29
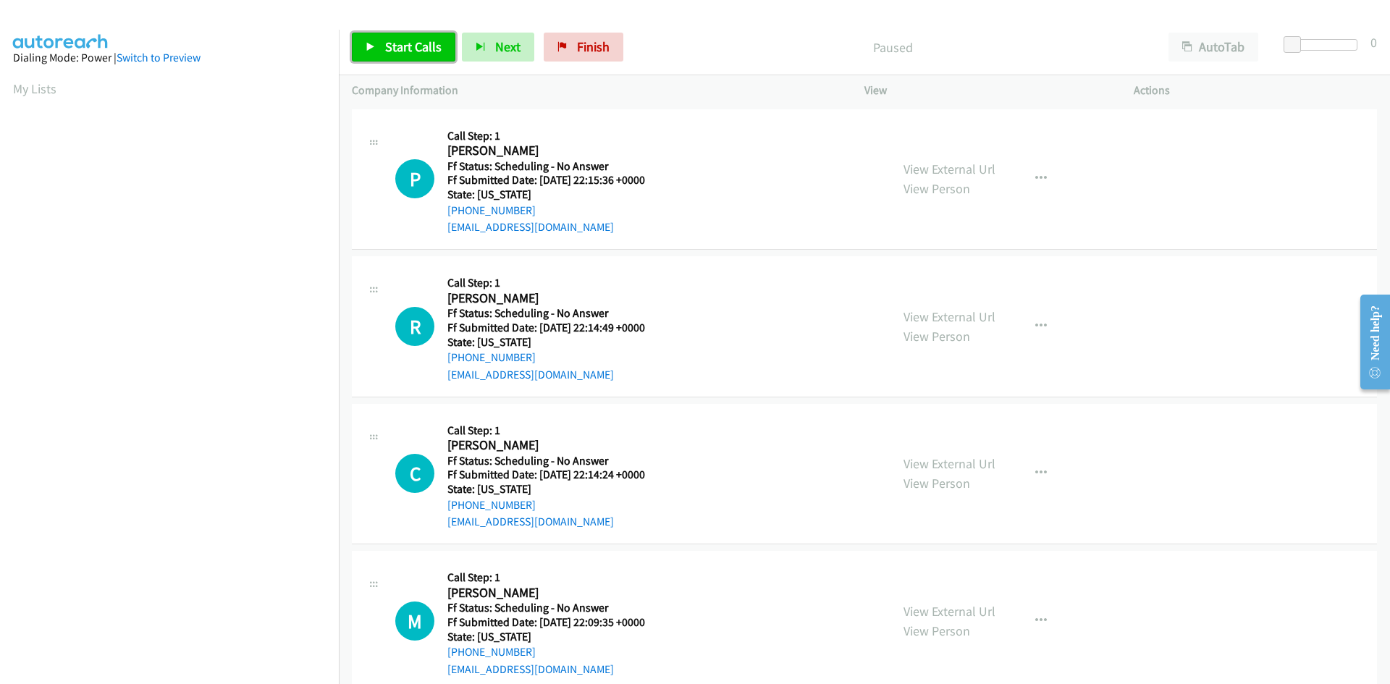
click at [397, 46] on span "Start Calls" at bounding box center [413, 46] width 56 height 17
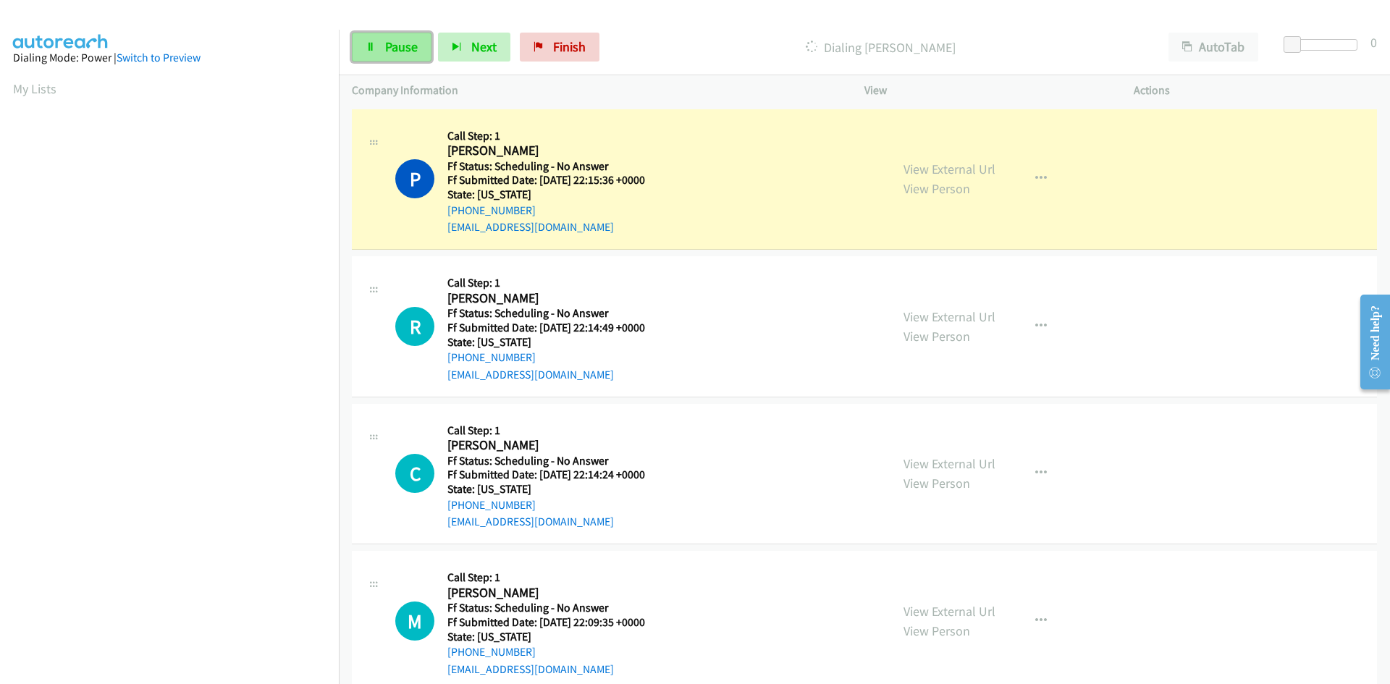
click at [392, 40] on span "Pause" at bounding box center [401, 46] width 33 height 17
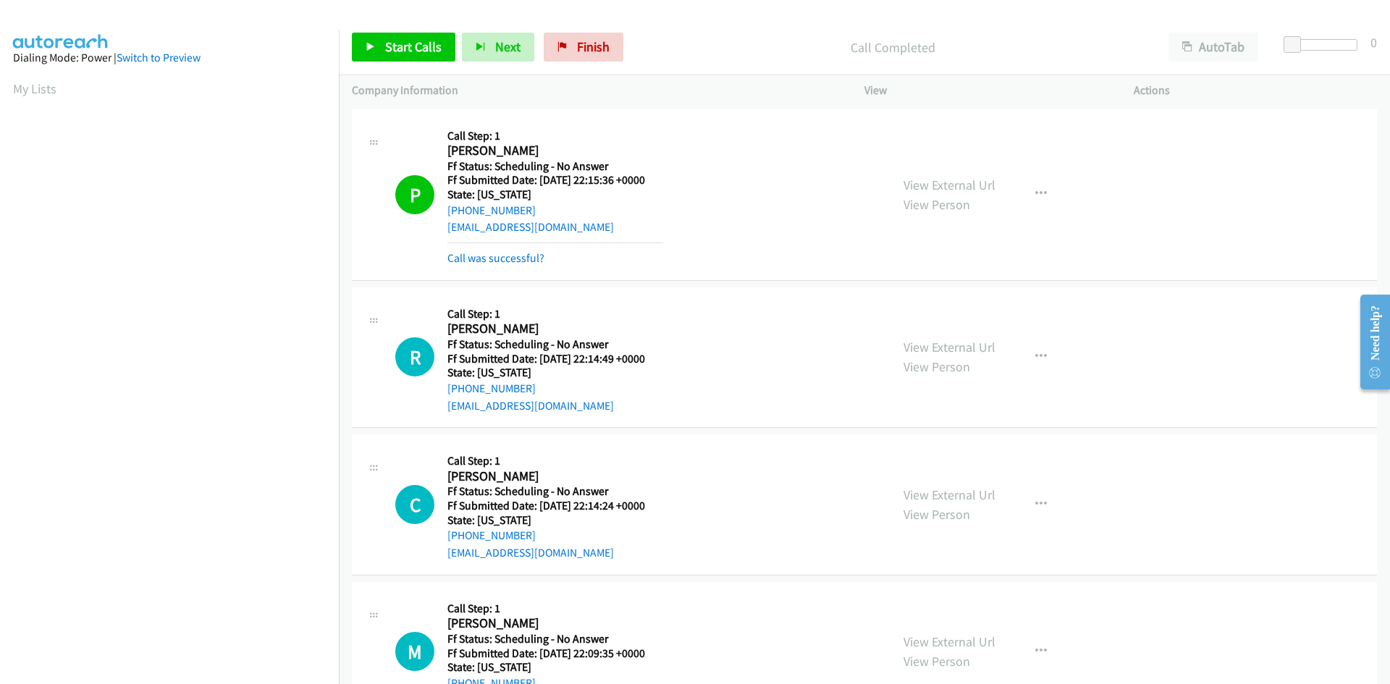
scroll to position [83, 0]
click at [964, 182] on link "View External Url" at bounding box center [950, 185] width 92 height 17
click at [406, 58] on link "Start Calls" at bounding box center [404, 47] width 104 height 29
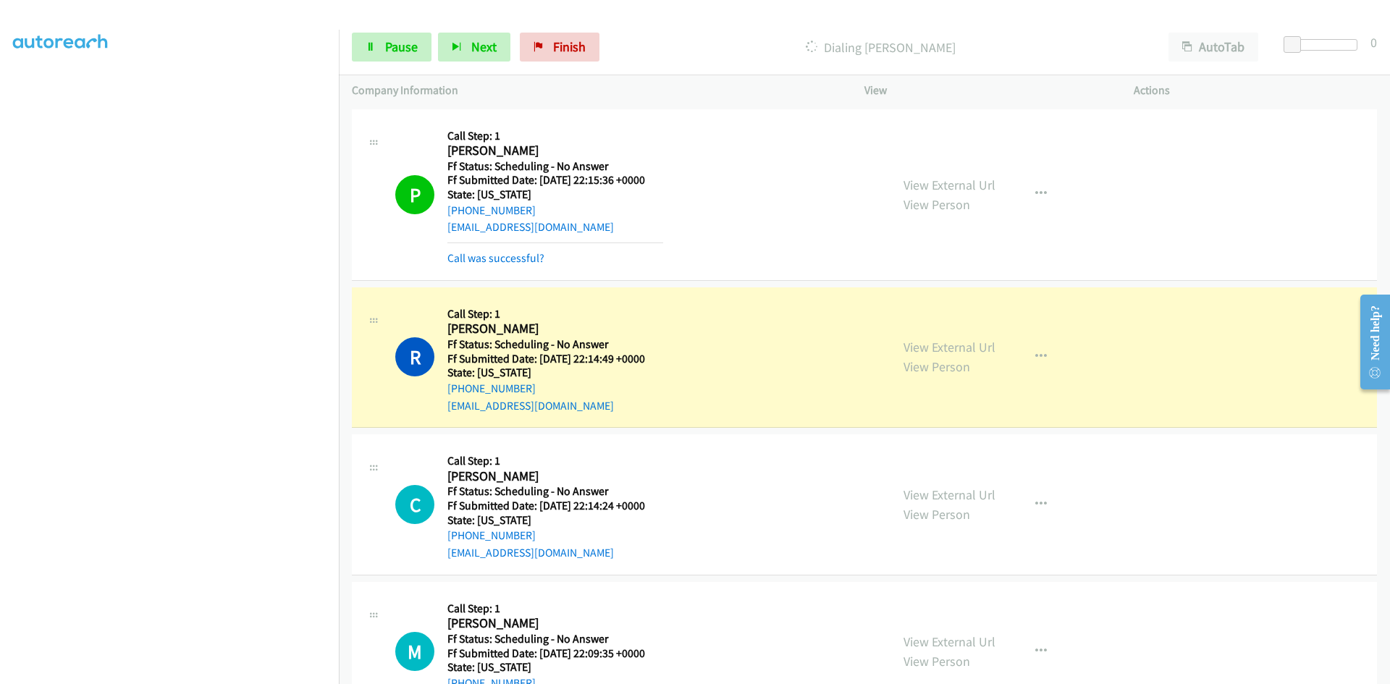
scroll to position [127, 0]
click at [909, 343] on link "View External Url" at bounding box center [950, 347] width 92 height 17
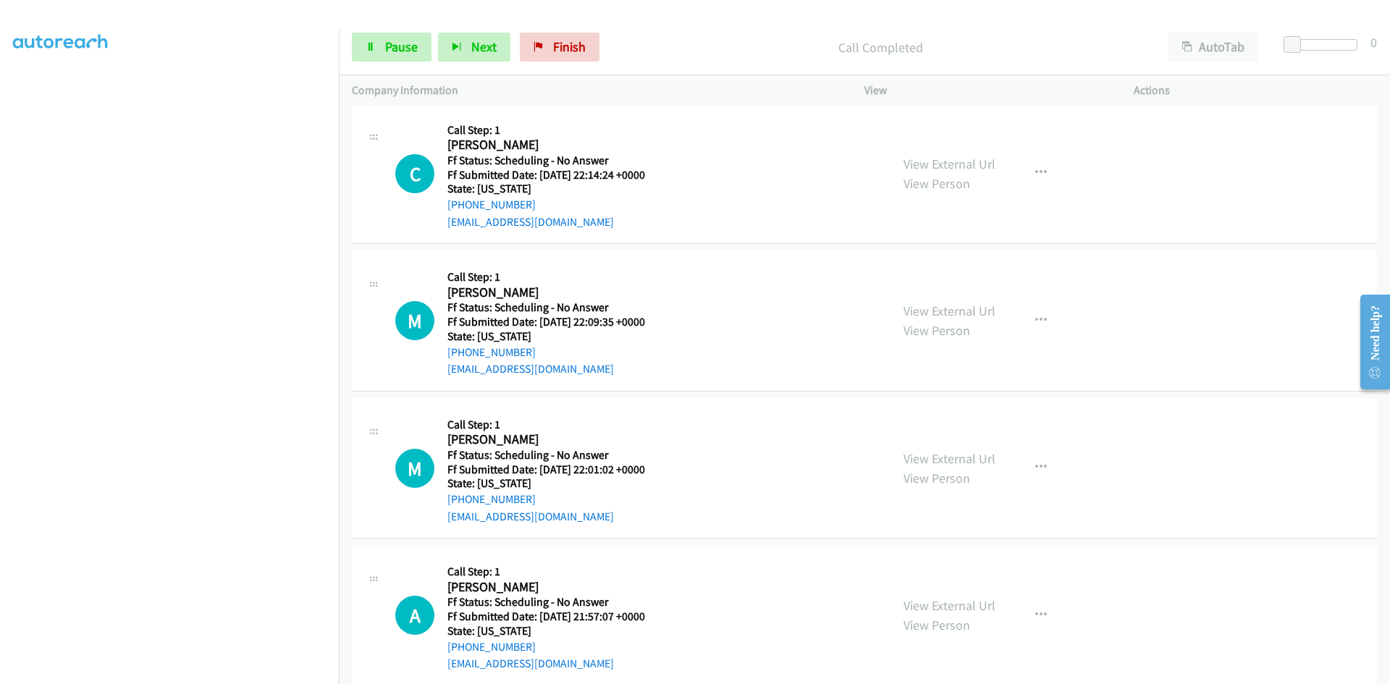
scroll to position [393, 0]
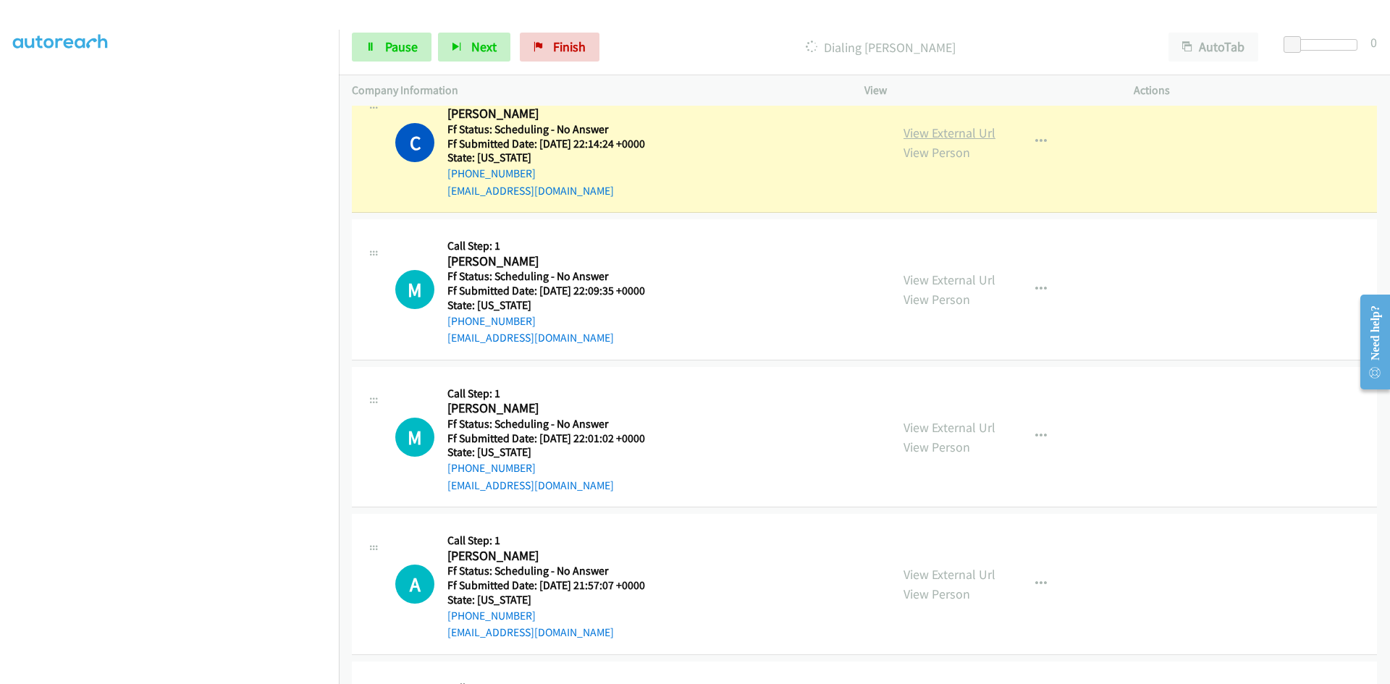
click at [977, 130] on link "View External Url" at bounding box center [950, 133] width 92 height 17
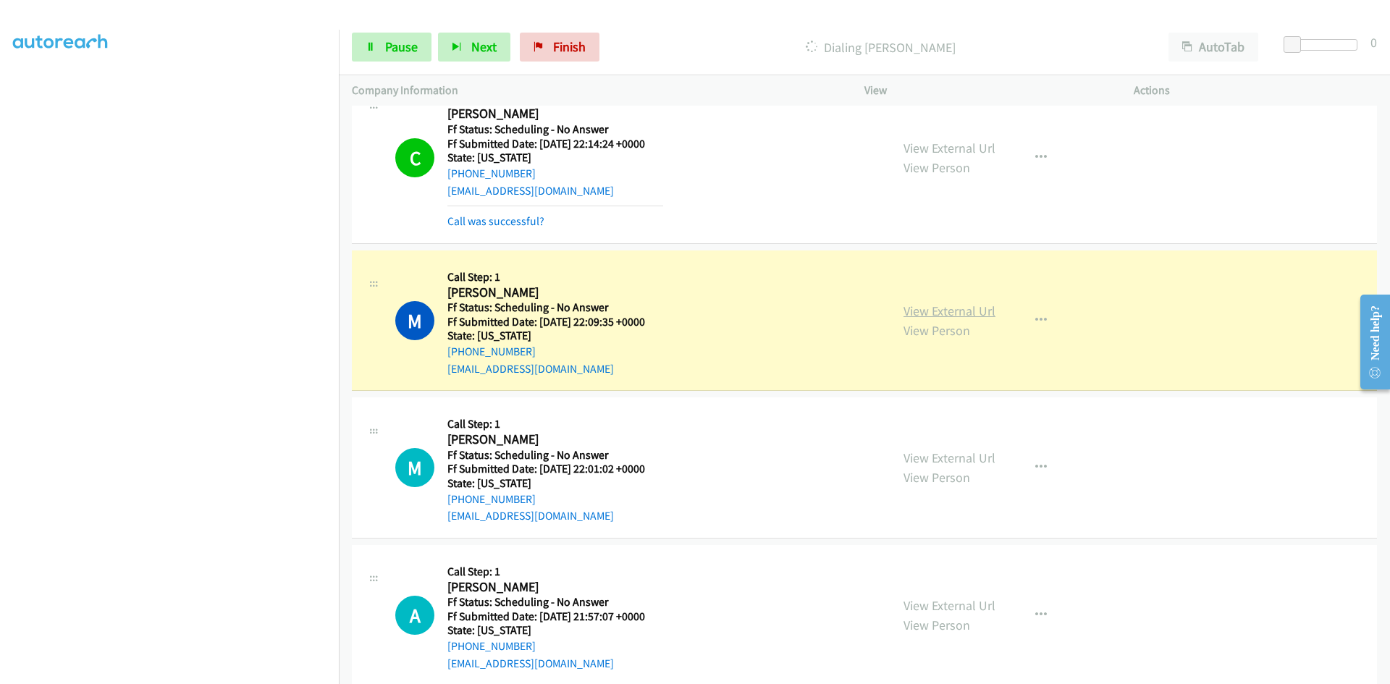
click at [917, 313] on link "View External Url" at bounding box center [950, 311] width 92 height 17
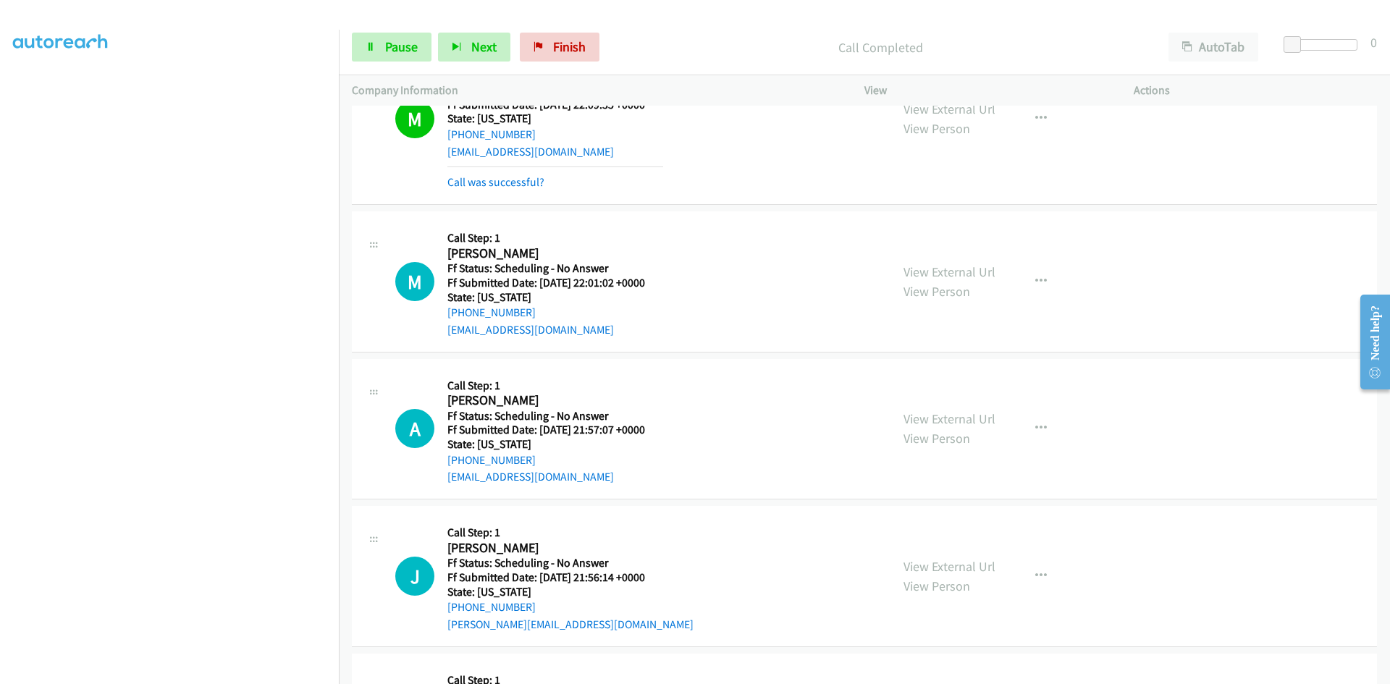
scroll to position [683, 0]
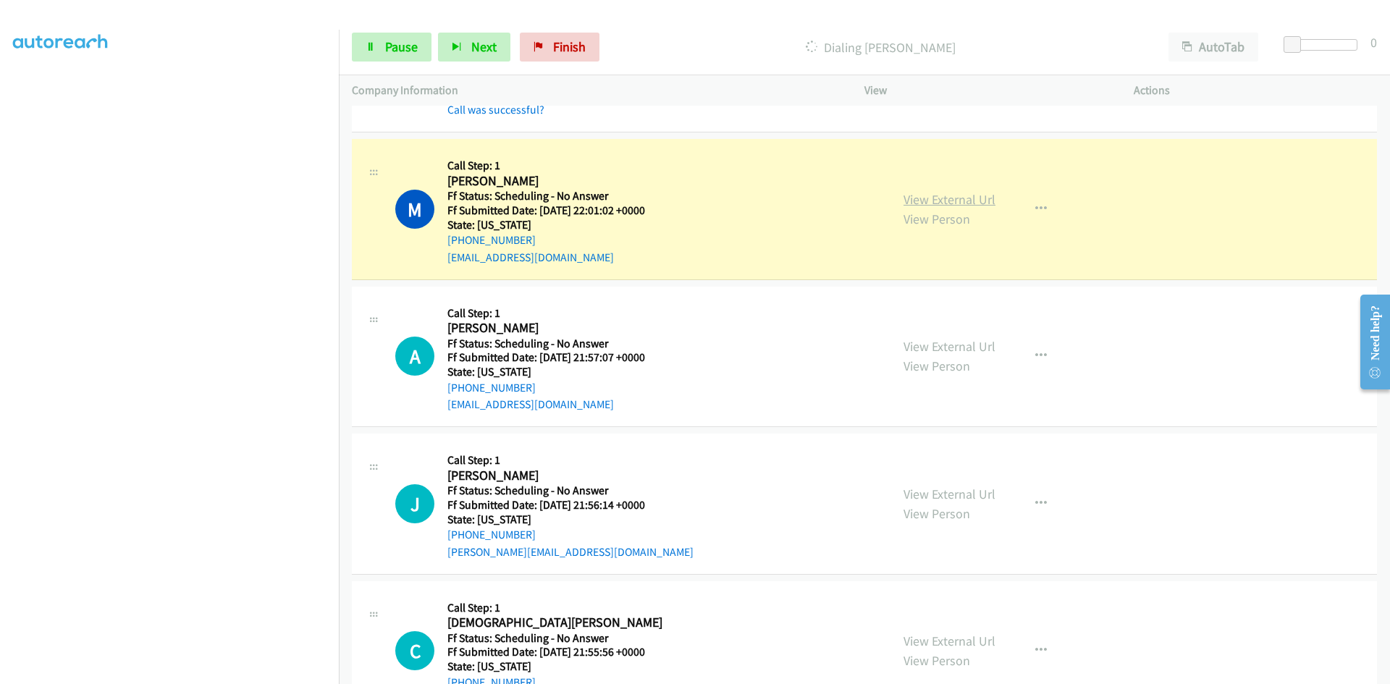
click at [946, 203] on link "View External Url" at bounding box center [950, 199] width 92 height 17
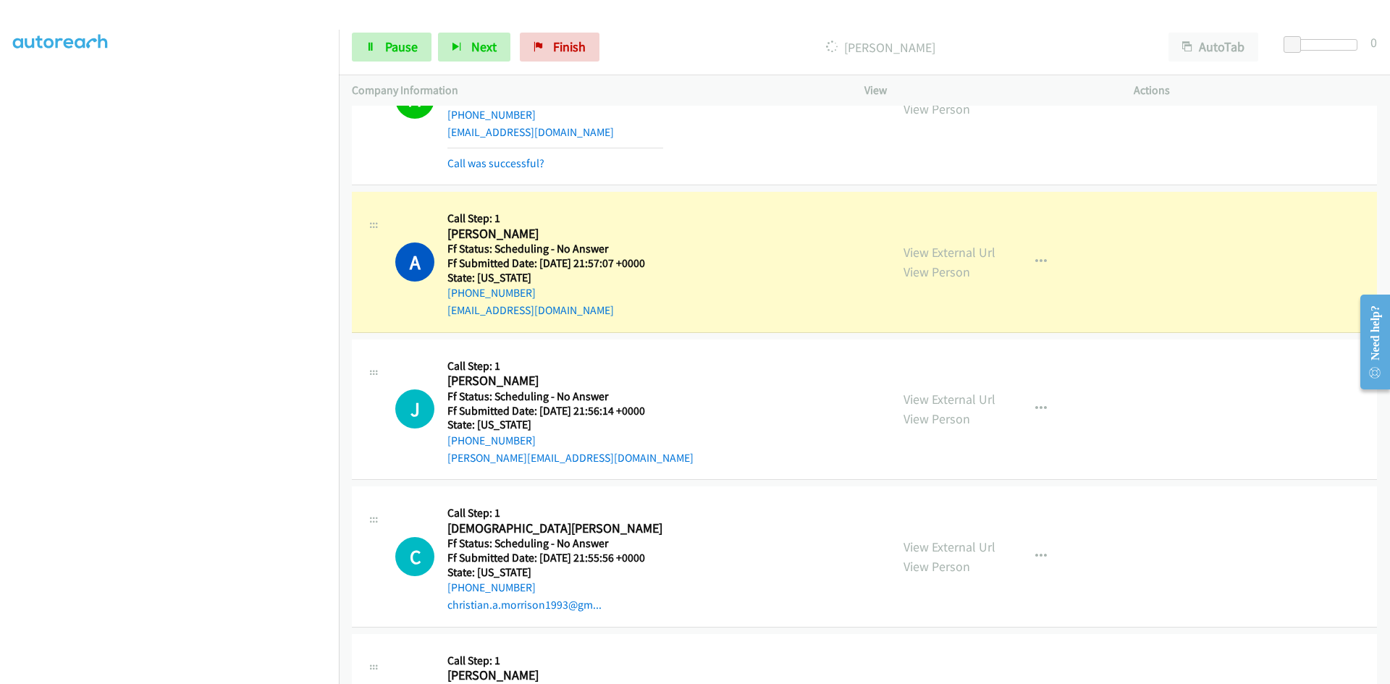
scroll to position [828, 0]
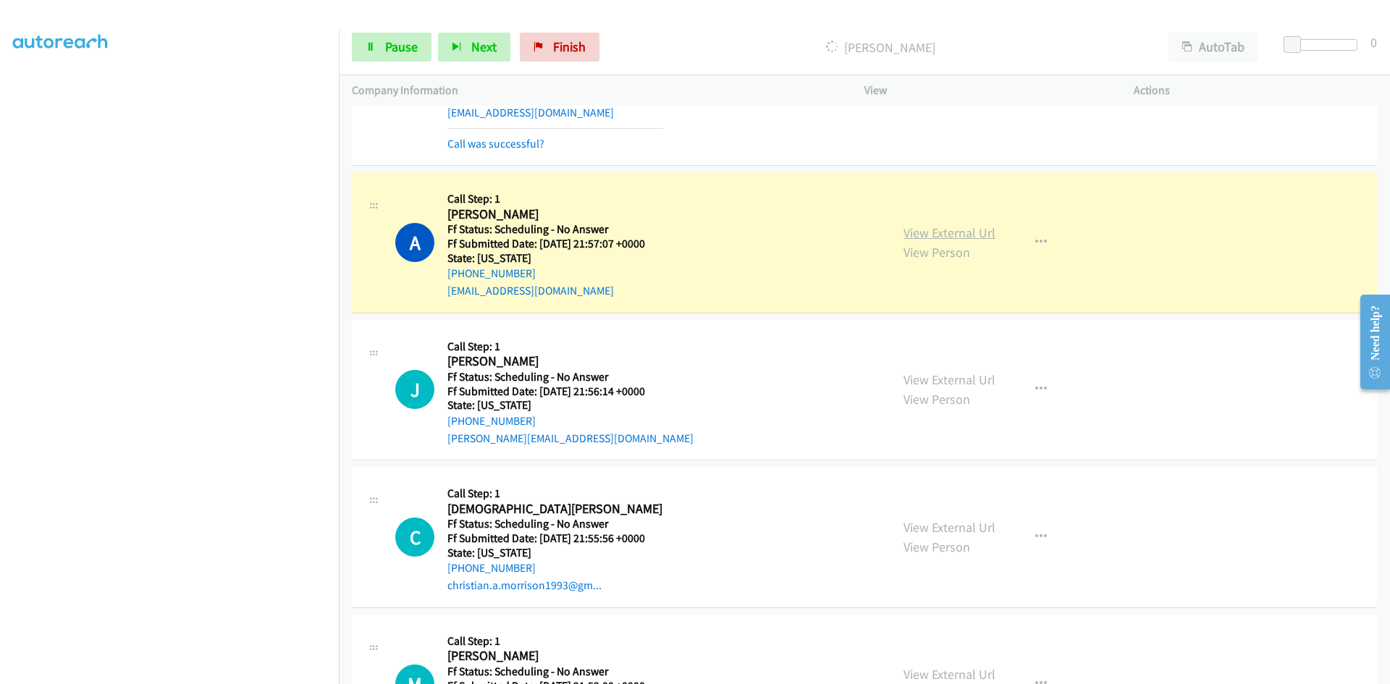
click at [938, 232] on link "View External Url" at bounding box center [950, 232] width 92 height 17
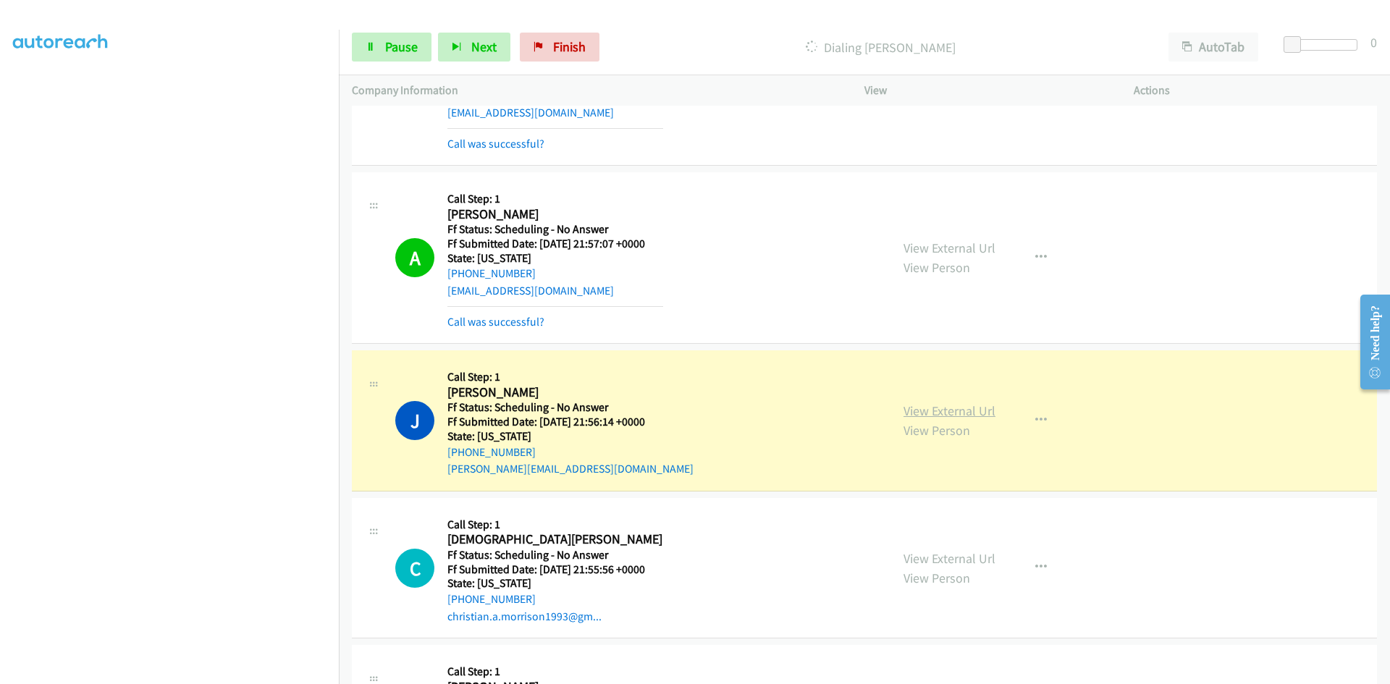
click at [966, 415] on link "View External Url" at bounding box center [950, 411] width 92 height 17
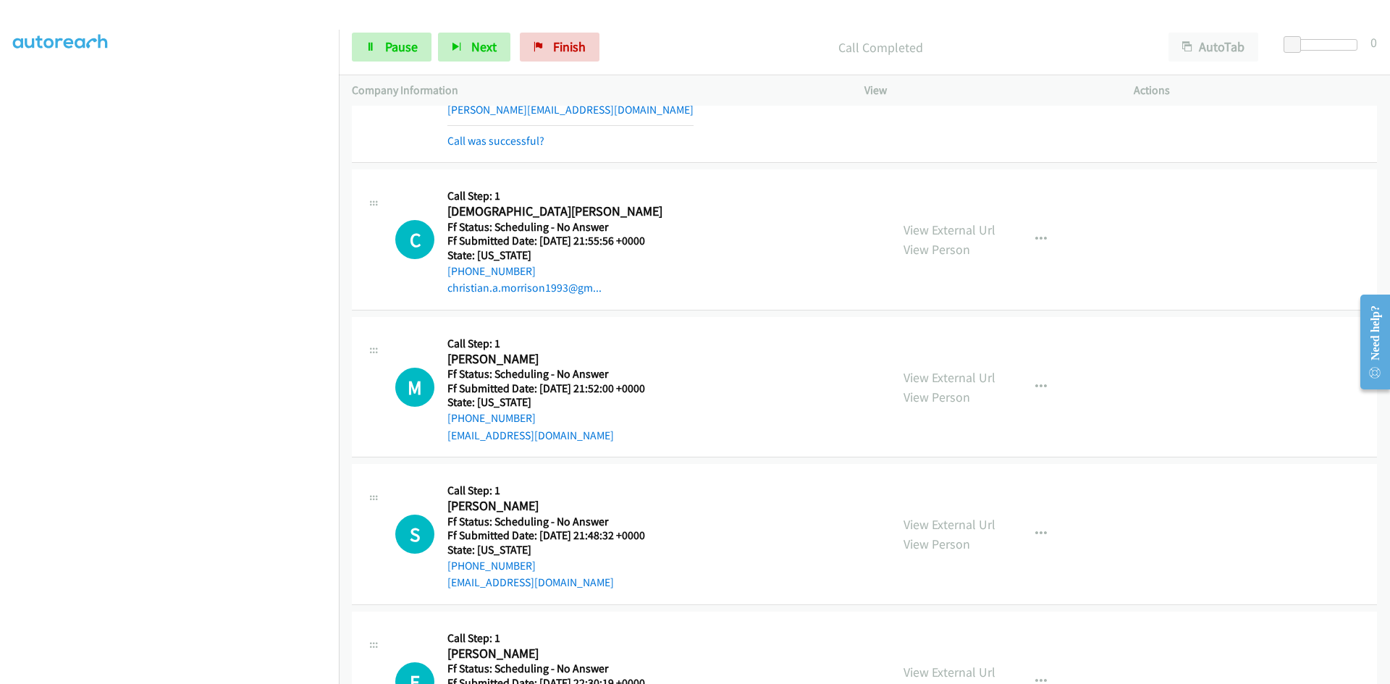
scroll to position [1190, 0]
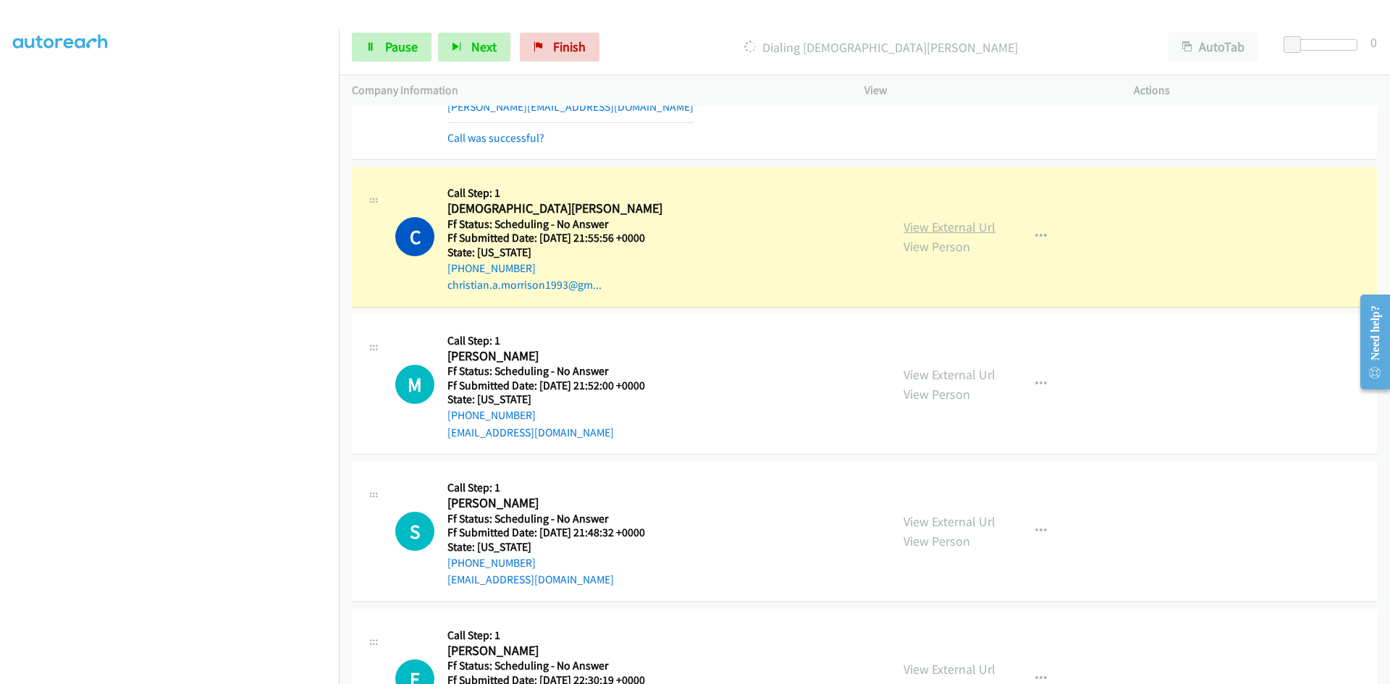
click at [907, 231] on link "View External Url" at bounding box center [950, 227] width 92 height 17
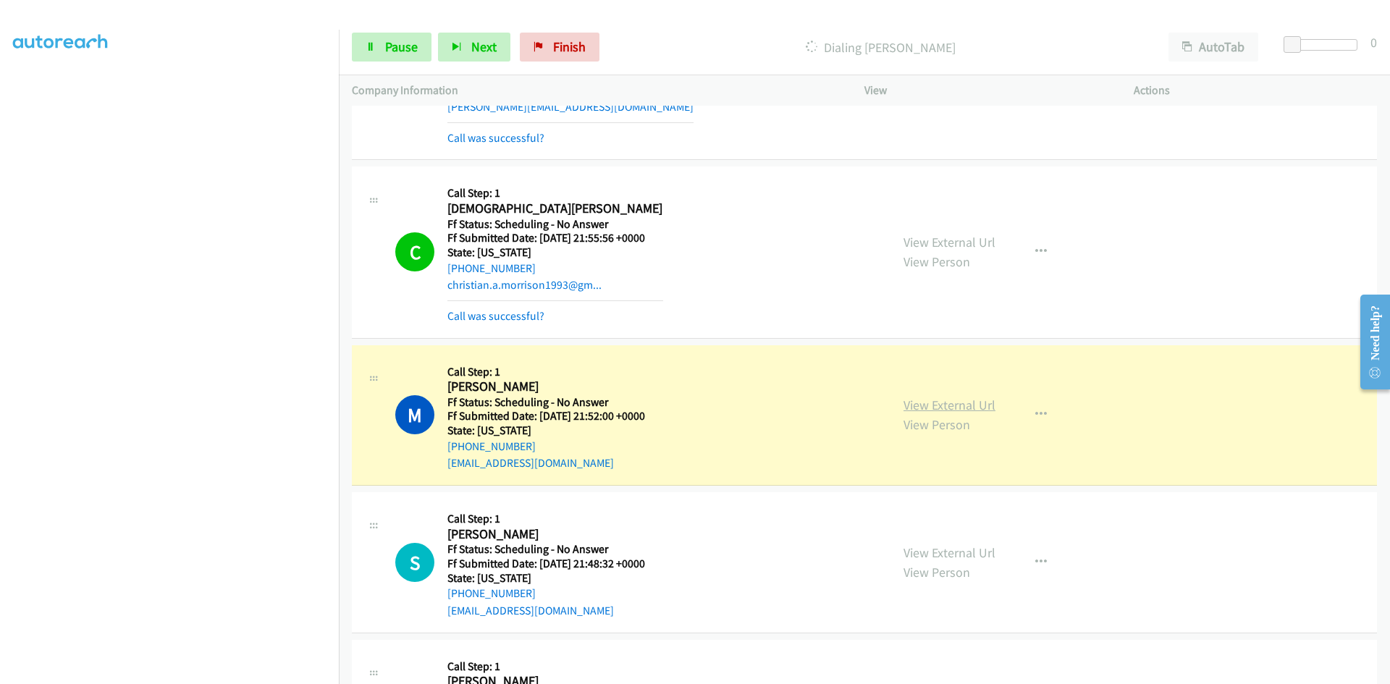
click at [949, 409] on link "View External Url" at bounding box center [950, 405] width 92 height 17
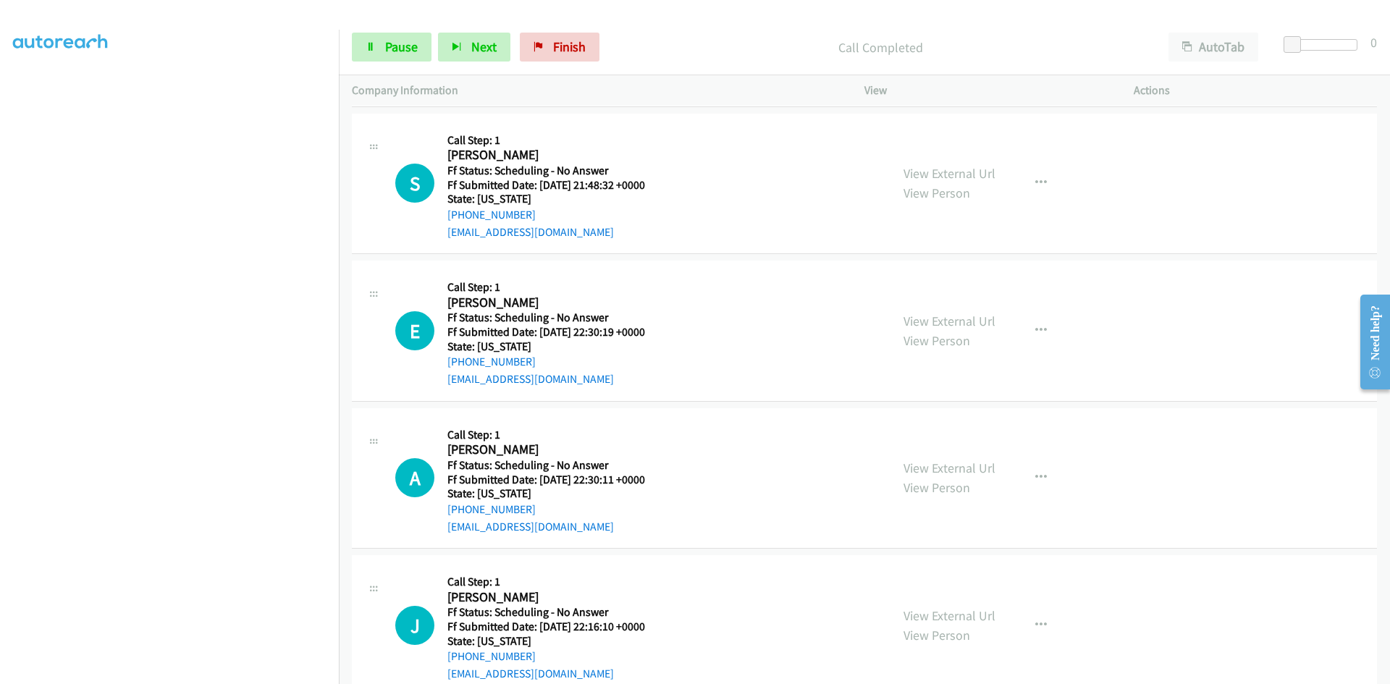
scroll to position [1624, 0]
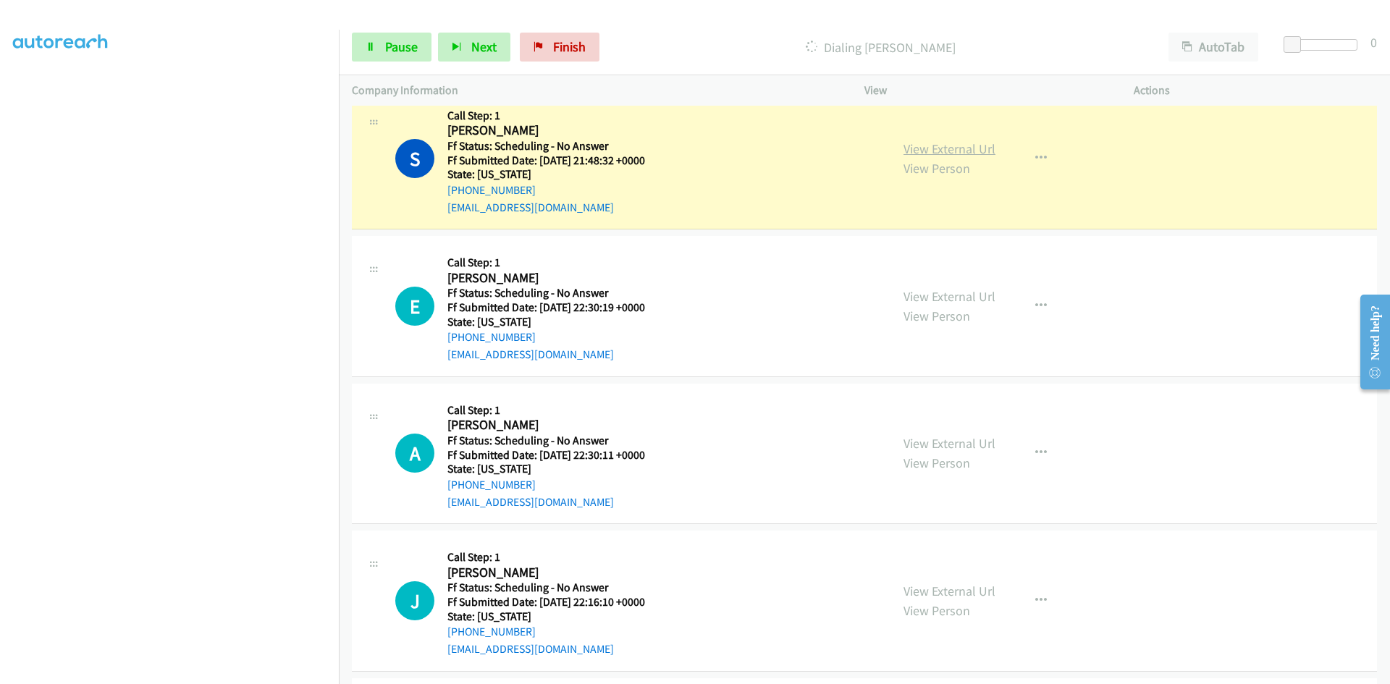
click at [978, 147] on link "View External Url" at bounding box center [950, 148] width 92 height 17
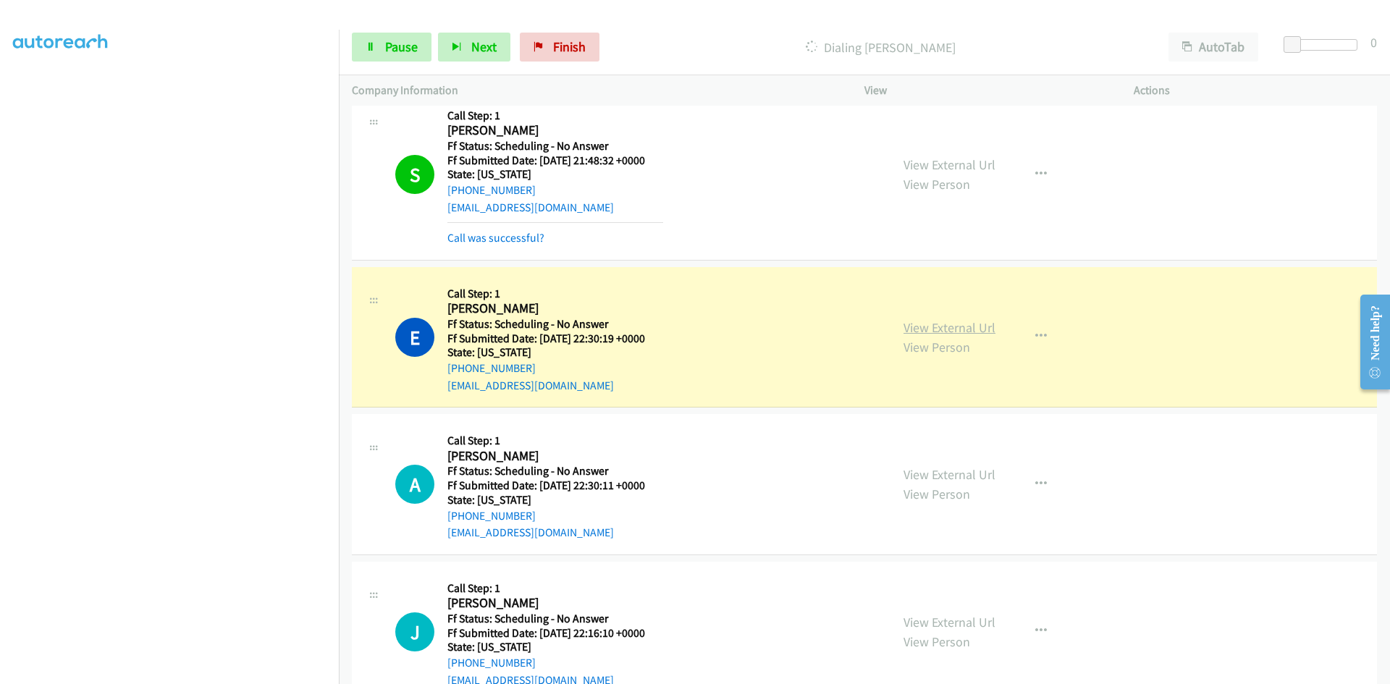
click at [974, 332] on link "View External Url" at bounding box center [950, 327] width 92 height 17
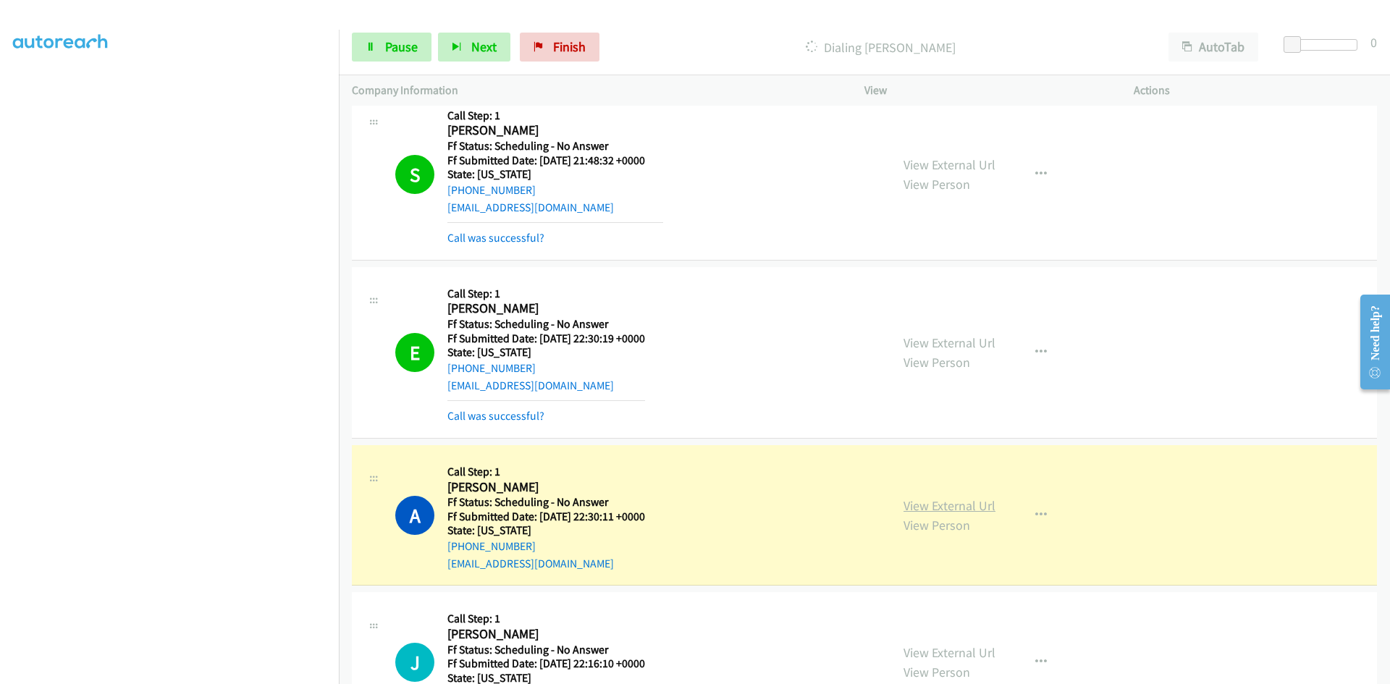
click at [943, 505] on link "View External Url" at bounding box center [950, 505] width 92 height 17
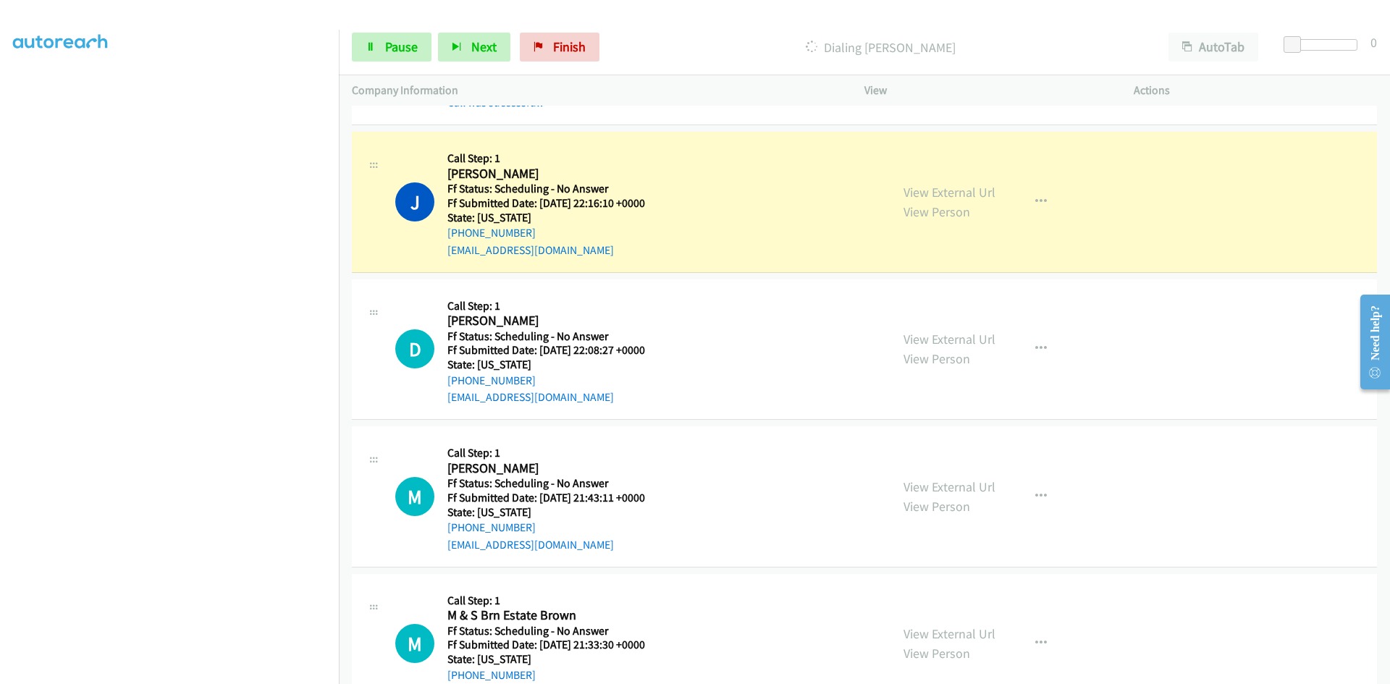
scroll to position [2131, 0]
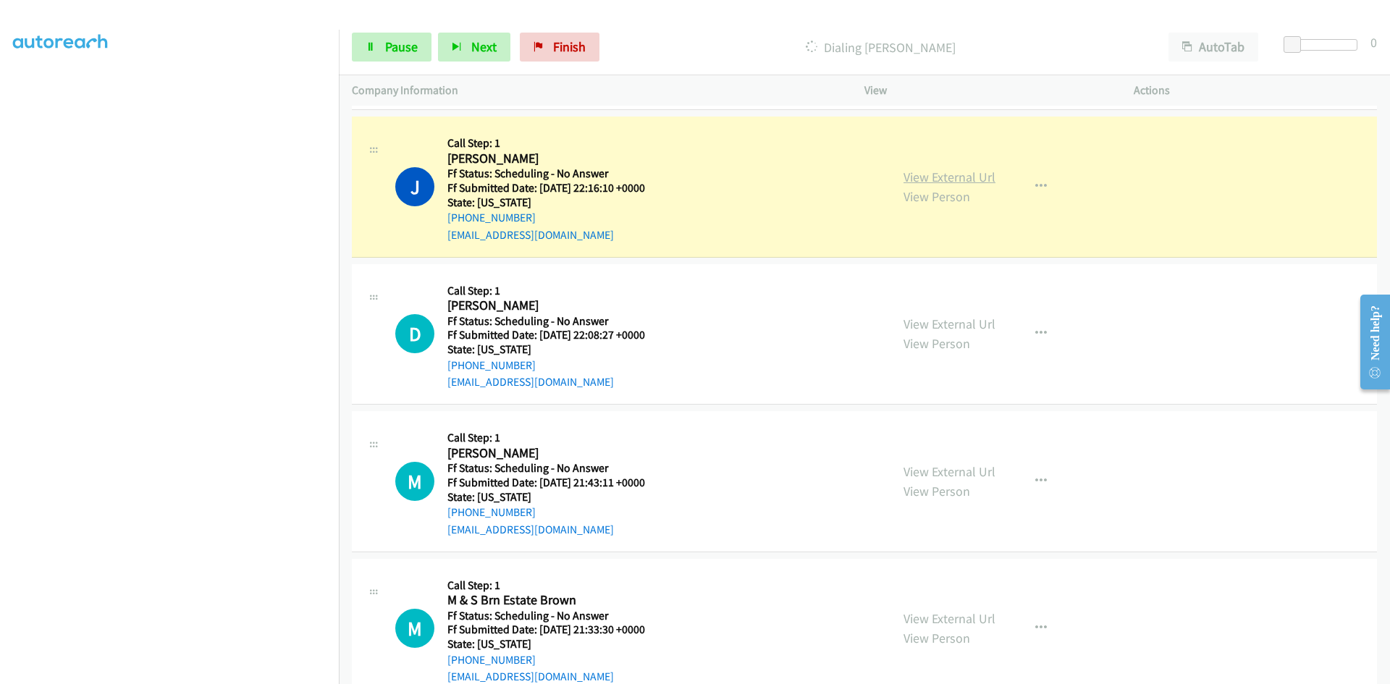
click at [978, 181] on link "View External Url" at bounding box center [950, 177] width 92 height 17
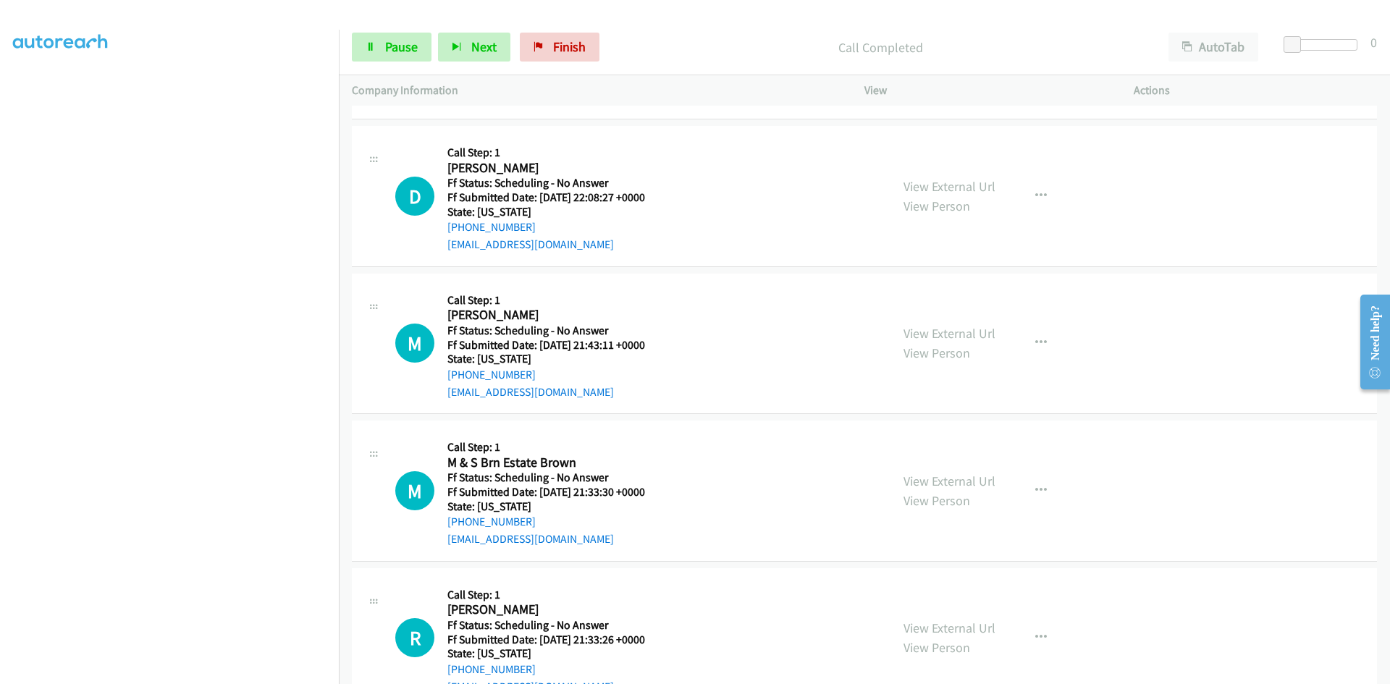
scroll to position [2276, 0]
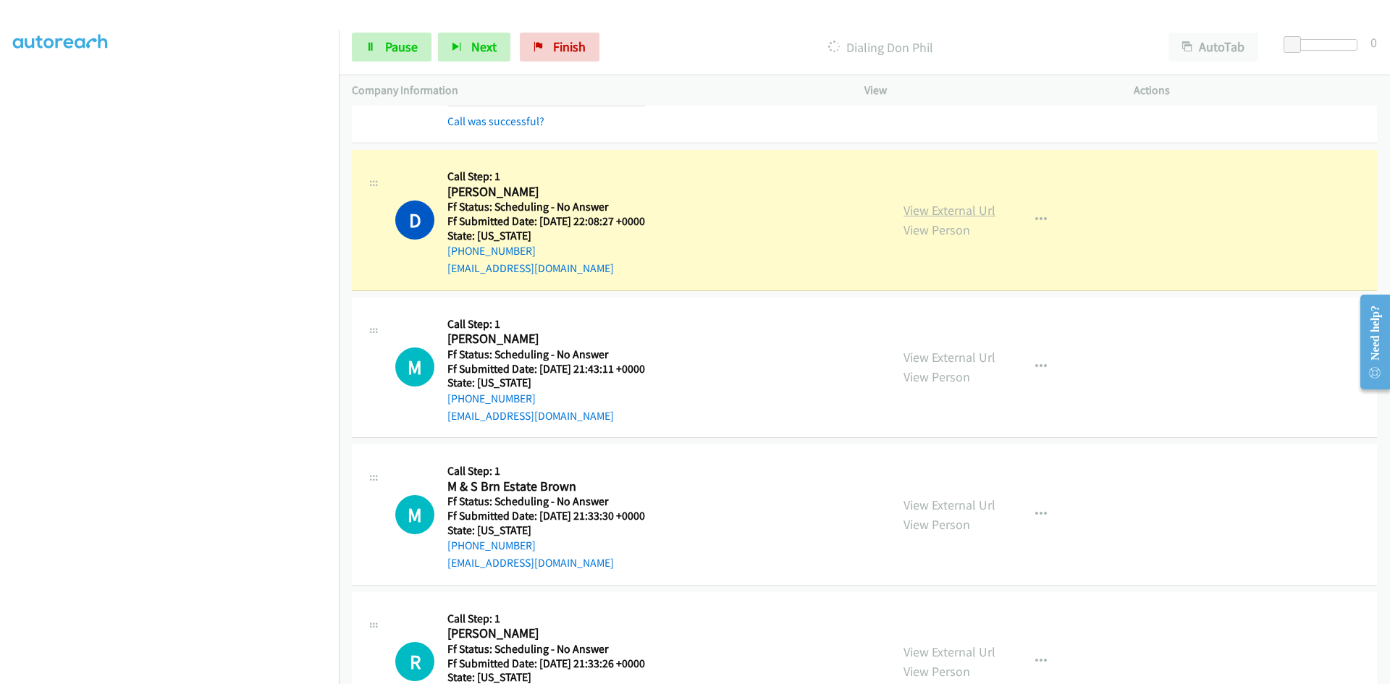
click at [918, 209] on link "View External Url" at bounding box center [950, 210] width 92 height 17
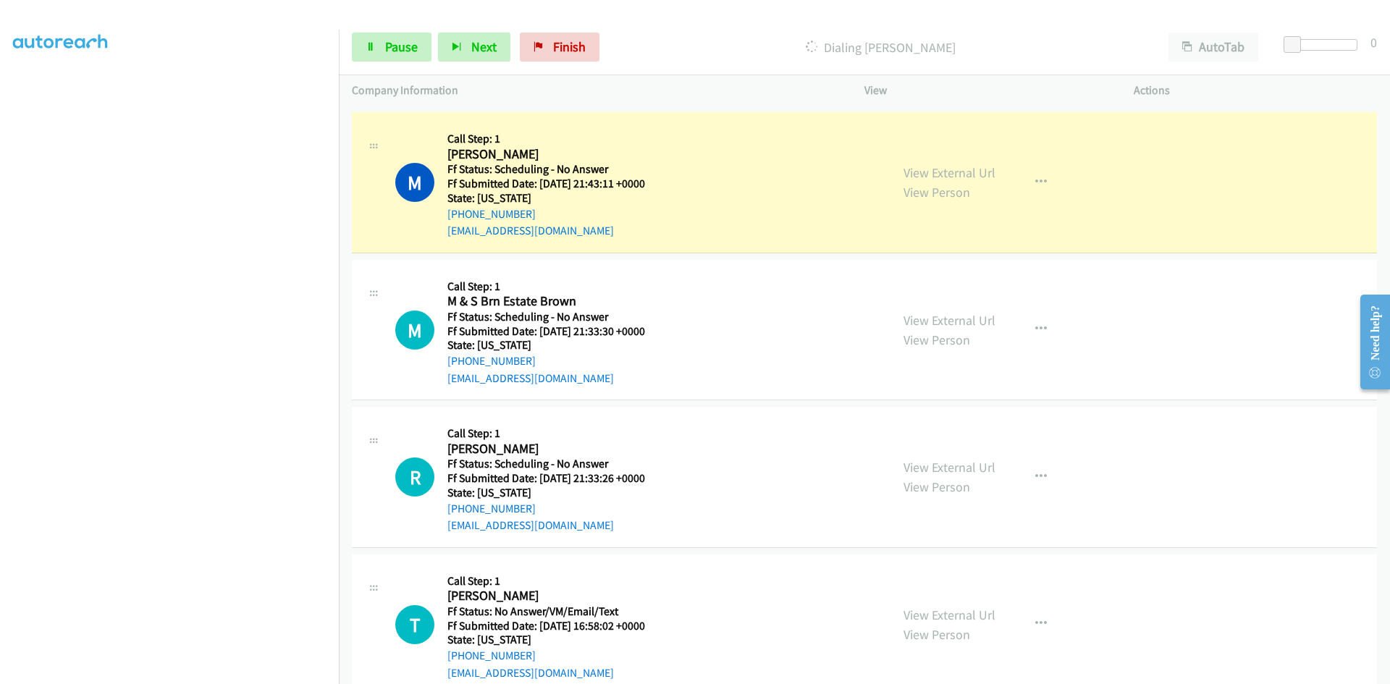
scroll to position [2493, 0]
click at [940, 166] on link "View External Url" at bounding box center [950, 171] width 92 height 17
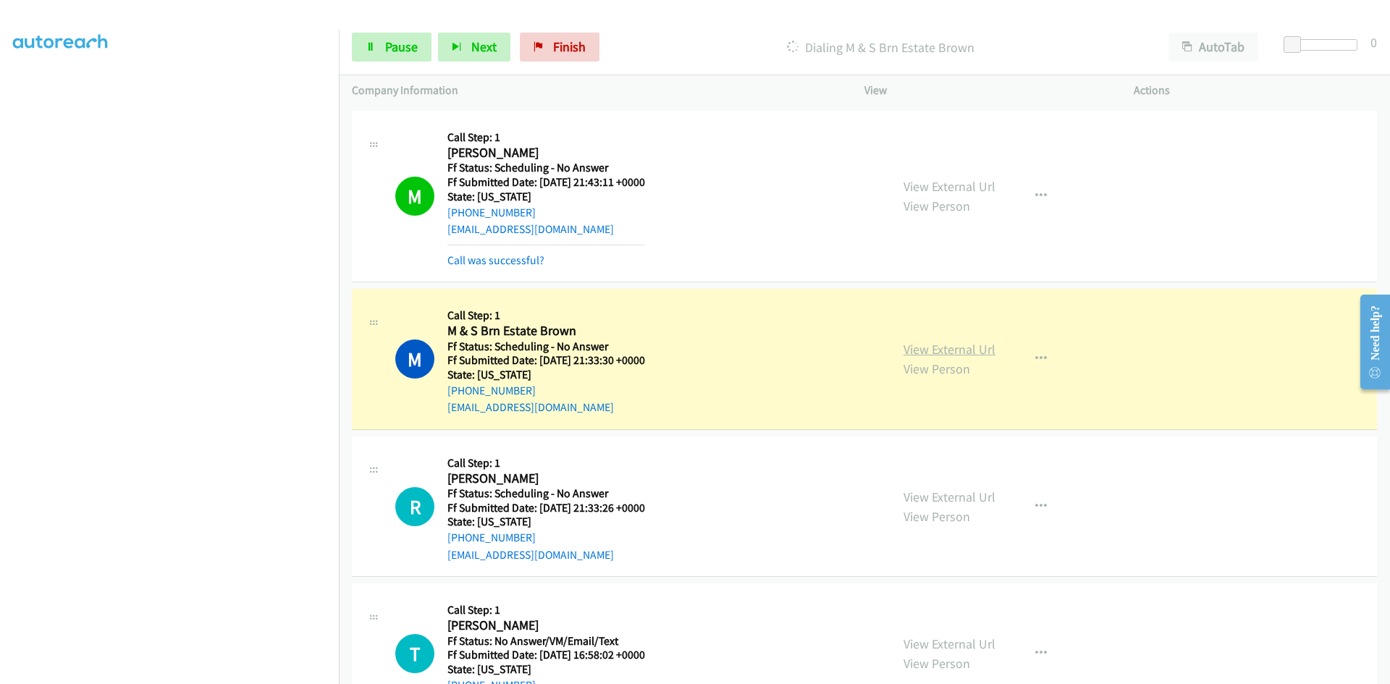
click at [913, 346] on link "View External Url" at bounding box center [950, 349] width 92 height 17
click at [384, 44] on link "Pause" at bounding box center [392, 47] width 80 height 29
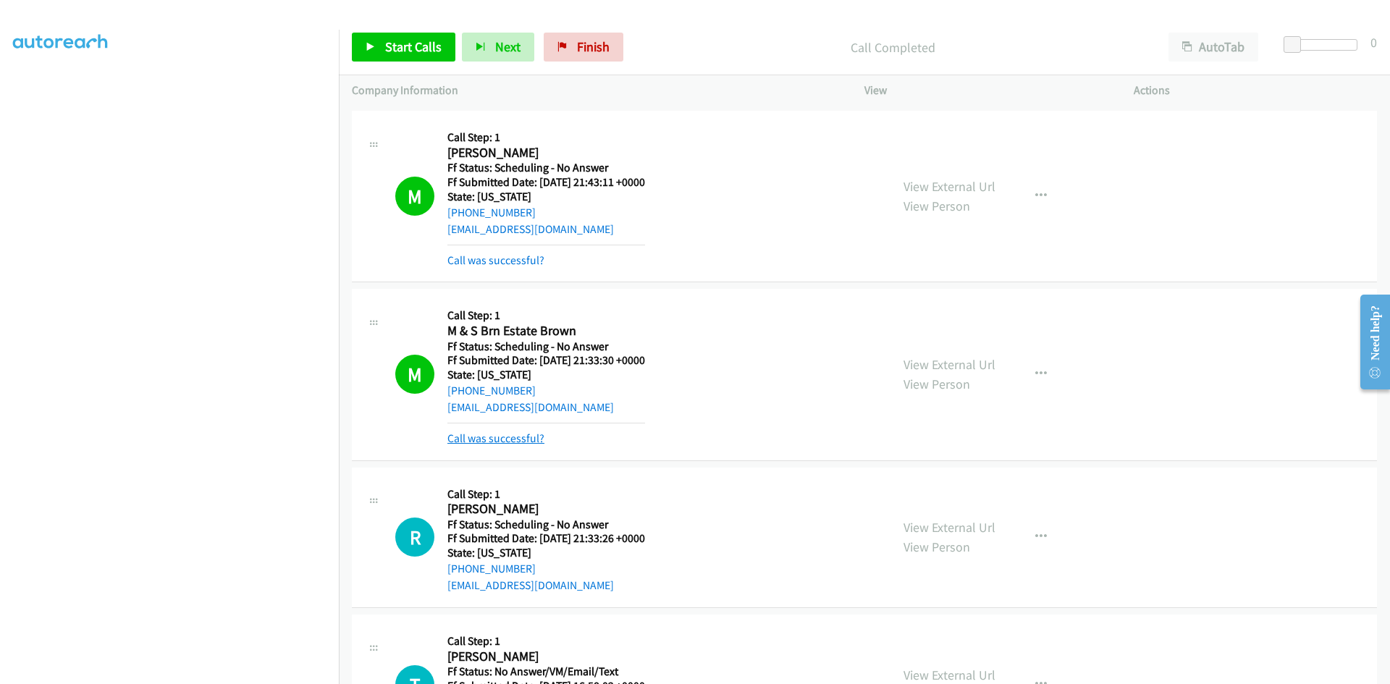
click at [500, 438] on link "Call was successful?" at bounding box center [496, 439] width 97 height 14
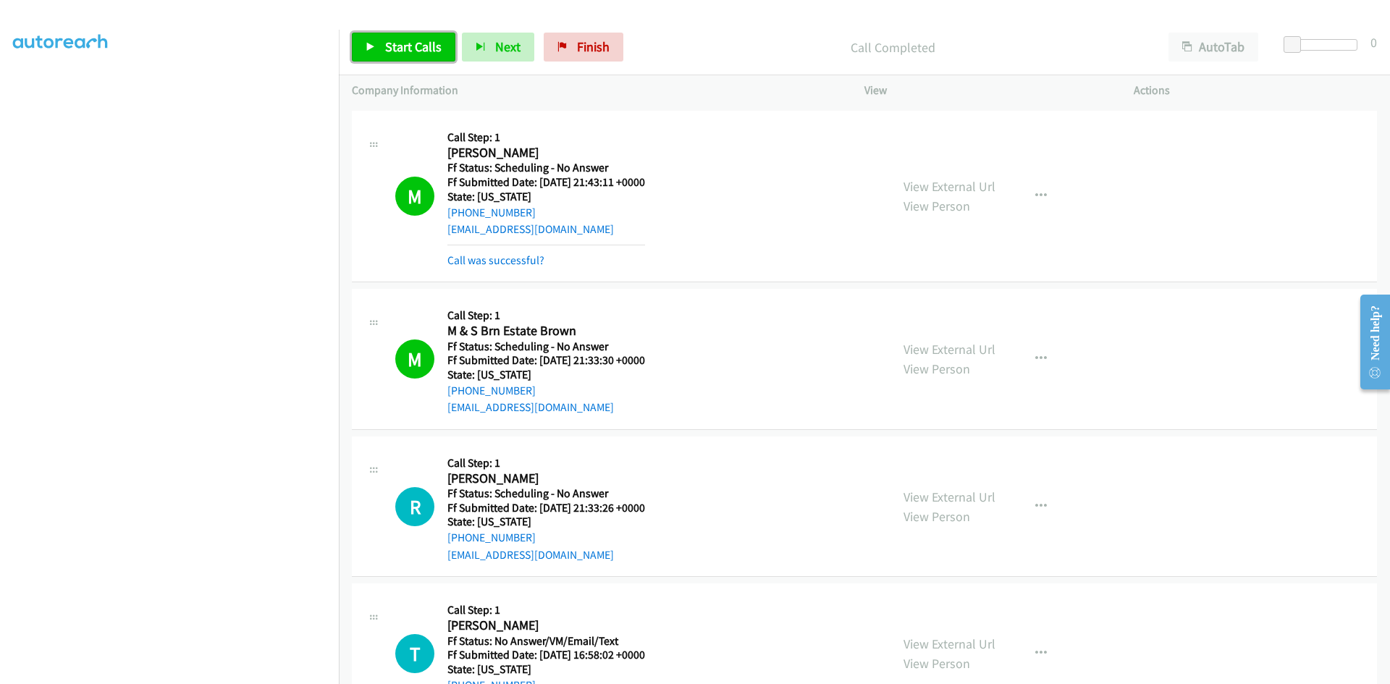
click at [413, 46] on span "Start Calls" at bounding box center [413, 46] width 56 height 17
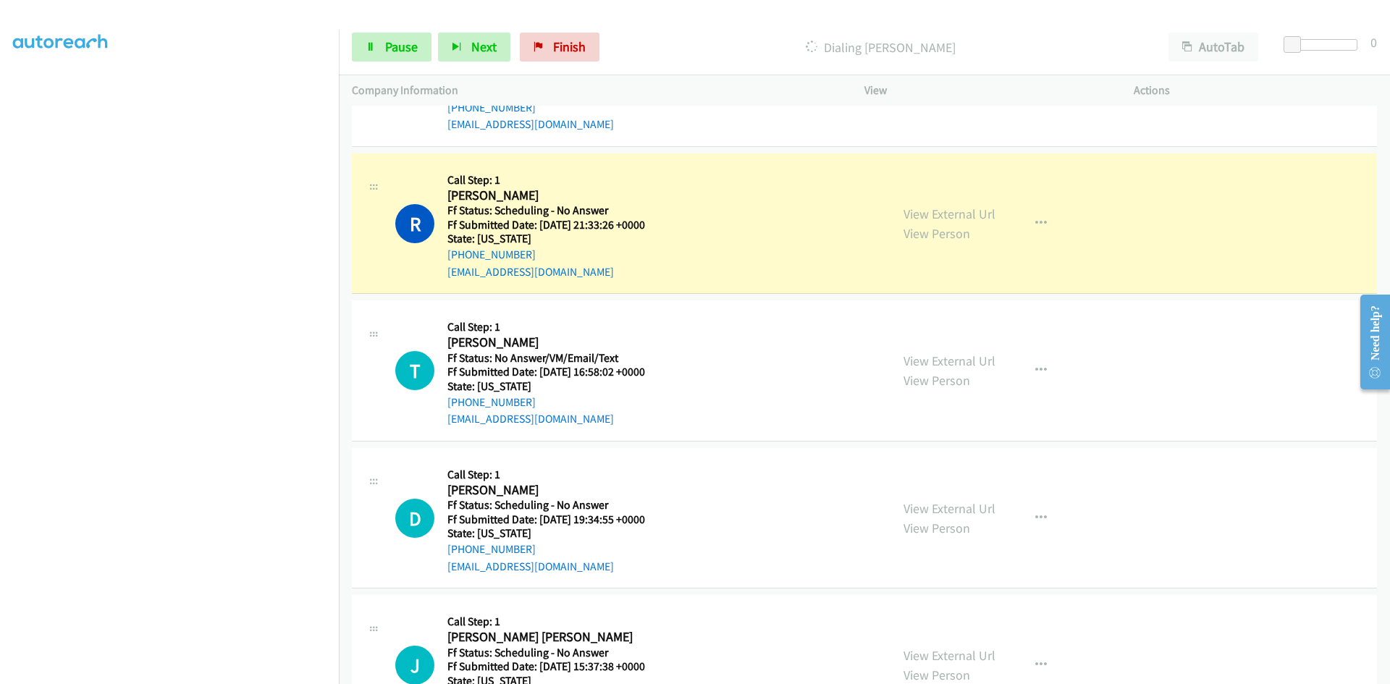
scroll to position [2783, 0]
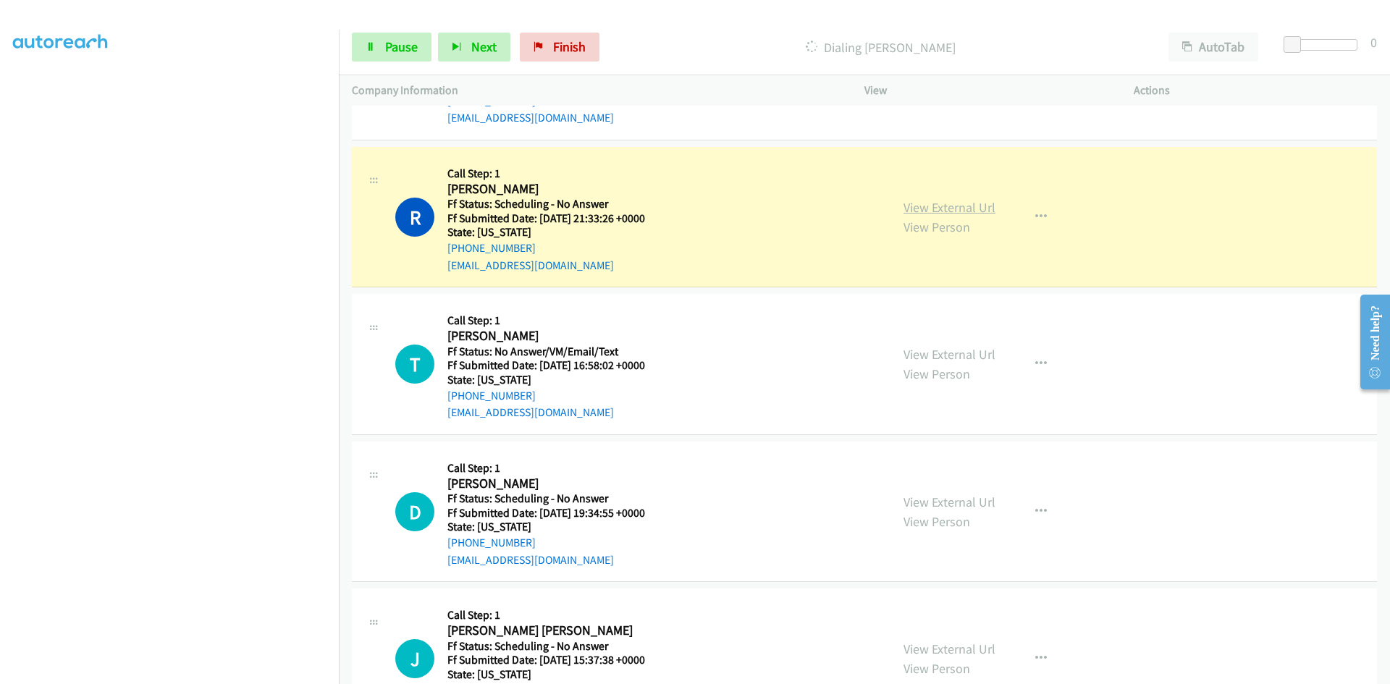
click at [934, 203] on link "View External Url" at bounding box center [950, 207] width 92 height 17
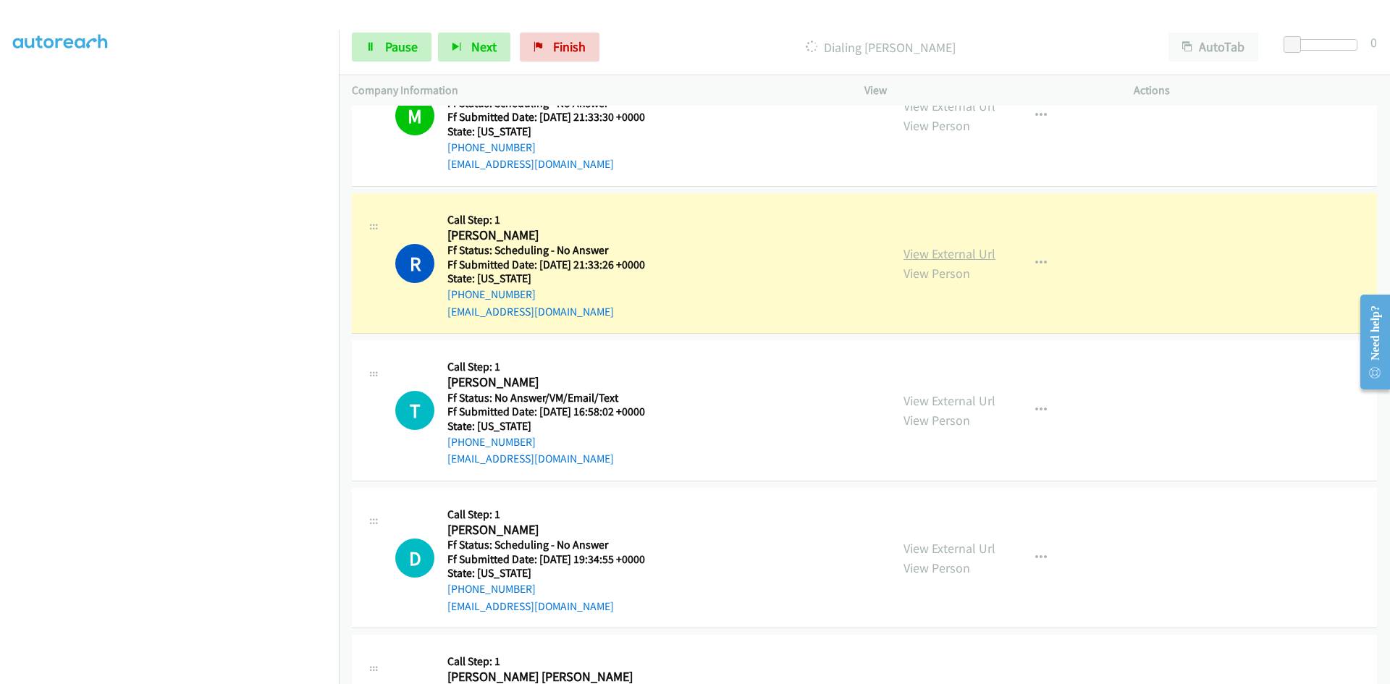
scroll to position [2711, 0]
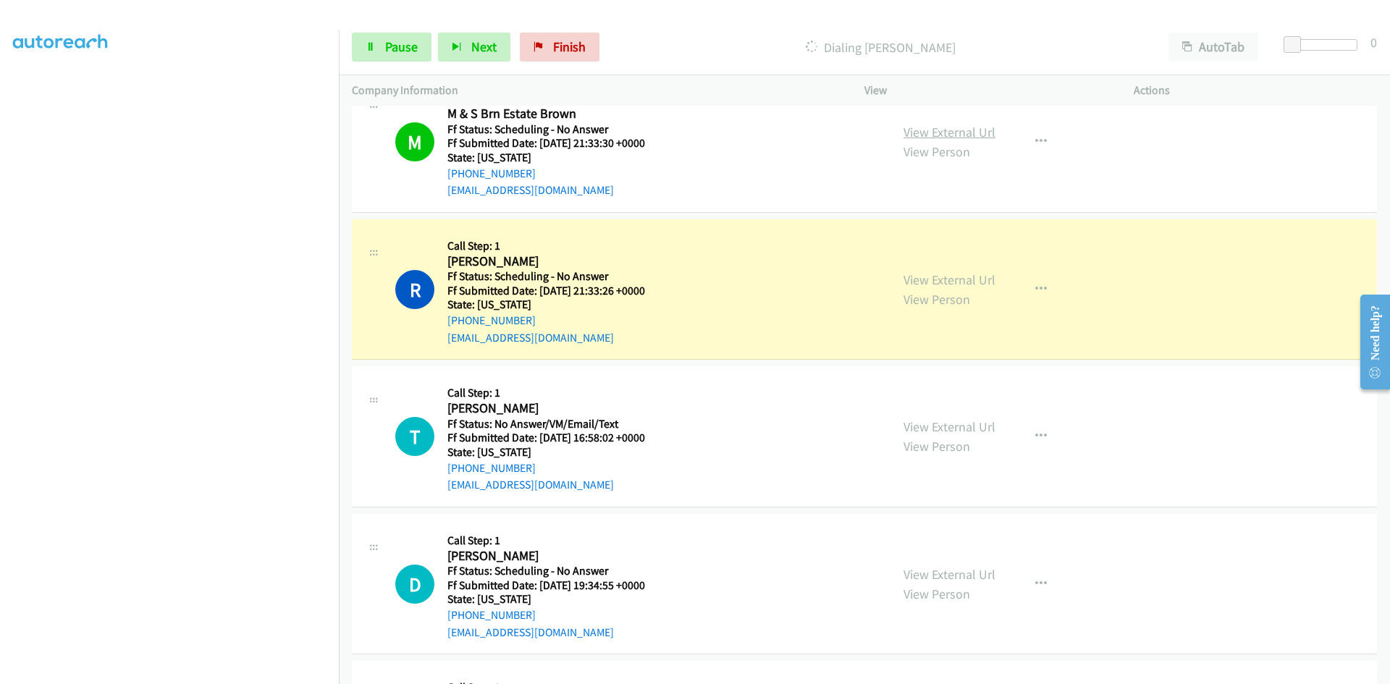
click at [943, 131] on link "View External Url" at bounding box center [950, 132] width 92 height 17
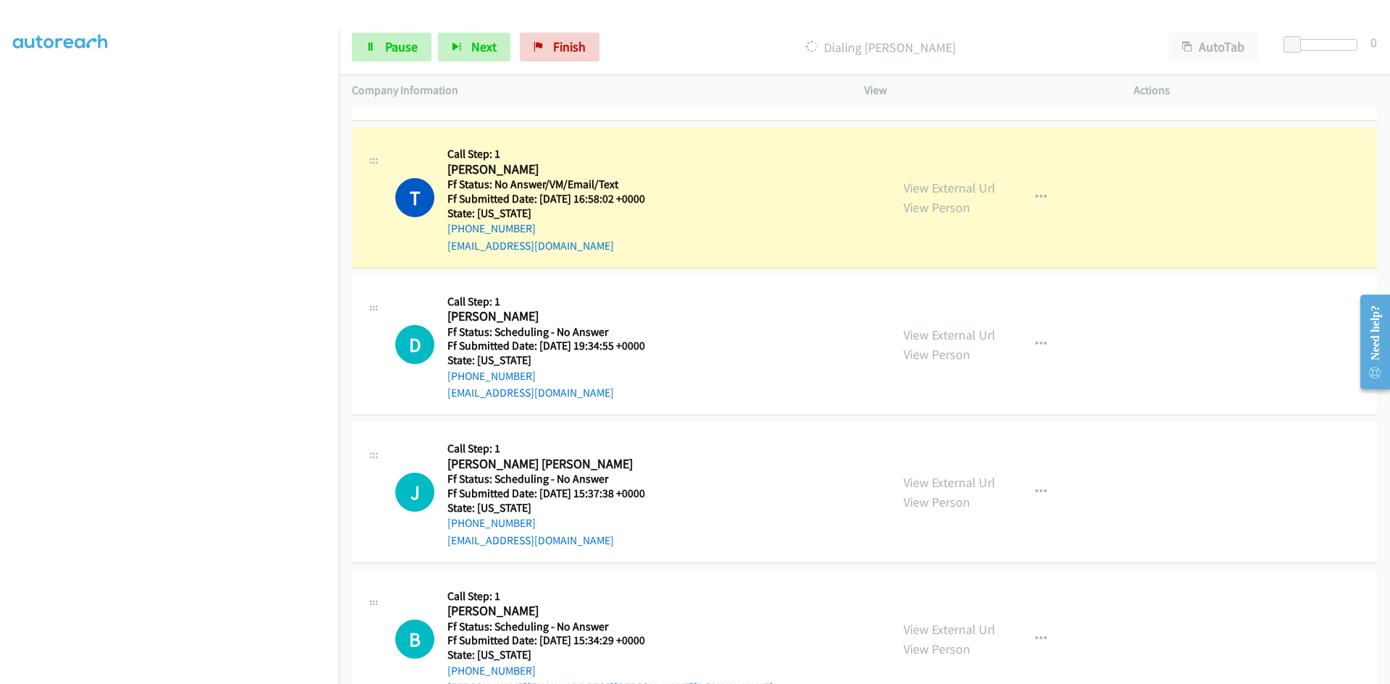
scroll to position [3000, 0]
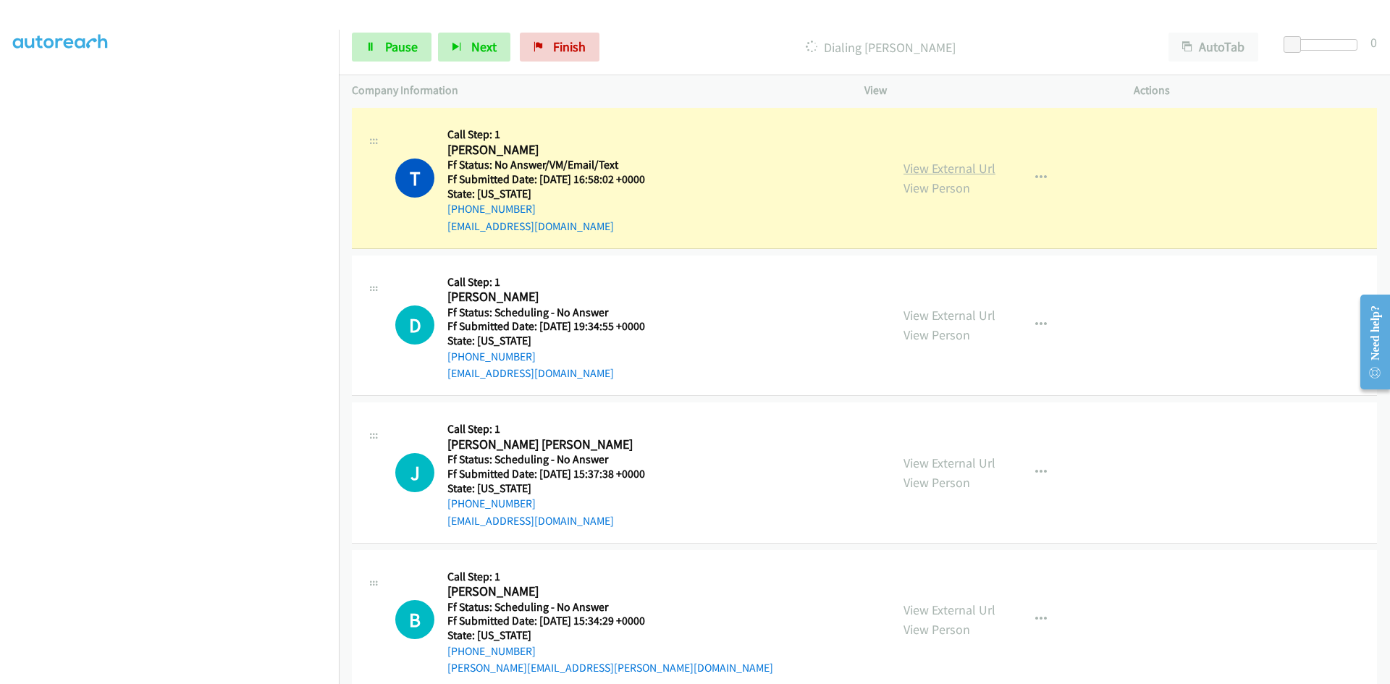
click at [920, 168] on link "View External Url" at bounding box center [950, 168] width 92 height 17
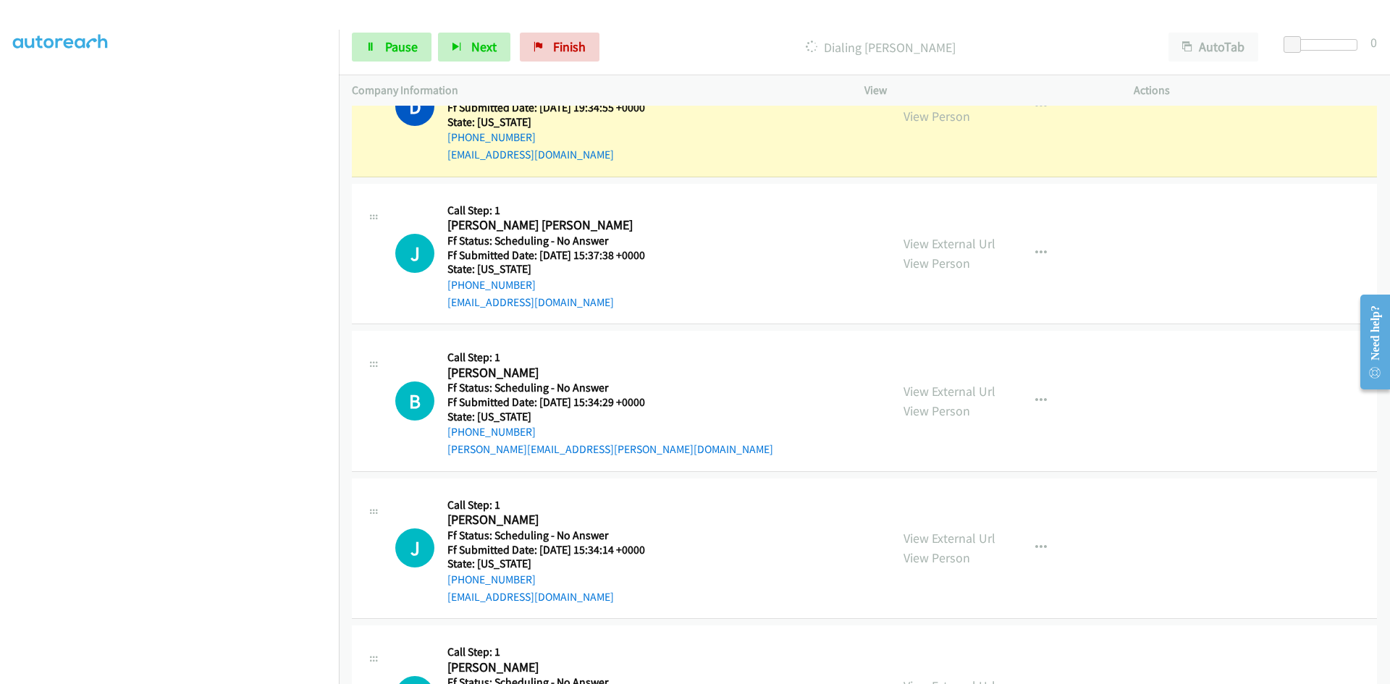
scroll to position [3217, 0]
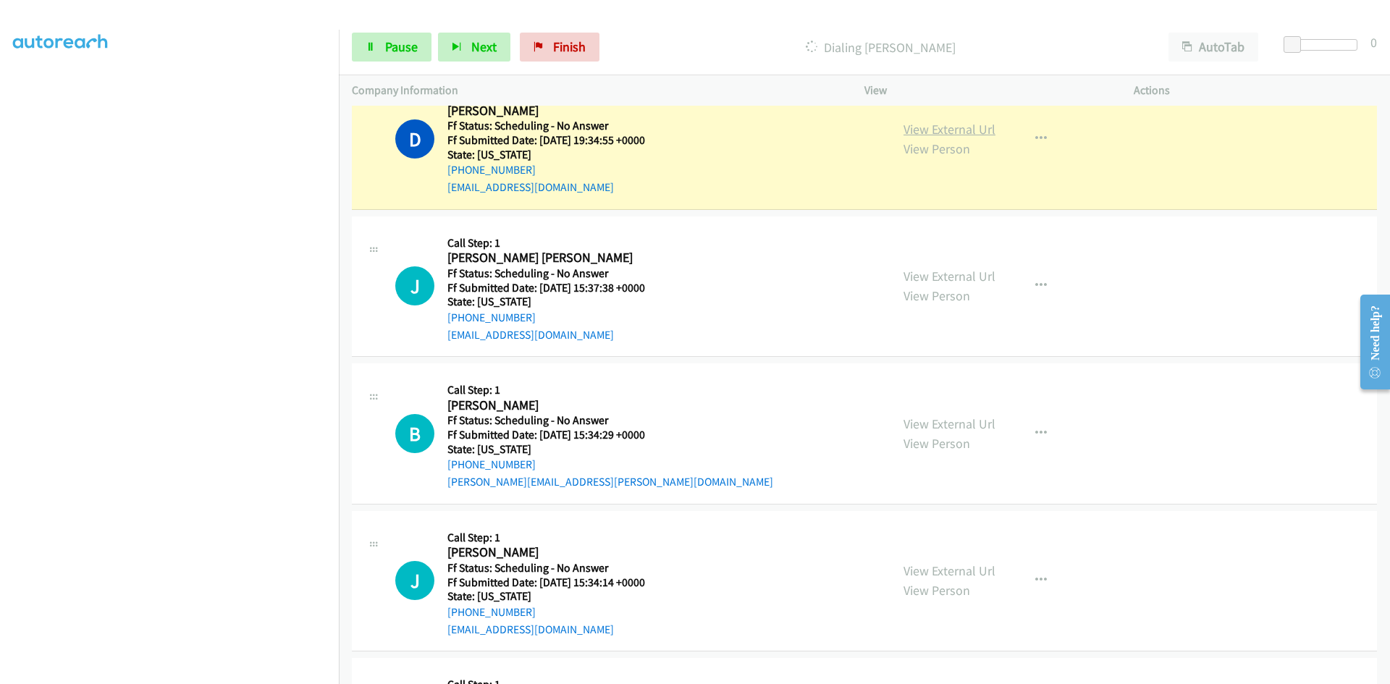
click at [909, 125] on link "View External Url" at bounding box center [950, 129] width 92 height 17
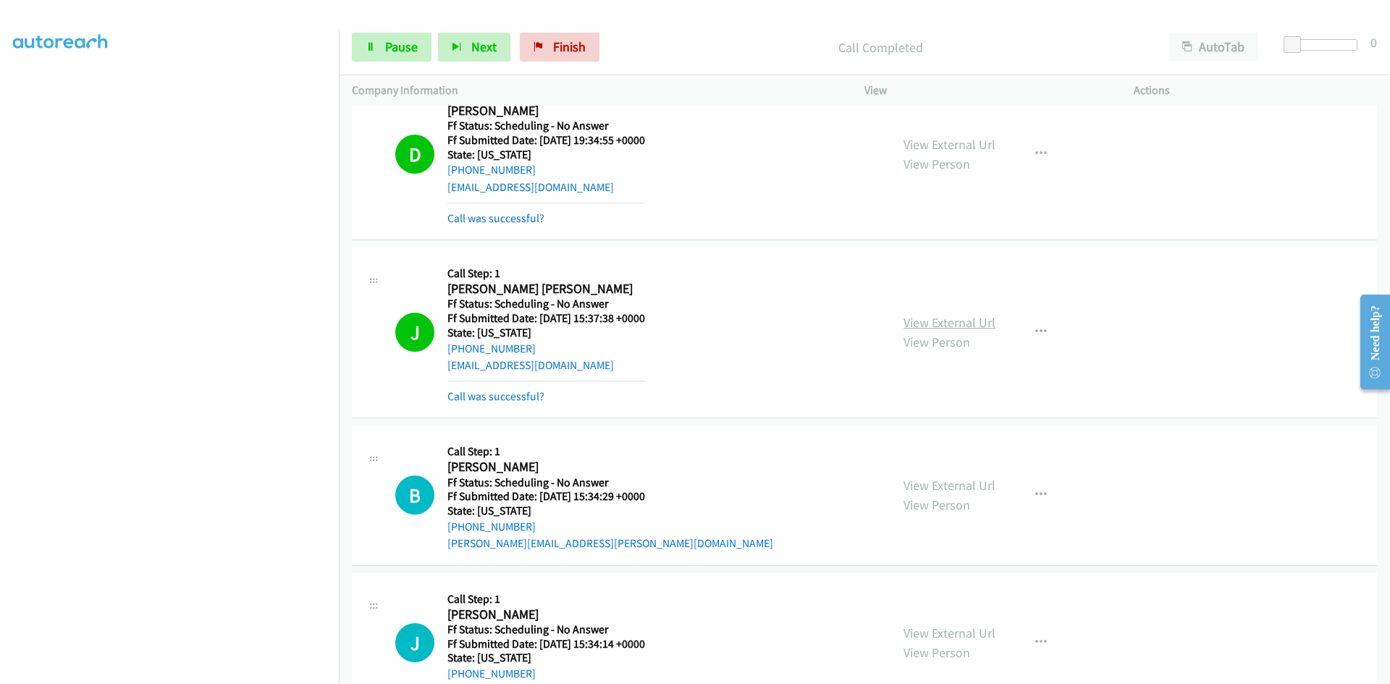
click at [947, 309] on div "View External Url View Person View External Url Email Schedule/Manage Callback …" at bounding box center [1032, 332] width 282 height 145
click at [944, 324] on link "View External Url" at bounding box center [950, 322] width 92 height 17
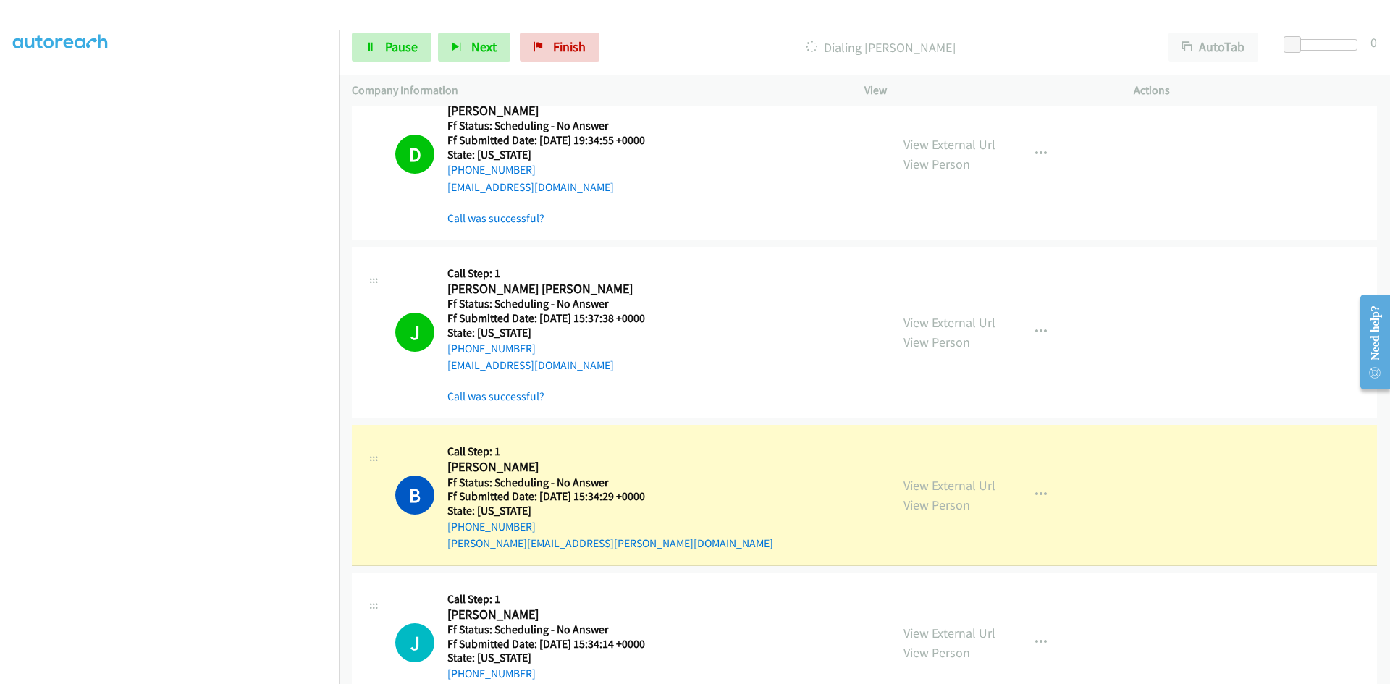
click at [918, 490] on link "View External Url" at bounding box center [950, 485] width 92 height 17
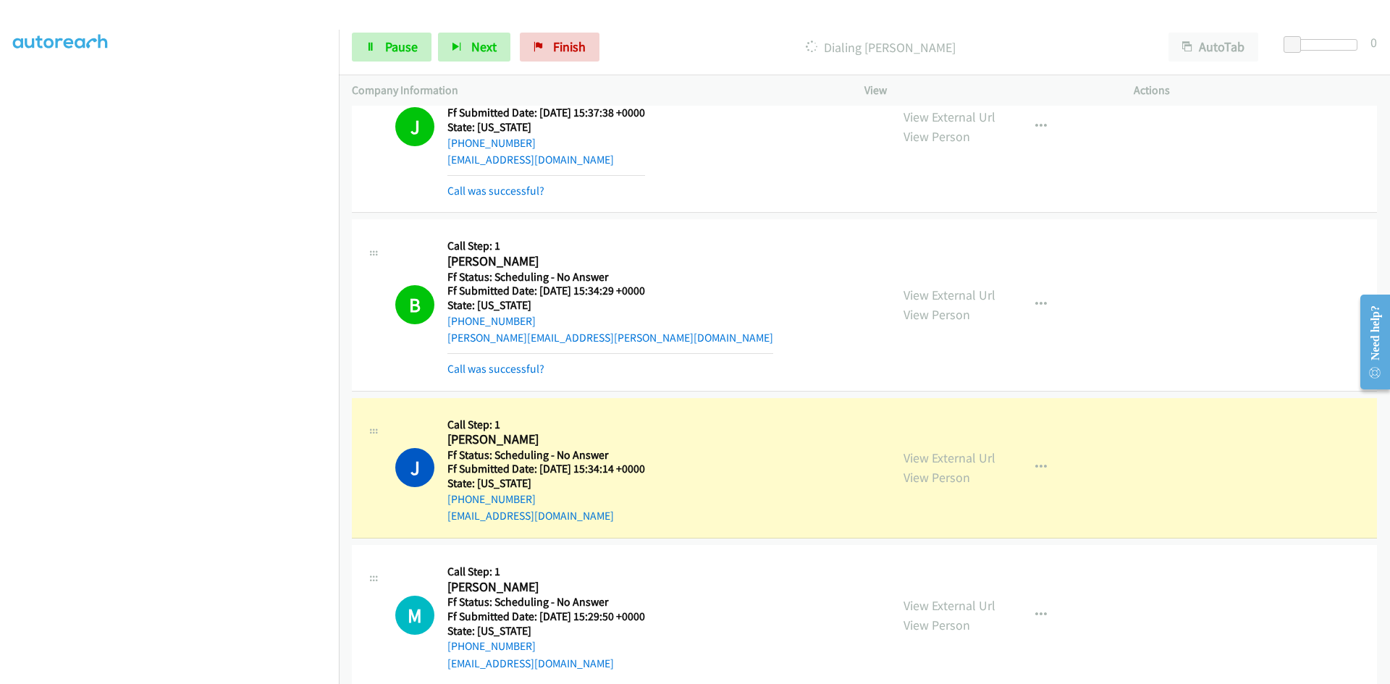
scroll to position [3507, 0]
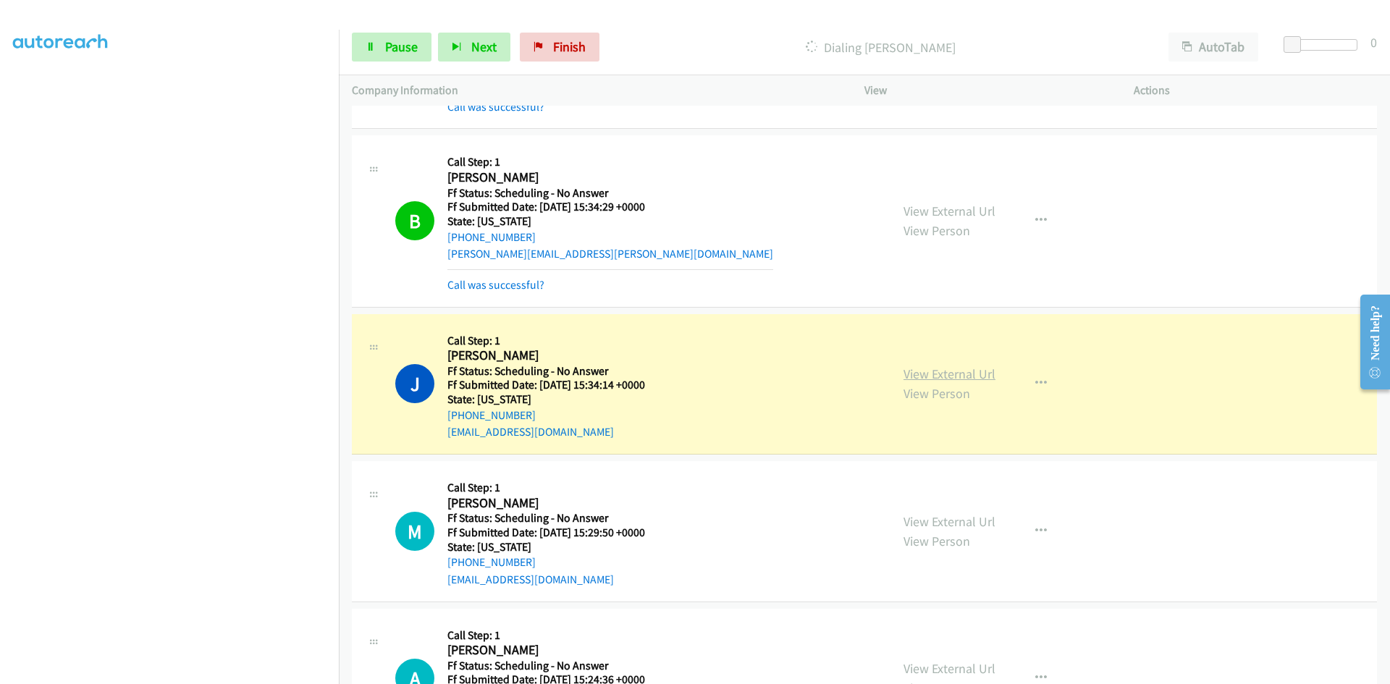
click at [948, 374] on link "View External Url" at bounding box center [950, 374] width 92 height 17
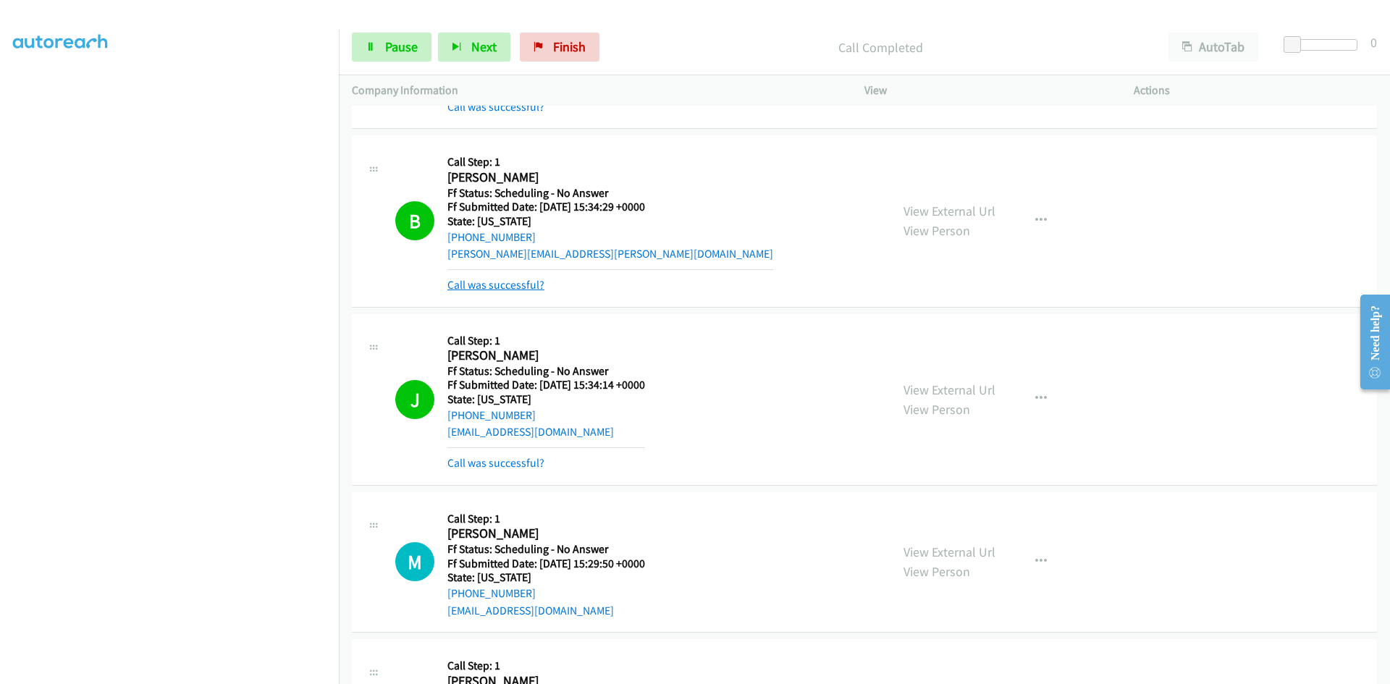
click at [498, 287] on link "Call was successful?" at bounding box center [496, 285] width 97 height 14
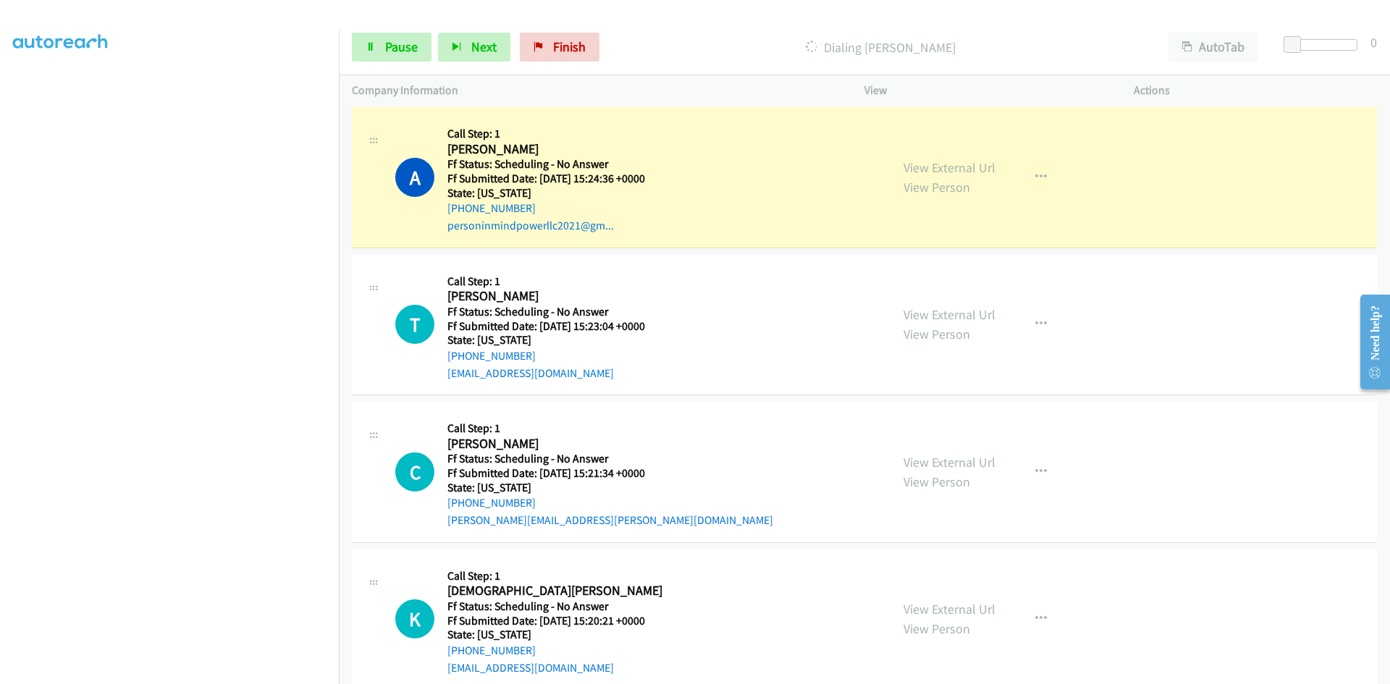
scroll to position [4014, 0]
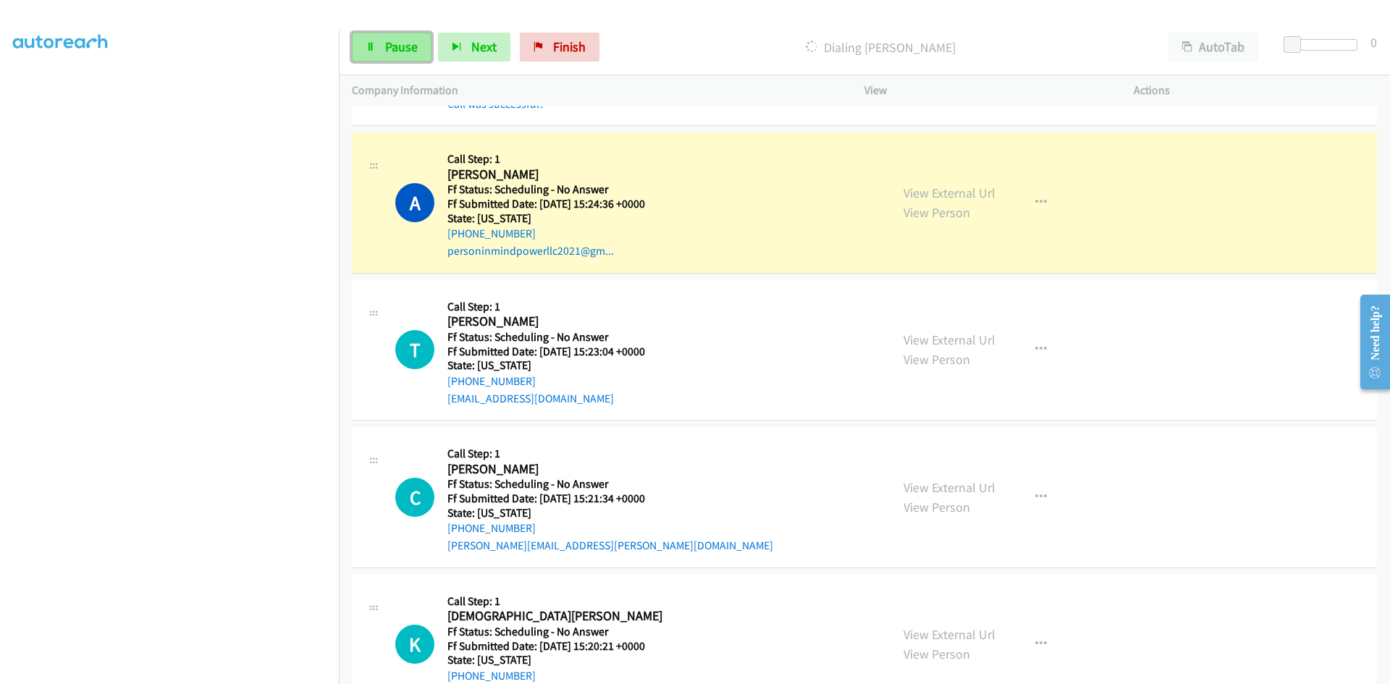
click at [366, 50] on icon at bounding box center [371, 48] width 10 height 10
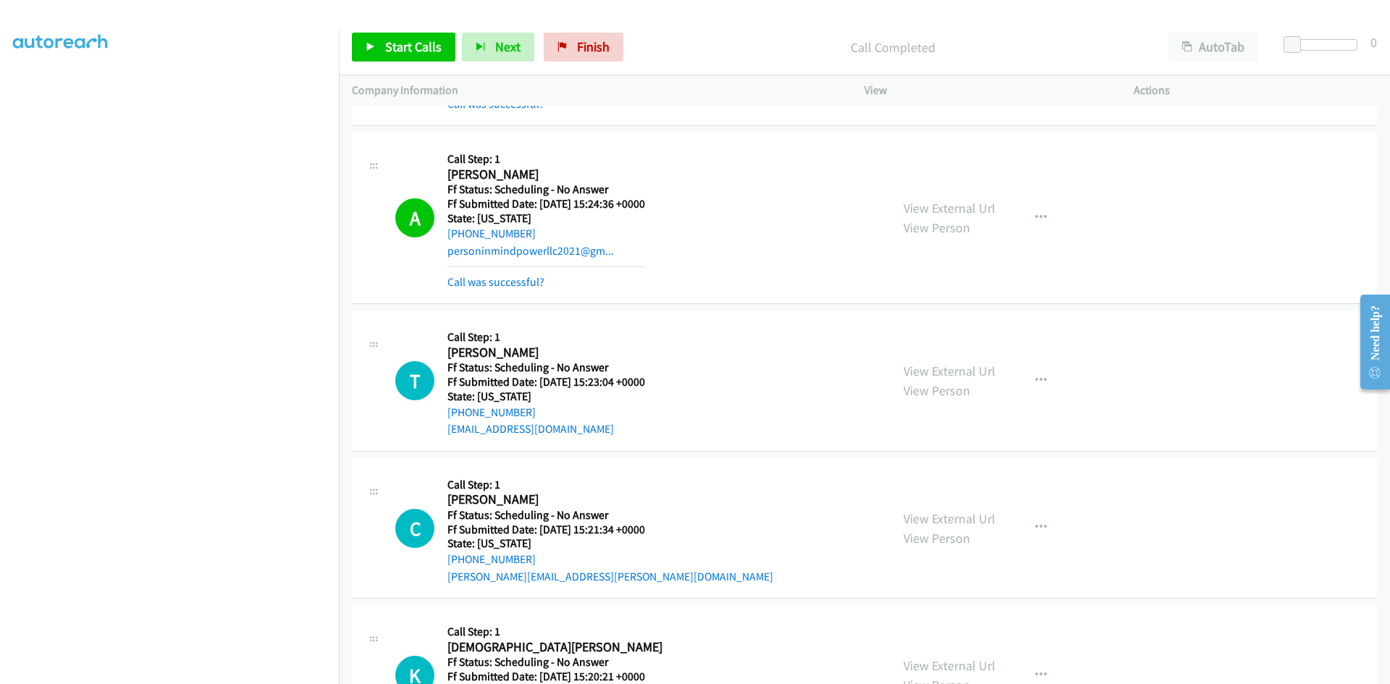
click at [960, 195] on div "View External Url View Person View External Url Email Schedule/Manage Callback …" at bounding box center [1032, 218] width 282 height 145
click at [933, 204] on link "View External Url" at bounding box center [950, 208] width 92 height 17
click at [405, 49] on span "Start Calls" at bounding box center [413, 46] width 56 height 17
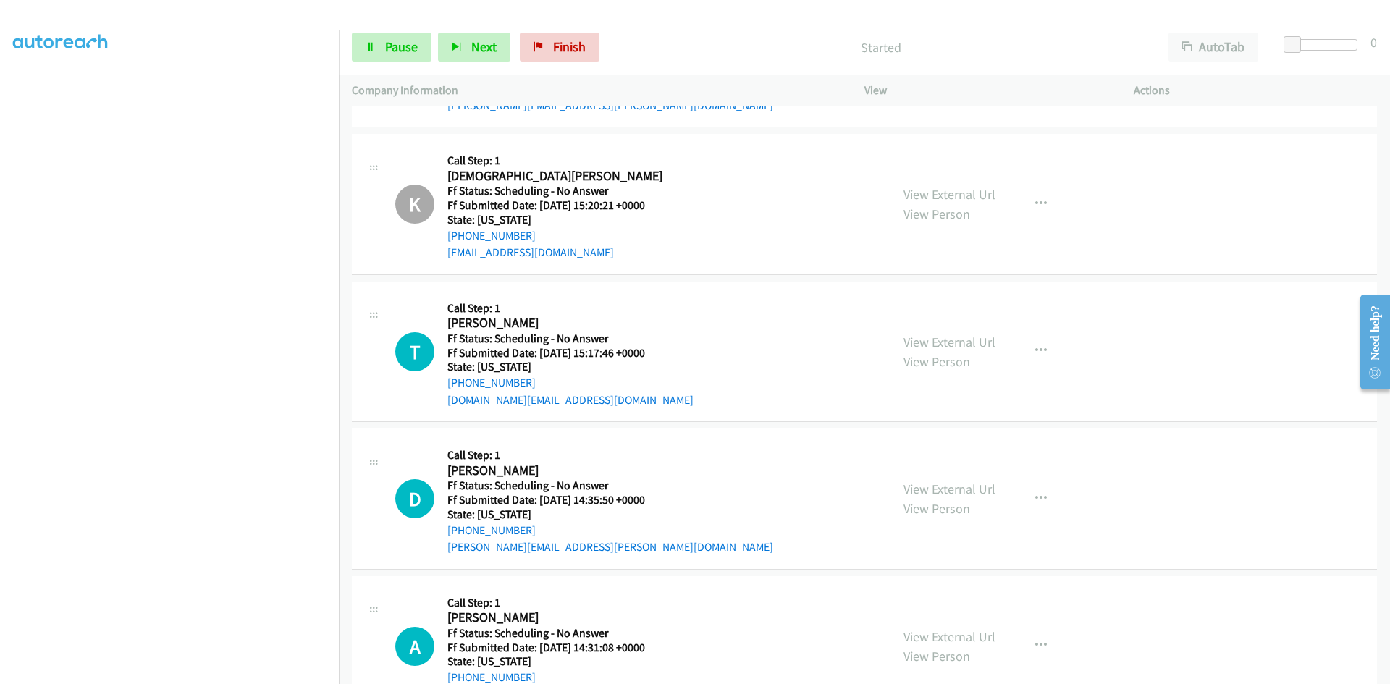
scroll to position [4593, 0]
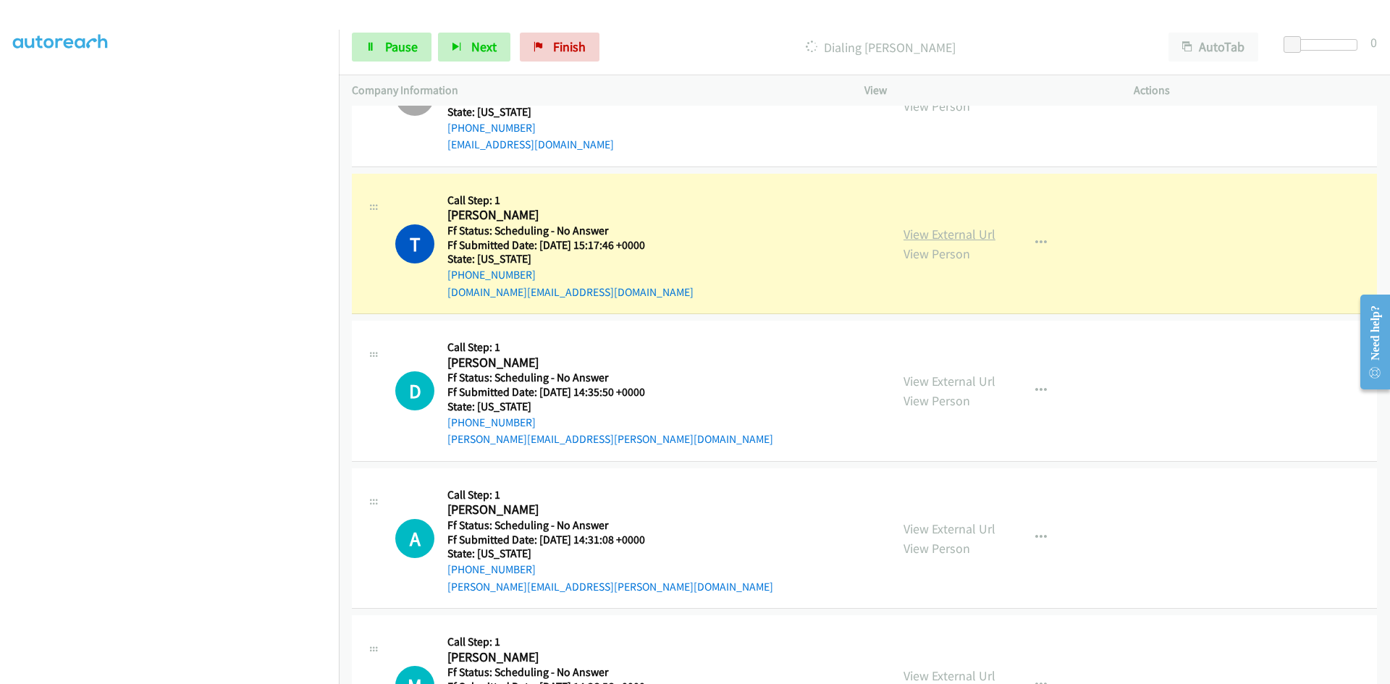
click at [954, 238] on link "View External Url" at bounding box center [950, 234] width 92 height 17
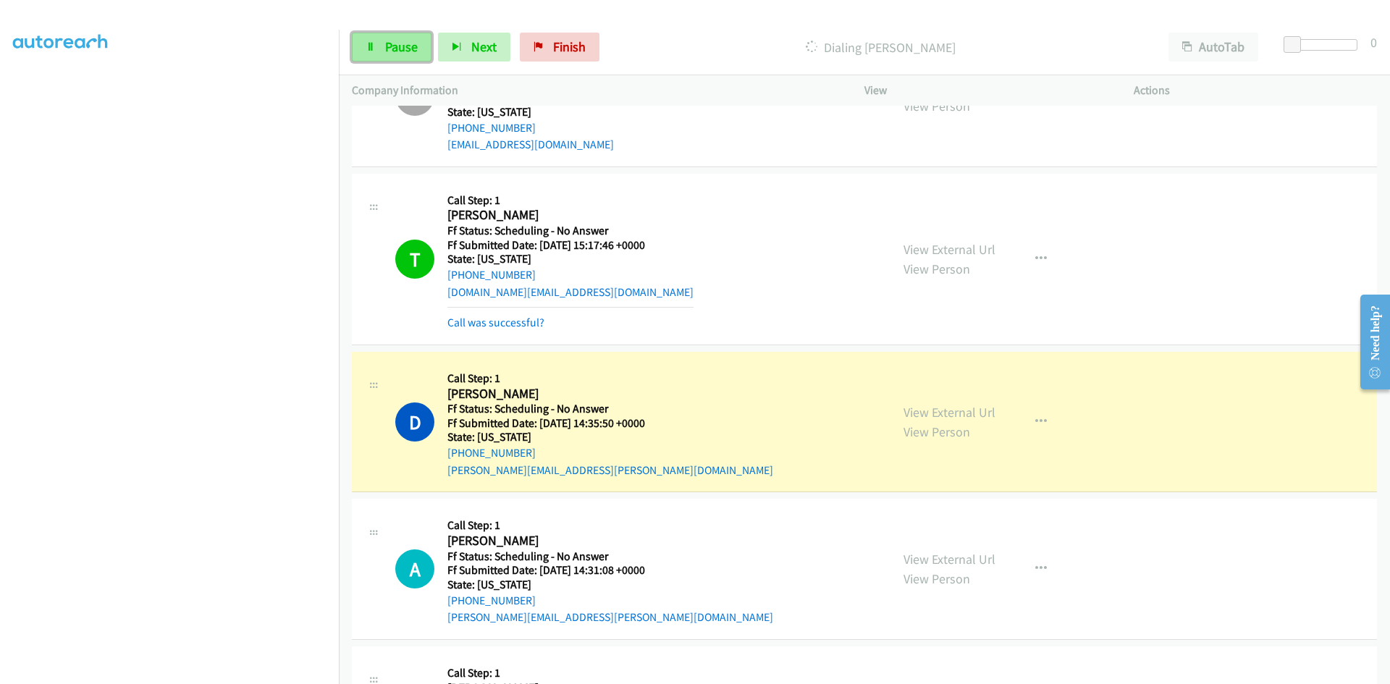
click at [398, 42] on span "Pause" at bounding box center [401, 46] width 33 height 17
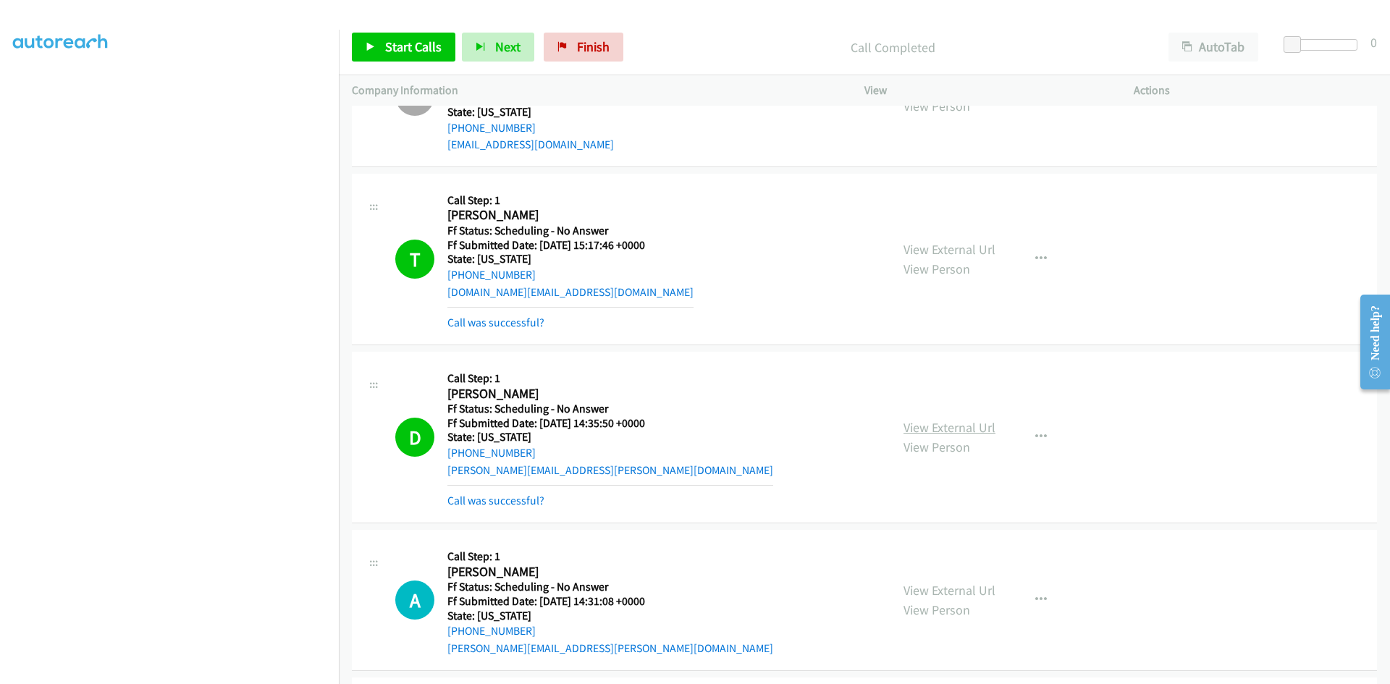
click at [974, 424] on link "View External Url" at bounding box center [950, 427] width 92 height 17
click at [398, 44] on span "Start Calls" at bounding box center [413, 46] width 56 height 17
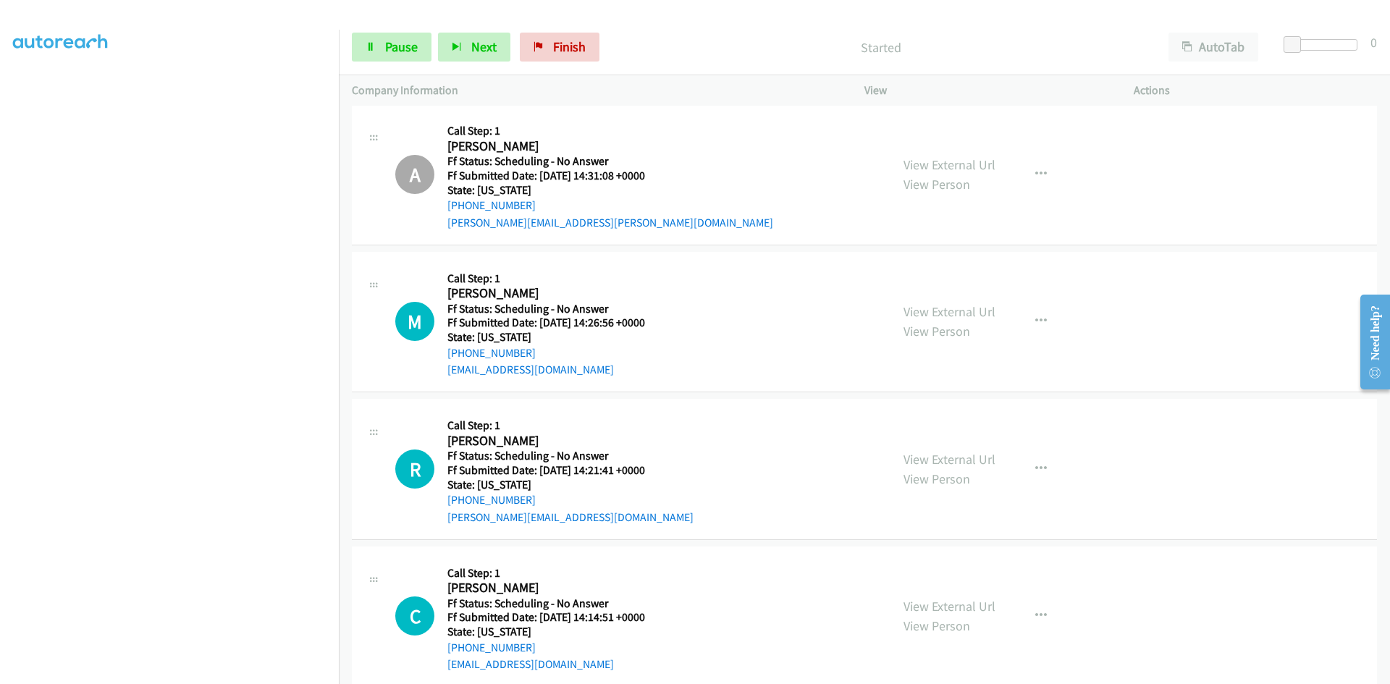
scroll to position [5028, 0]
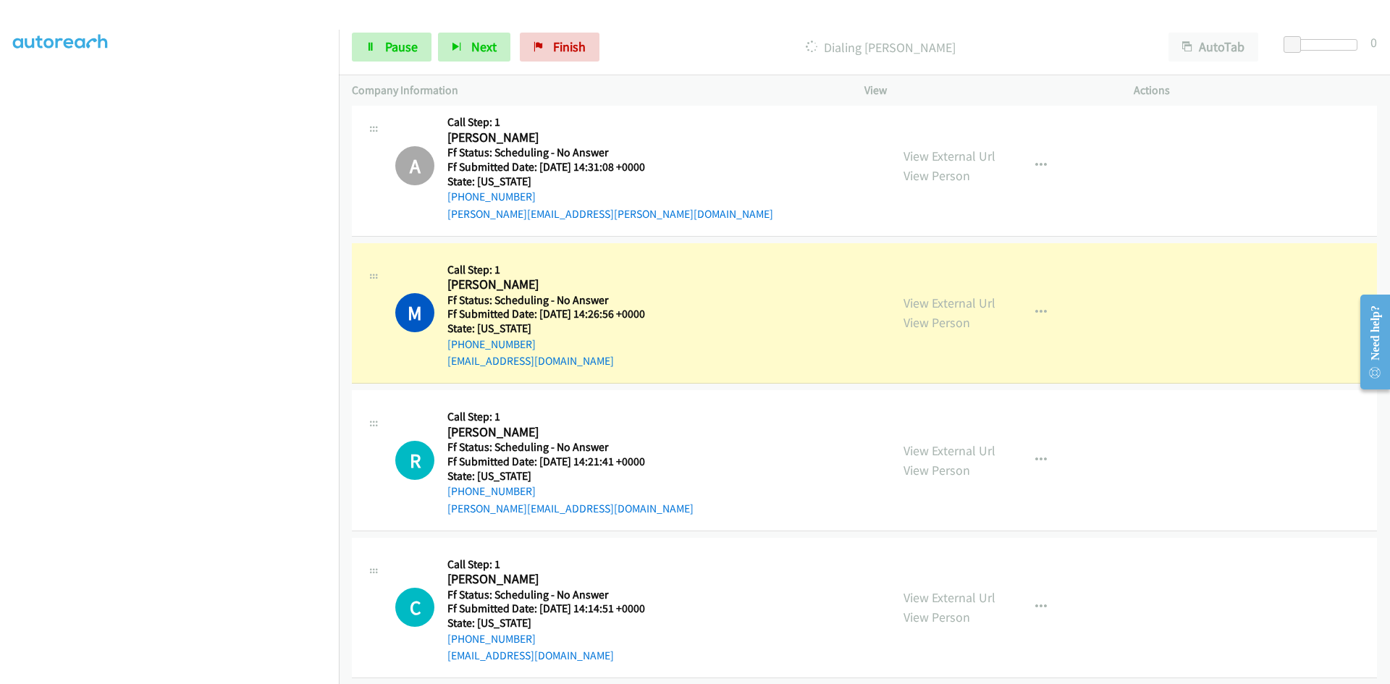
click at [988, 306] on div "View External Url View Person View External Url Email Schedule/Manage Callback …" at bounding box center [1032, 313] width 282 height 114
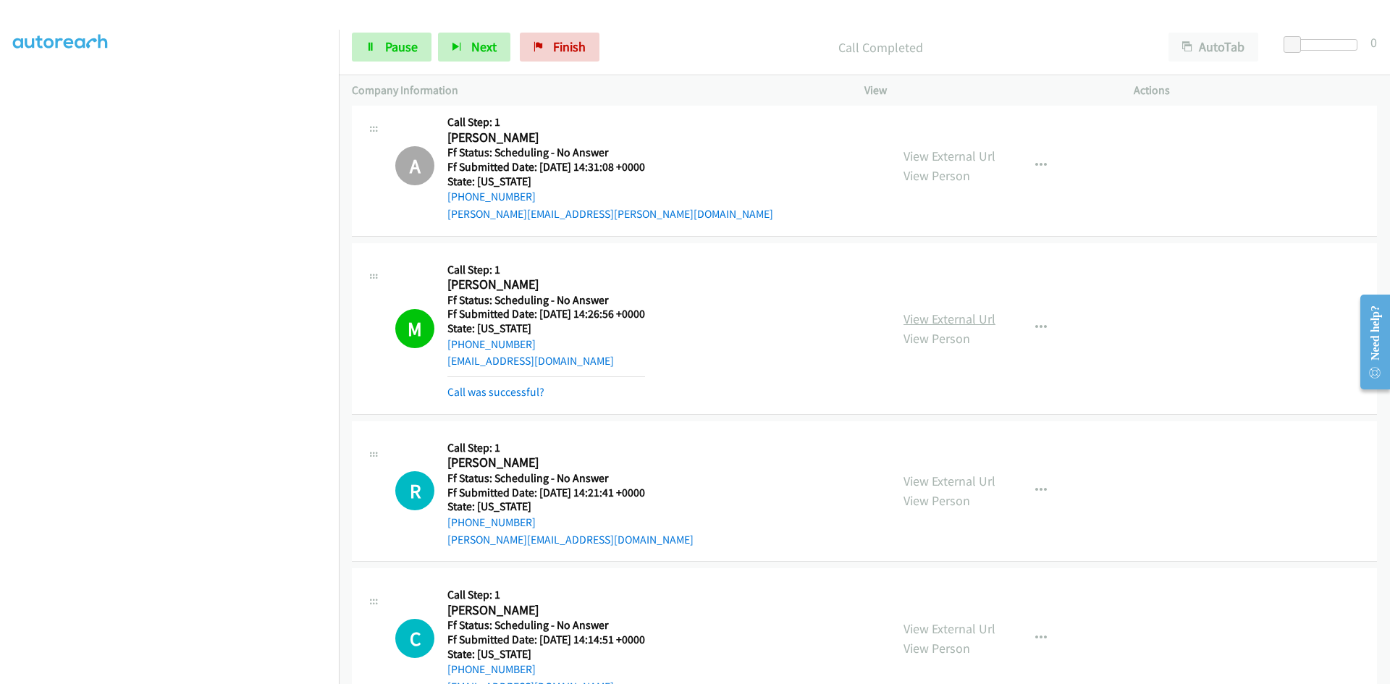
click at [983, 320] on link "View External Url" at bounding box center [950, 319] width 92 height 17
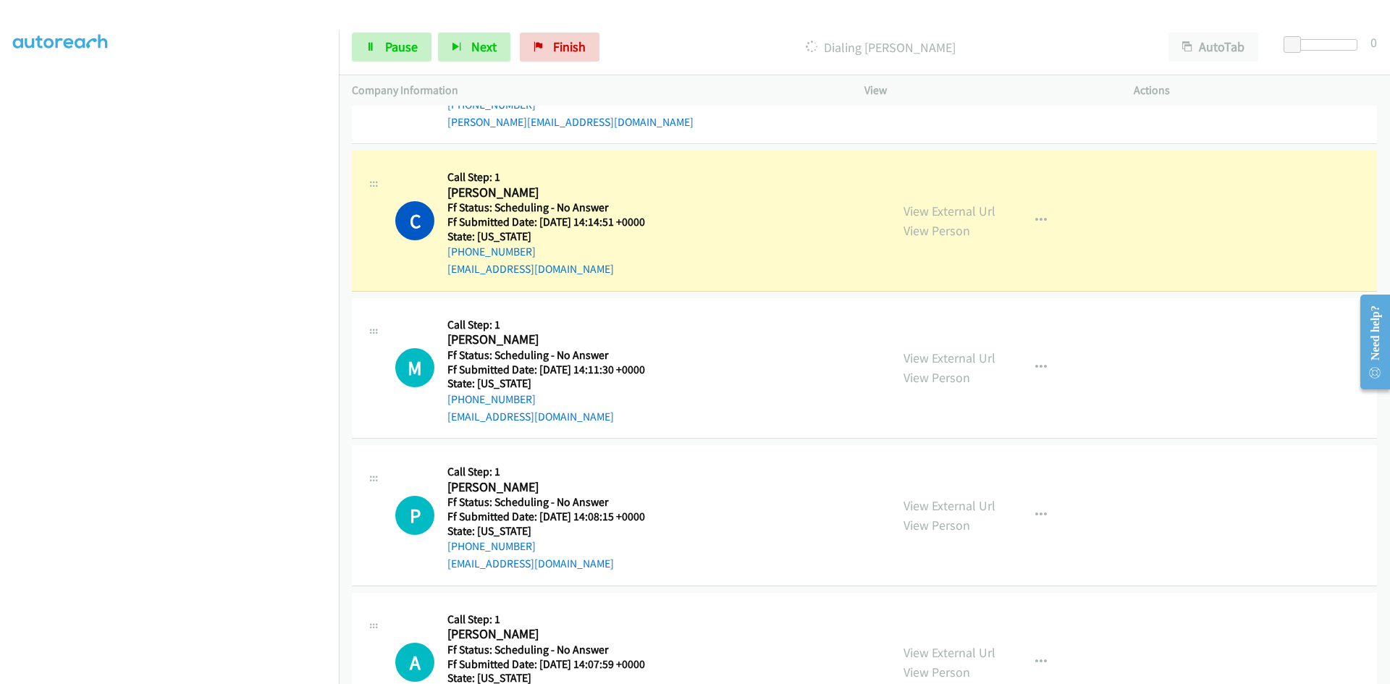
scroll to position [5462, 0]
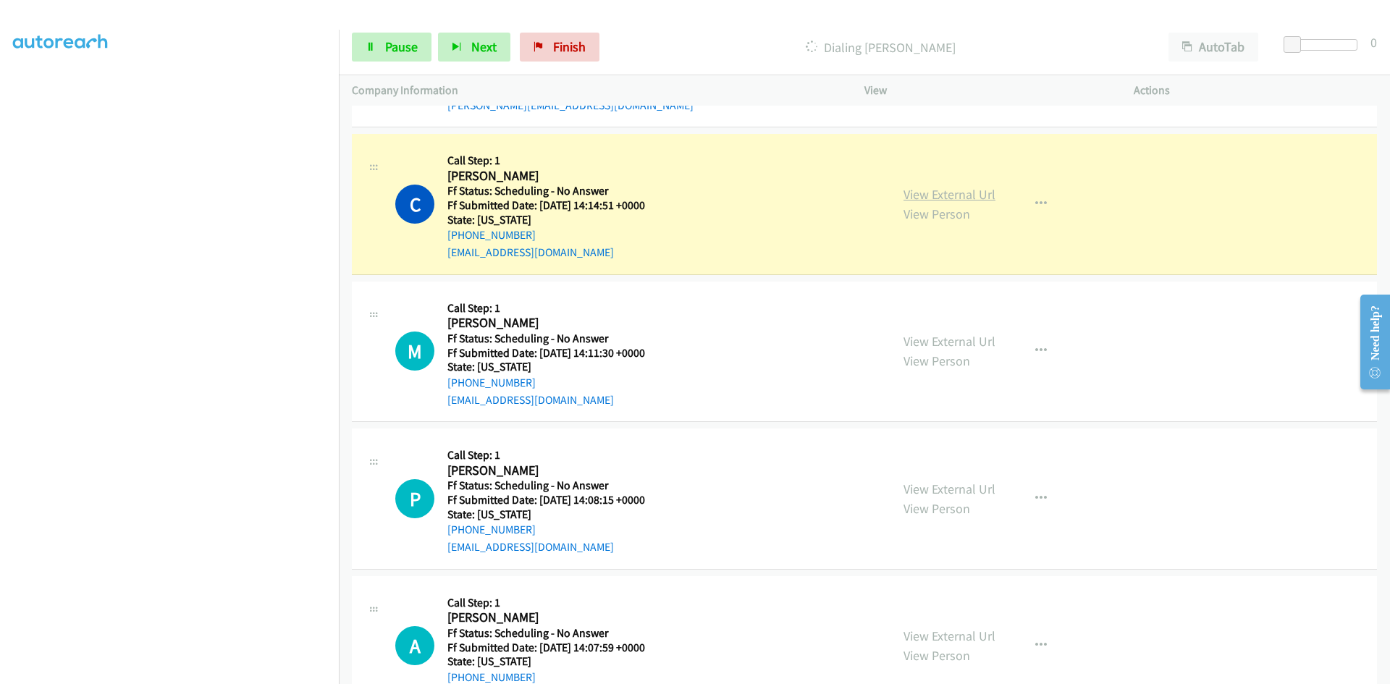
click at [987, 196] on link "View External Url" at bounding box center [950, 194] width 92 height 17
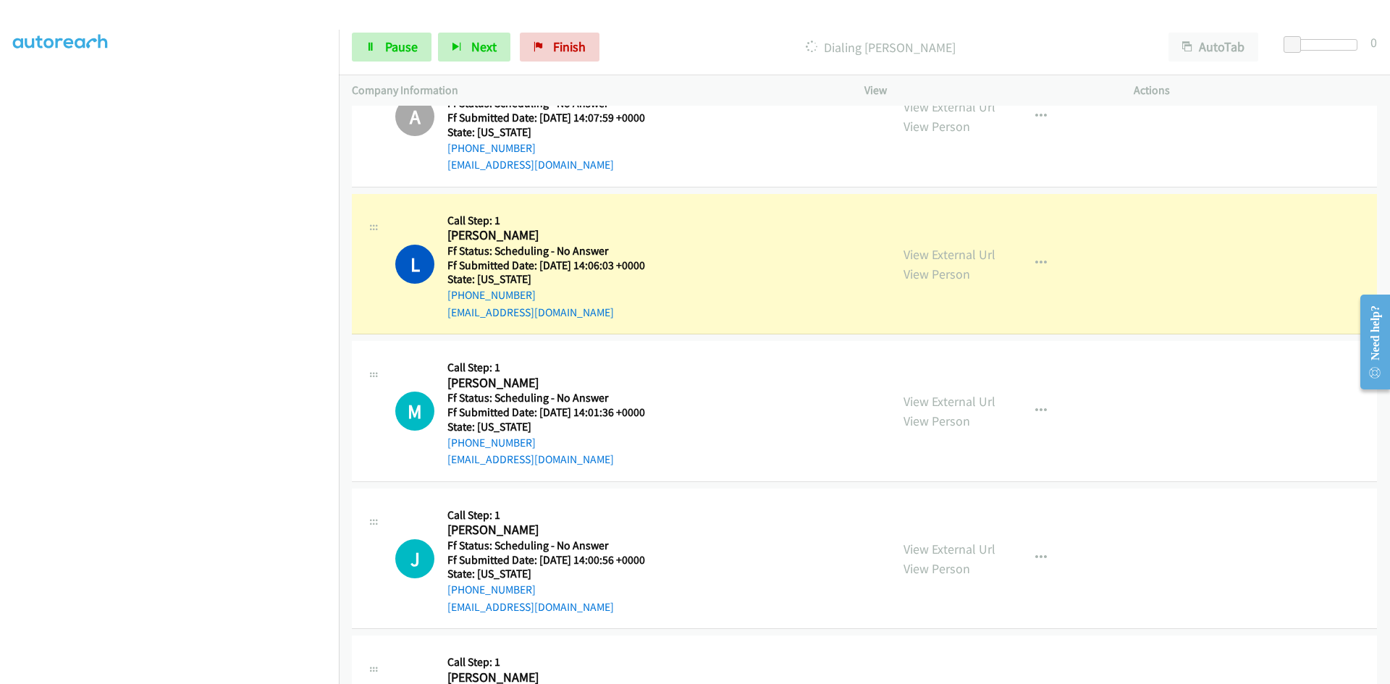
scroll to position [6042, 0]
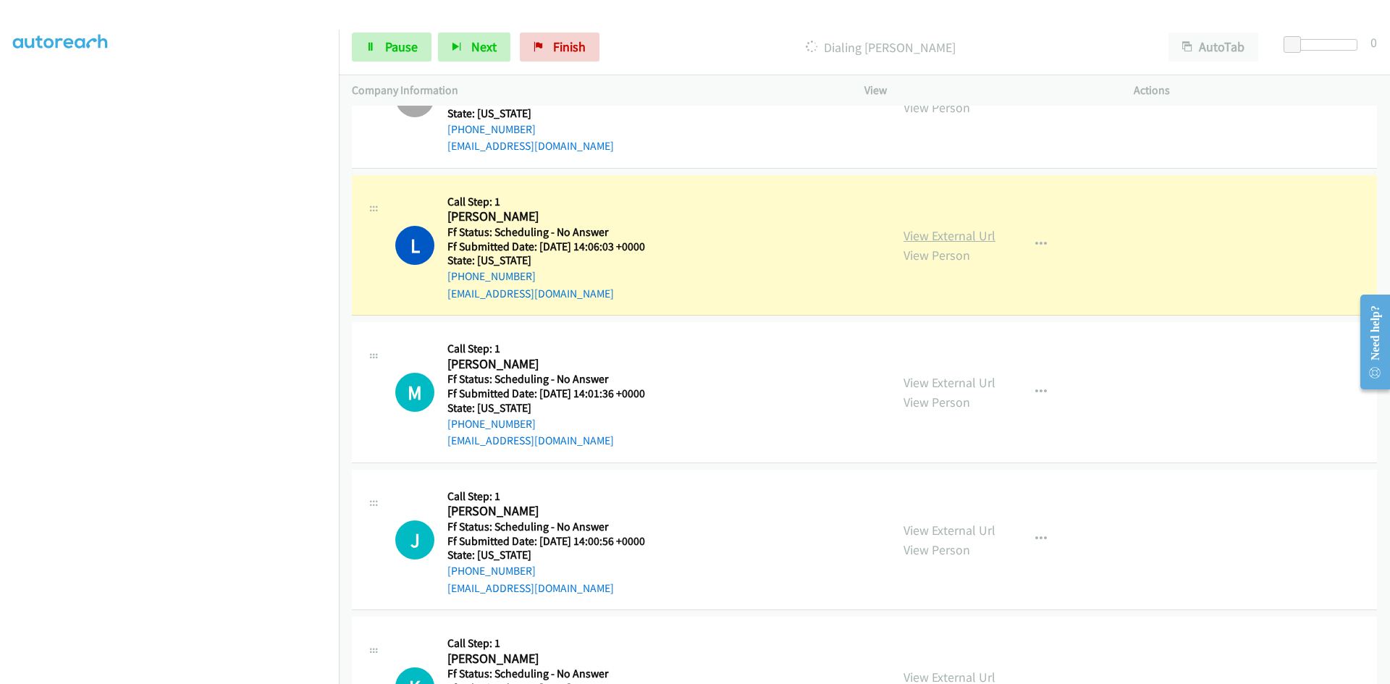
click at [959, 235] on link "View External Url" at bounding box center [950, 235] width 92 height 17
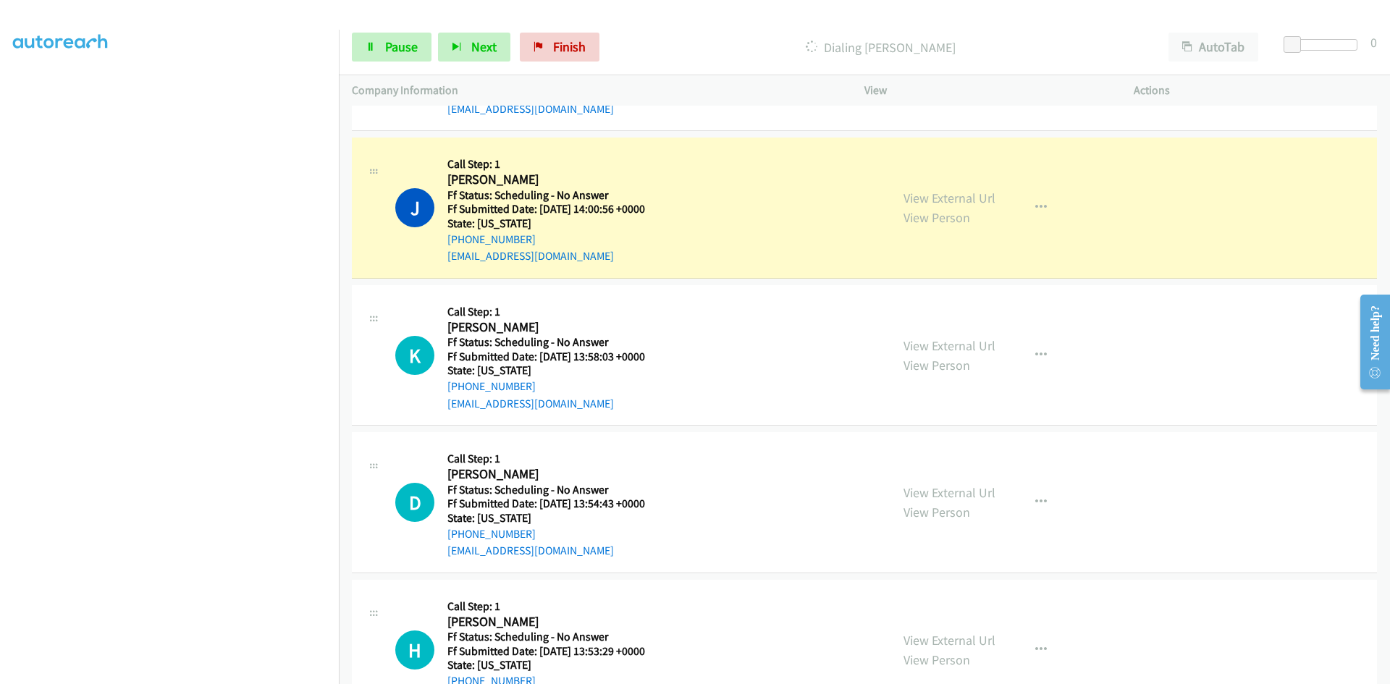
scroll to position [6404, 0]
click at [925, 201] on link "View External Url" at bounding box center [950, 198] width 92 height 17
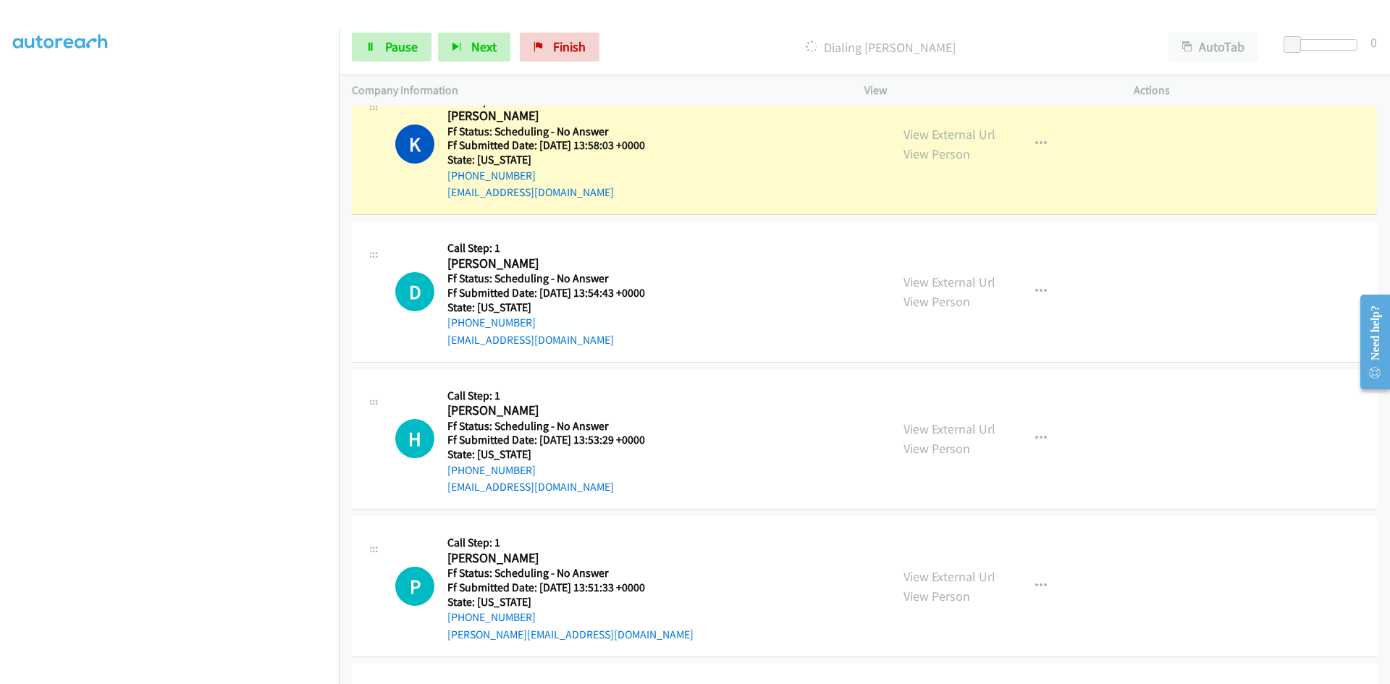
scroll to position [6621, 0]
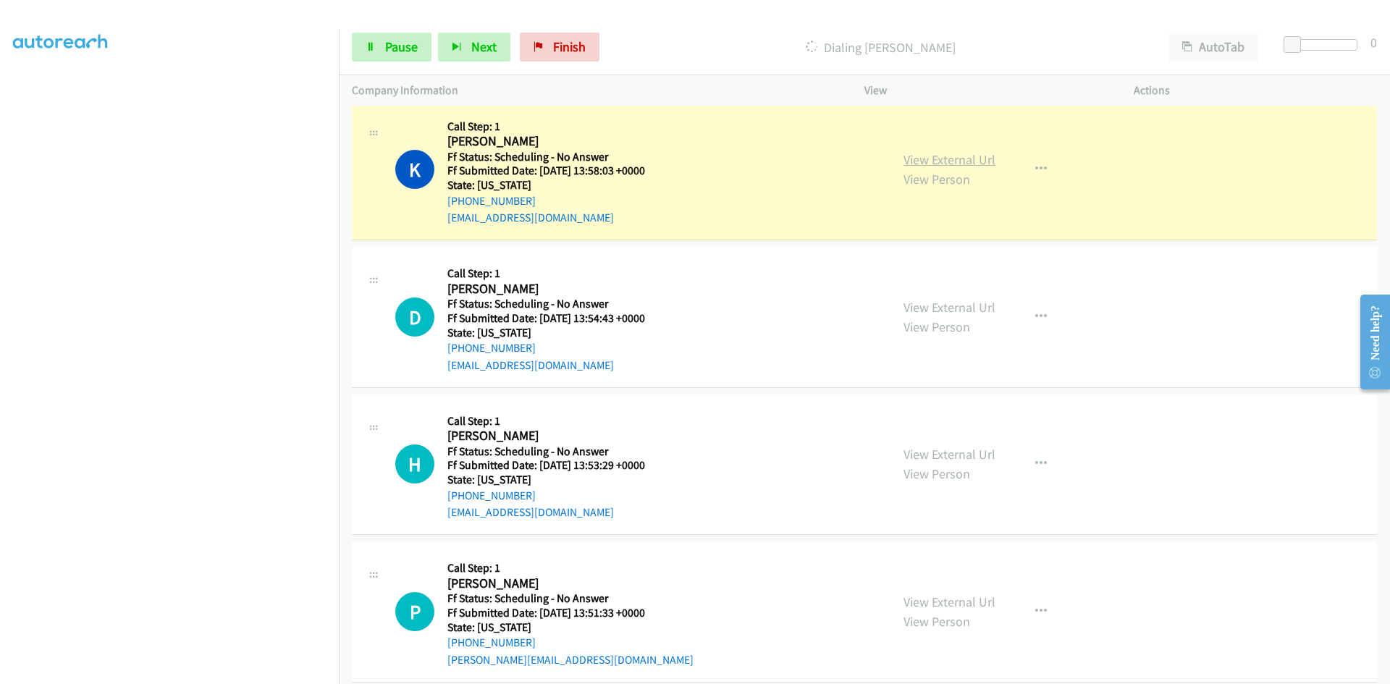
click at [984, 152] on link "View External Url" at bounding box center [950, 159] width 92 height 17
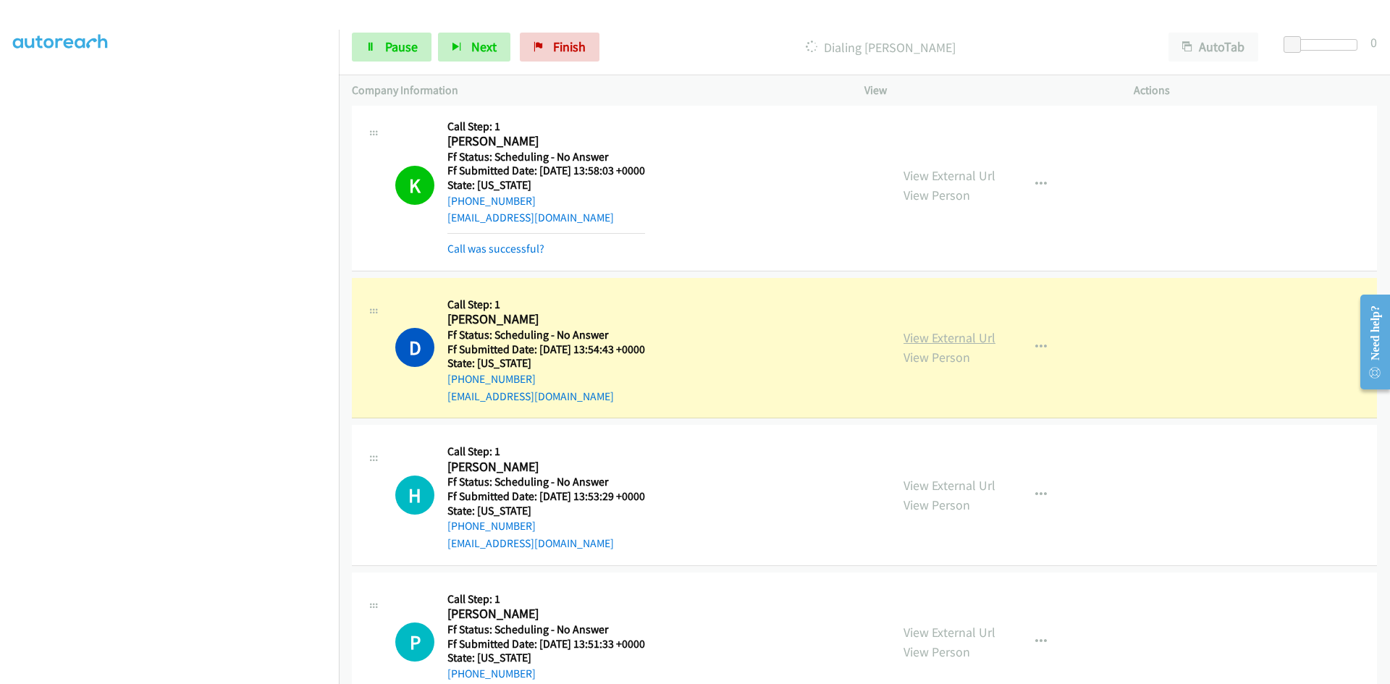
click at [916, 337] on link "View External Url" at bounding box center [950, 337] width 92 height 17
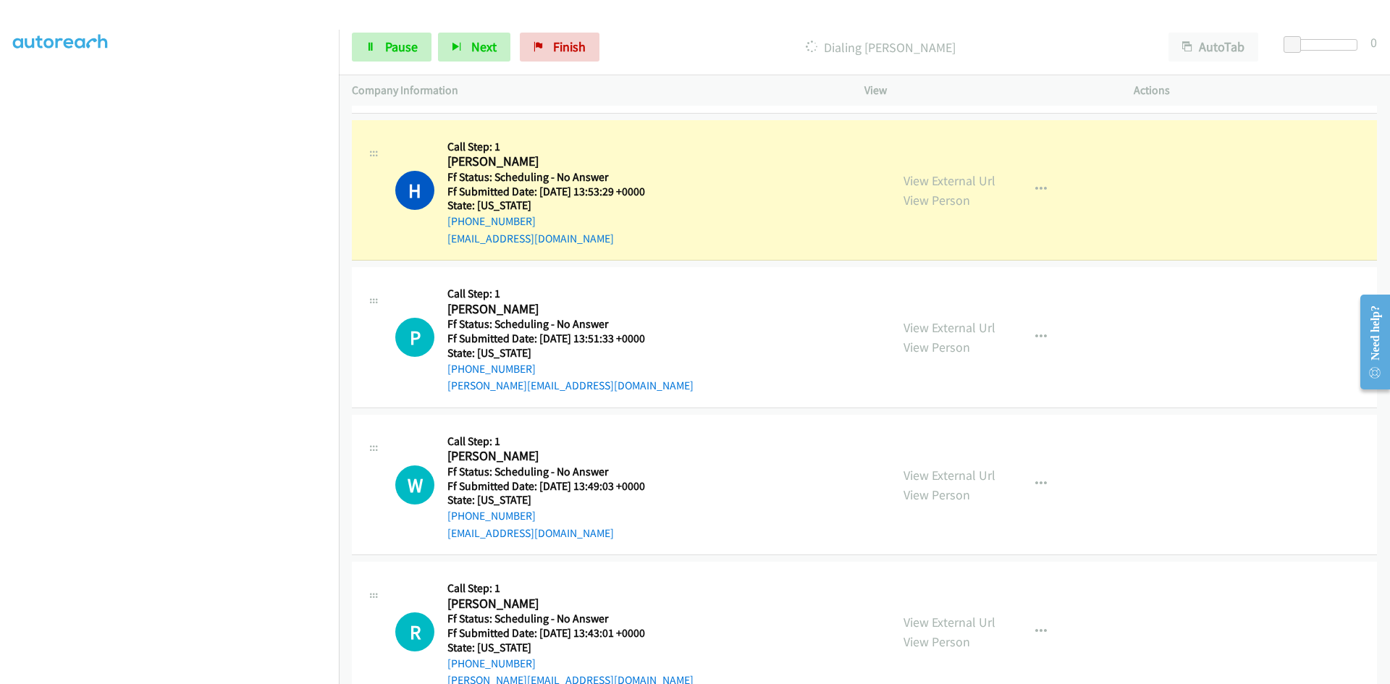
scroll to position [6983, 0]
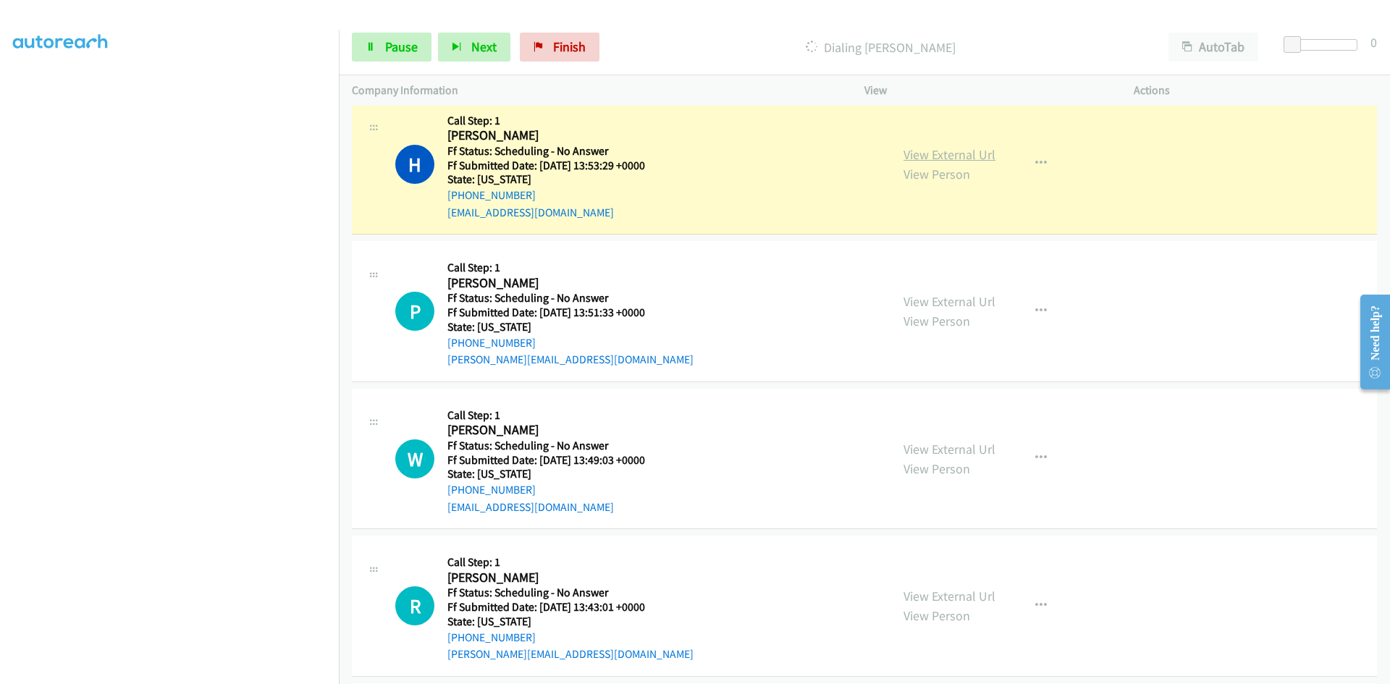
click at [926, 157] on link "View External Url" at bounding box center [950, 154] width 92 height 17
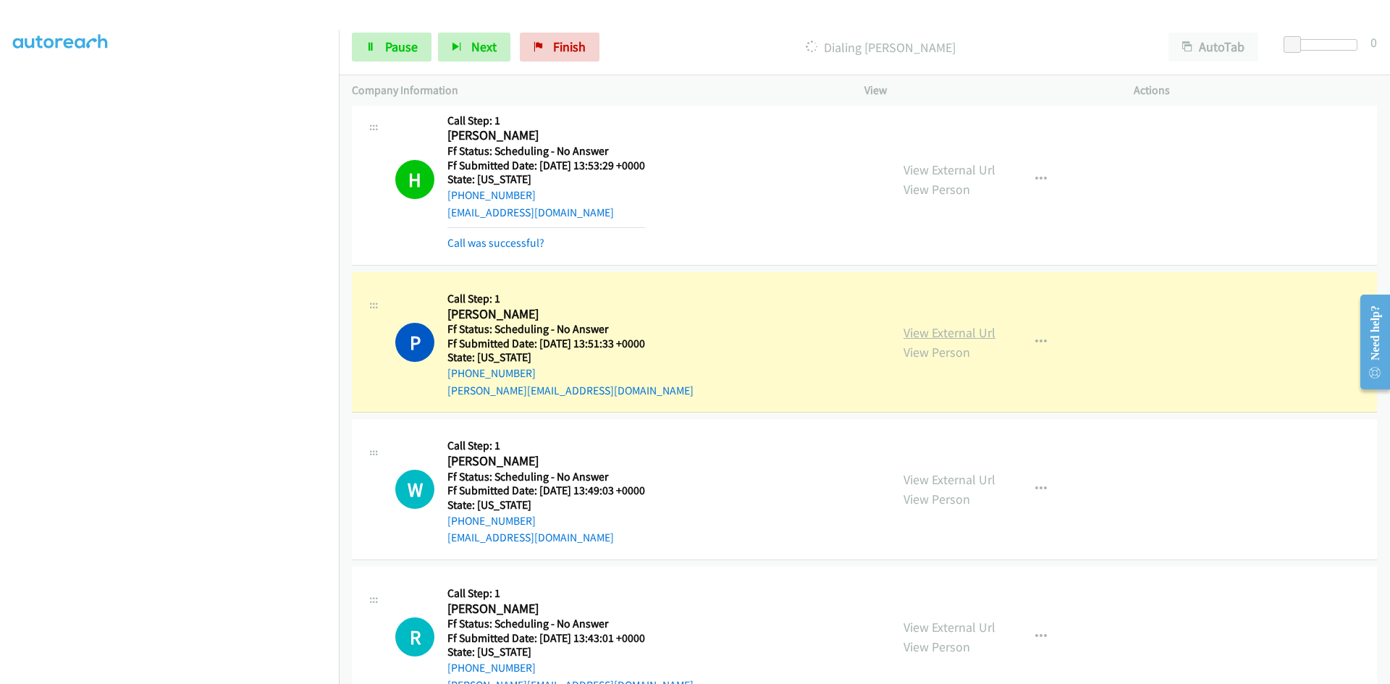
click at [931, 334] on link "View External Url" at bounding box center [950, 332] width 92 height 17
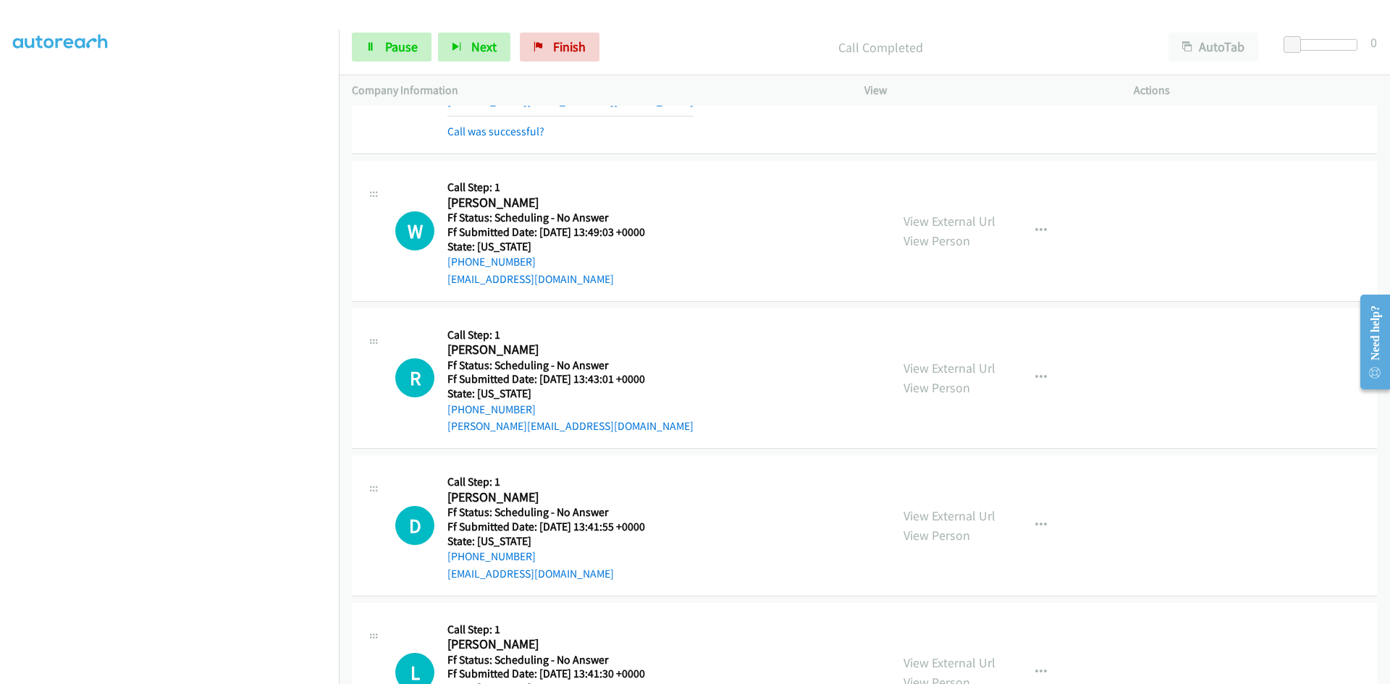
scroll to position [7345, 0]
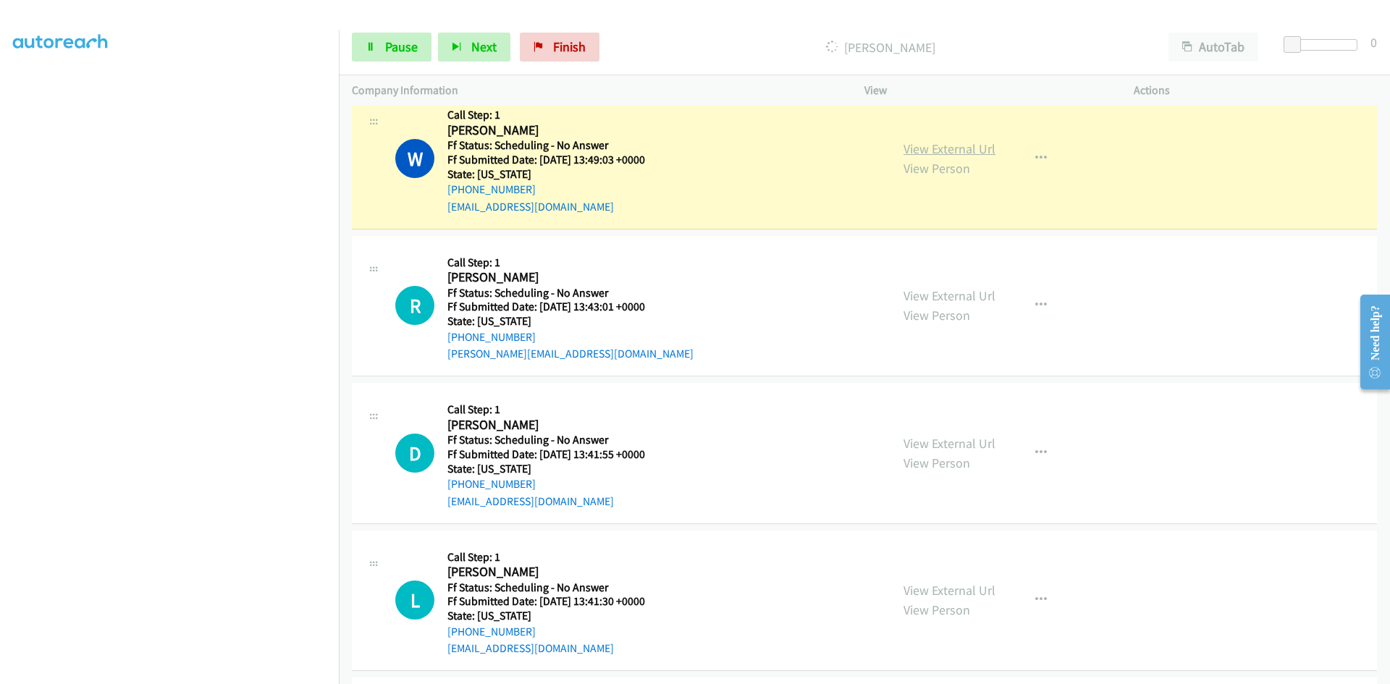
click at [915, 149] on link "View External Url" at bounding box center [950, 148] width 92 height 17
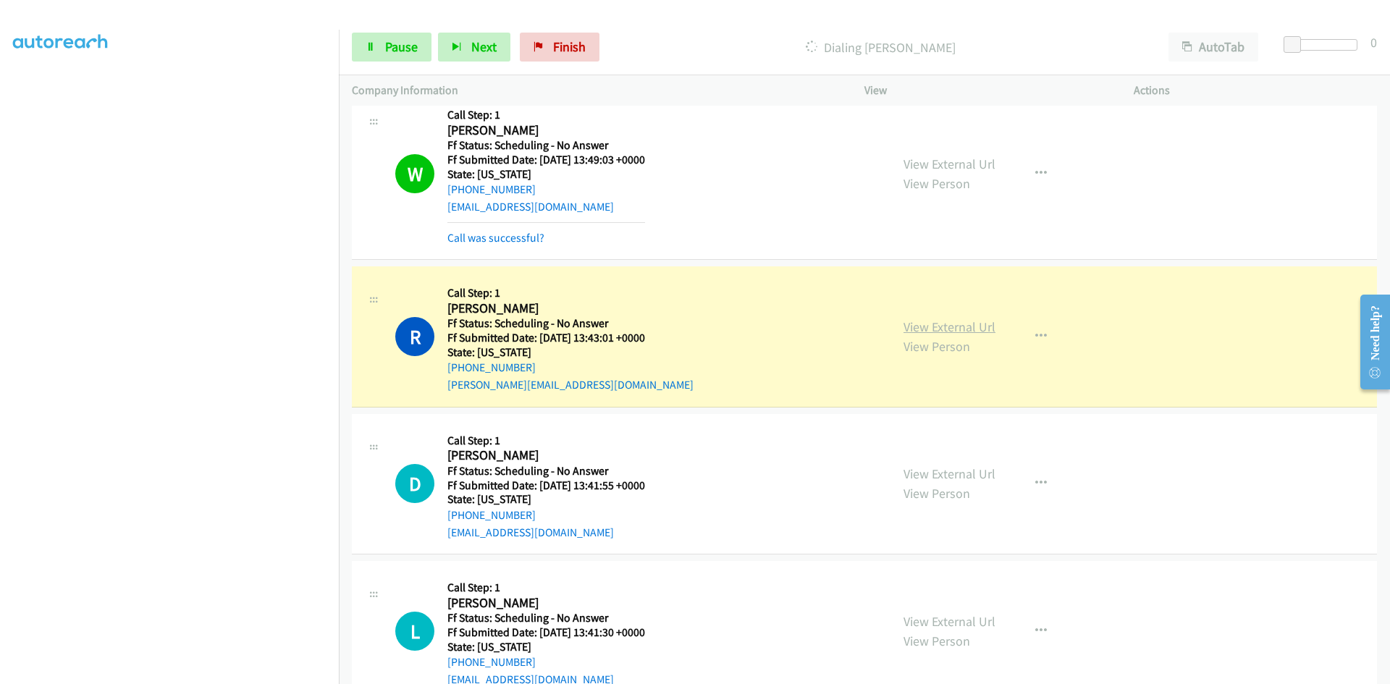
click at [949, 327] on link "View External Url" at bounding box center [950, 327] width 92 height 17
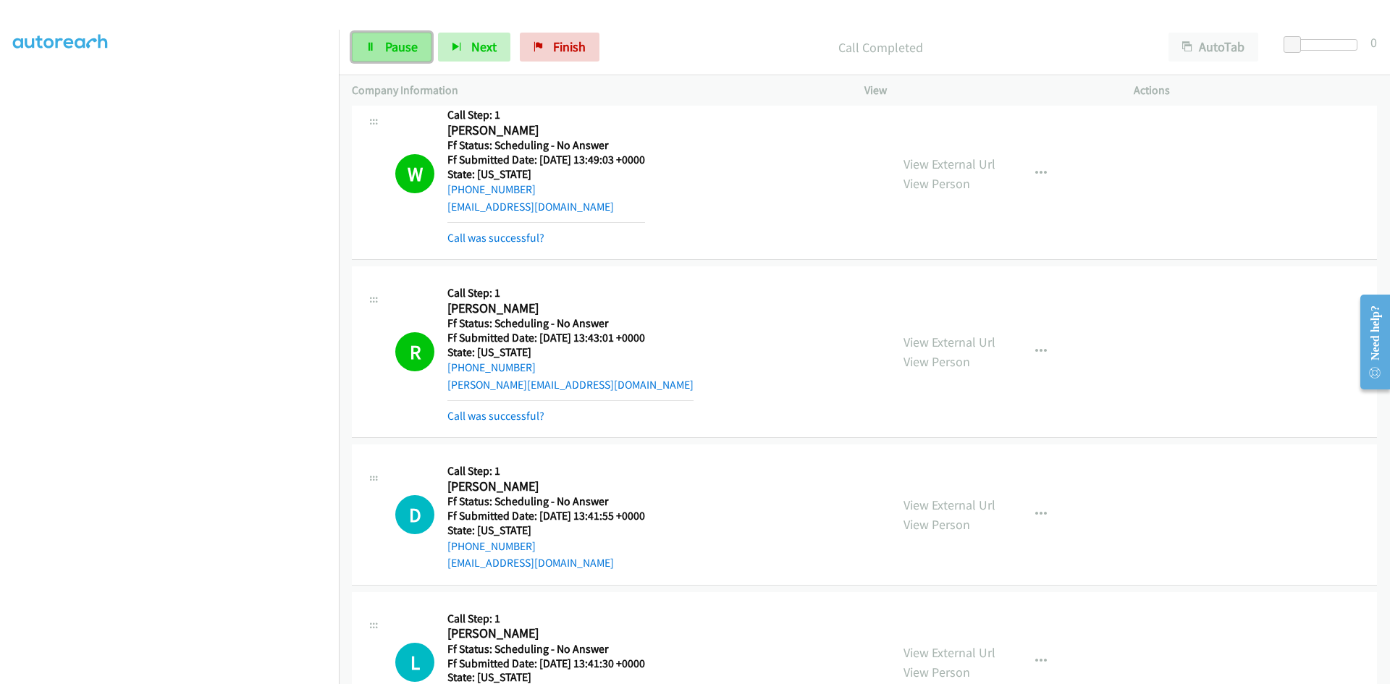
click at [407, 52] on span "Pause" at bounding box center [401, 46] width 33 height 17
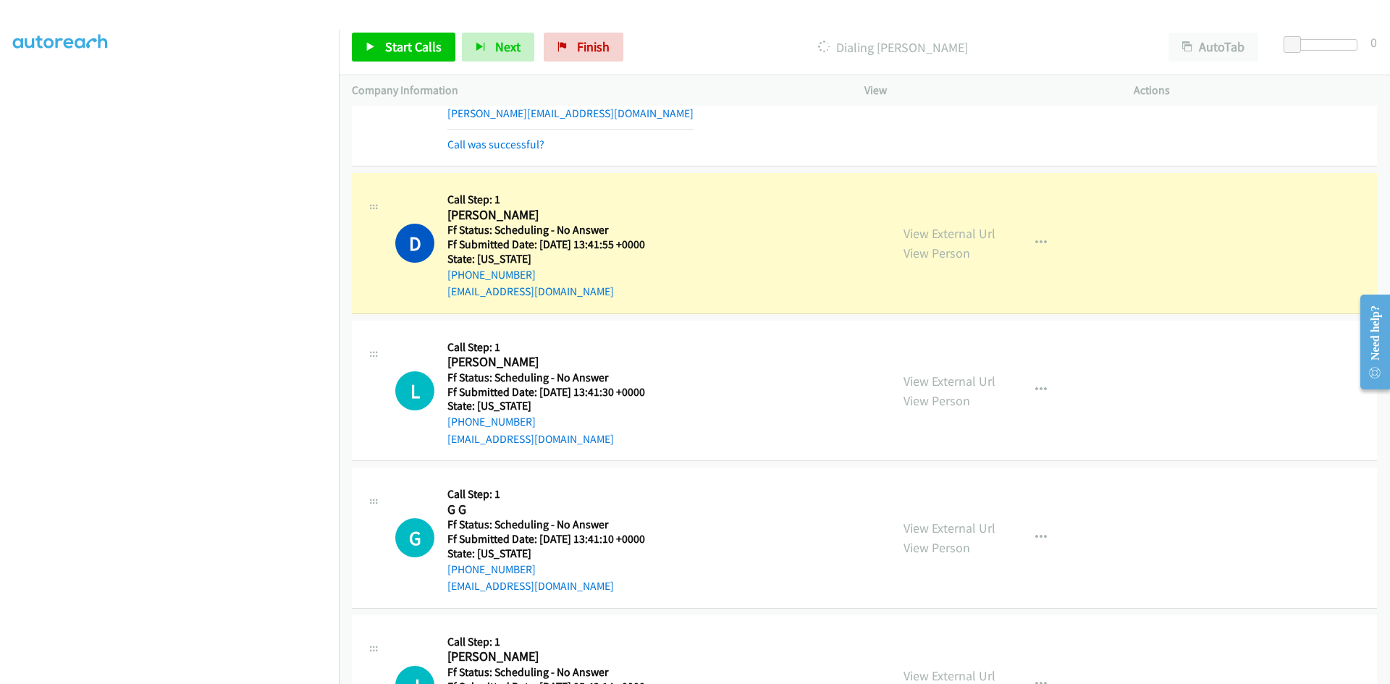
scroll to position [7635, 0]
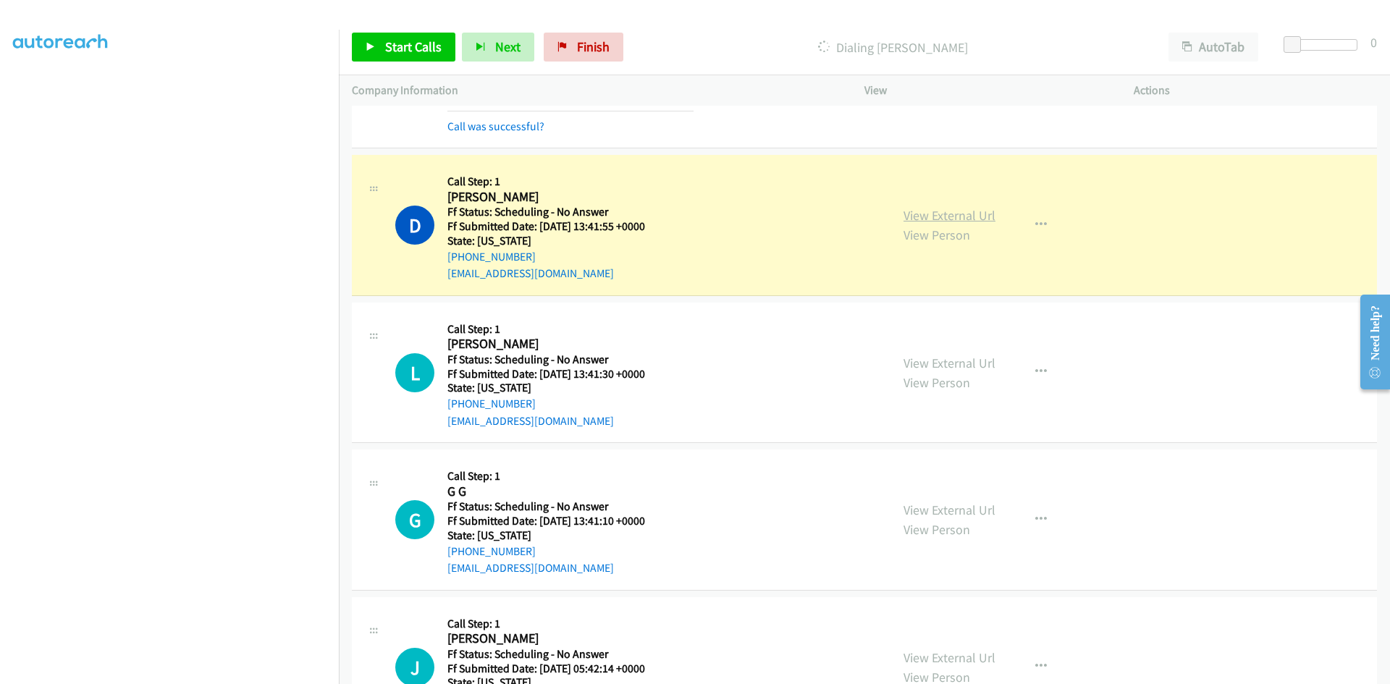
click at [977, 216] on link "View External Url" at bounding box center [950, 215] width 92 height 17
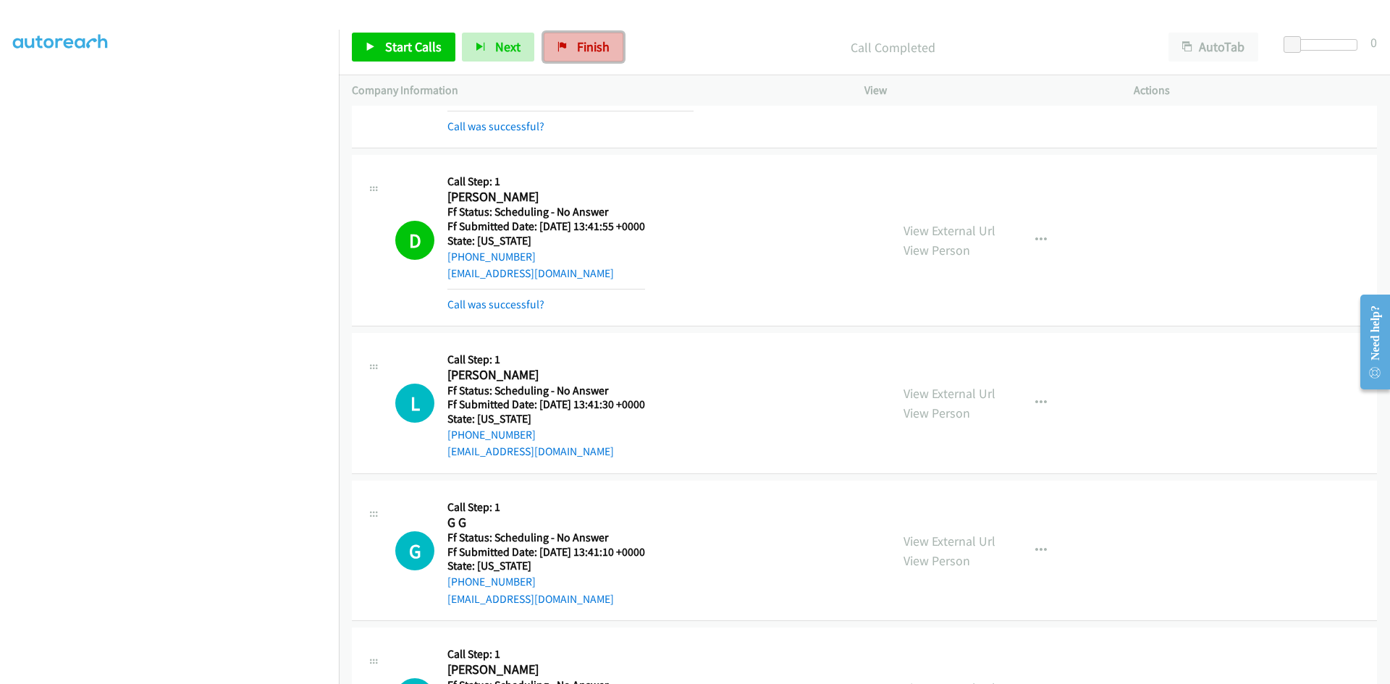
click at [588, 52] on span "Finish" at bounding box center [593, 46] width 33 height 17
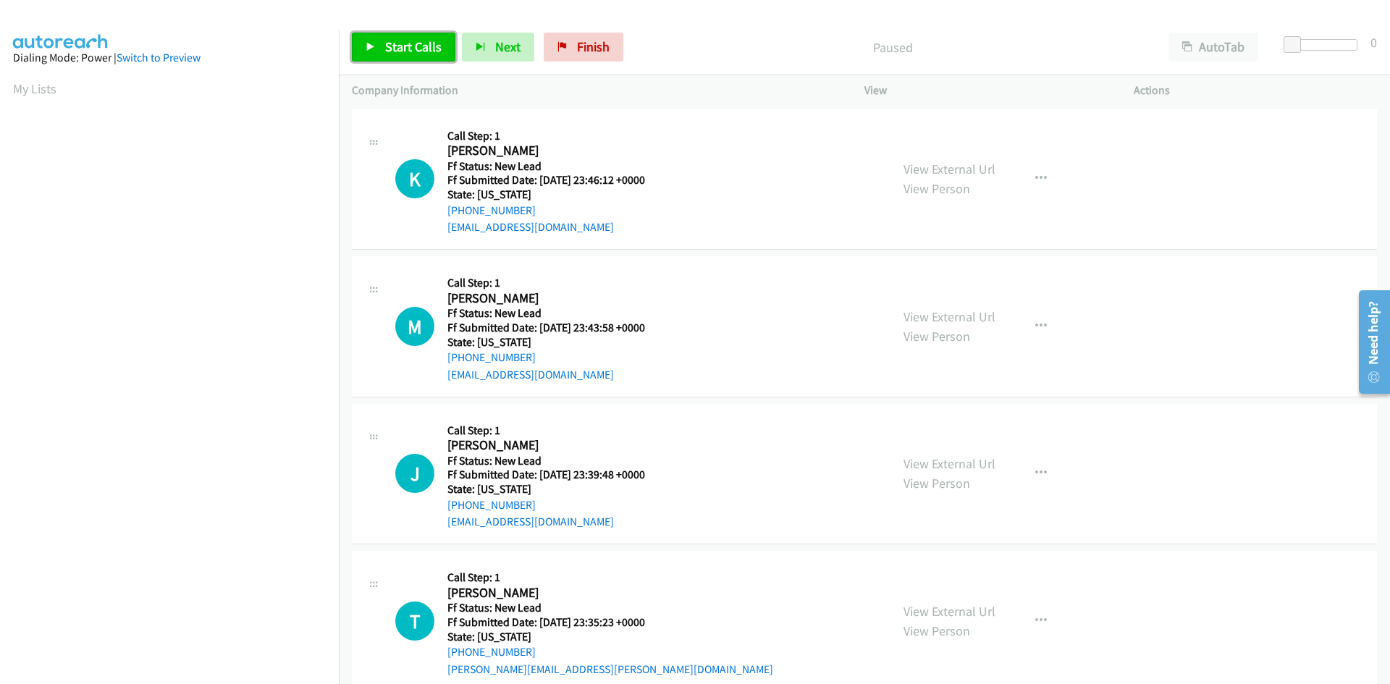
click at [394, 46] on span "Start Calls" at bounding box center [413, 46] width 56 height 17
click at [959, 172] on link "View External Url" at bounding box center [950, 169] width 92 height 17
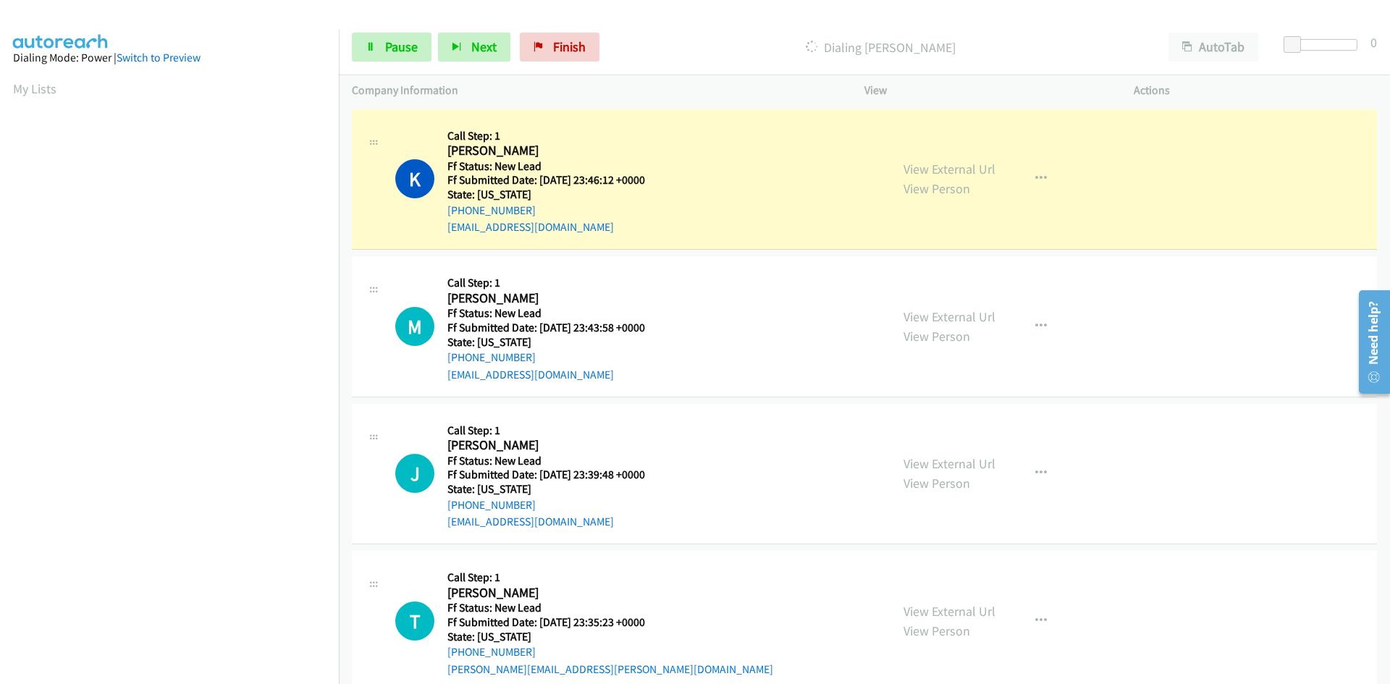
scroll to position [127, 0]
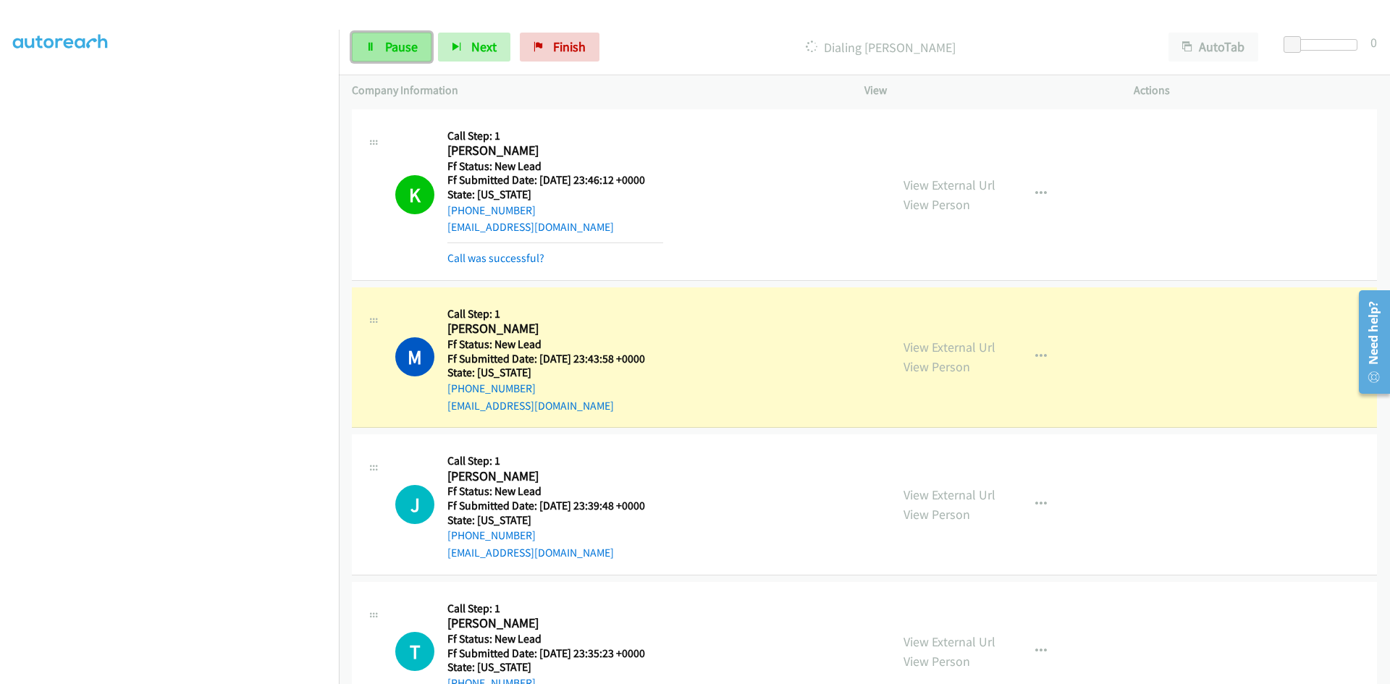
click at [367, 51] on icon at bounding box center [371, 48] width 10 height 10
click at [918, 341] on link "View External Url" at bounding box center [950, 347] width 92 height 17
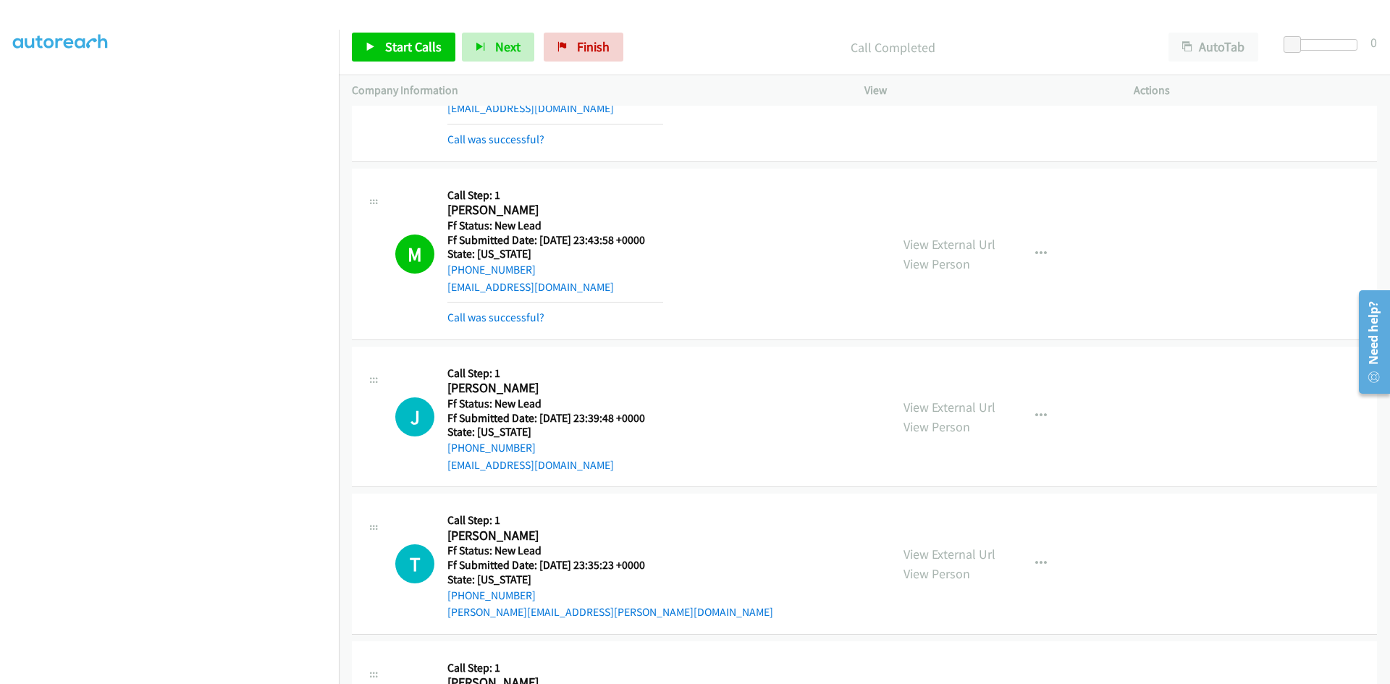
scroll to position [145, 0]
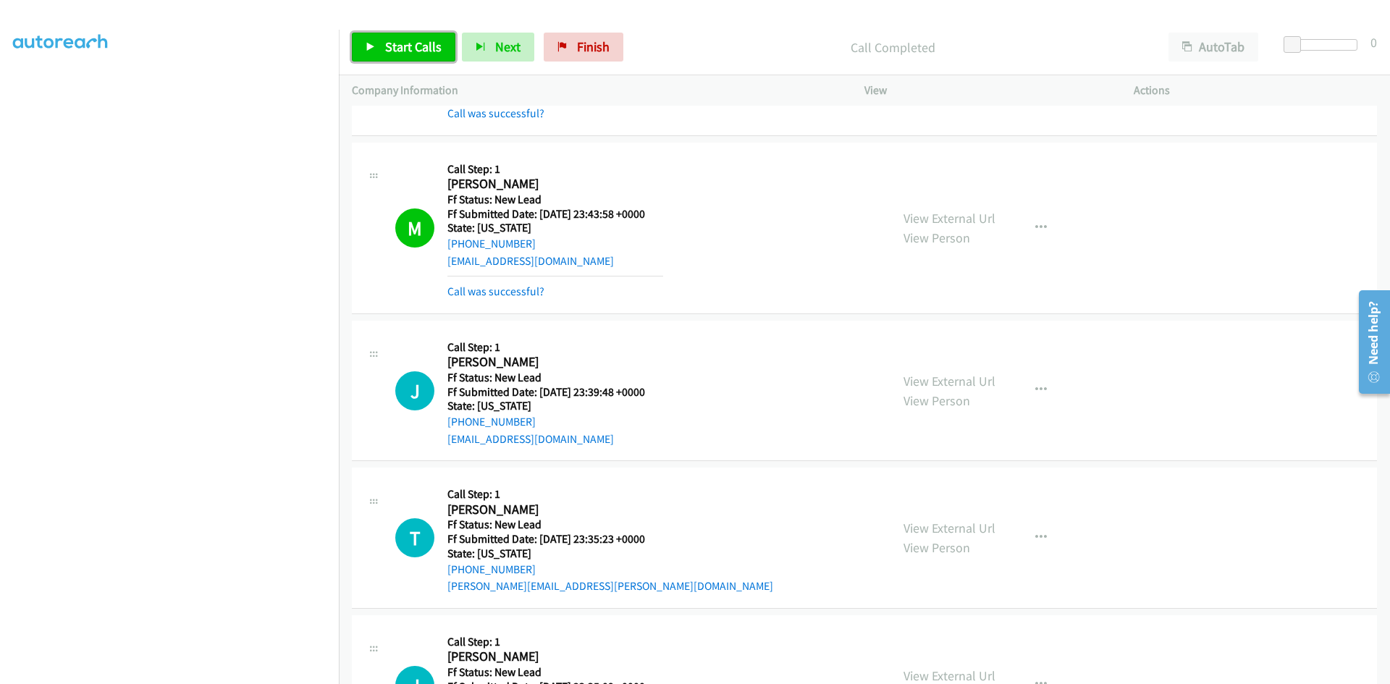
click at [415, 46] on span "Start Calls" at bounding box center [413, 46] width 56 height 17
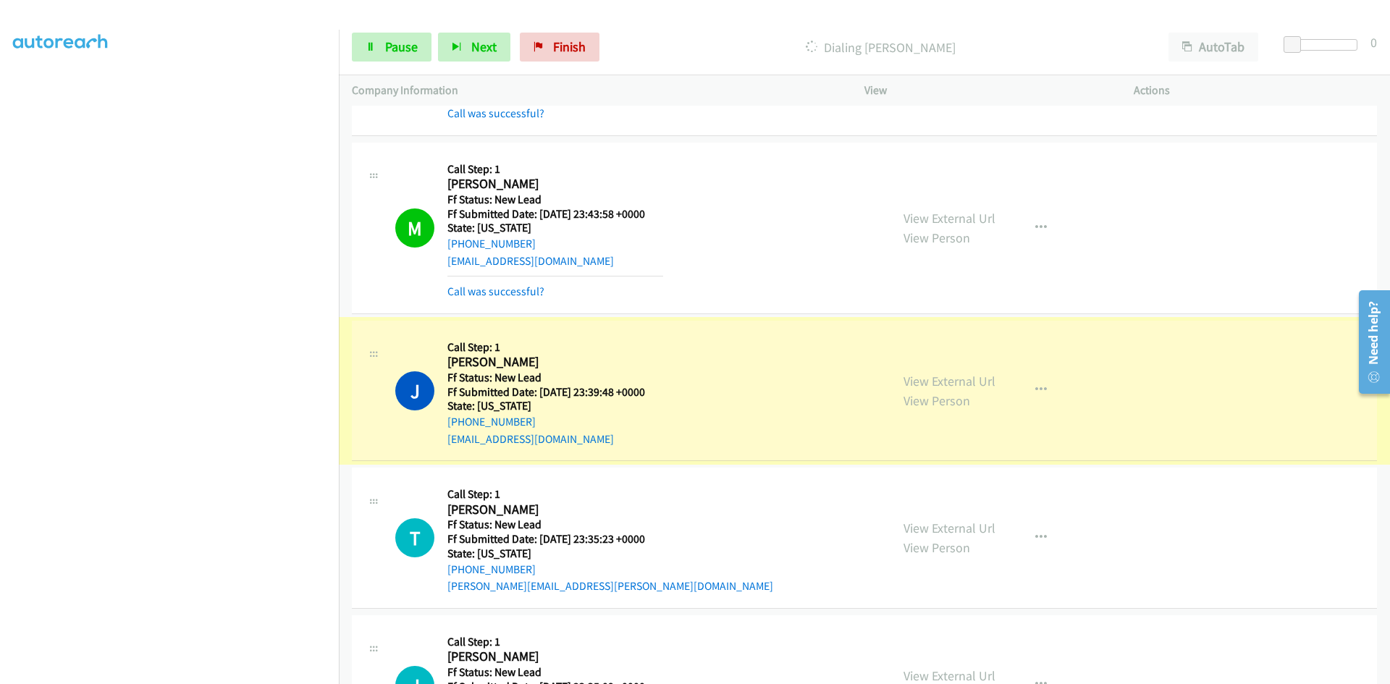
click at [912, 384] on link "View External Url" at bounding box center [950, 381] width 92 height 17
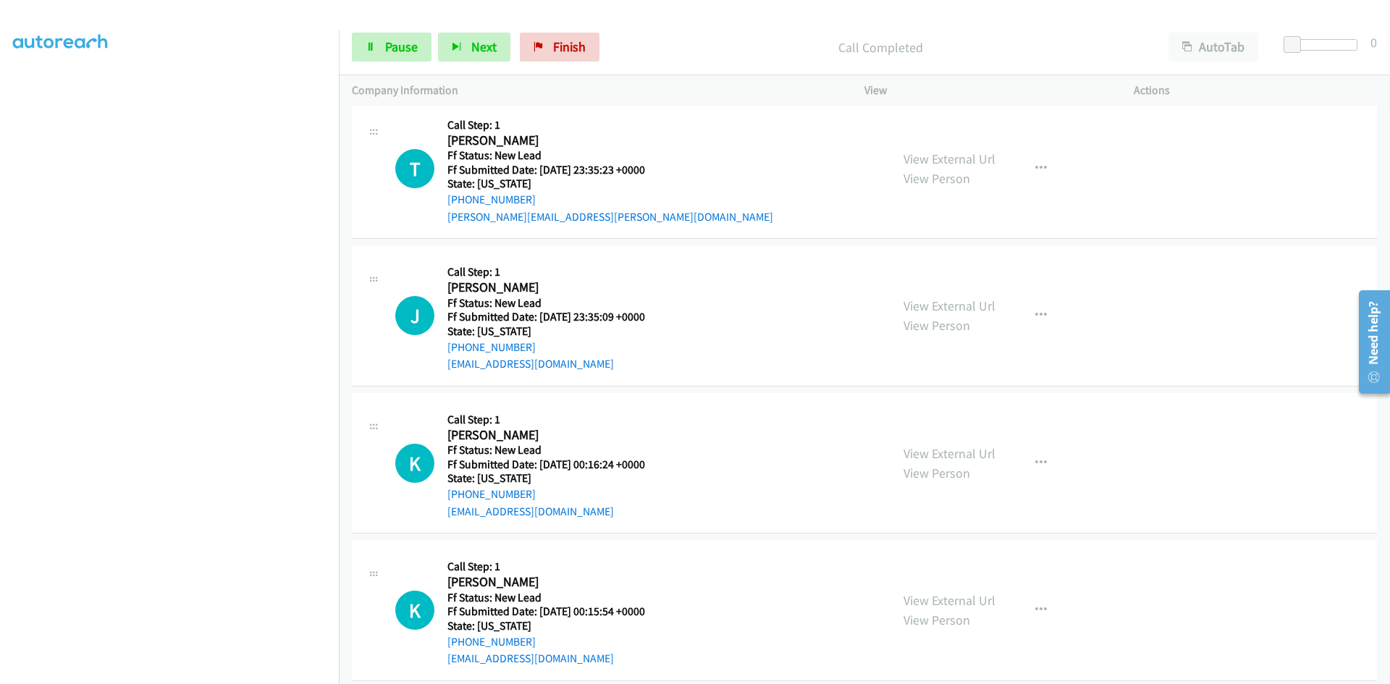
scroll to position [558, 0]
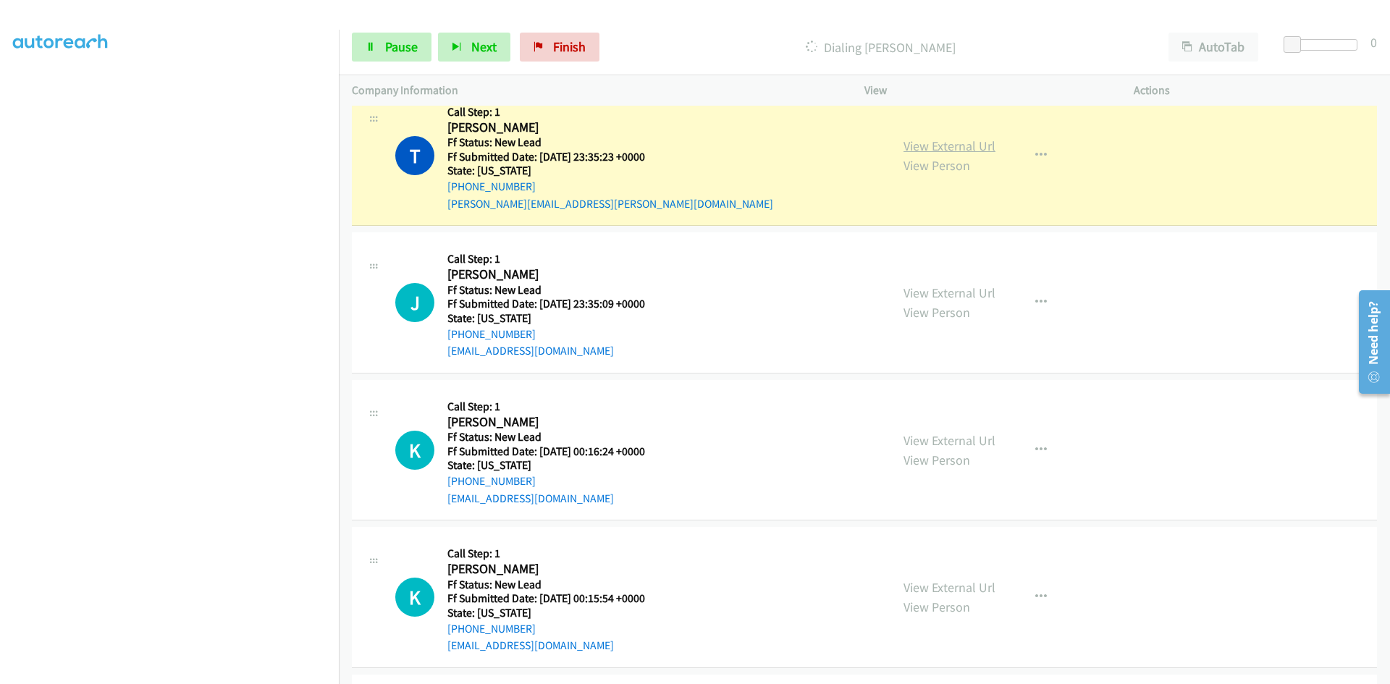
click at [936, 153] on link "View External Url" at bounding box center [950, 146] width 92 height 17
click at [406, 48] on span "Pause" at bounding box center [401, 46] width 33 height 17
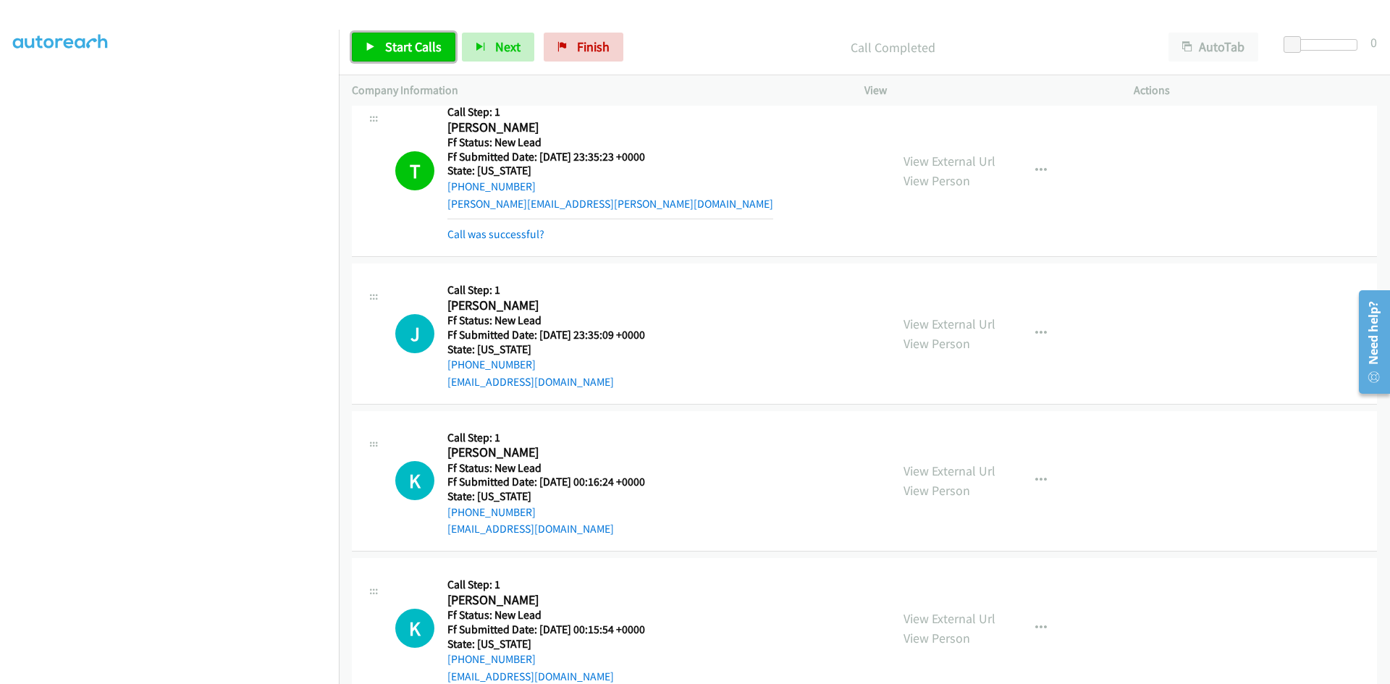
click at [432, 47] on span "Start Calls" at bounding box center [413, 46] width 56 height 17
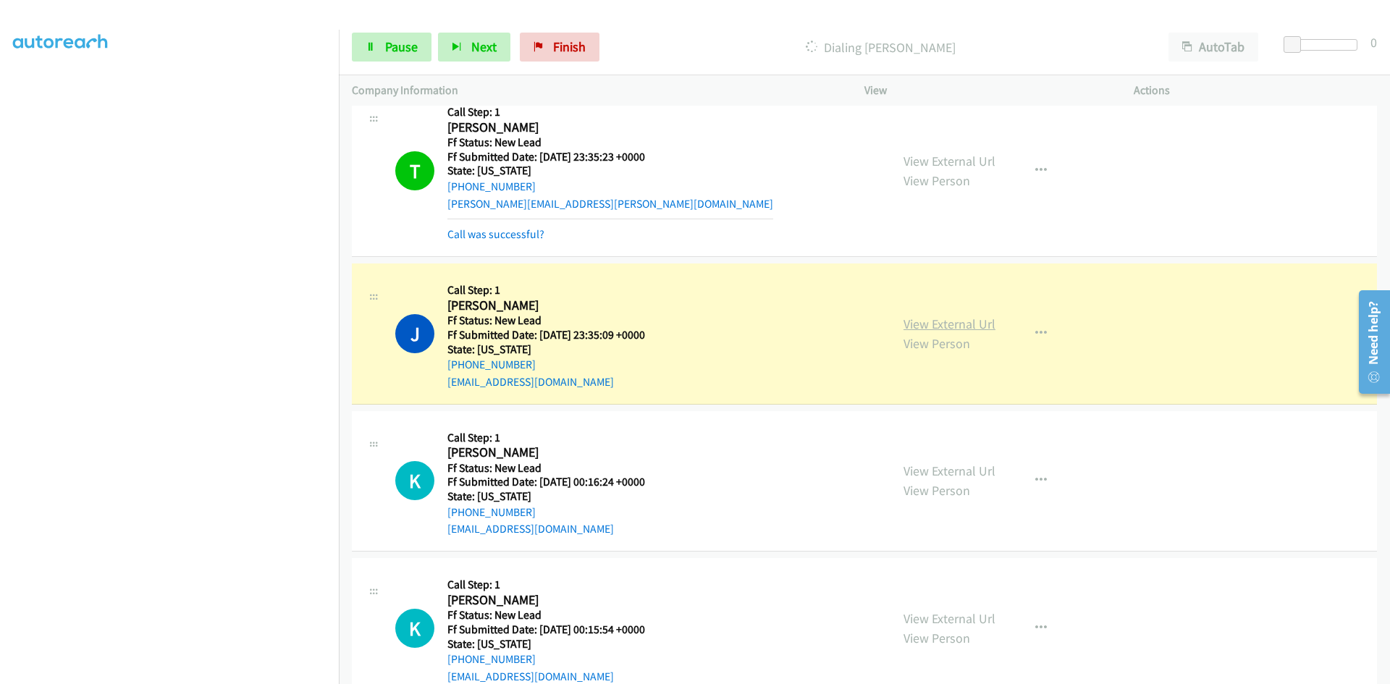
click at [962, 324] on link "View External Url" at bounding box center [950, 324] width 92 height 17
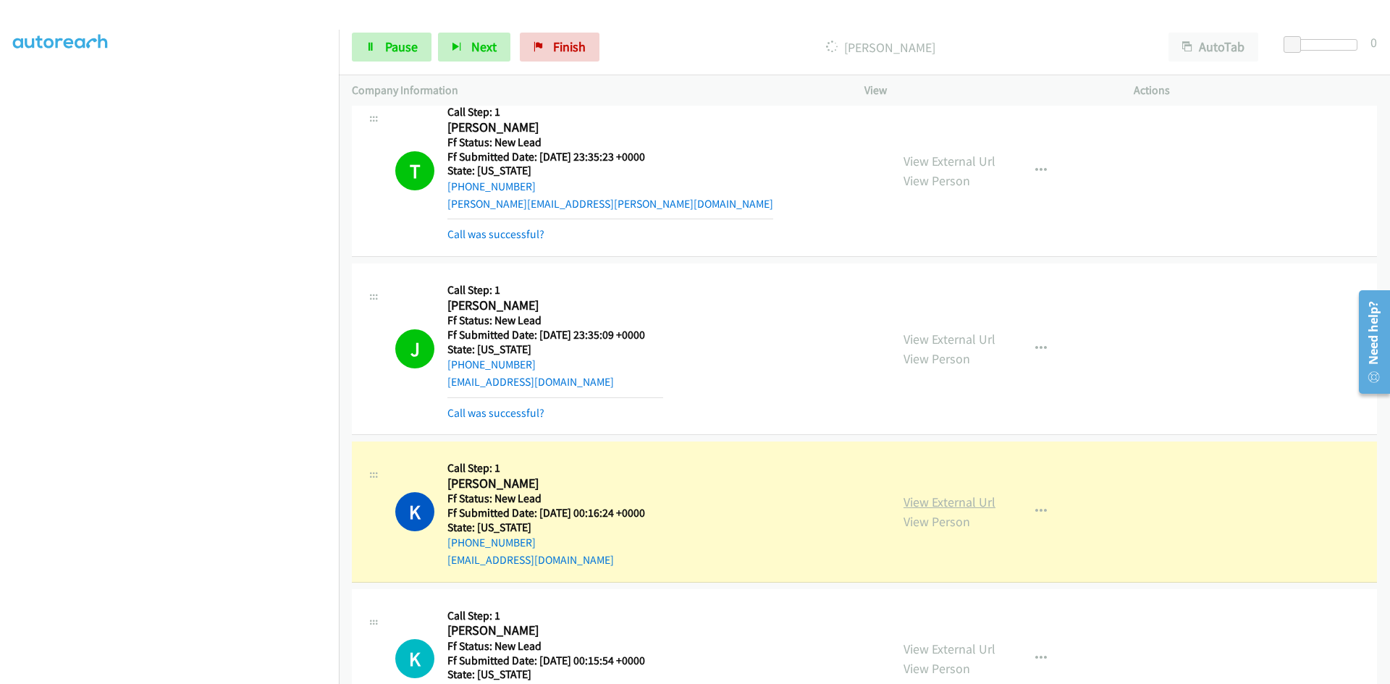
click at [957, 502] on link "View External Url" at bounding box center [950, 502] width 92 height 17
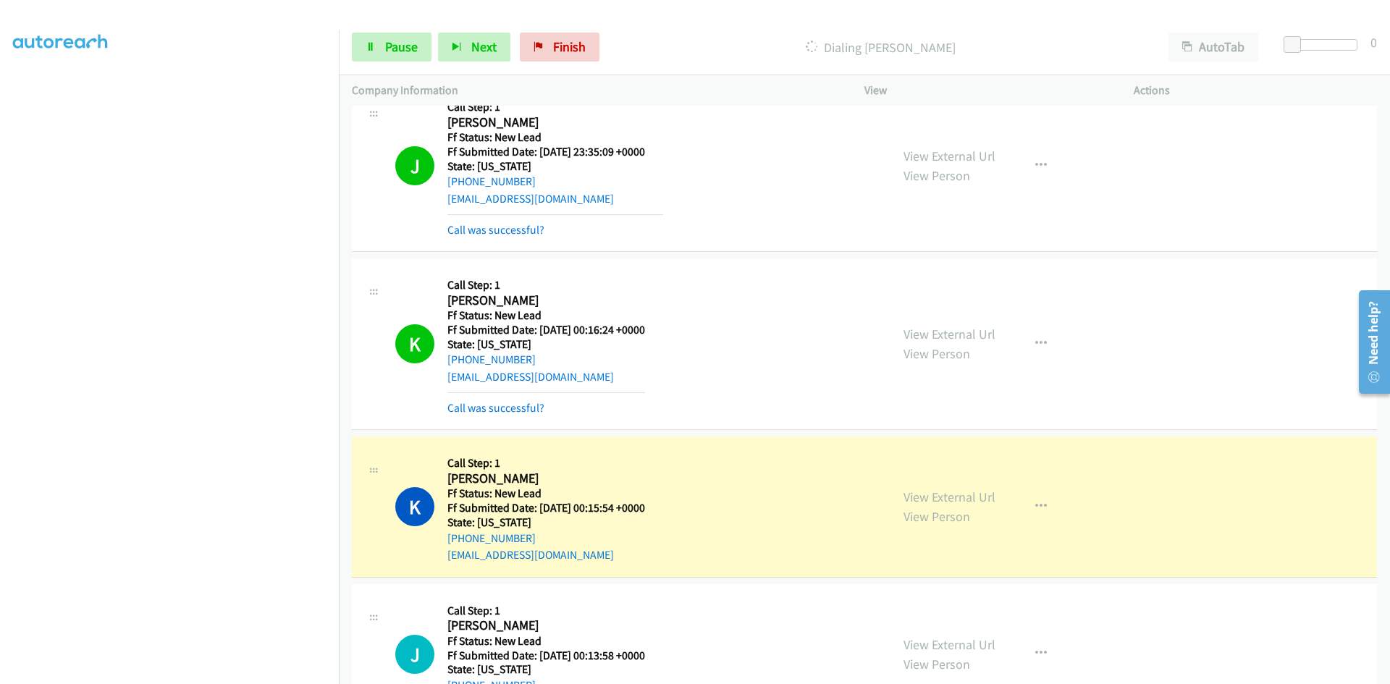
scroll to position [848, 0]
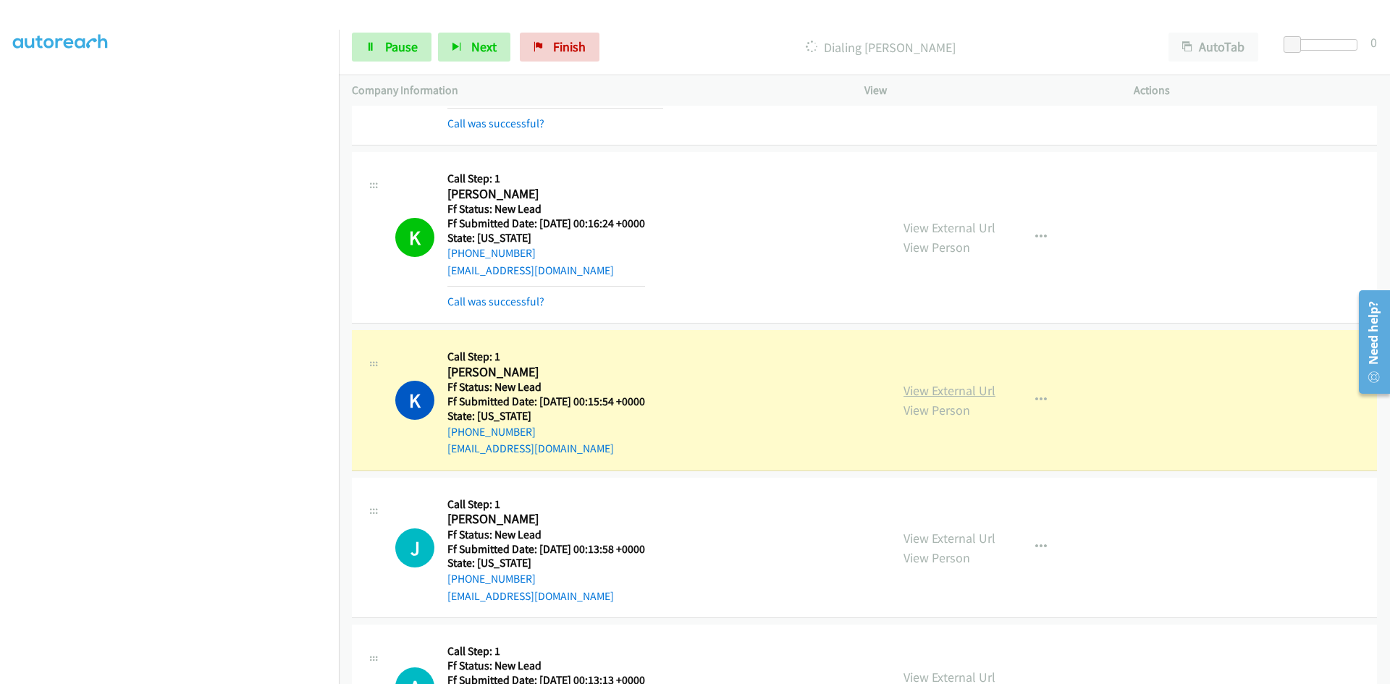
click at [967, 393] on link "View External Url" at bounding box center [950, 390] width 92 height 17
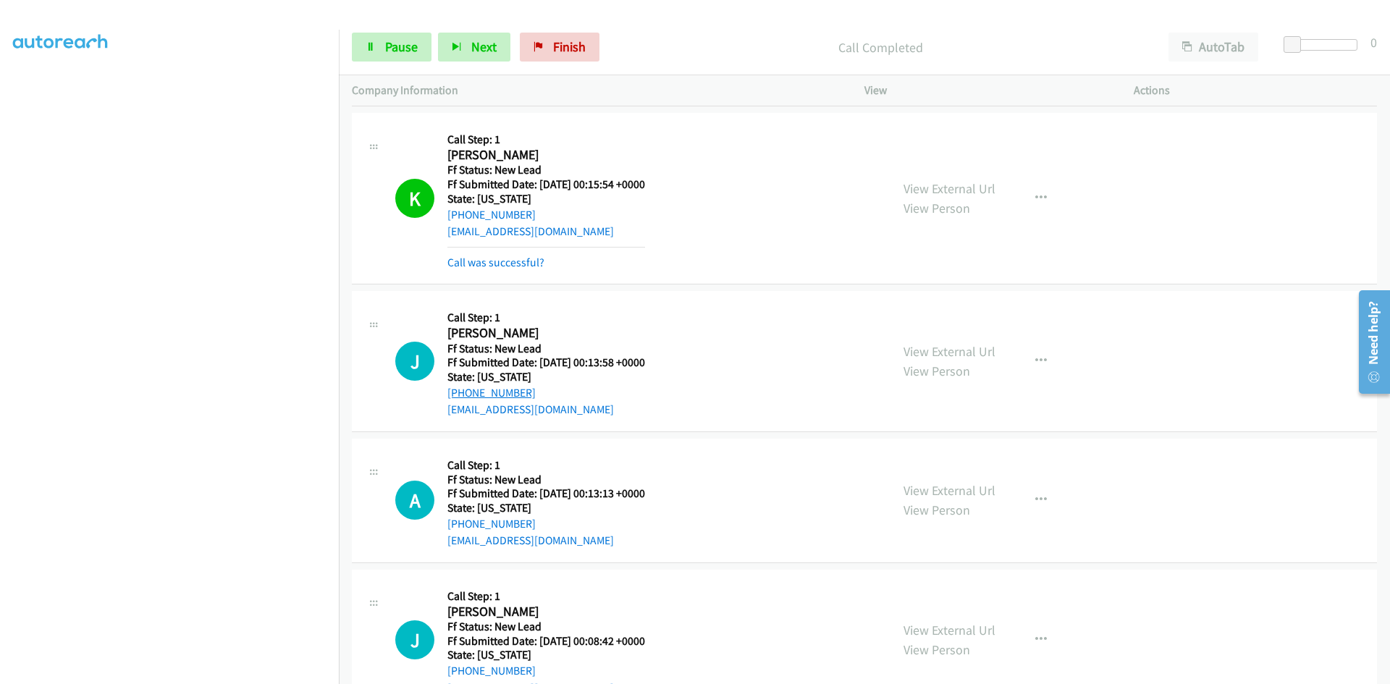
scroll to position [1138, 0]
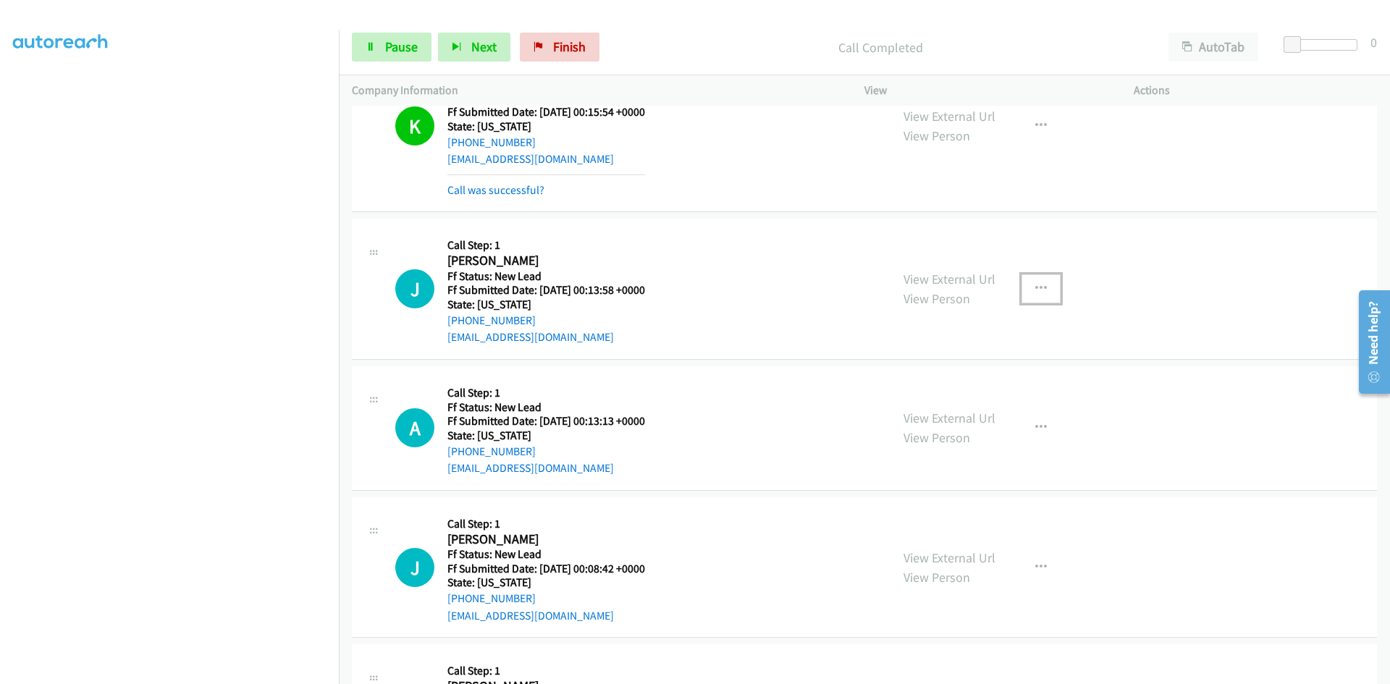
click at [1036, 290] on icon "button" at bounding box center [1042, 289] width 12 height 12
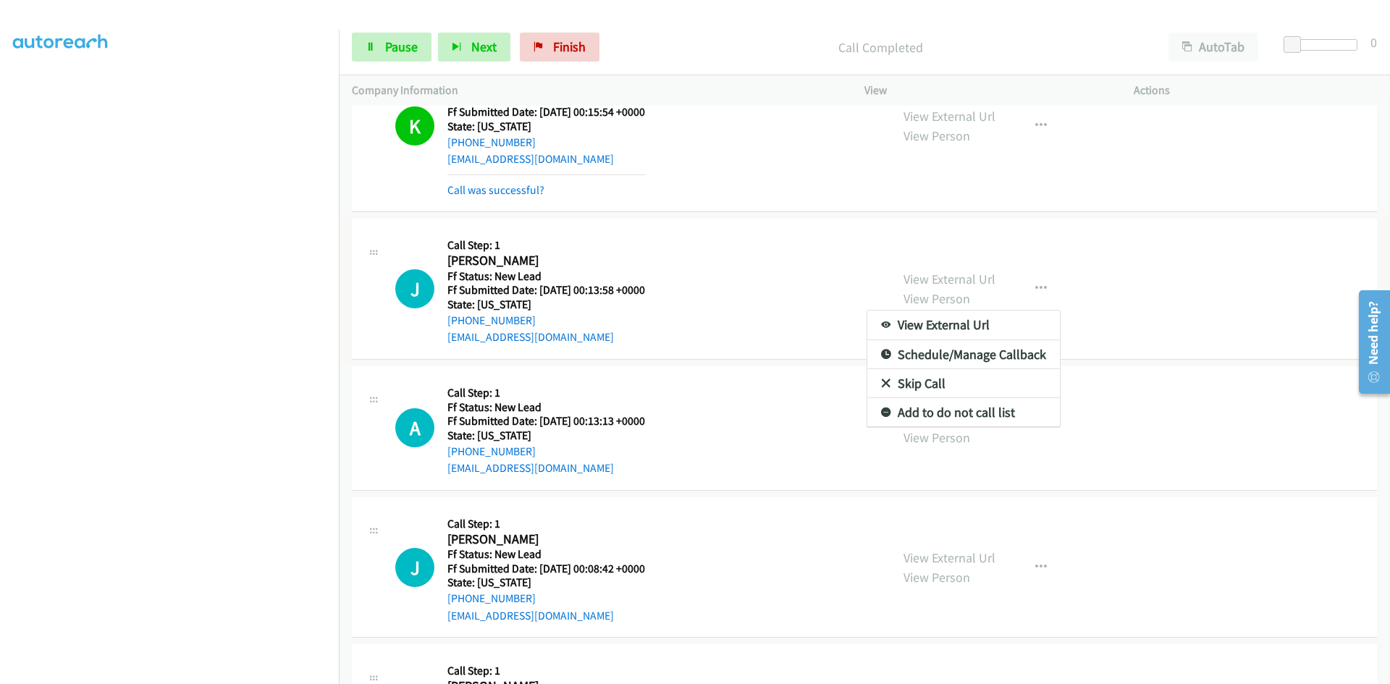
click at [928, 382] on link "Skip Call" at bounding box center [964, 383] width 193 height 29
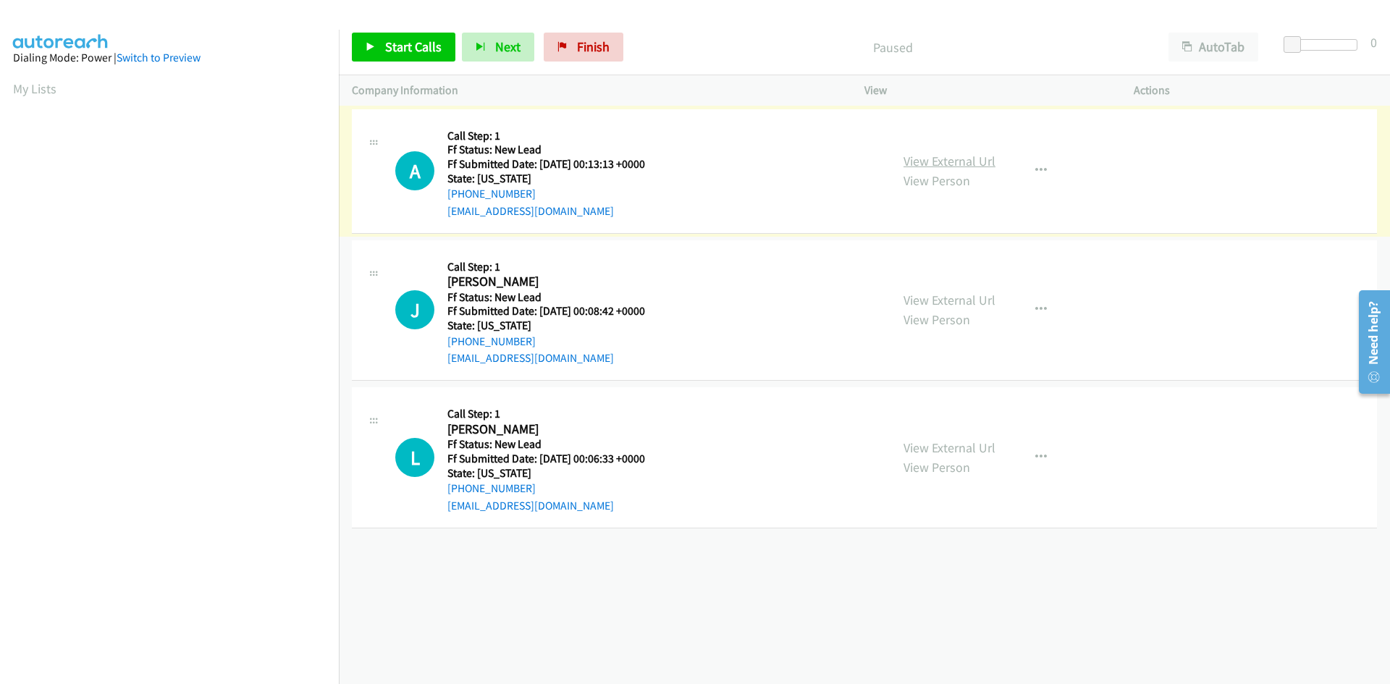
click at [967, 164] on link "View External Url" at bounding box center [950, 161] width 92 height 17
click at [396, 51] on span "Start Calls" at bounding box center [413, 46] width 56 height 17
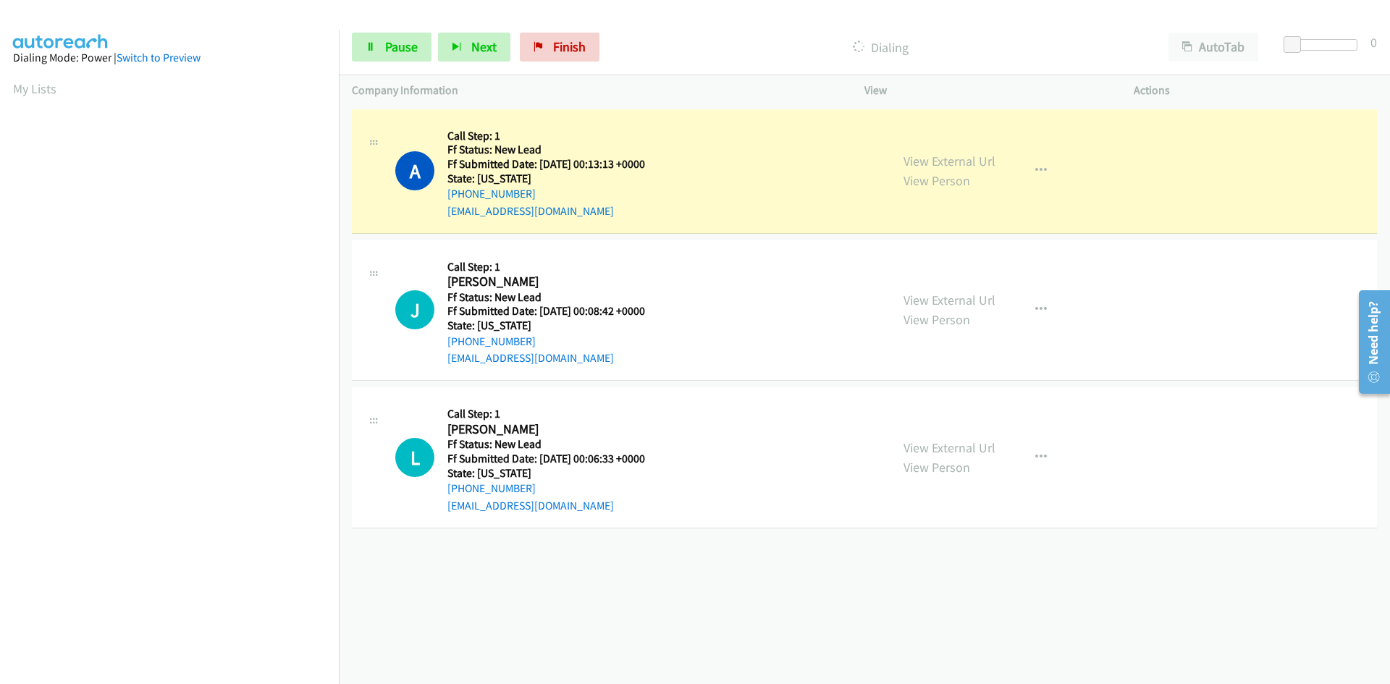
scroll to position [127, 0]
click at [419, 43] on link "Pause" at bounding box center [392, 47] width 80 height 29
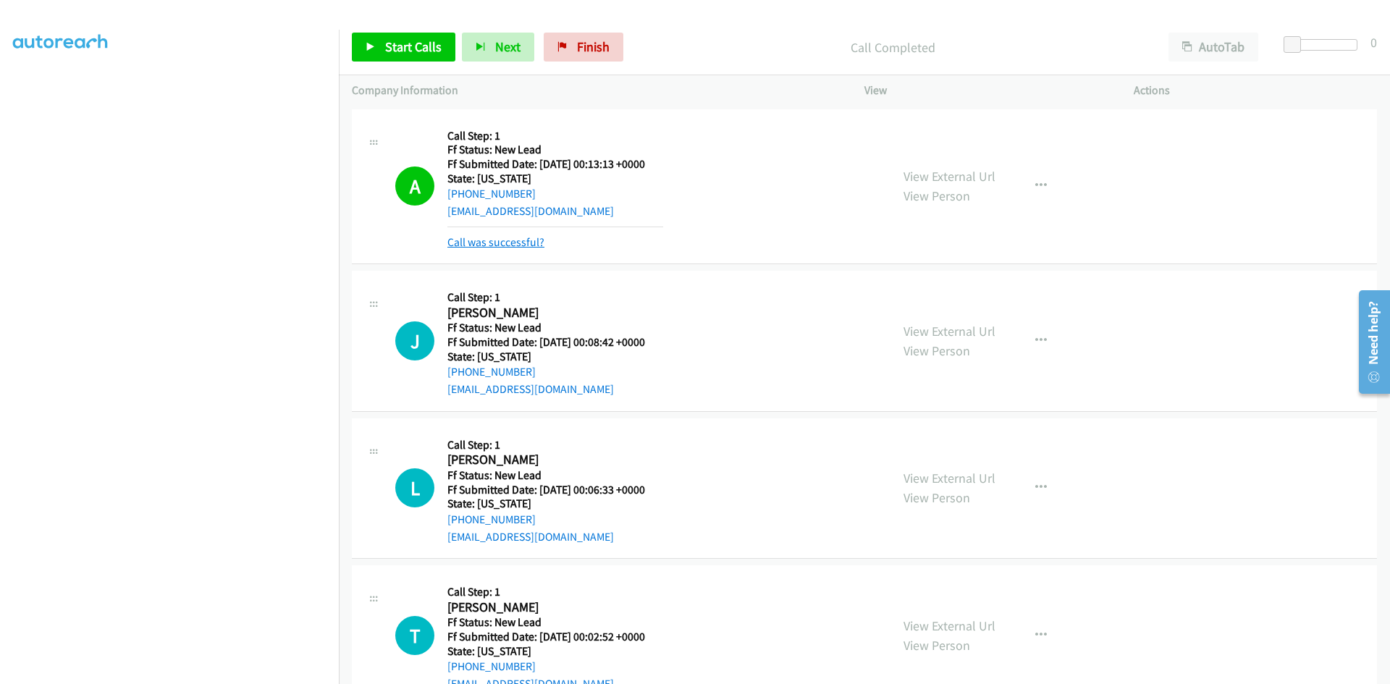
click at [484, 236] on link "Call was successful?" at bounding box center [496, 242] width 97 height 14
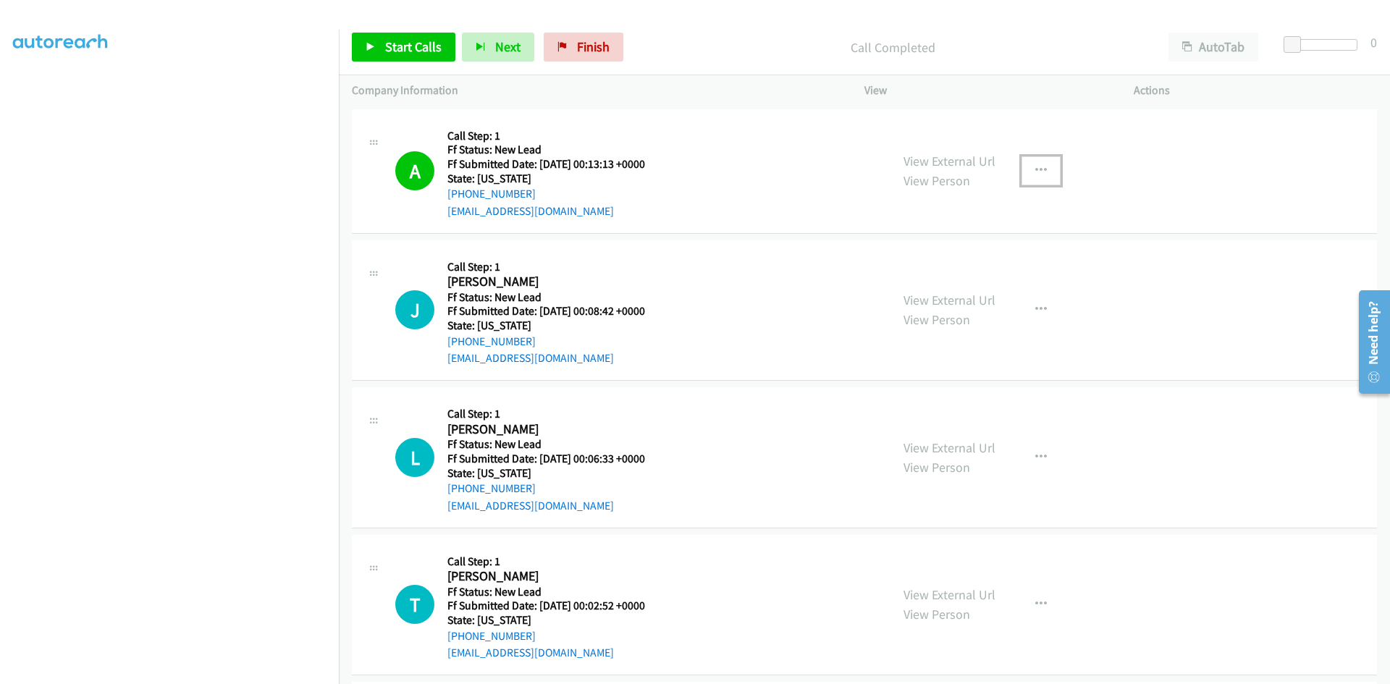
click at [1041, 162] on button "button" at bounding box center [1041, 170] width 39 height 29
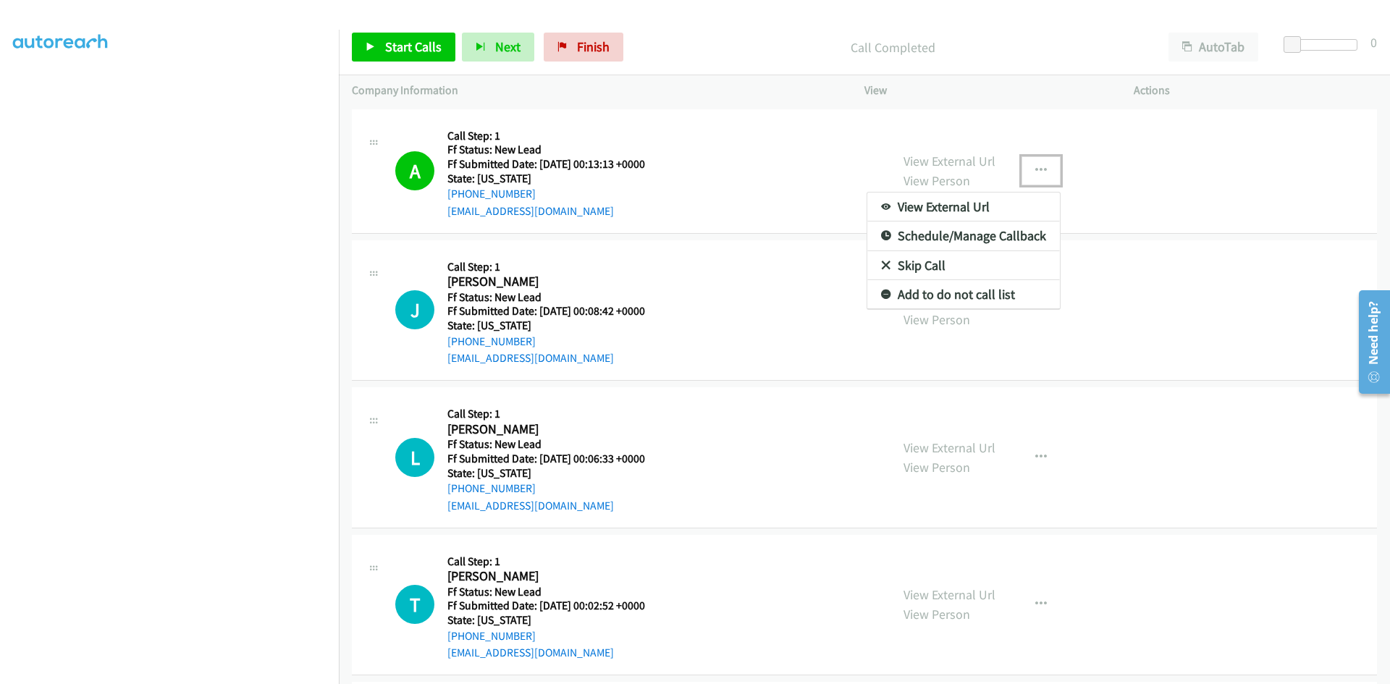
click at [936, 296] on link "Add to do not call list" at bounding box center [964, 294] width 193 height 29
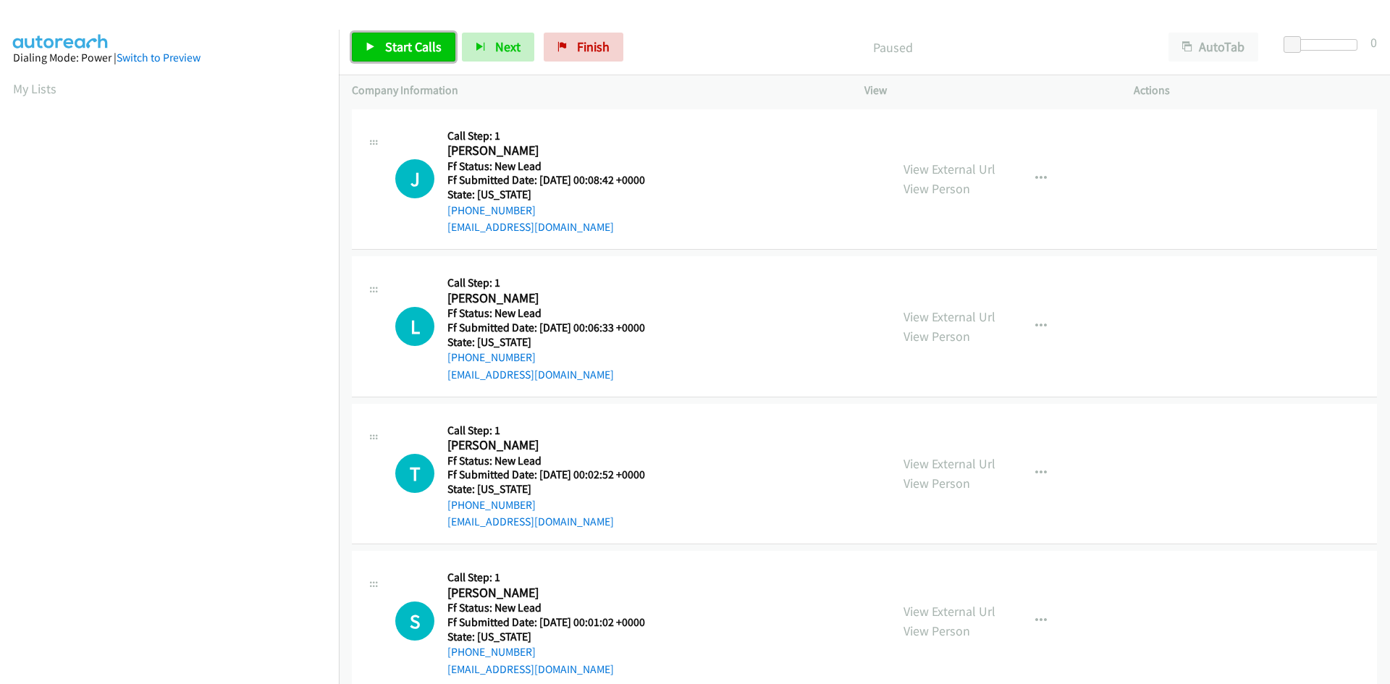
click at [398, 42] on span "Start Calls" at bounding box center [413, 46] width 56 height 17
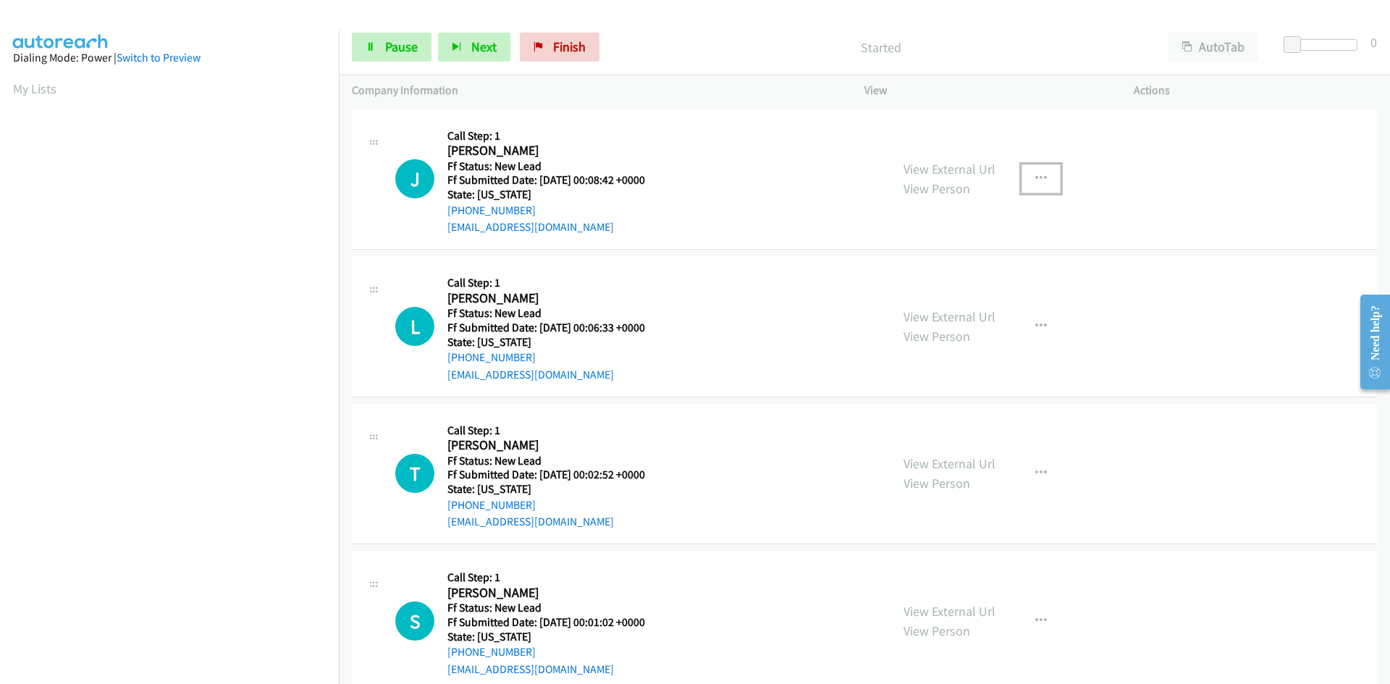
click at [1037, 175] on icon "button" at bounding box center [1042, 179] width 12 height 12
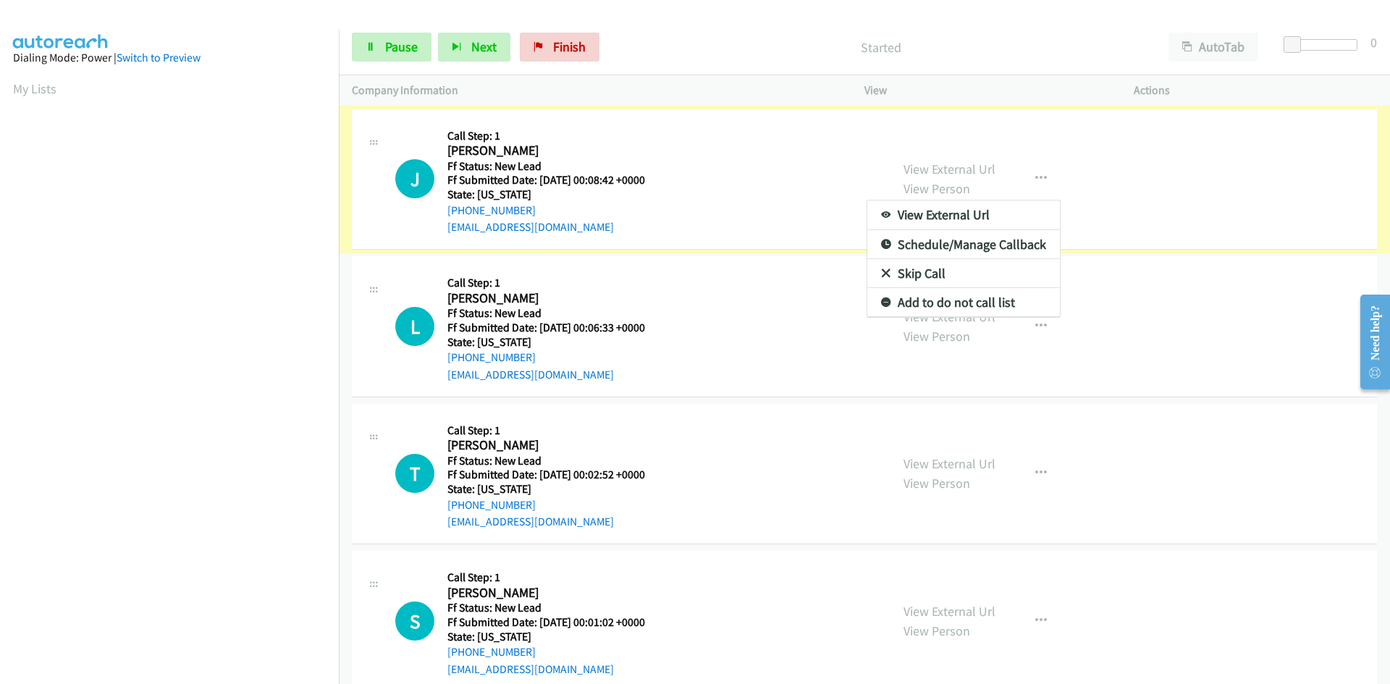
click at [940, 268] on link "Skip Call" at bounding box center [964, 273] width 193 height 29
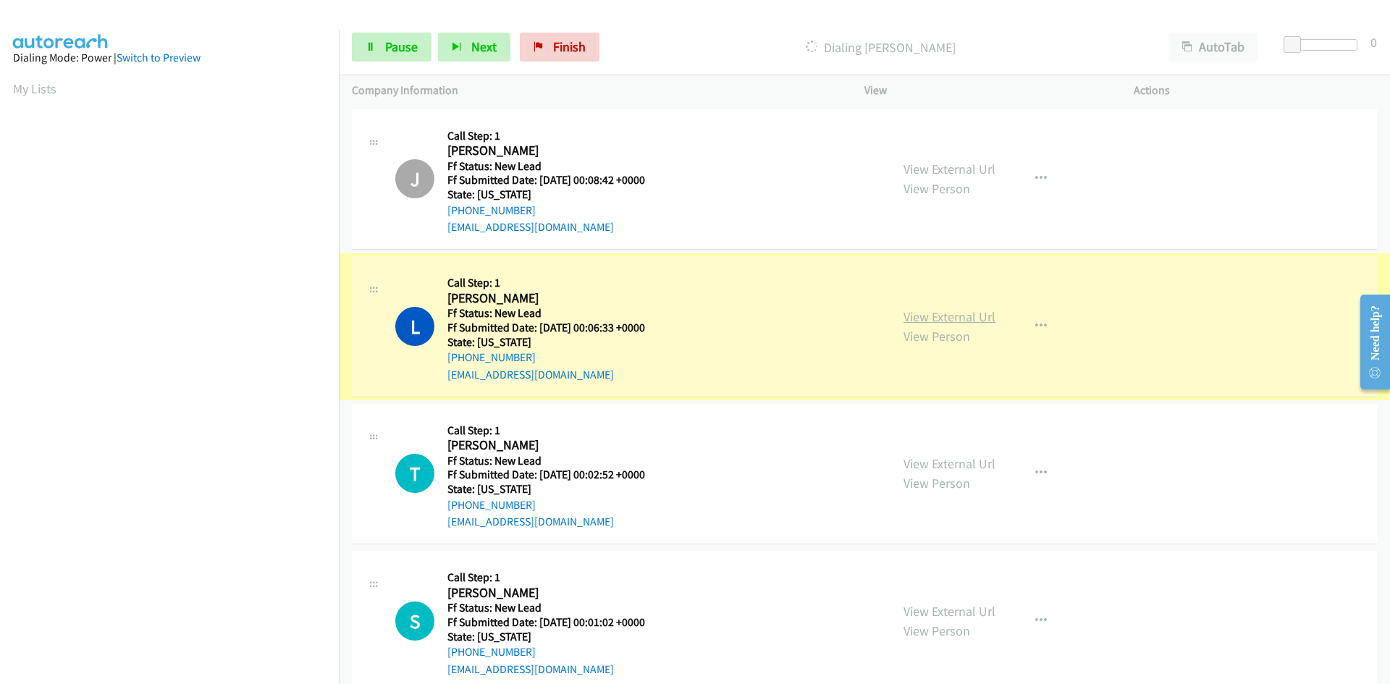
click at [931, 314] on link "View External Url" at bounding box center [950, 316] width 92 height 17
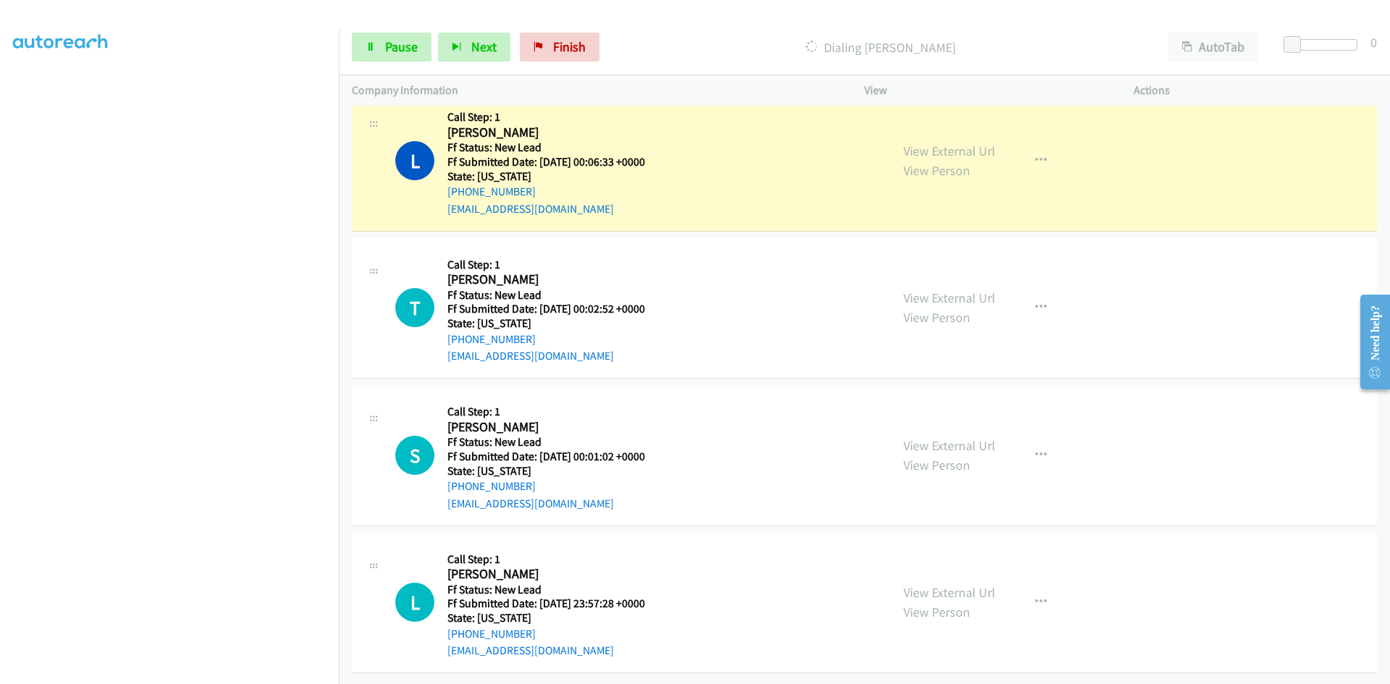
scroll to position [177, 0]
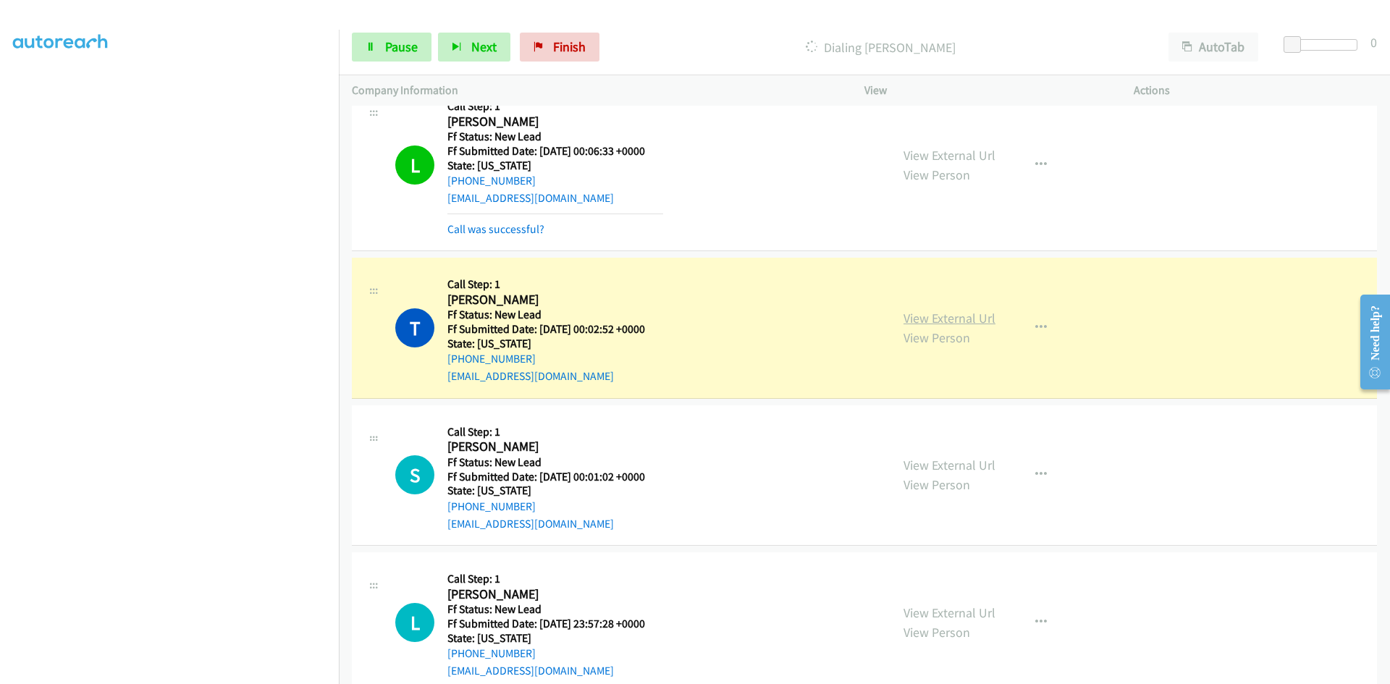
click at [975, 317] on link "View External Url" at bounding box center [950, 318] width 92 height 17
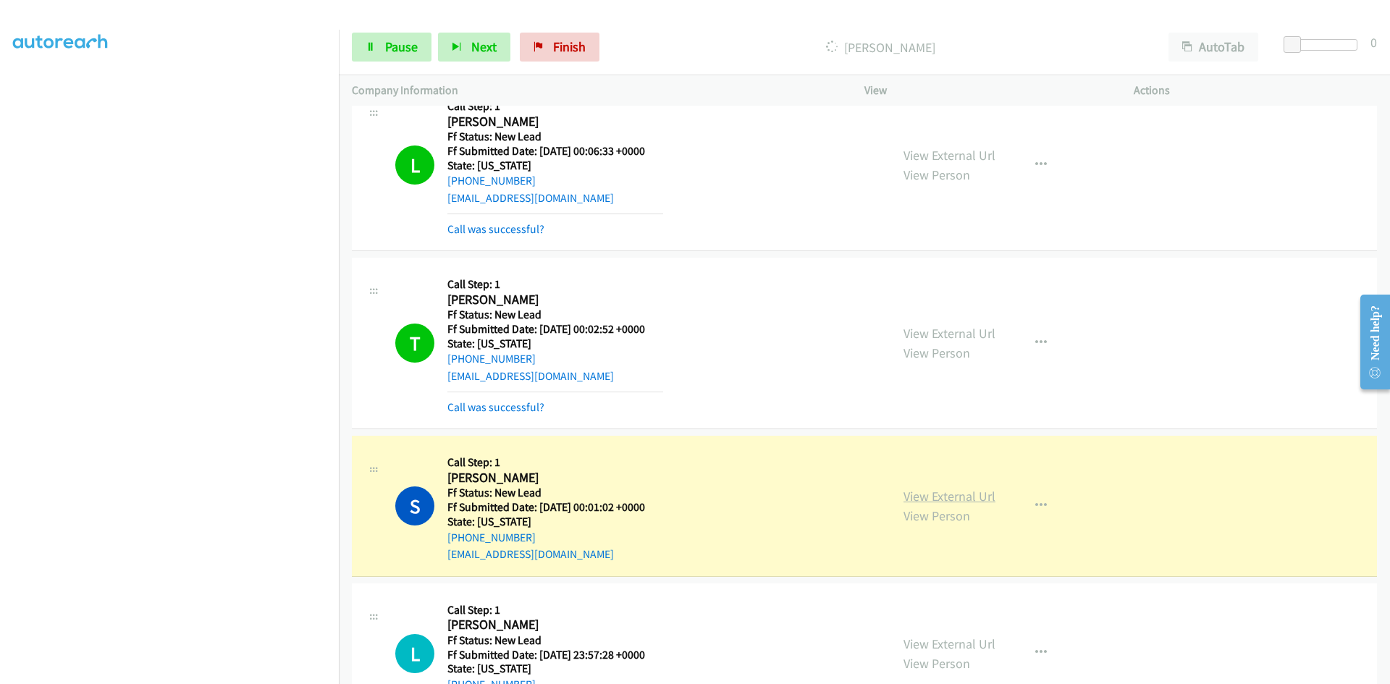
click at [982, 496] on link "View External Url" at bounding box center [950, 496] width 92 height 17
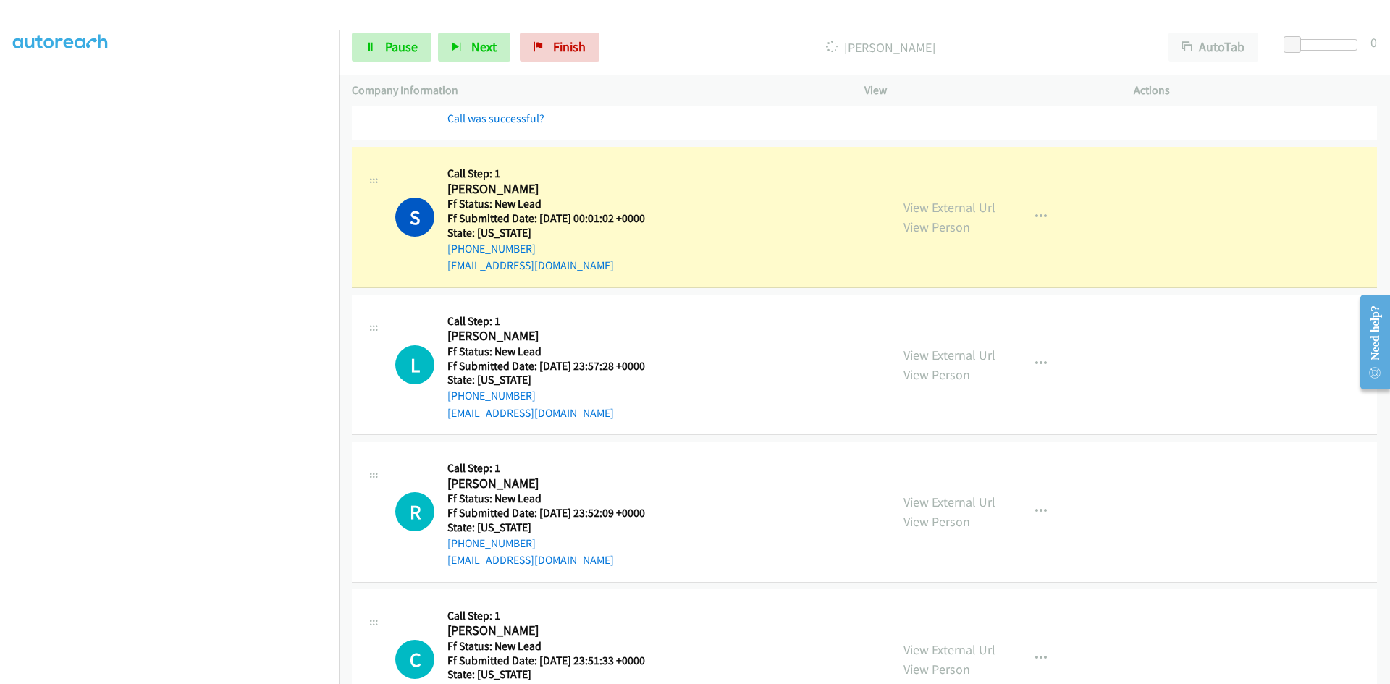
scroll to position [466, 0]
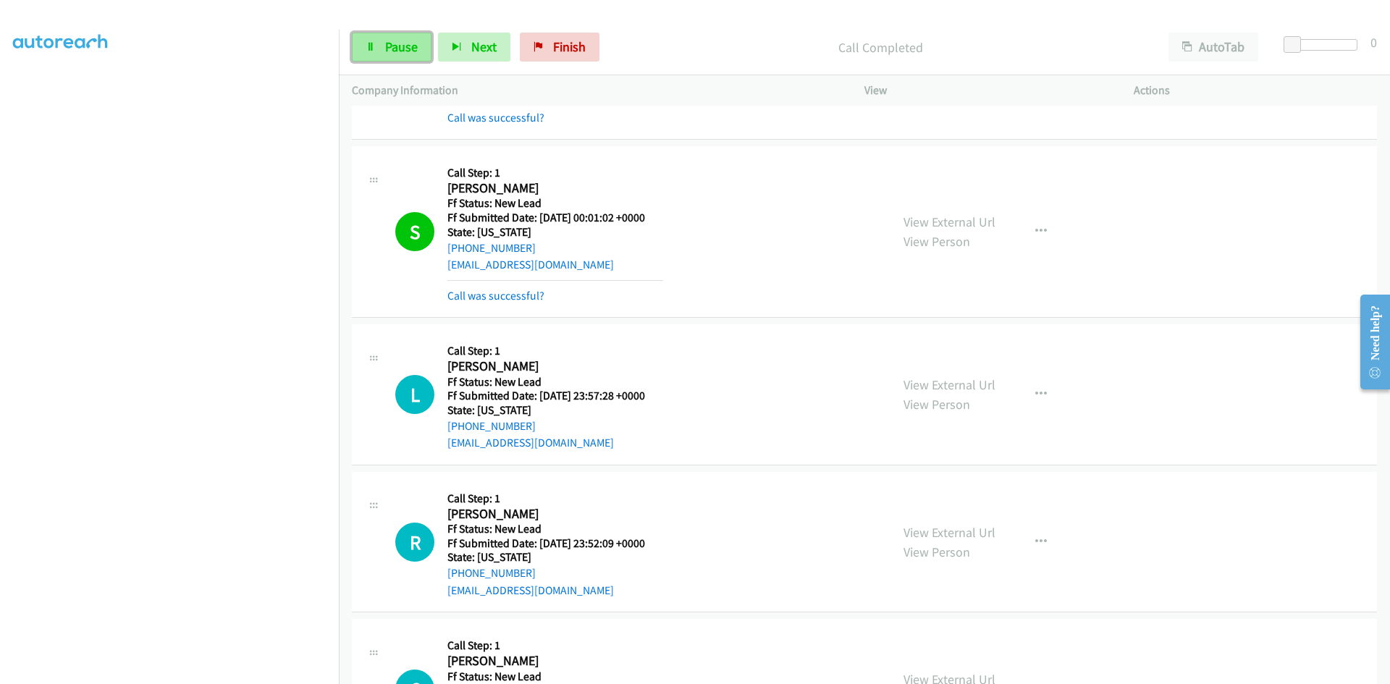
click at [387, 40] on span "Pause" at bounding box center [401, 46] width 33 height 17
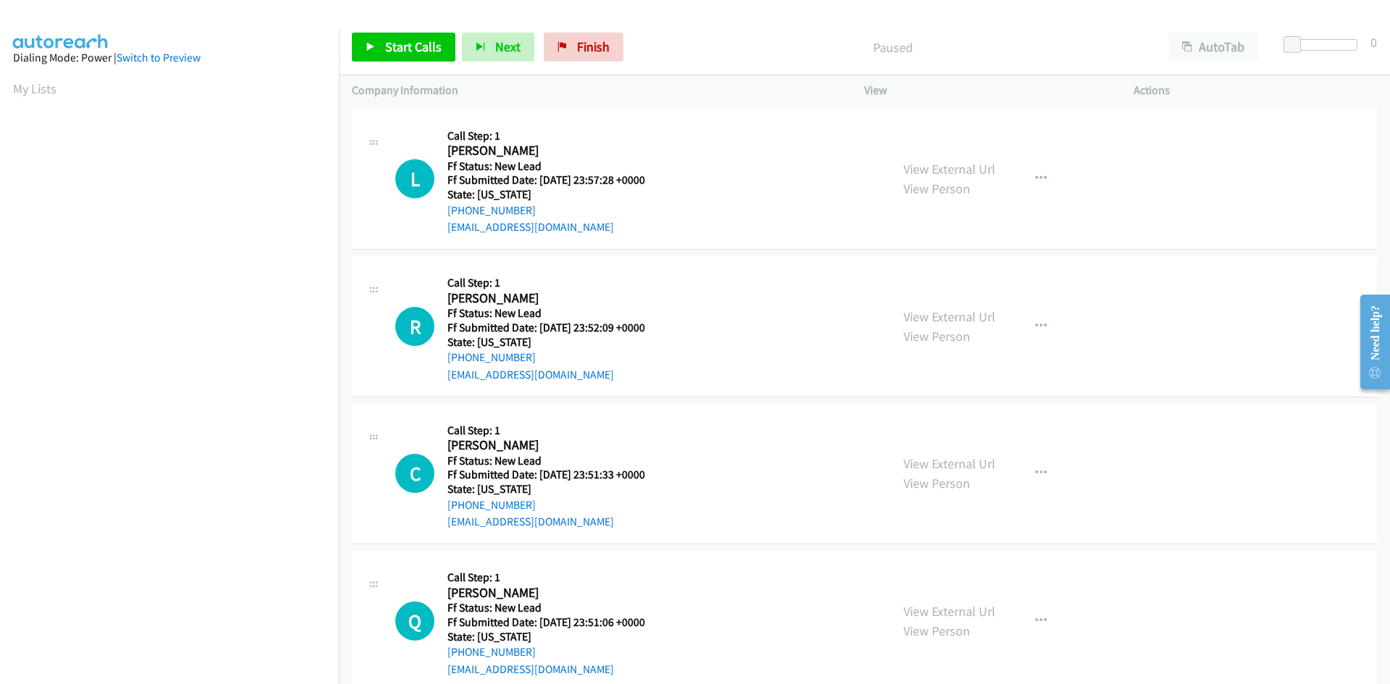
scroll to position [83, 0]
click at [386, 49] on span "Start Calls" at bounding box center [413, 46] width 56 height 17
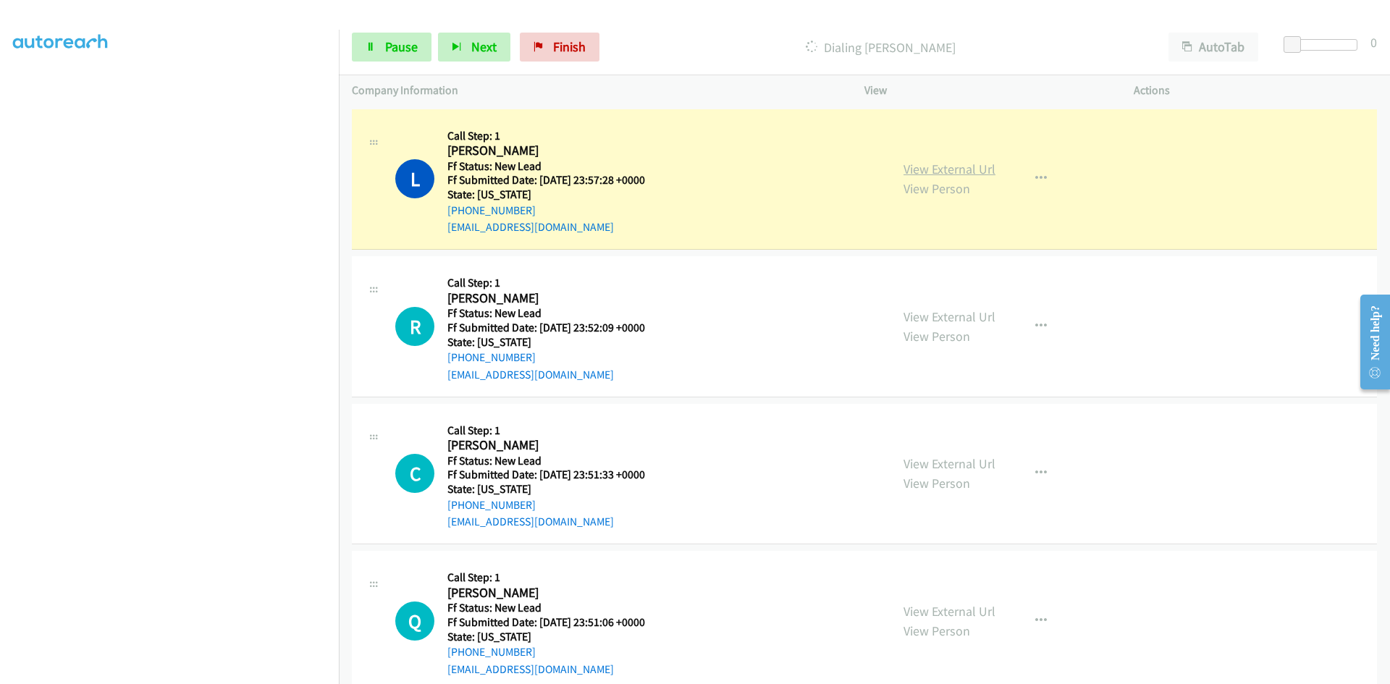
click at [941, 161] on link "View External Url" at bounding box center [950, 169] width 92 height 17
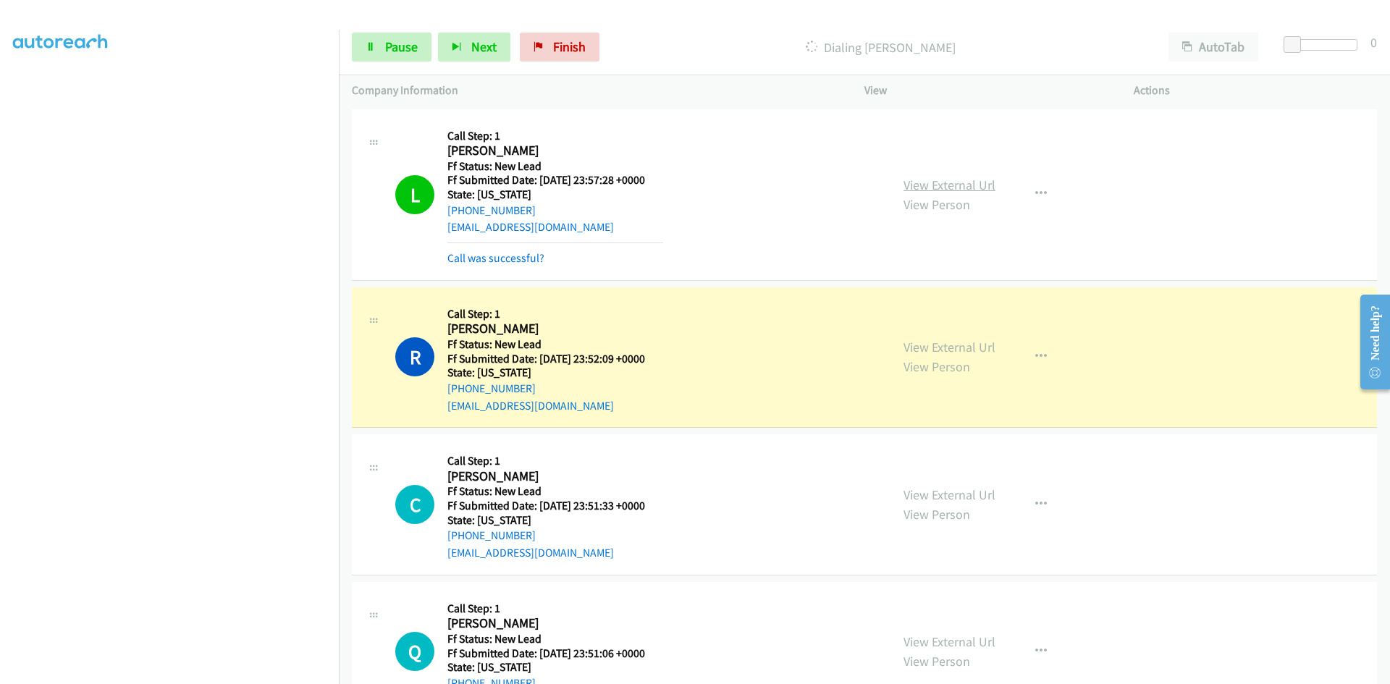
scroll to position [97, 0]
click at [969, 343] on link "View External Url" at bounding box center [950, 347] width 92 height 17
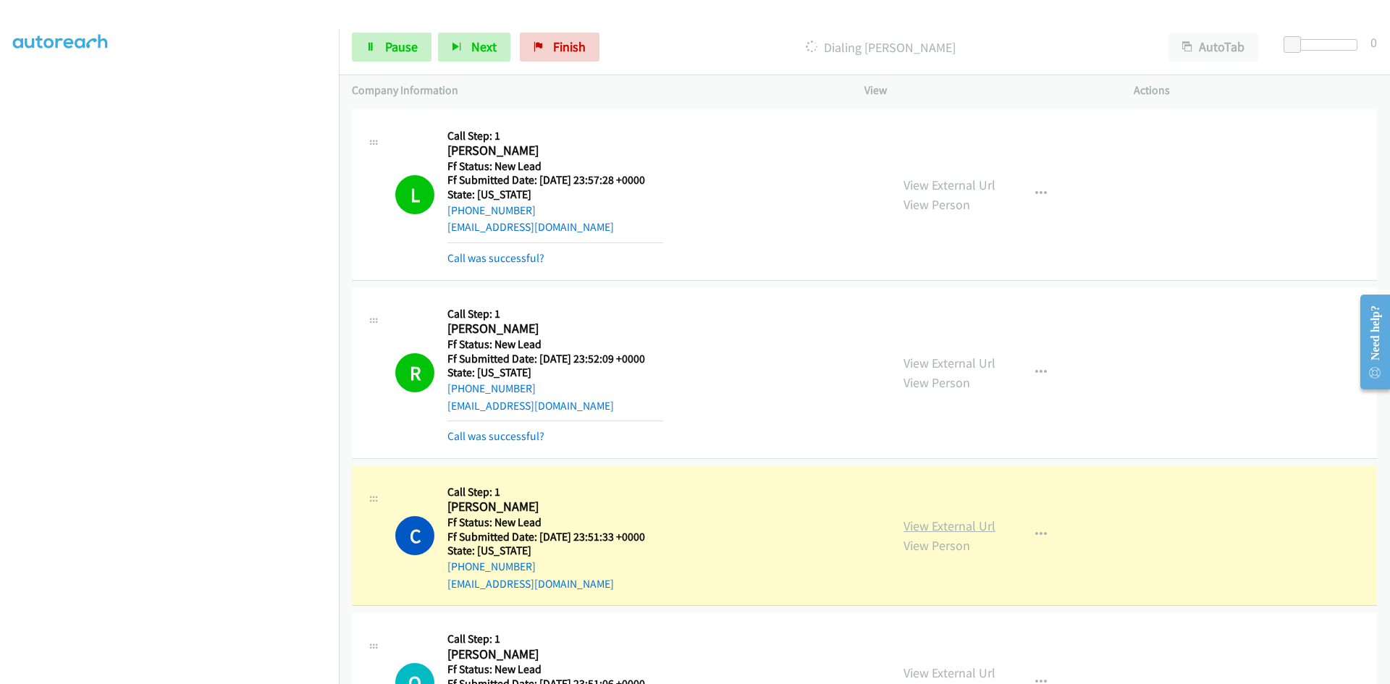
click at [953, 529] on link "View External Url" at bounding box center [950, 526] width 92 height 17
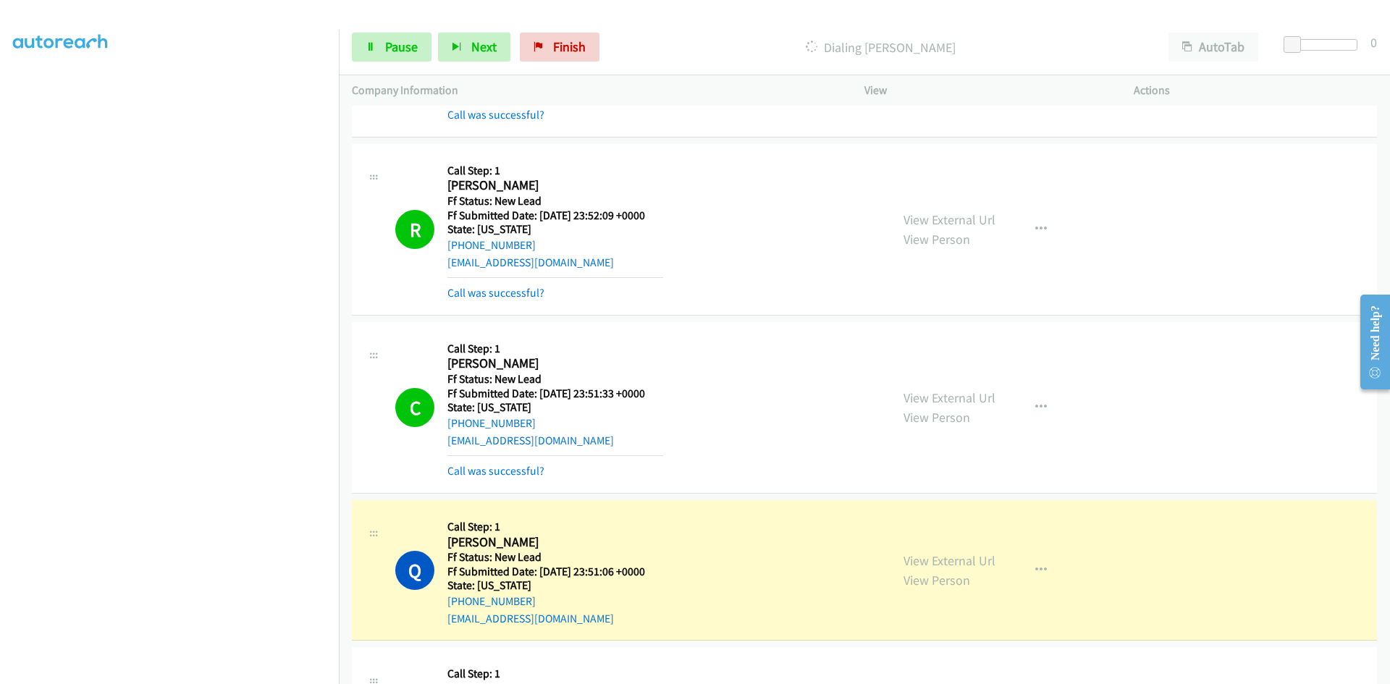
scroll to position [145, 0]
click at [511, 469] on link "Call was successful?" at bounding box center [496, 470] width 97 height 14
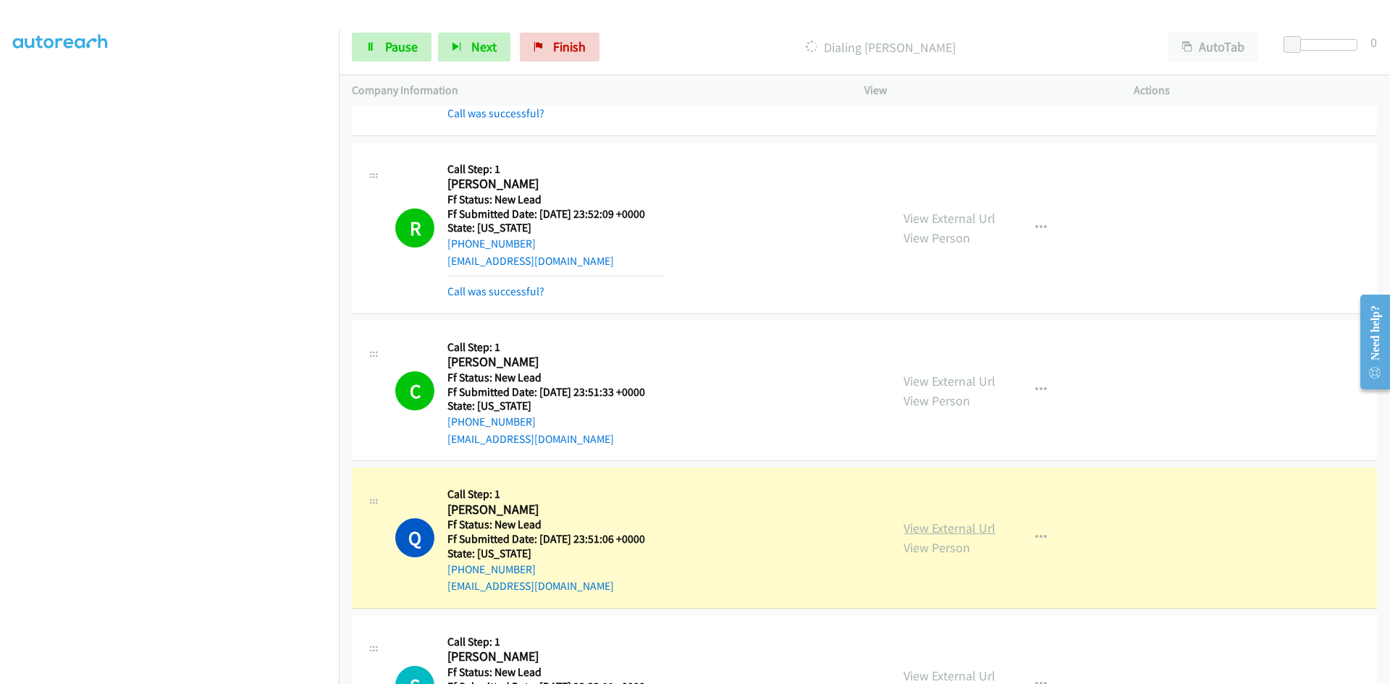
click at [975, 532] on link "View External Url" at bounding box center [950, 528] width 92 height 17
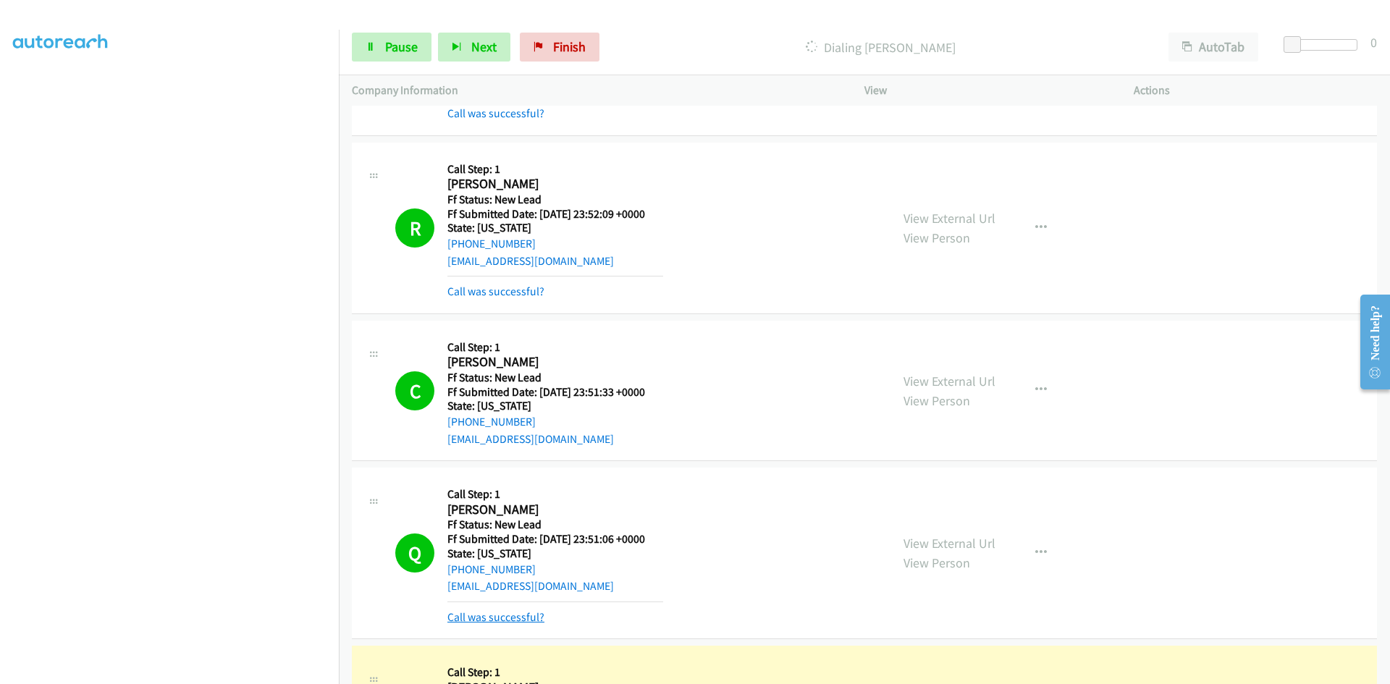
click at [469, 615] on link "Call was successful?" at bounding box center [496, 617] width 97 height 14
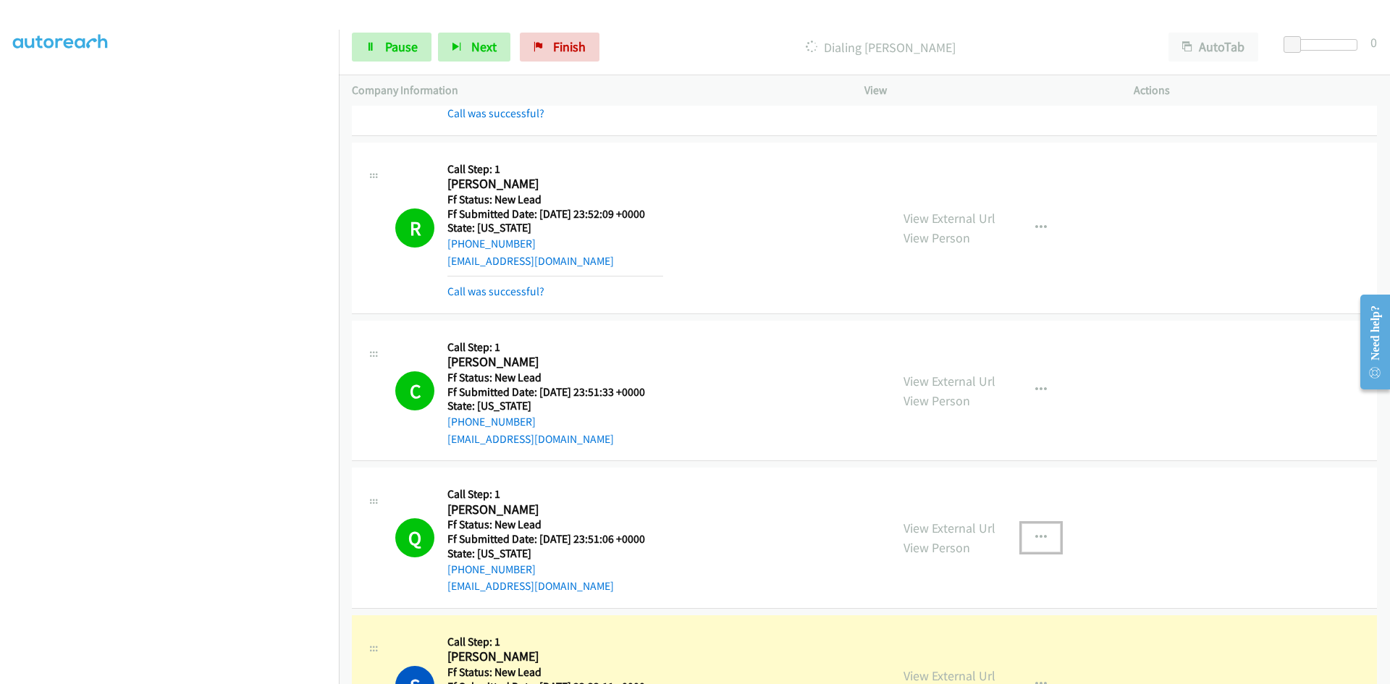
click at [1036, 540] on icon "button" at bounding box center [1042, 538] width 12 height 12
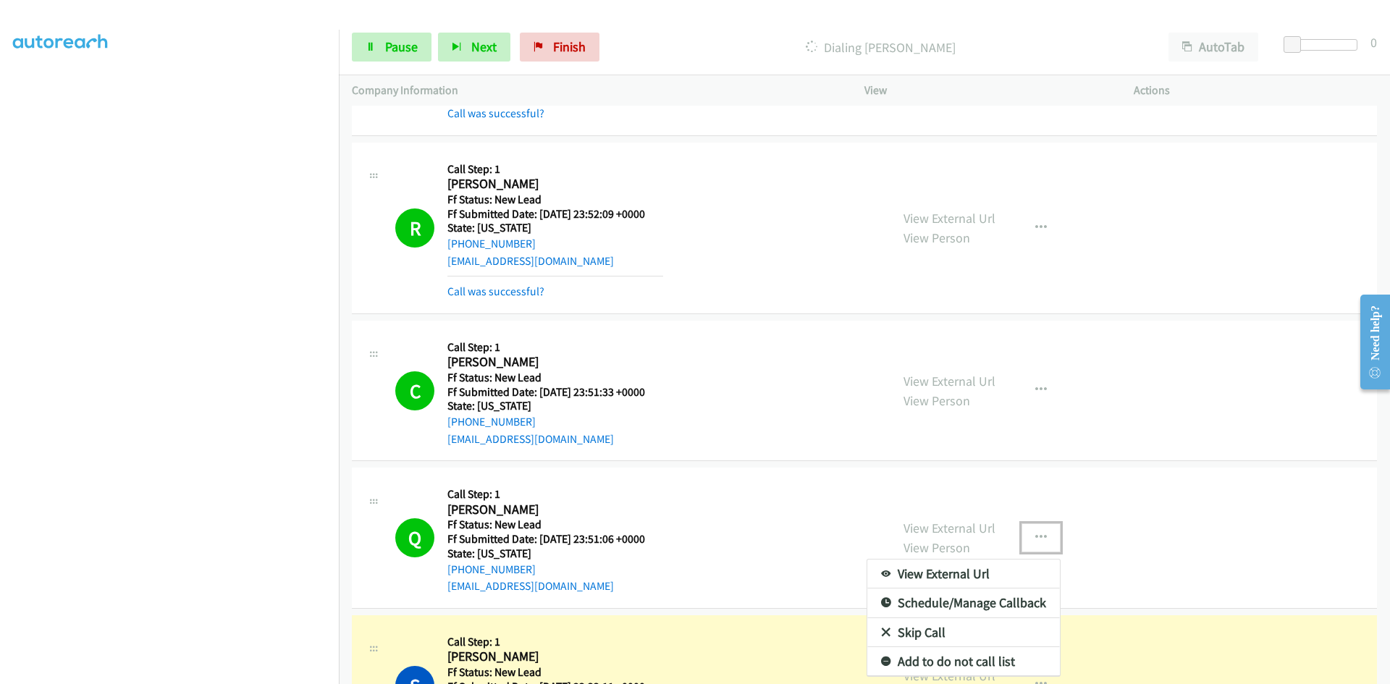
click at [991, 660] on link "Add to do not call list" at bounding box center [964, 661] width 193 height 29
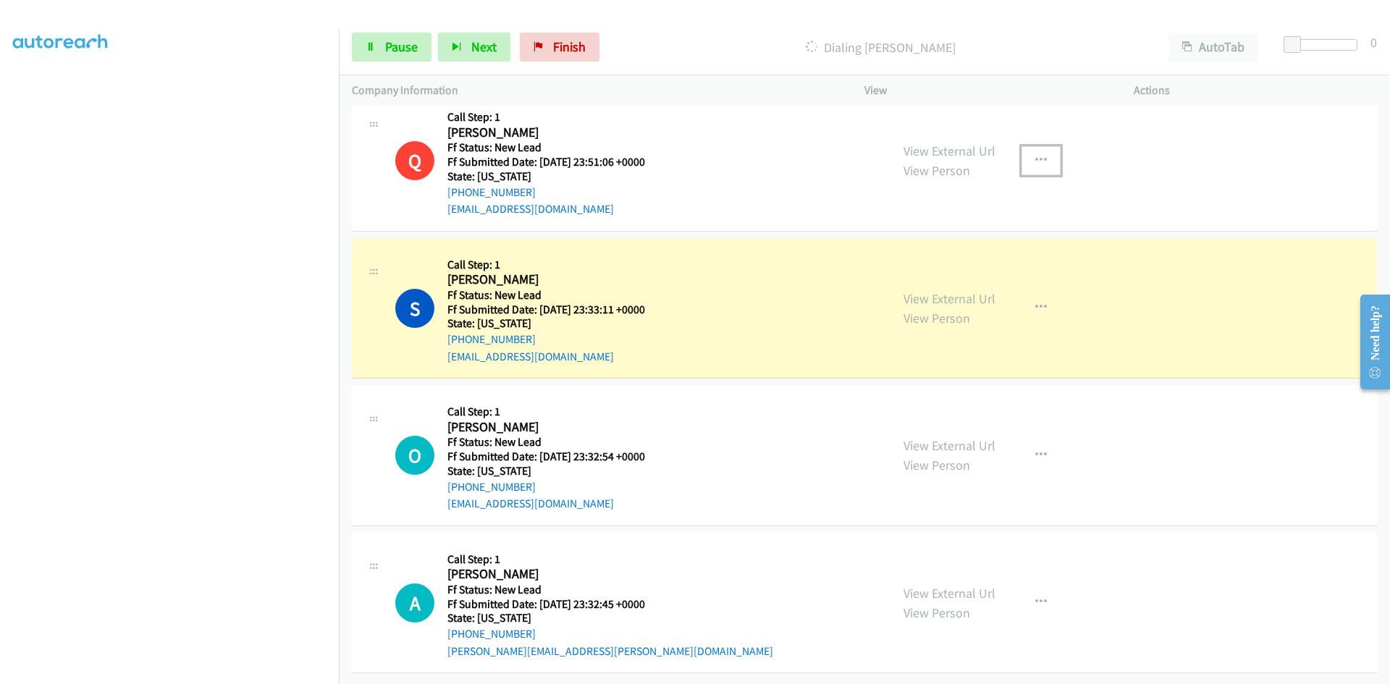
scroll to position [533, 0]
click at [935, 290] on link "View External Url" at bounding box center [950, 298] width 92 height 17
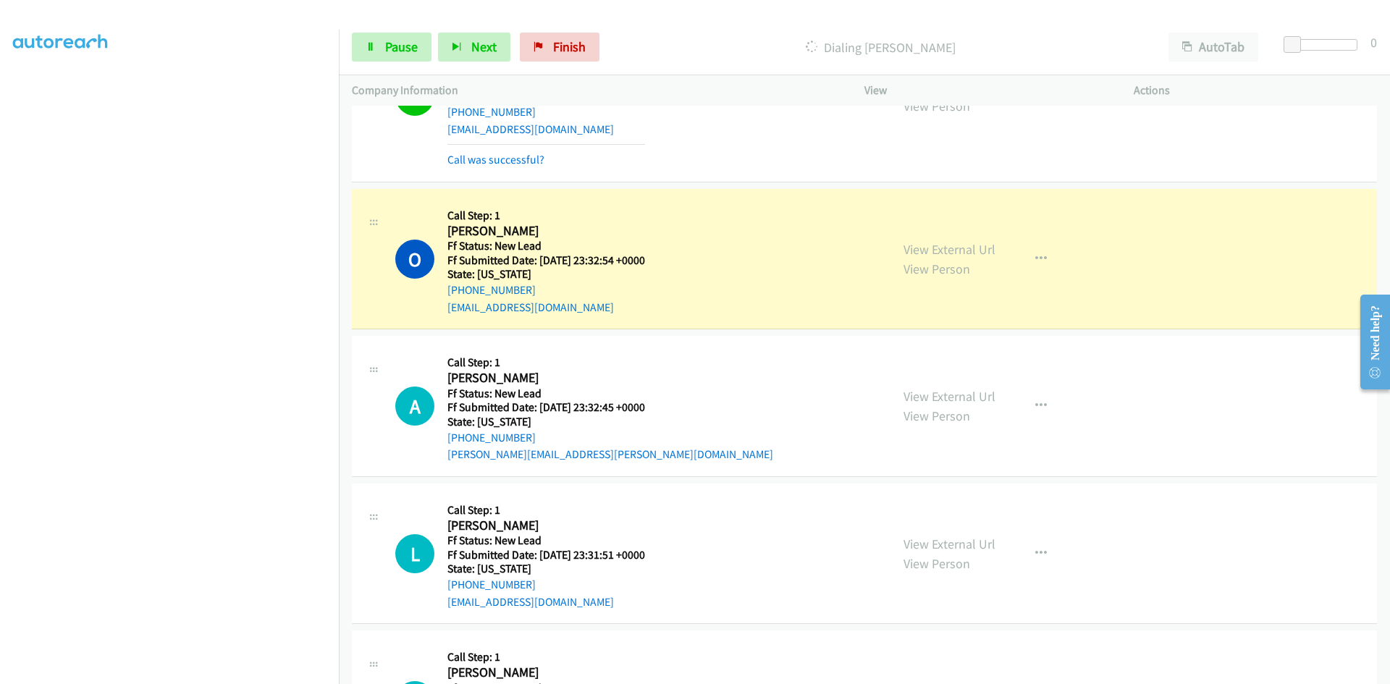
scroll to position [750, 0]
click at [944, 244] on link "View External Url" at bounding box center [950, 248] width 92 height 17
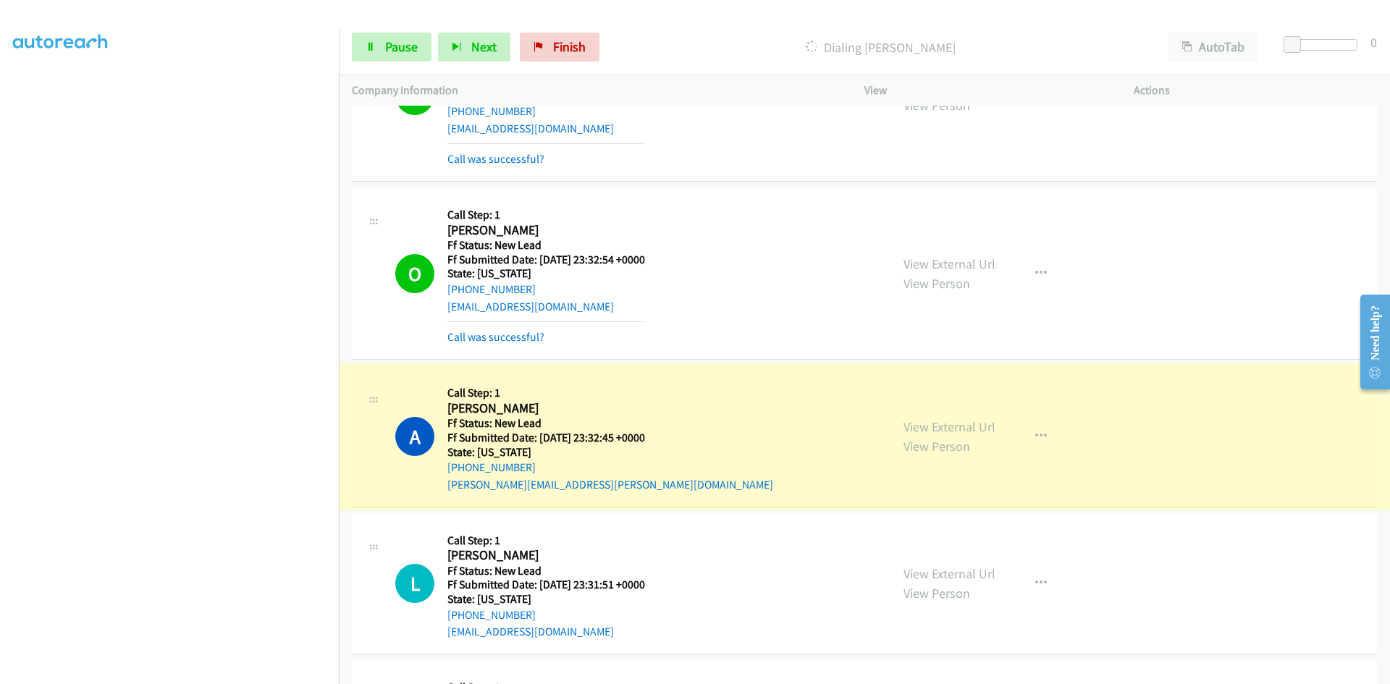
click at [932, 425] on link "View External Url" at bounding box center [950, 427] width 92 height 17
click at [385, 47] on link "Pause" at bounding box center [392, 47] width 80 height 29
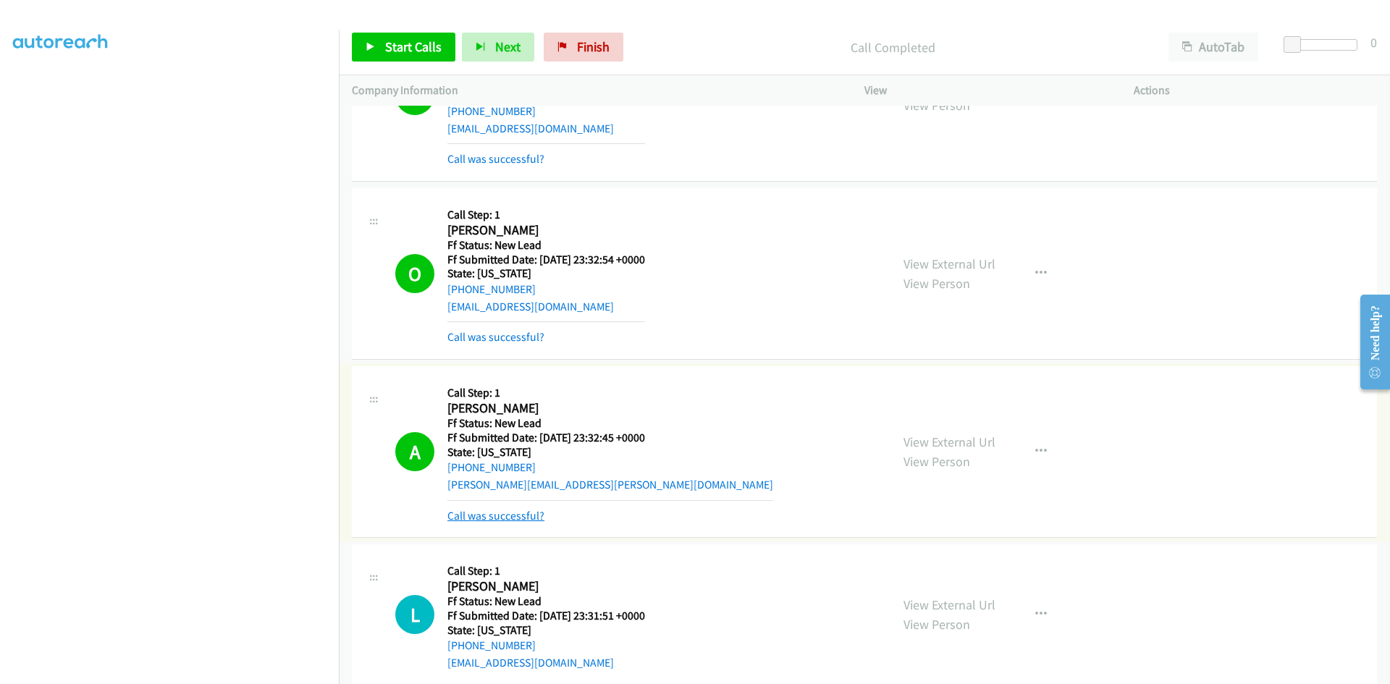
click at [528, 519] on link "Call was successful?" at bounding box center [496, 516] width 97 height 14
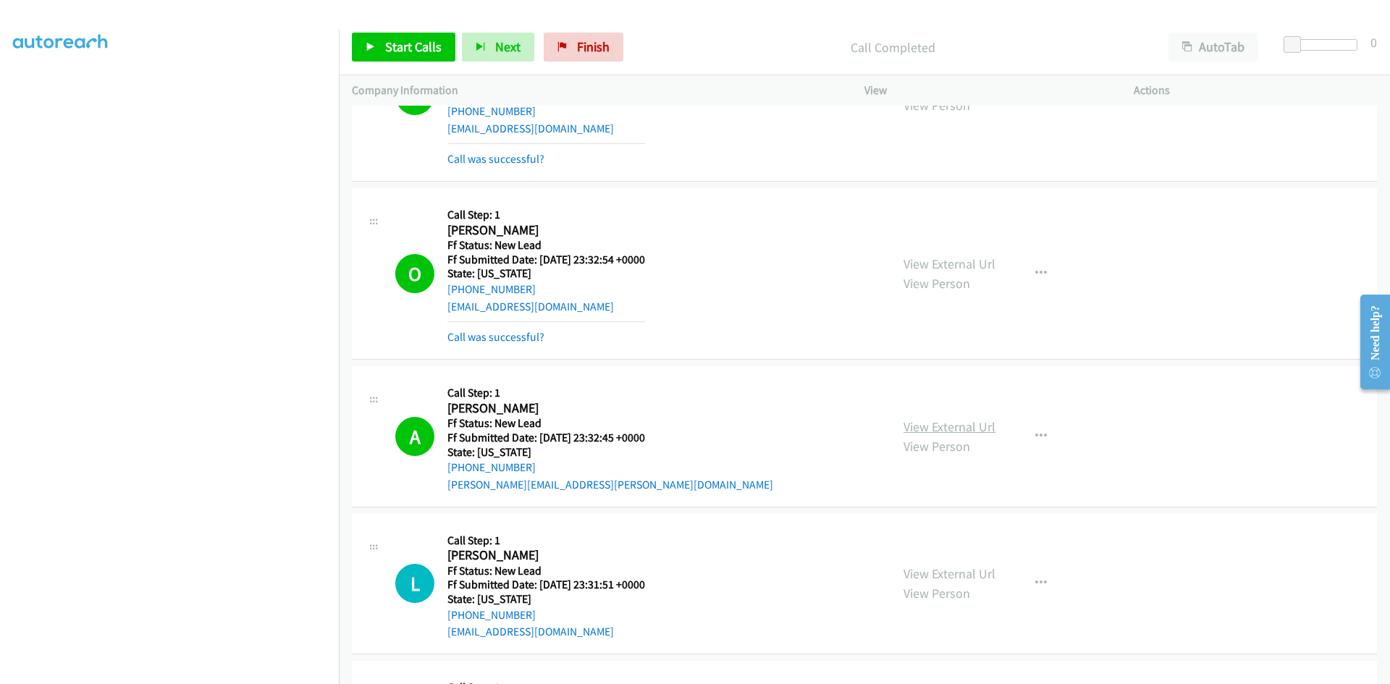
click at [940, 424] on link "View External Url" at bounding box center [950, 427] width 92 height 17
click at [396, 46] on span "Start Calls" at bounding box center [413, 46] width 56 height 17
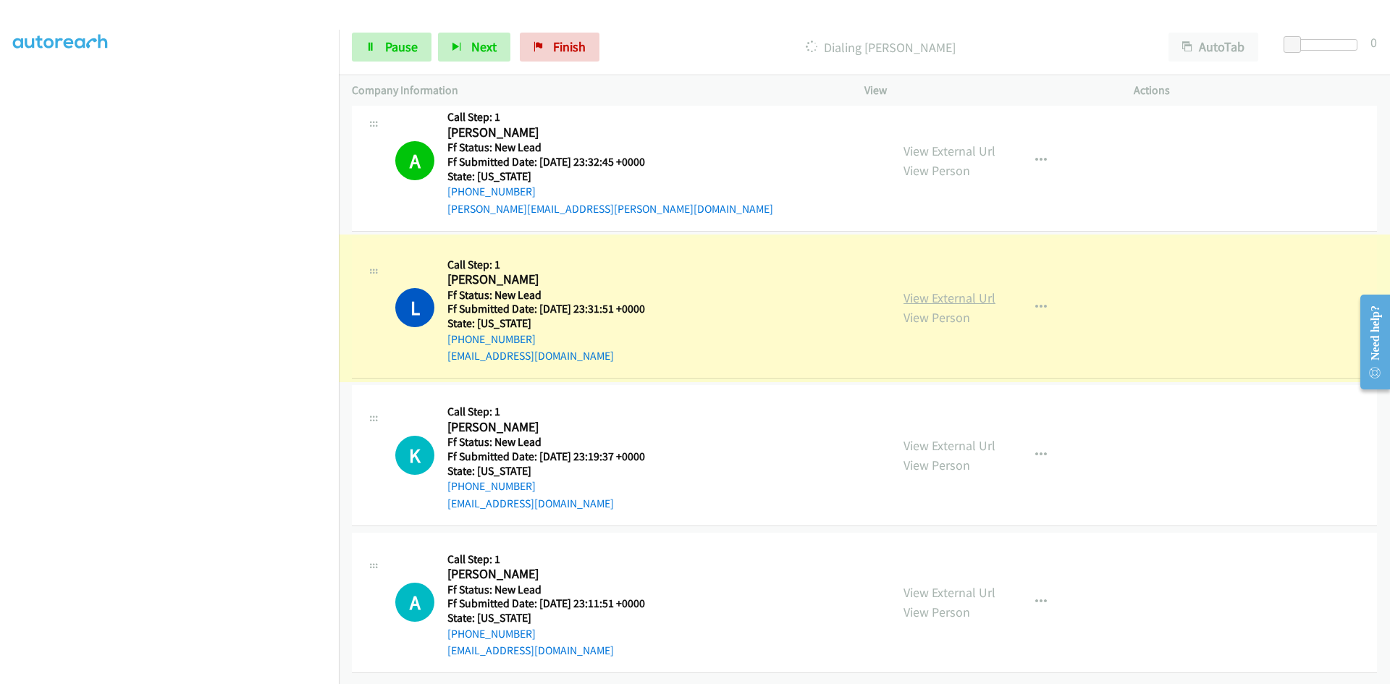
scroll to position [1037, 0]
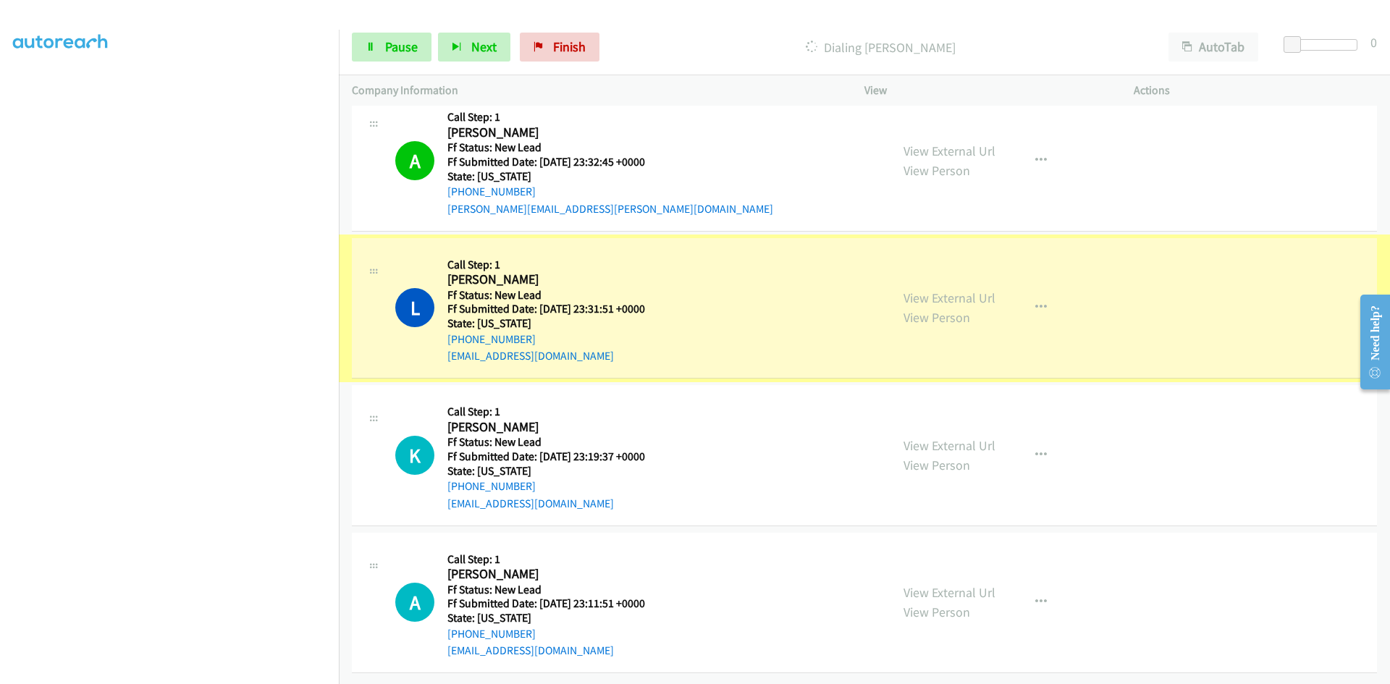
click at [941, 290] on link "View External Url" at bounding box center [950, 298] width 92 height 17
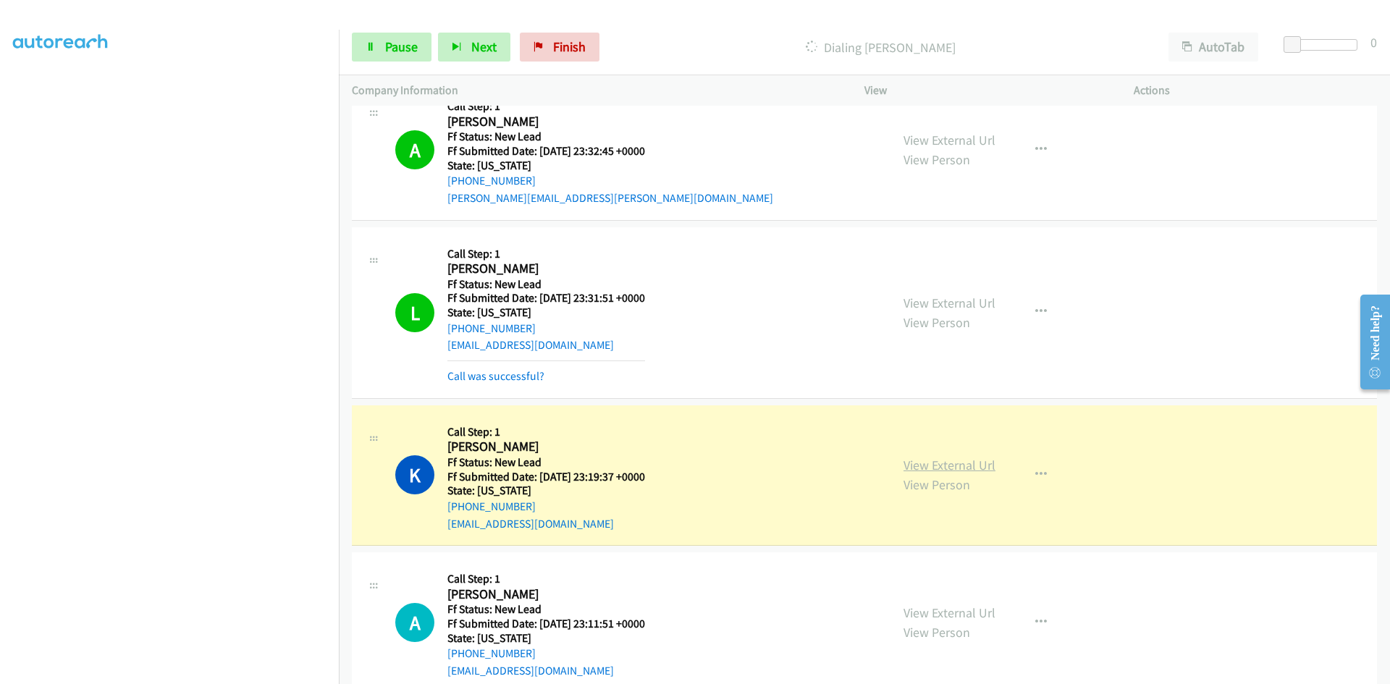
click at [976, 471] on link "View External Url" at bounding box center [950, 465] width 92 height 17
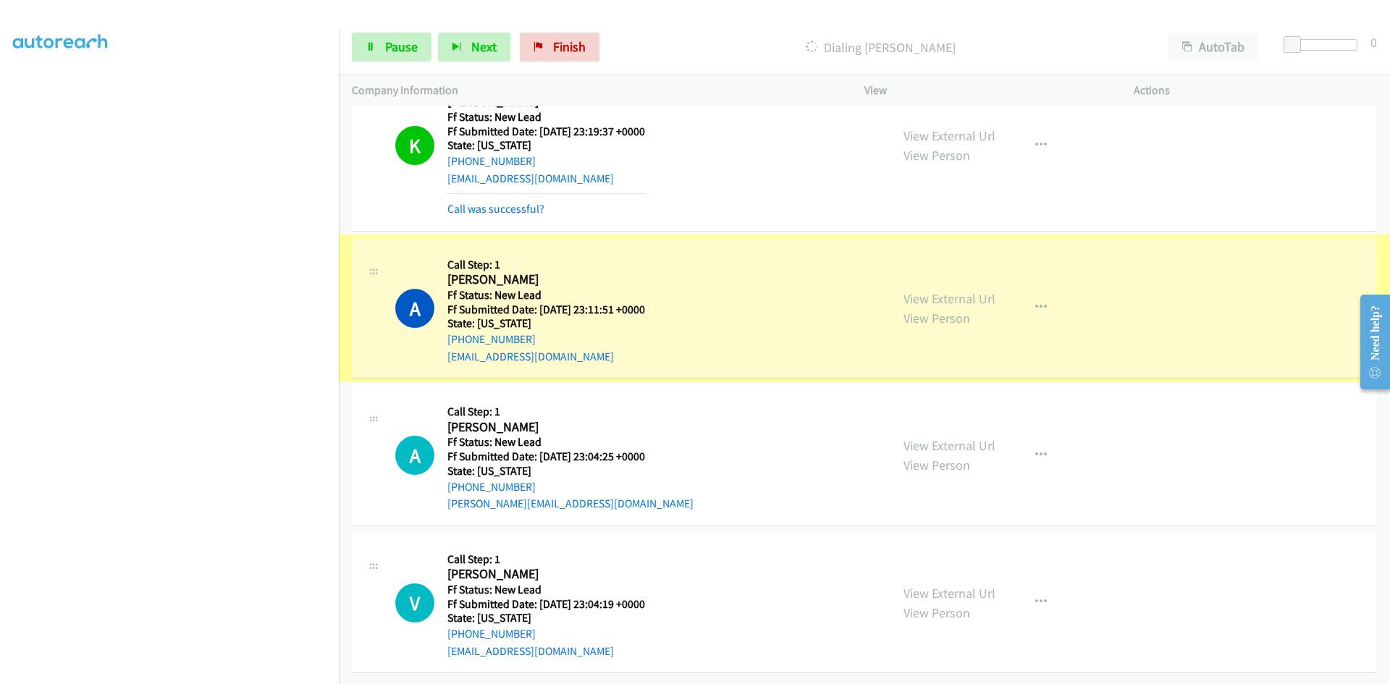
scroll to position [1393, 0]
click at [952, 290] on link "View External Url" at bounding box center [950, 298] width 92 height 17
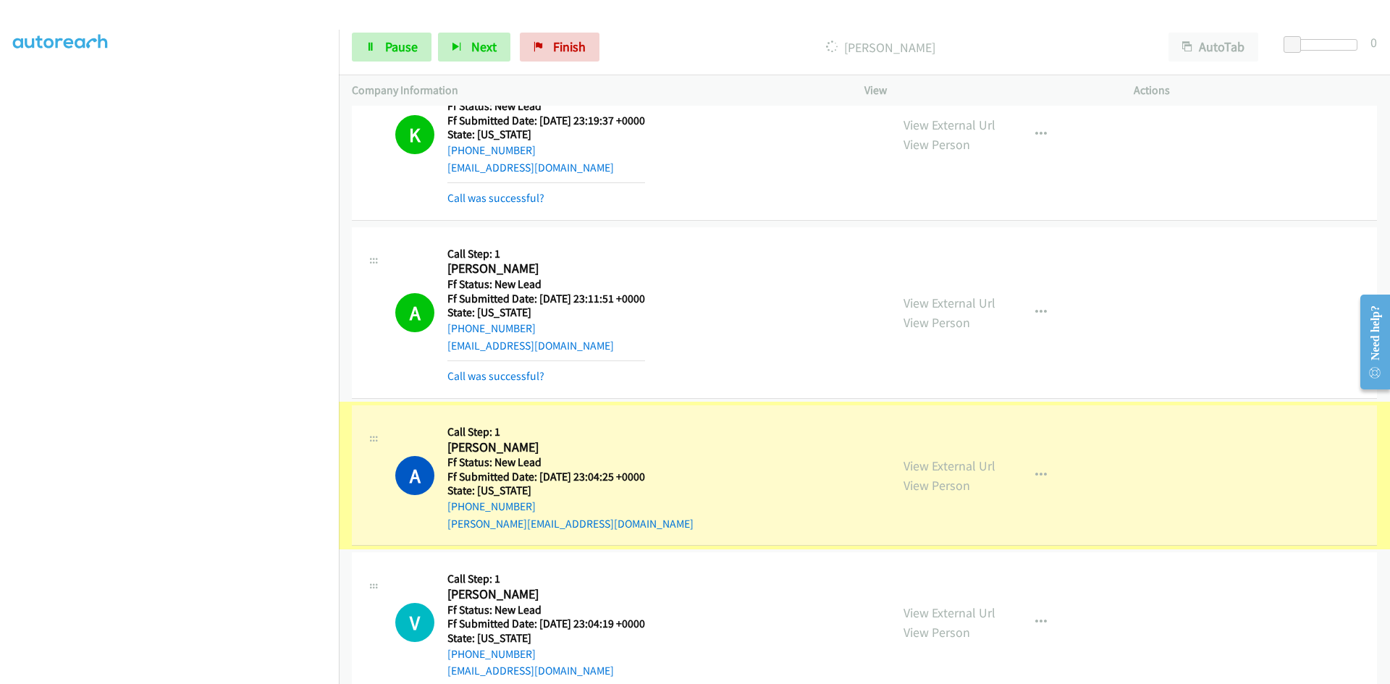
click at [954, 468] on link "View External Url" at bounding box center [950, 466] width 92 height 17
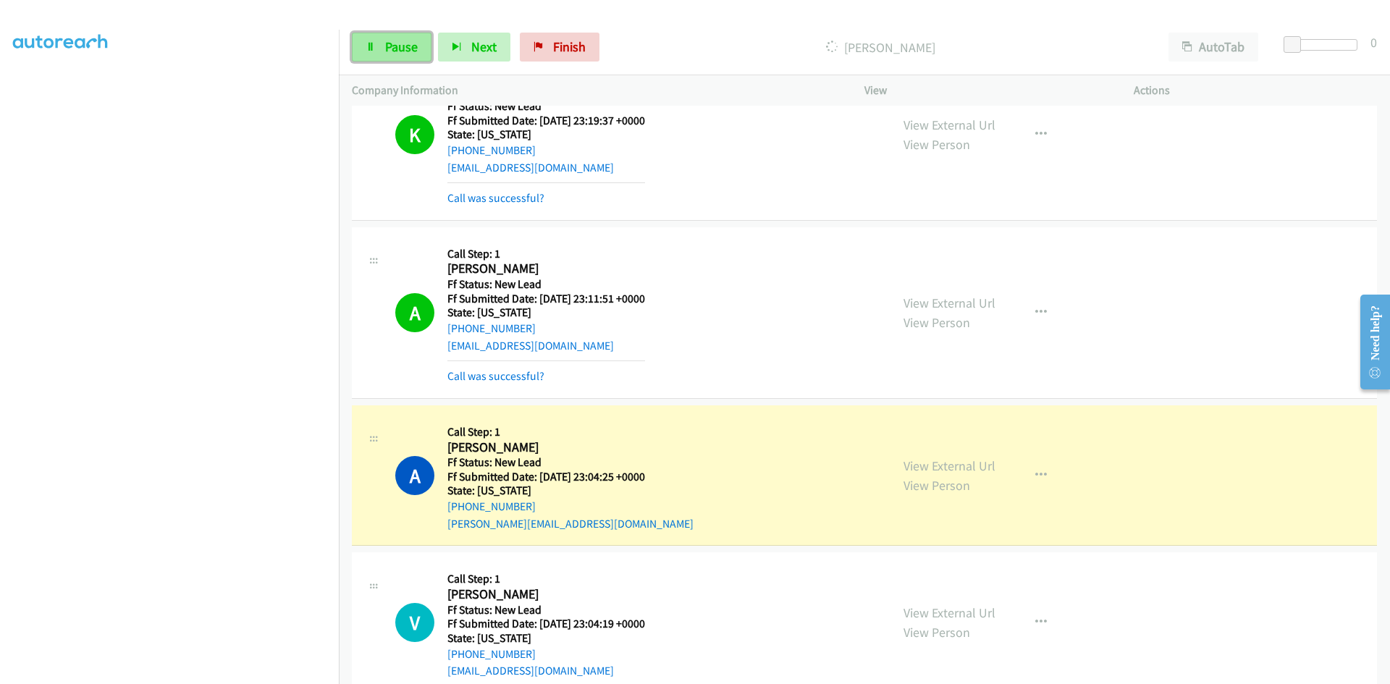
click at [385, 40] on span "Pause" at bounding box center [401, 46] width 33 height 17
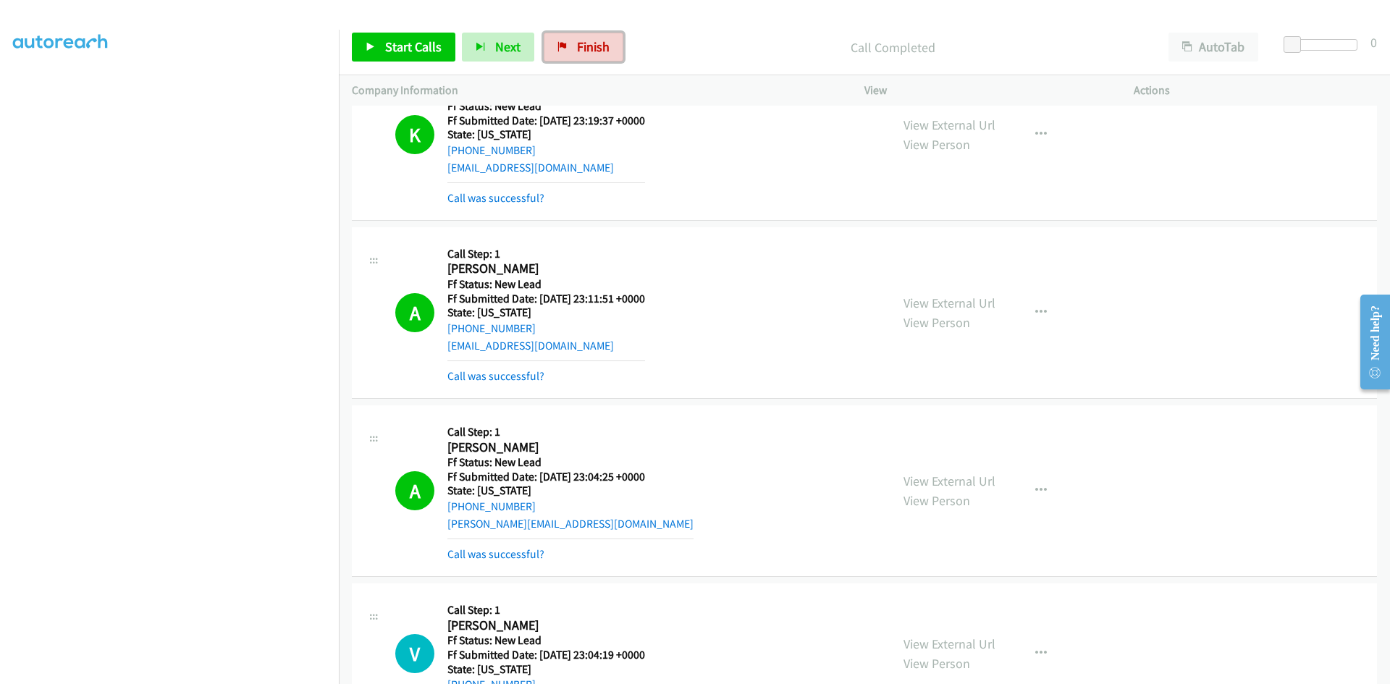
click at [578, 44] on span "Finish" at bounding box center [593, 46] width 33 height 17
